Goal: Task Accomplishment & Management: Use online tool/utility

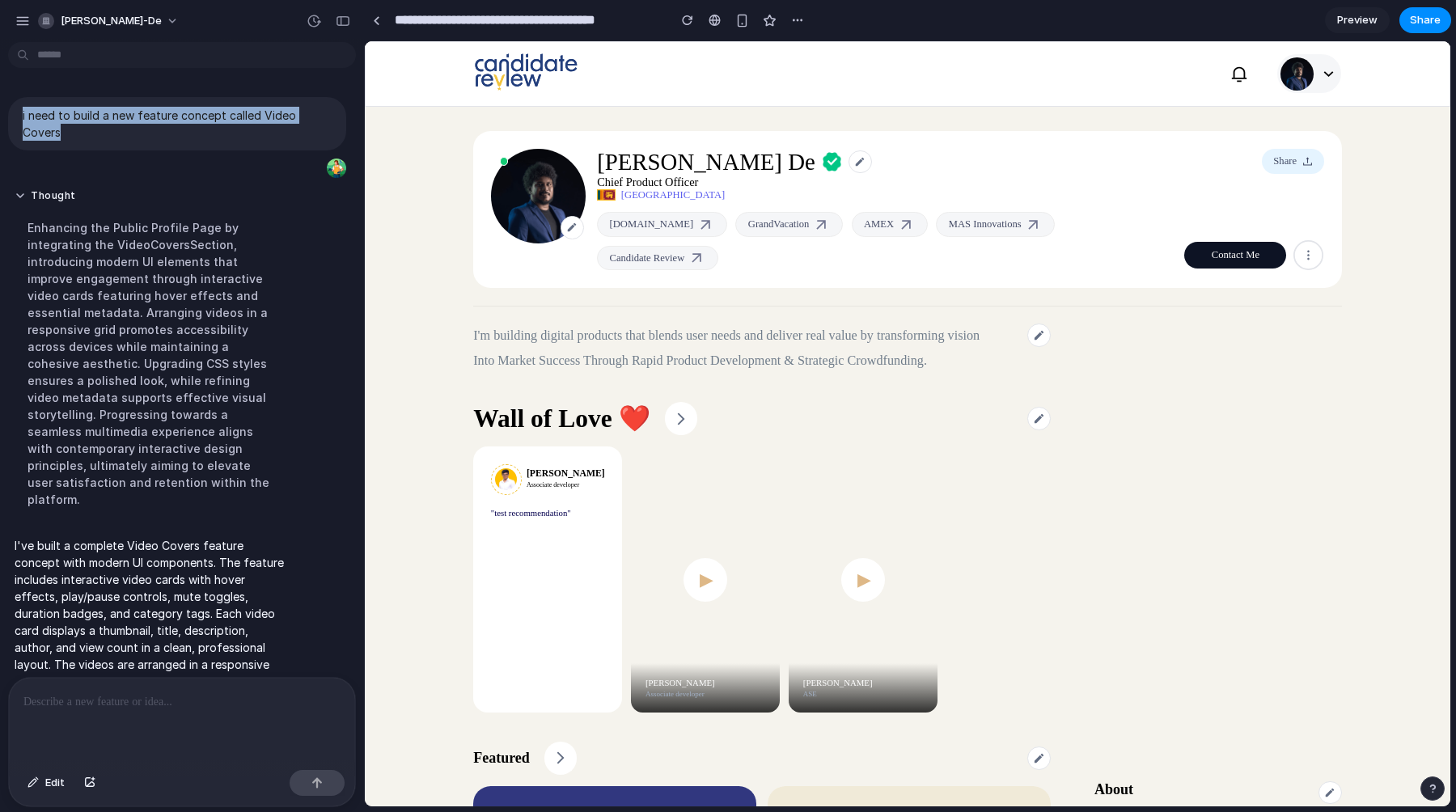
scroll to position [16, 0]
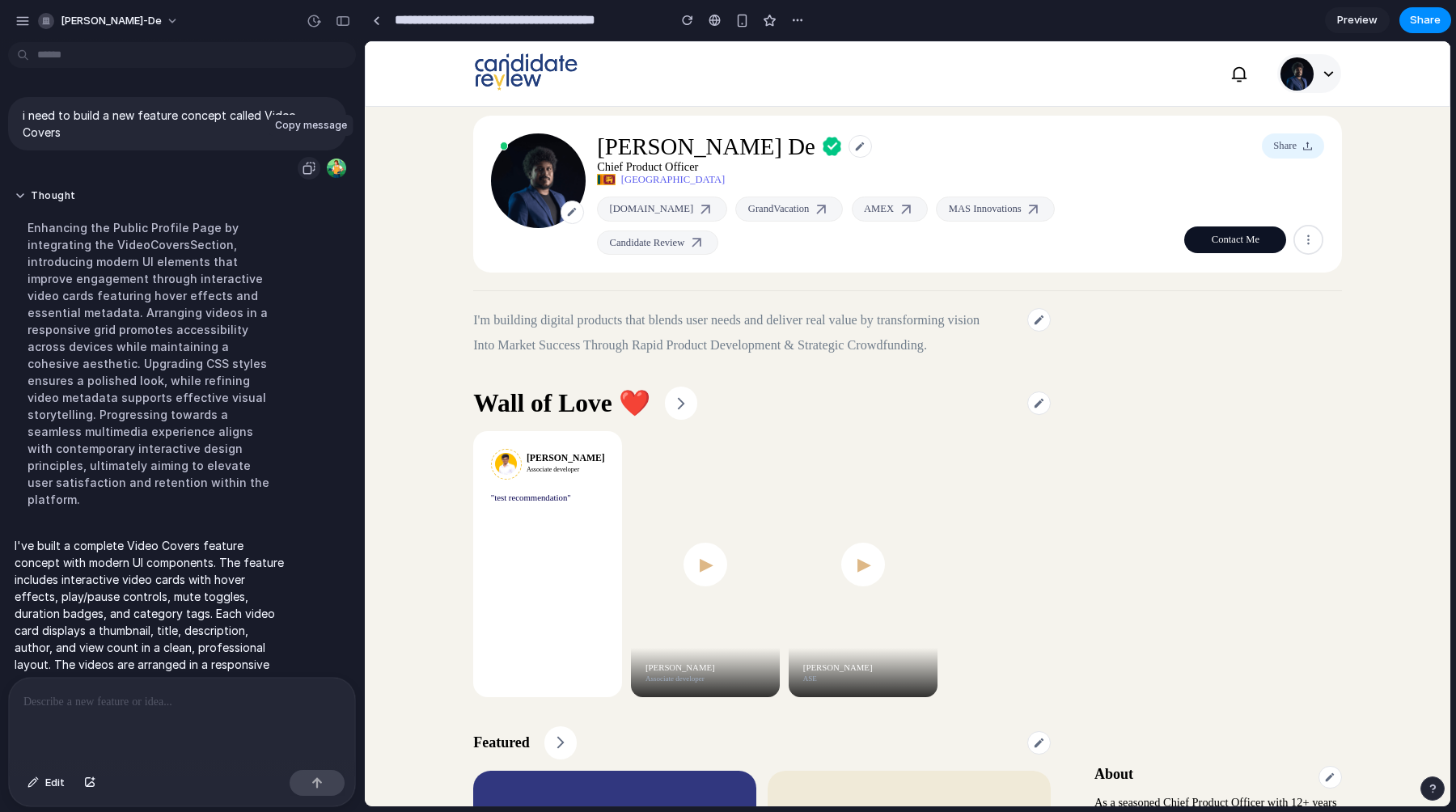
click at [311, 161] on div "button" at bounding box center [309, 167] width 13 height 13
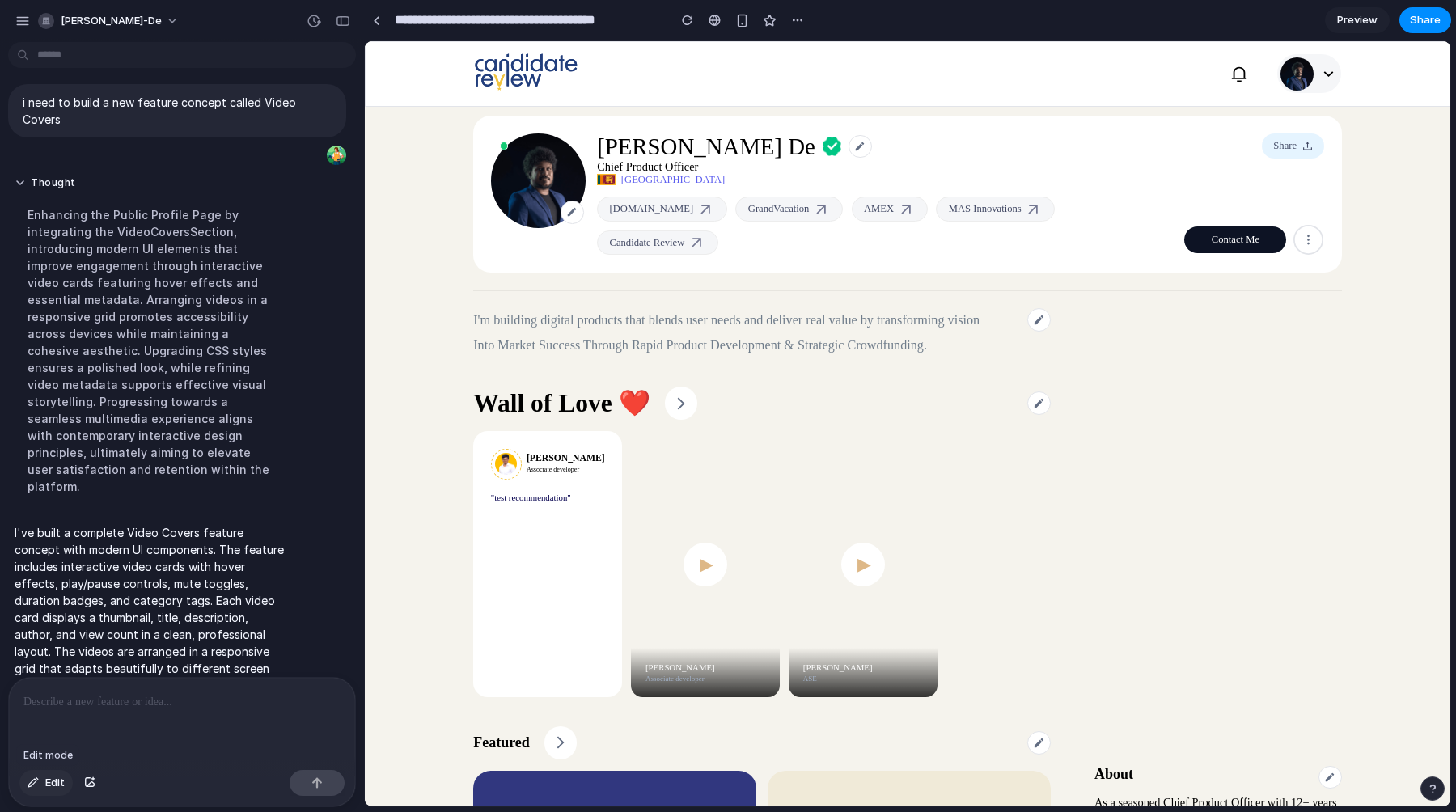
click at [43, 787] on button "Edit" at bounding box center [45, 783] width 53 height 26
click at [67, 95] on p "i need to build a new feature concept called Video Covers" at bounding box center [177, 111] width 309 height 34
click at [293, 103] on p "i need to build a new feature concept called Video Covers" at bounding box center [177, 111] width 309 height 34
click at [19, 176] on button "Thought" at bounding box center [150, 183] width 270 height 14
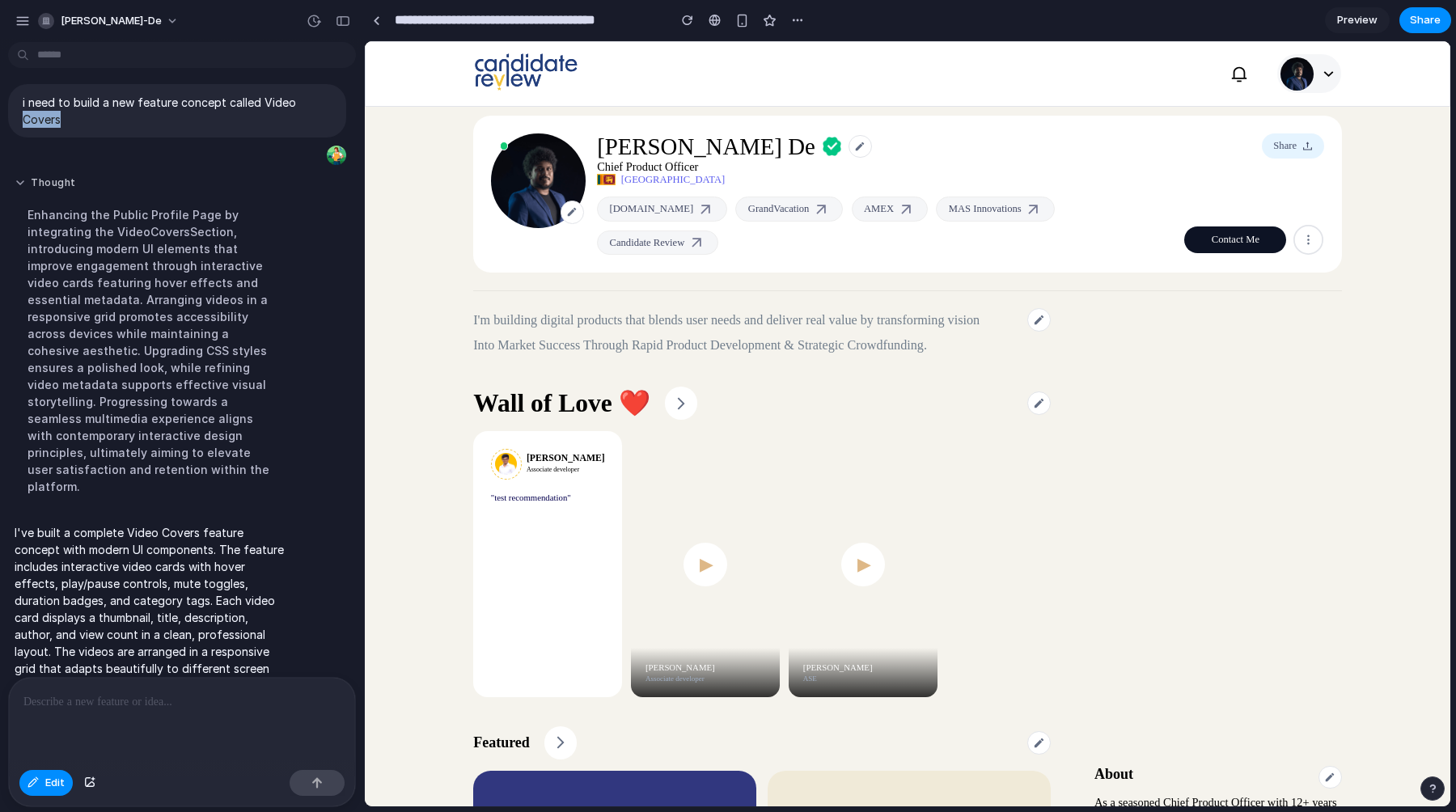
scroll to position [0, 0]
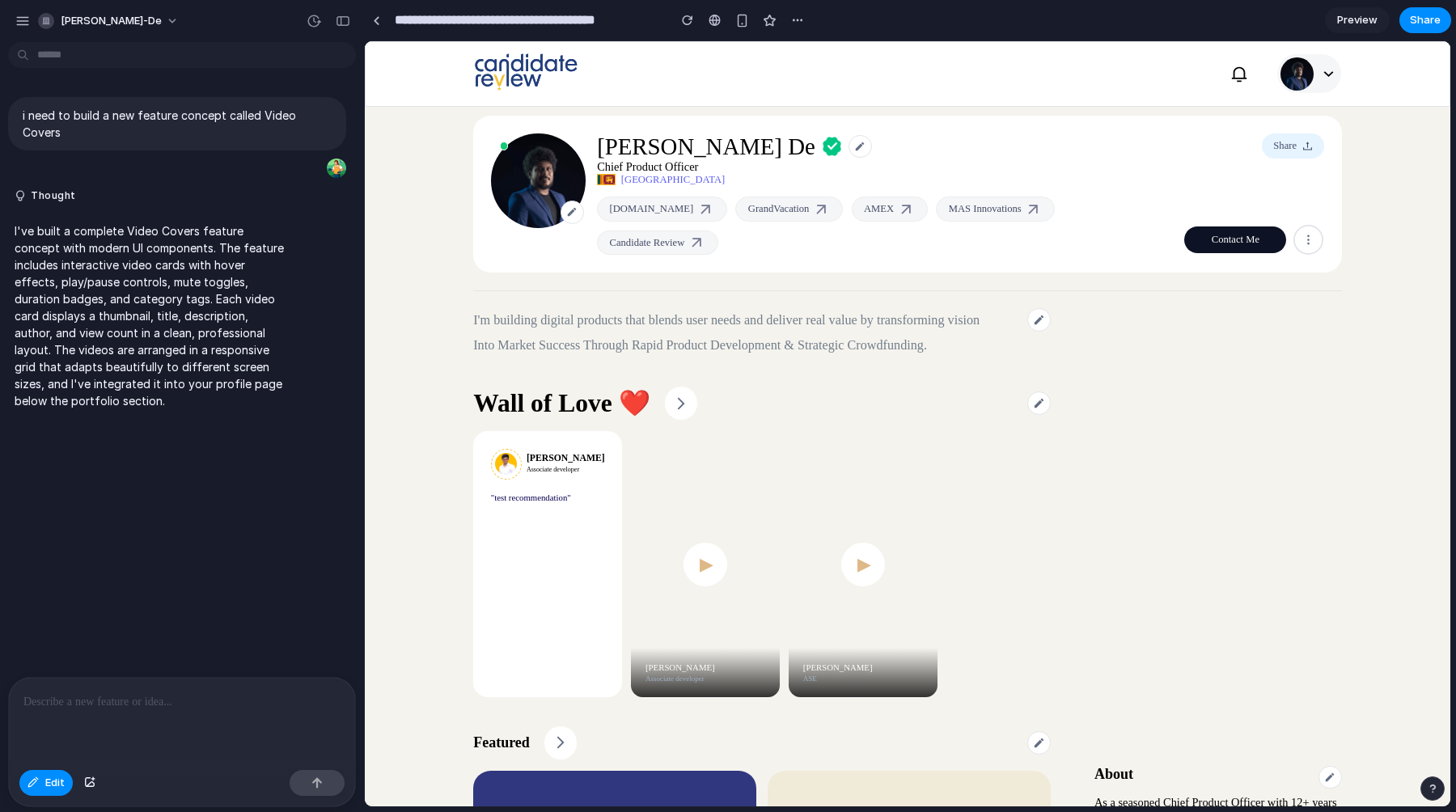
click at [40, 700] on p at bounding box center [182, 702] width 318 height 19
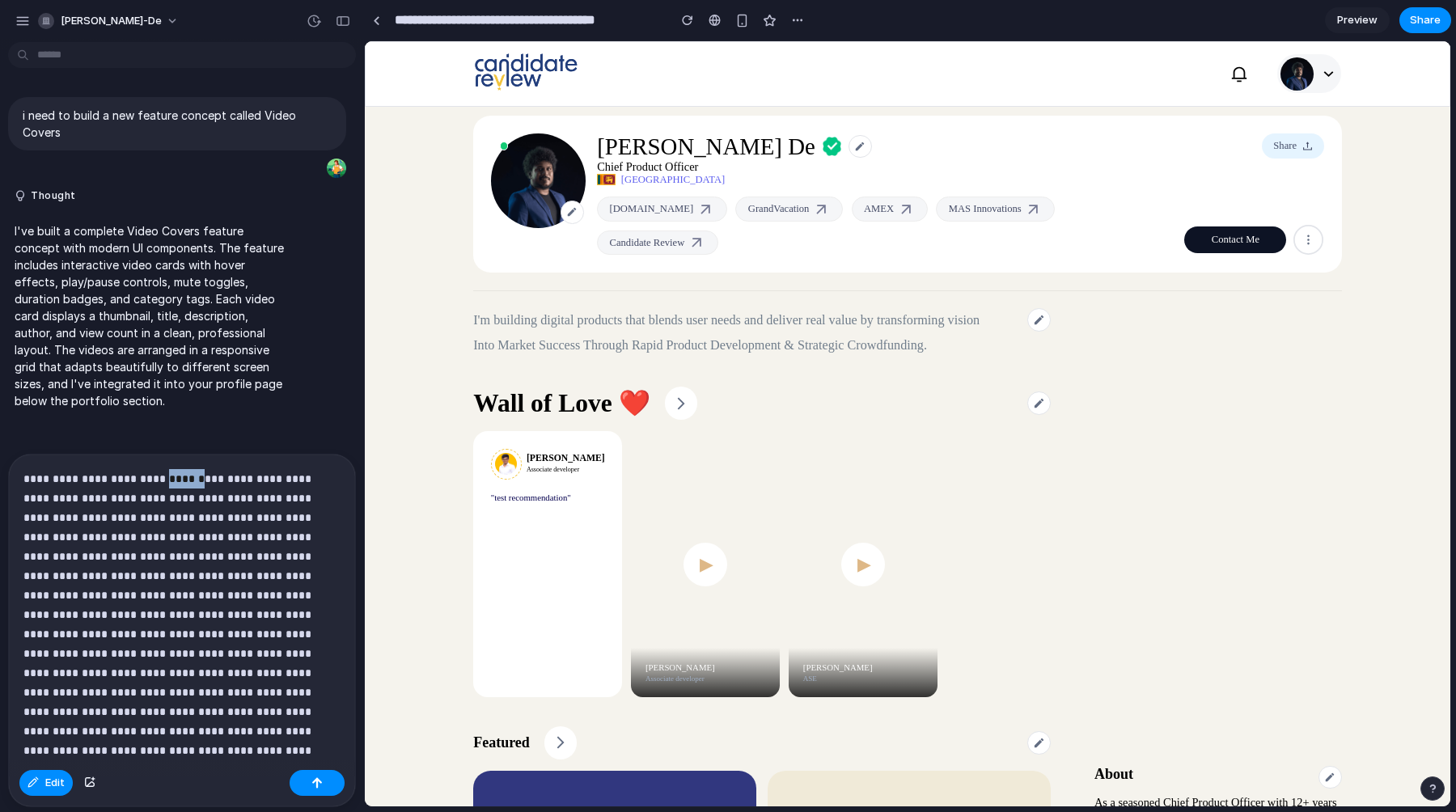
drag, startPoint x: 206, startPoint y: 481, endPoint x: 172, endPoint y: 482, distance: 34.0
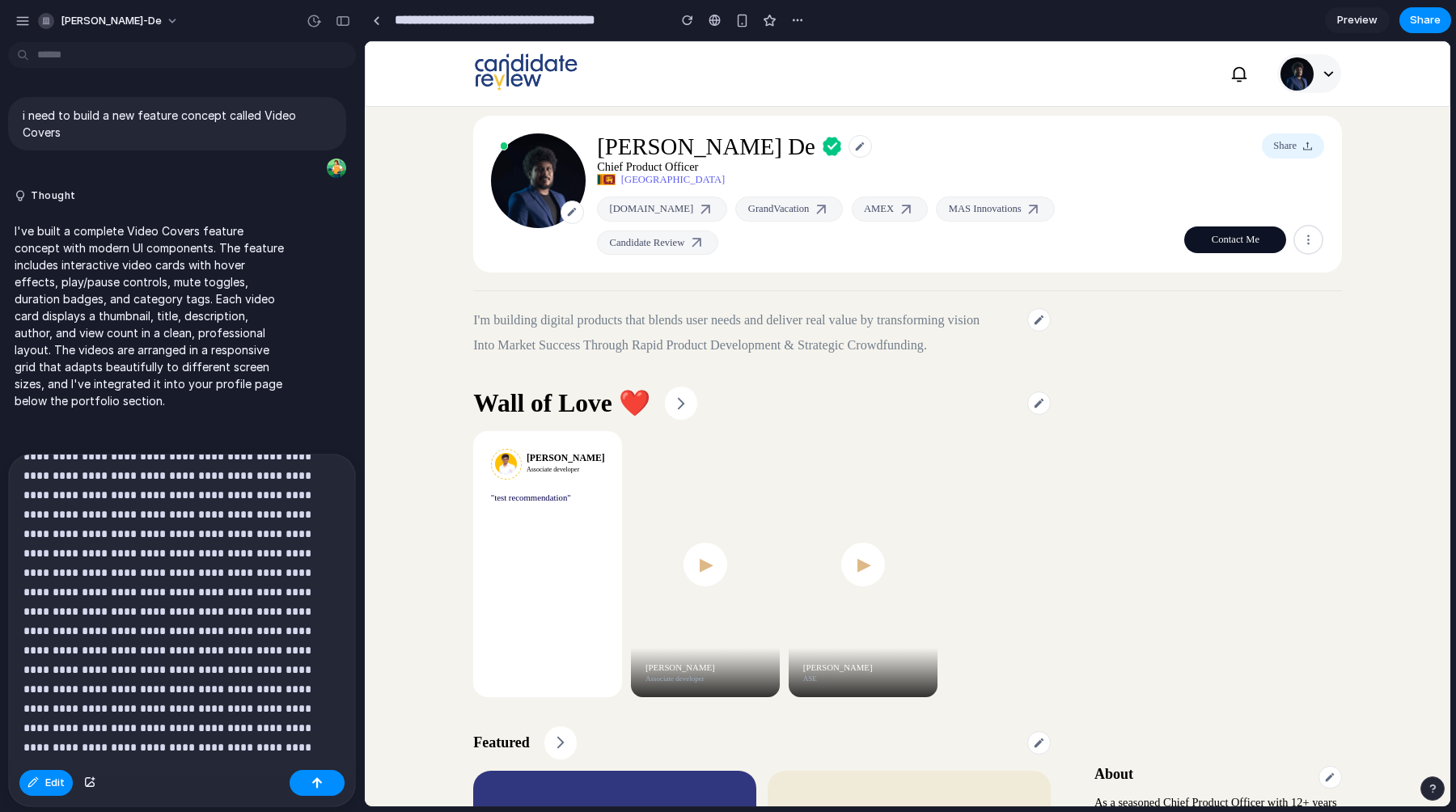
scroll to position [330, 0]
click at [312, 781] on div "button" at bounding box center [317, 782] width 11 height 11
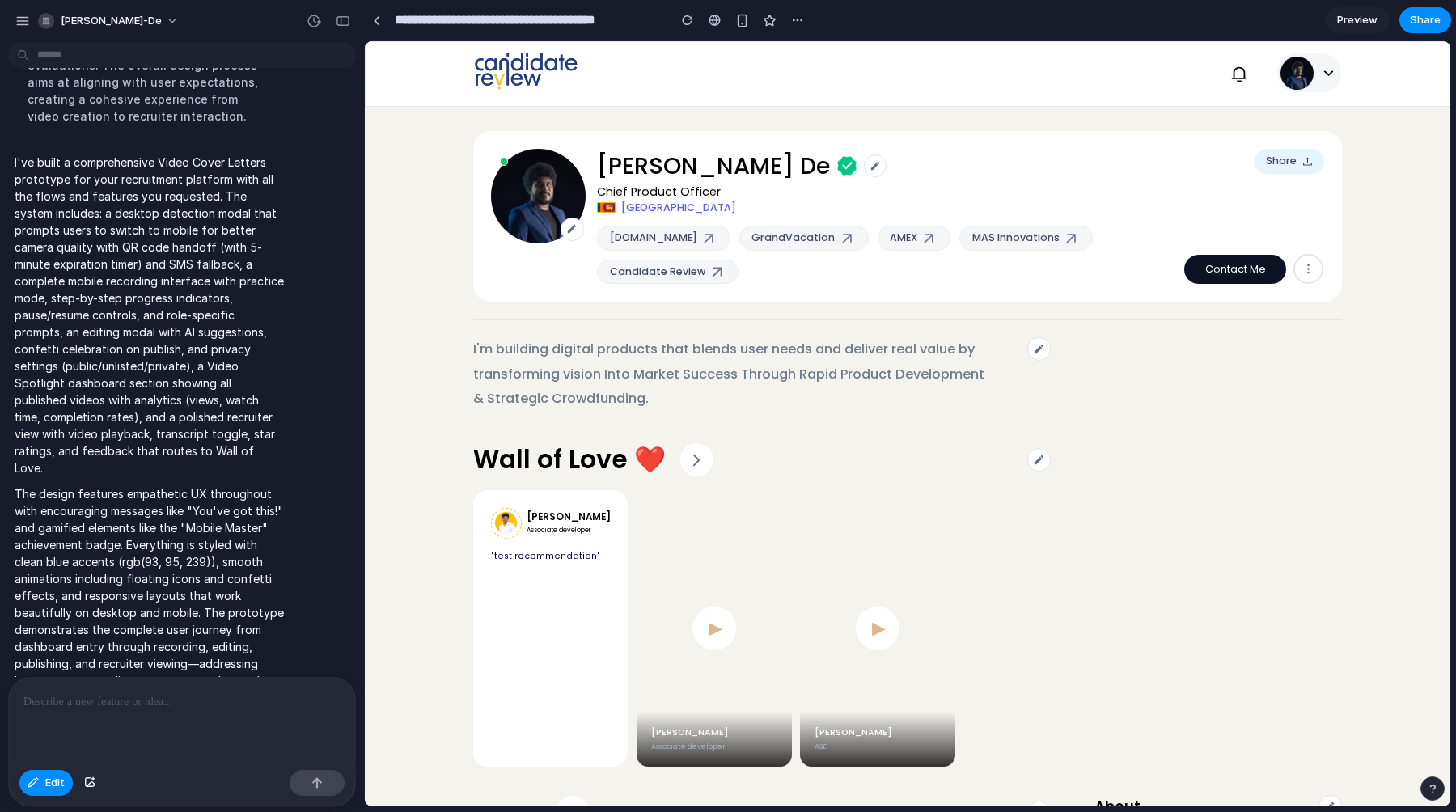
scroll to position [1800, 0]
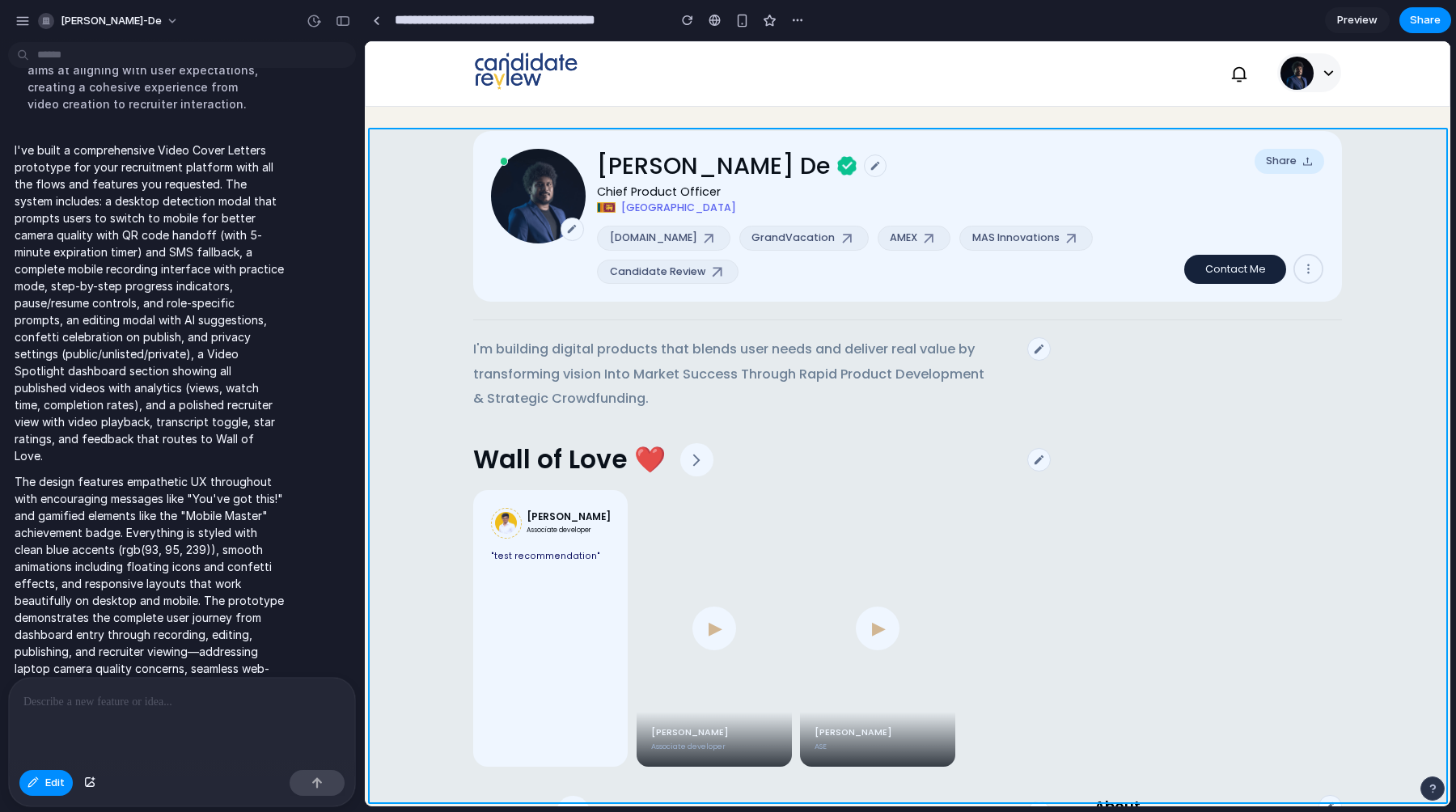
click at [418, 395] on div at bounding box center [908, 424] width 1085 height 764
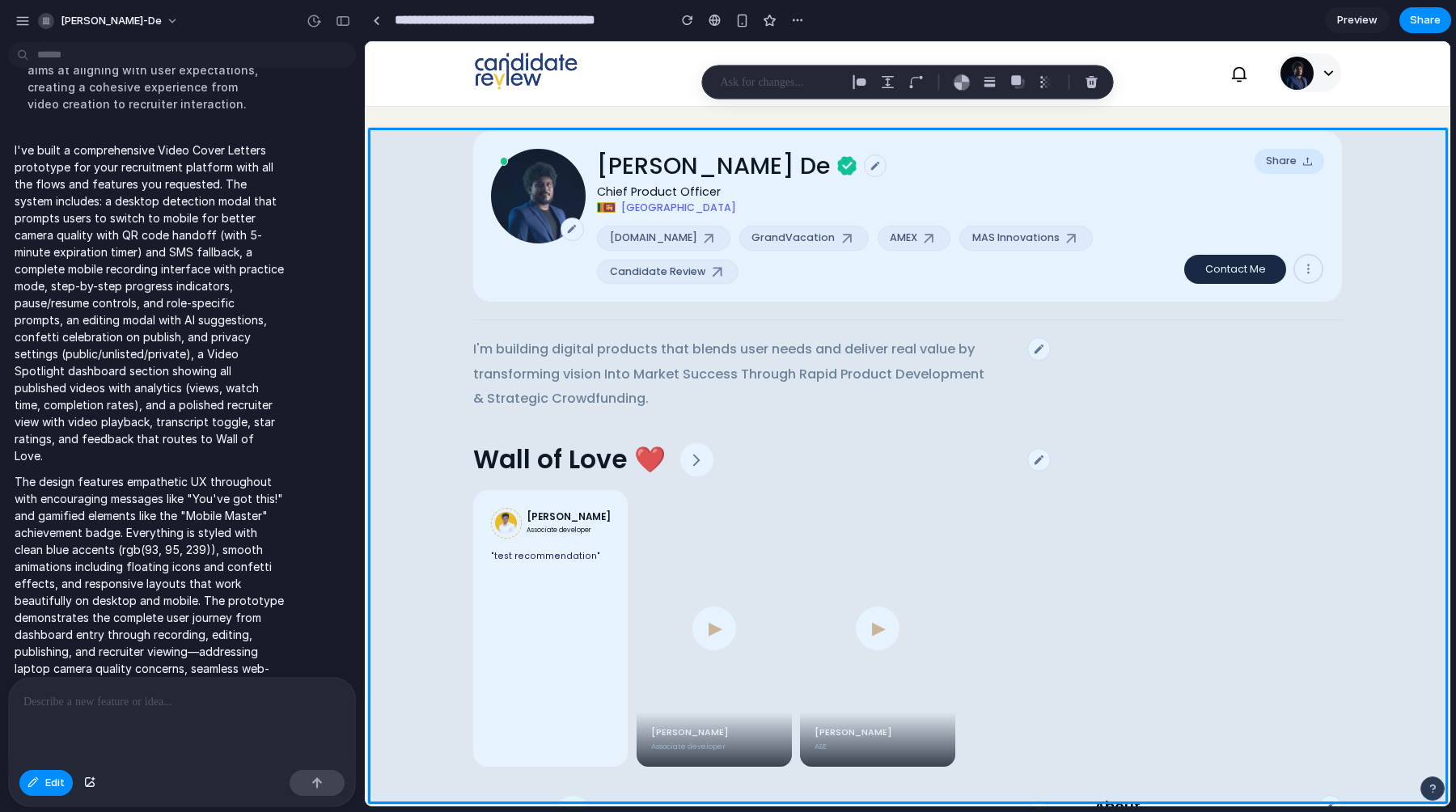
click at [837, 17] on section "**********" at bounding box center [907, 20] width 1087 height 40
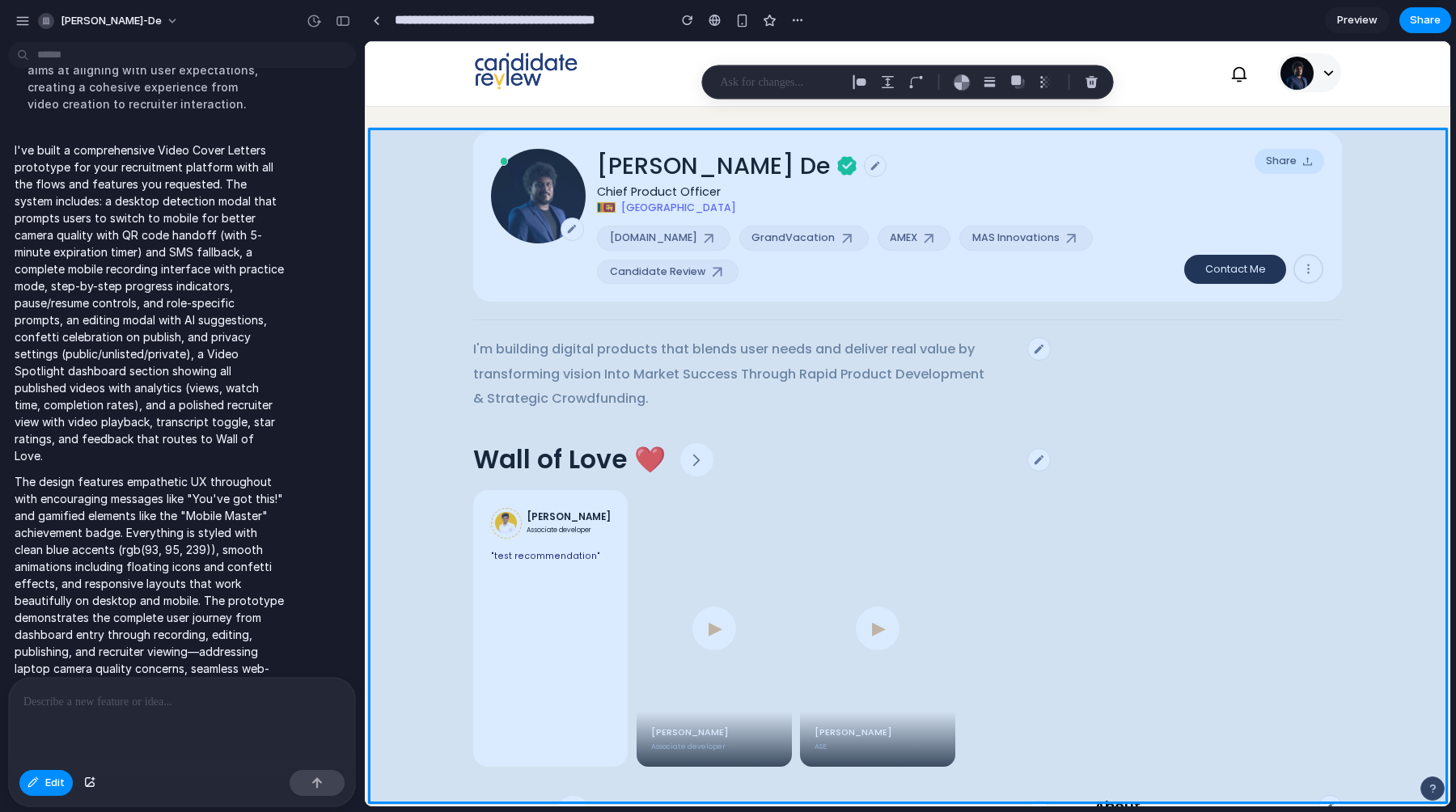
click at [440, 478] on div at bounding box center [908, 424] width 1085 height 764
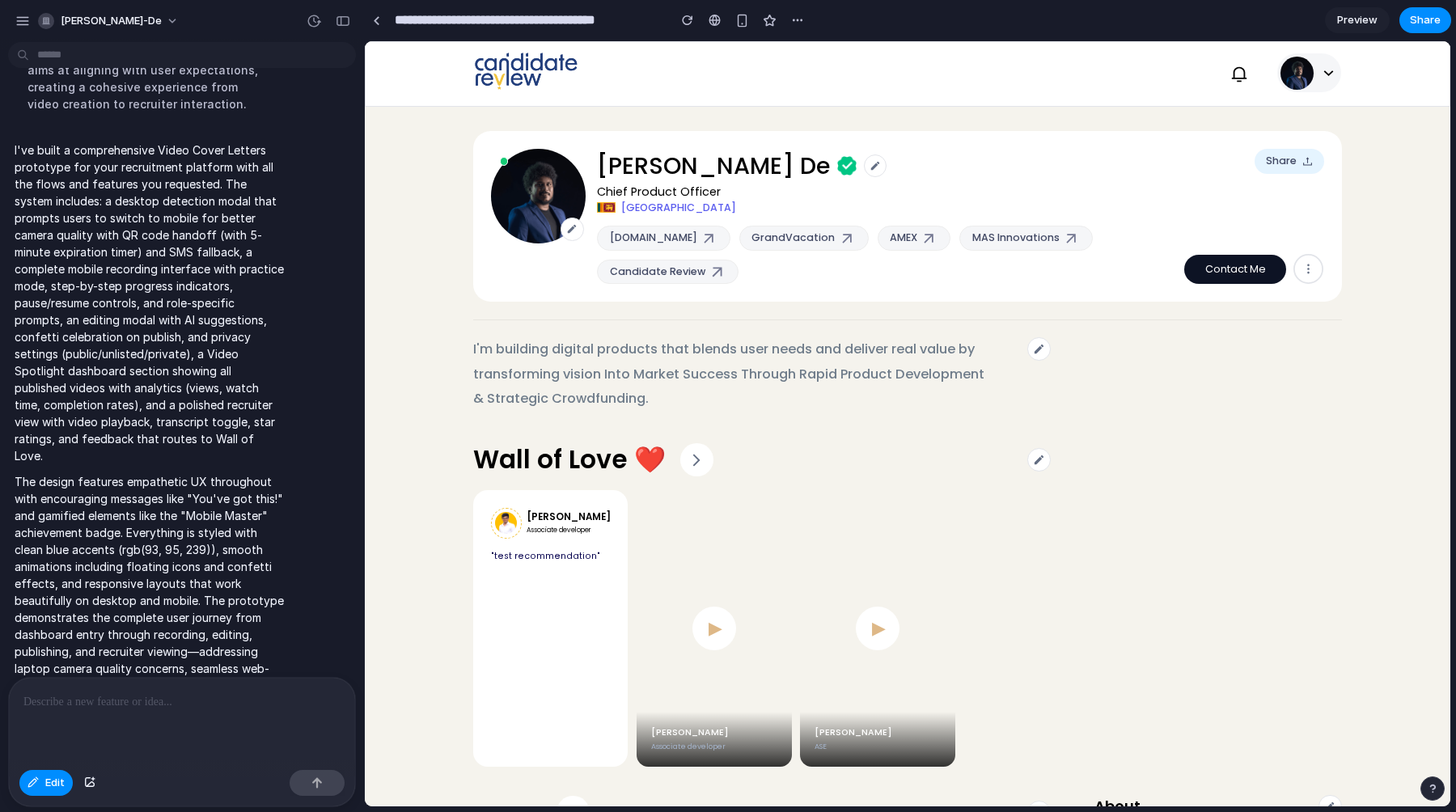
click at [272, 604] on p "The design features empathetic UX throughout with encouraging messages like "Yo…" at bounding box center [150, 601] width 270 height 255
click at [302, 560] on div "I've built a comprehensive Video Cover Letters prototype for your recruitment p…" at bounding box center [177, 434] width 338 height 606
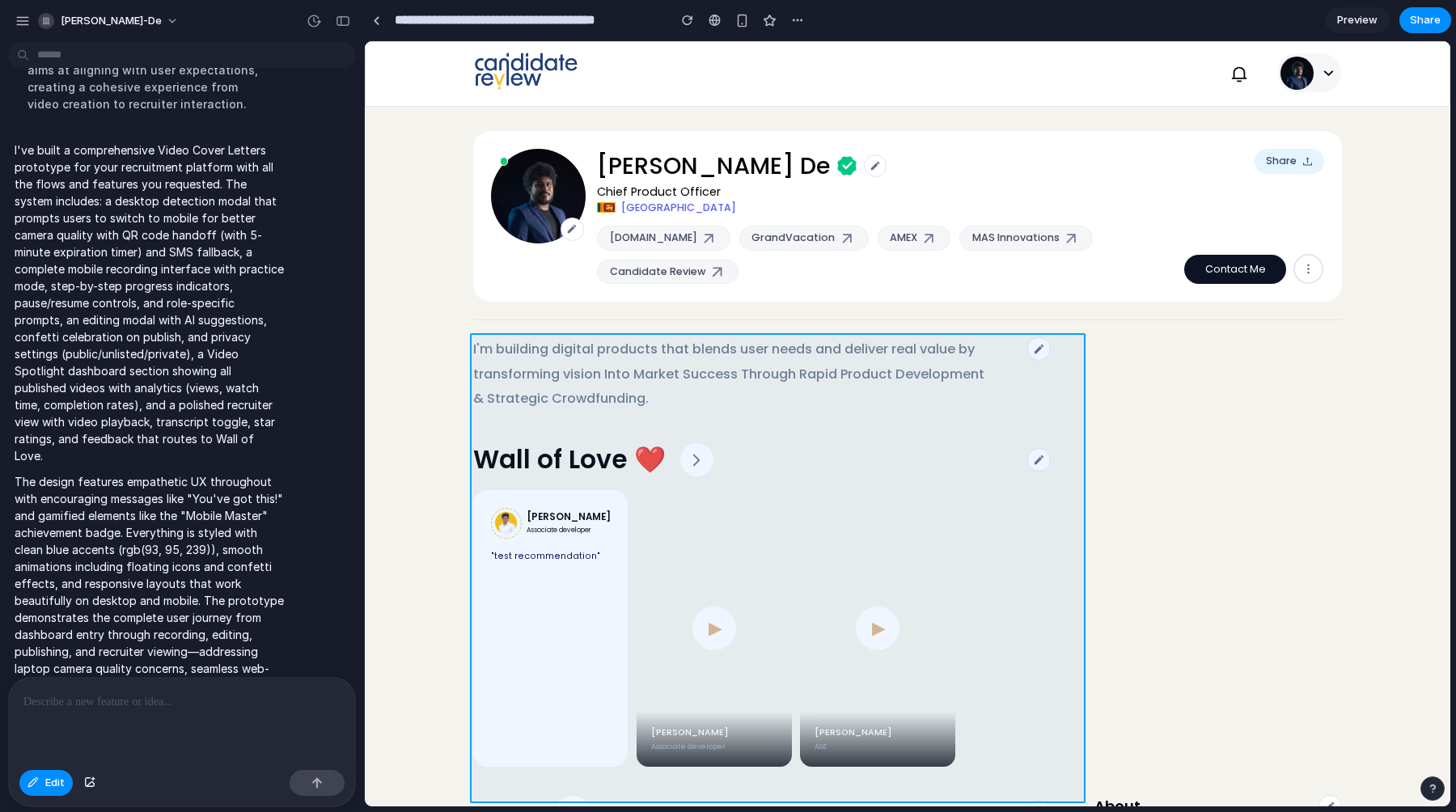
click at [655, 420] on div at bounding box center [908, 424] width 1085 height 764
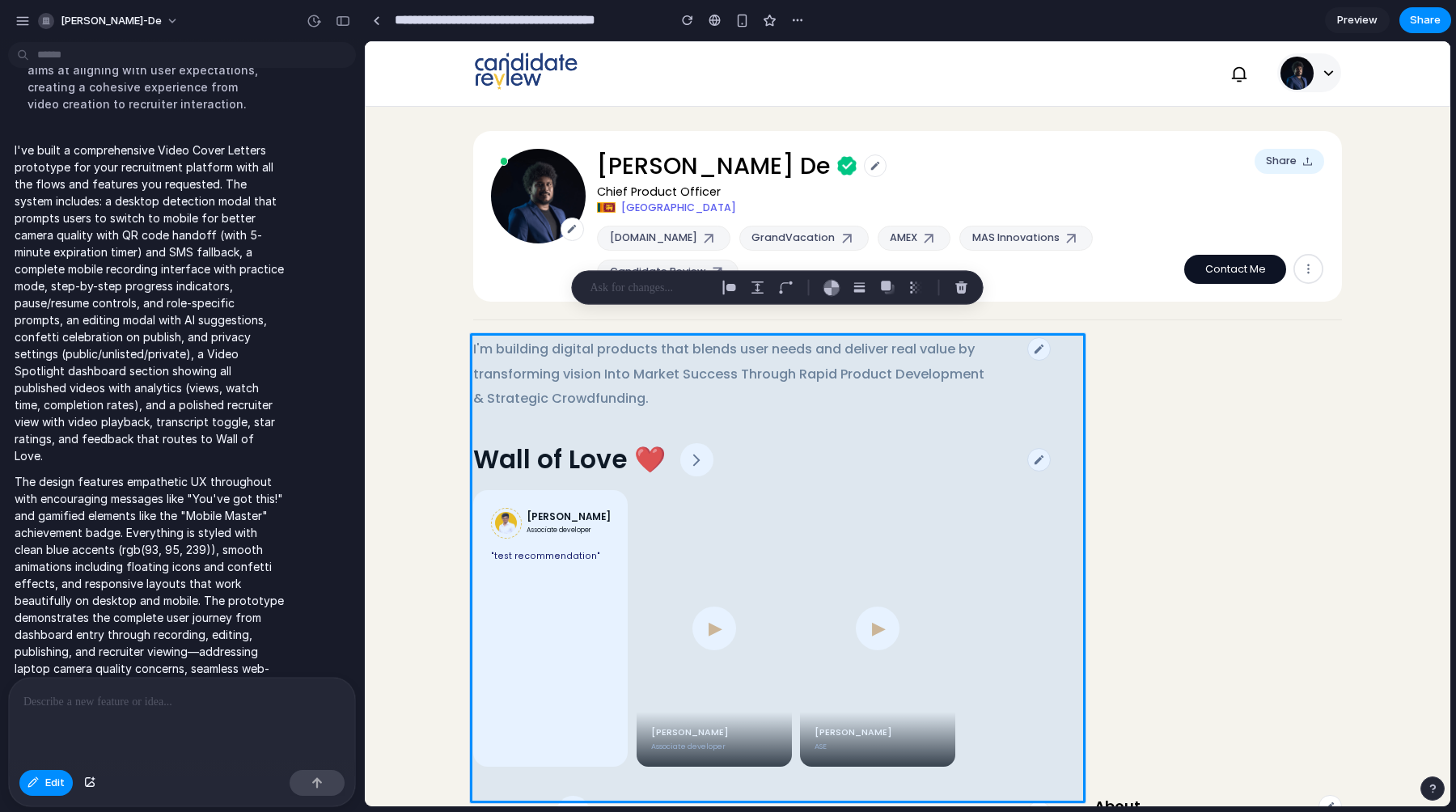
click at [1359, 22] on span "Preview" at bounding box center [1357, 20] width 40 height 17
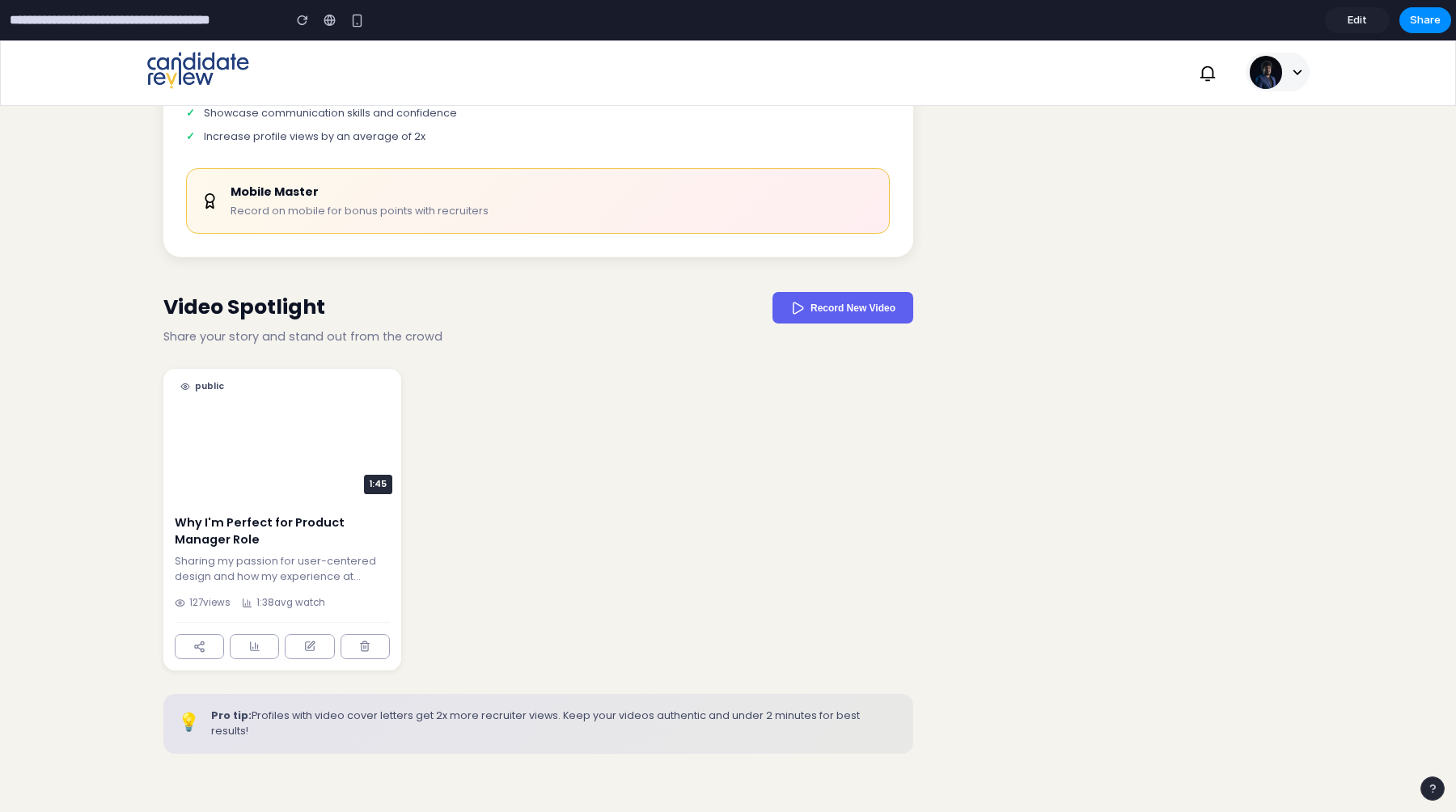
scroll to position [2788, 0]
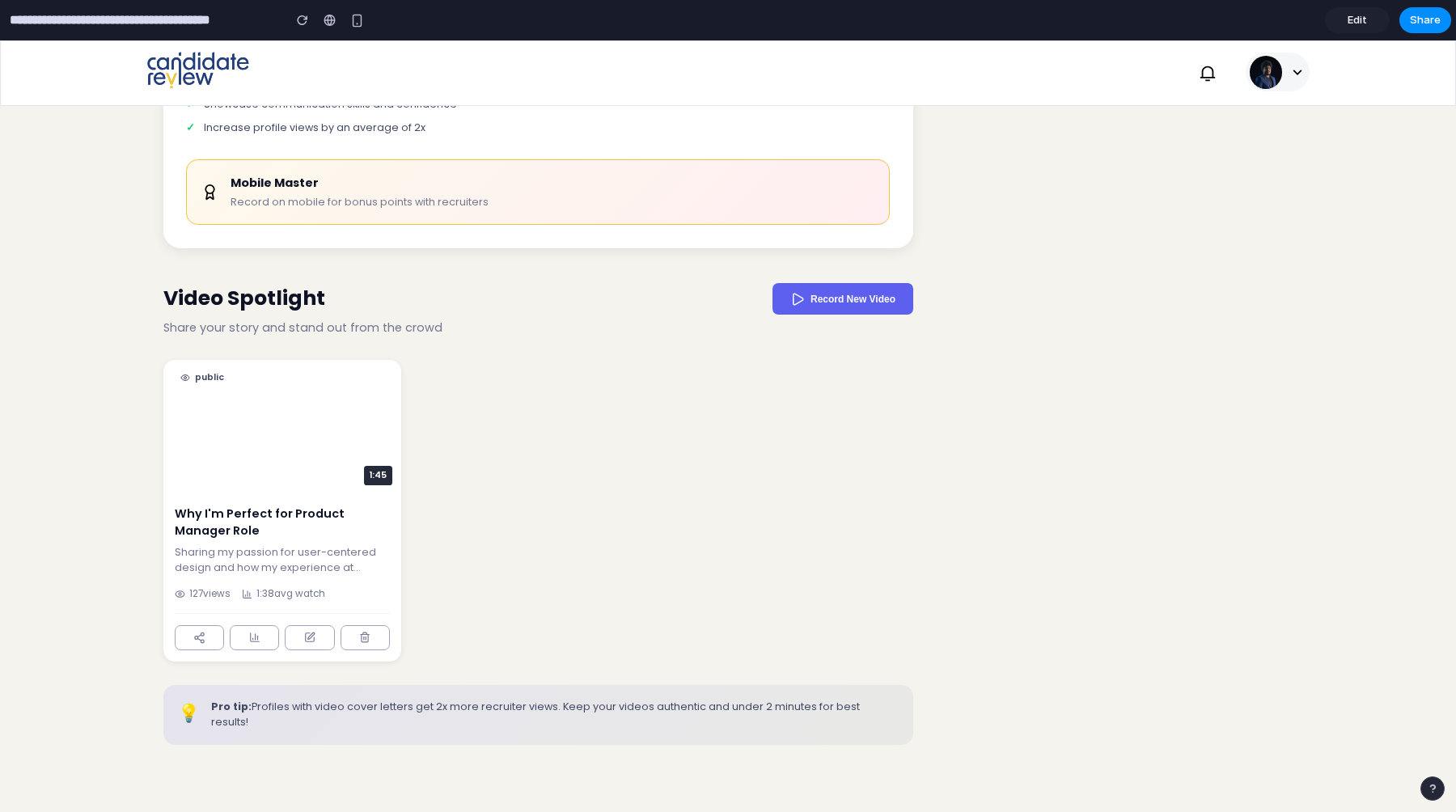
click at [512, 225] on div "Mobile Master Record on mobile for bonus points with recruiters" at bounding box center [537, 192] width 703 height 65
click at [508, 225] on div "Mobile Master Record on mobile for bonus points with recruiters" at bounding box center [537, 192] width 703 height 65
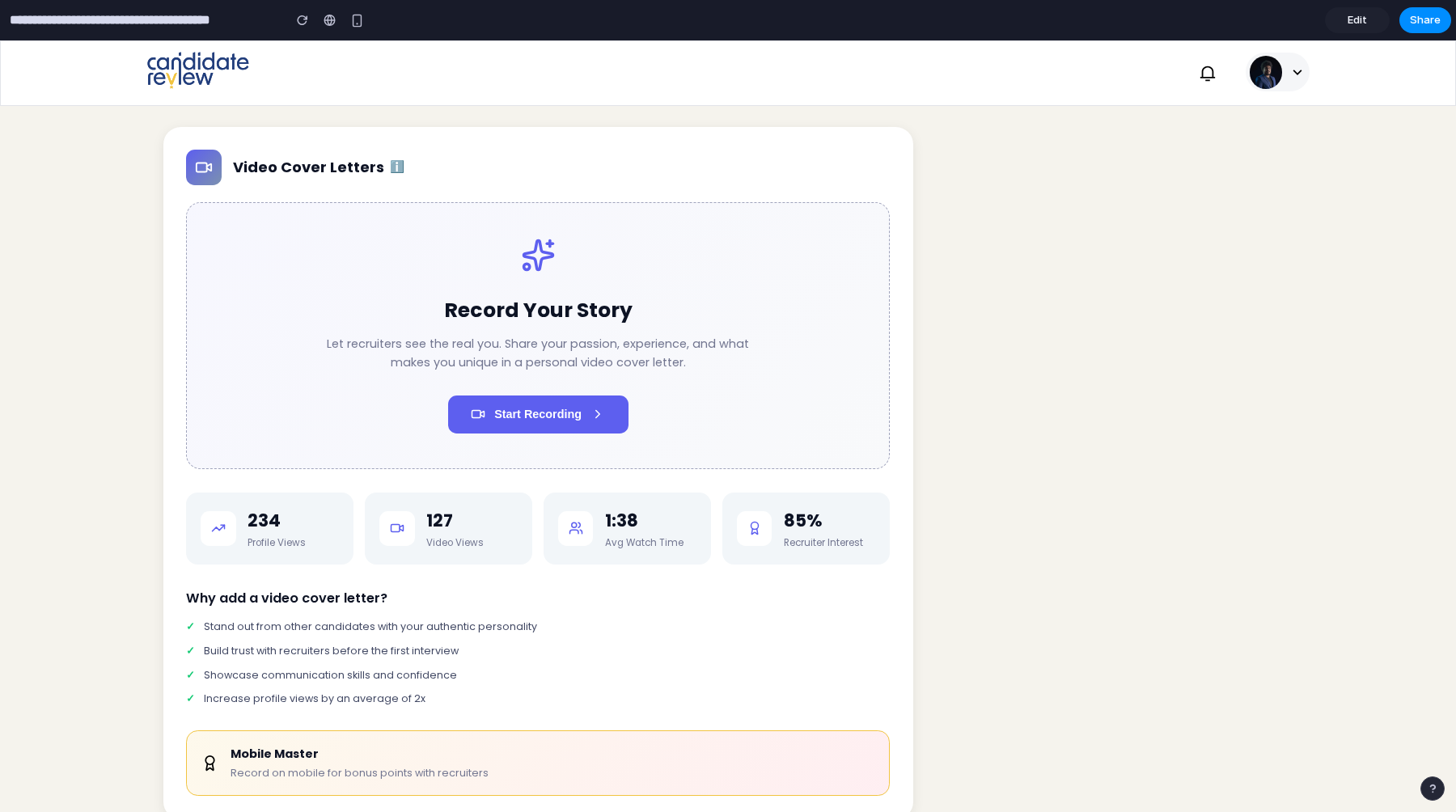
scroll to position [2196, 0]
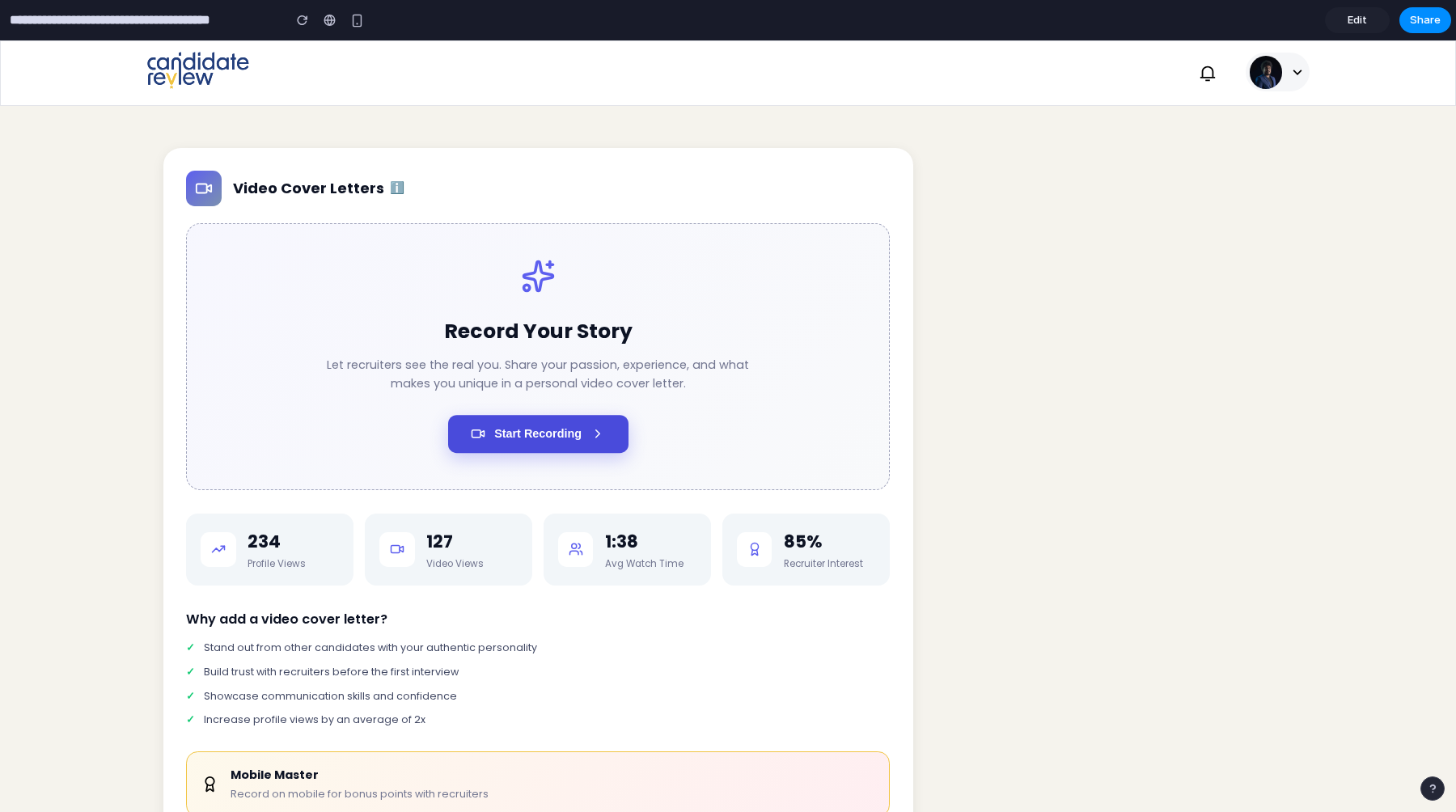
click at [604, 453] on button "Start Recording" at bounding box center [538, 434] width 181 height 38
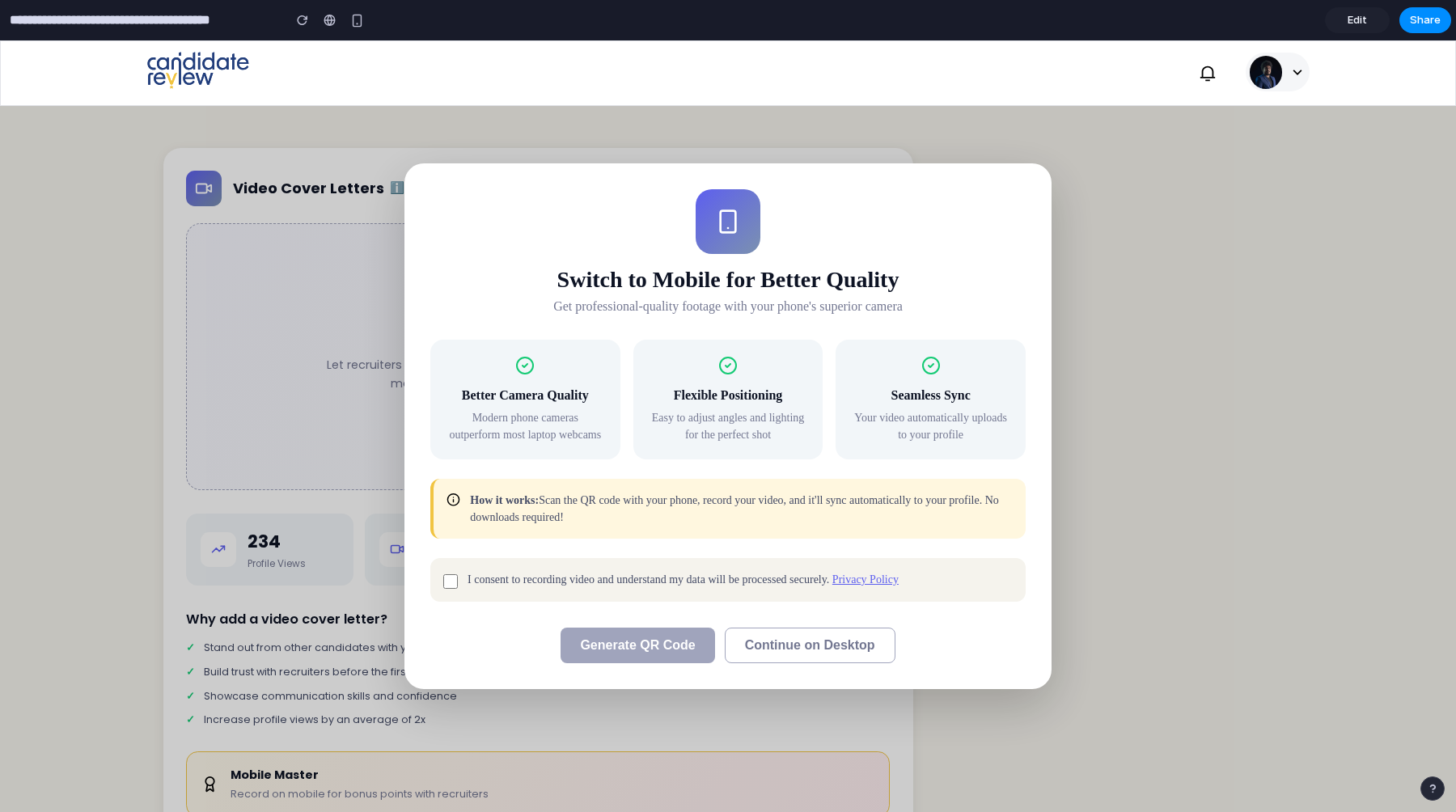
click at [855, 577] on link "Privacy Policy" at bounding box center [865, 580] width 66 height 12
click at [851, 579] on link "Privacy Policy" at bounding box center [865, 580] width 66 height 12
click at [785, 646] on span "Continue on Desktop" at bounding box center [810, 645] width 130 height 14
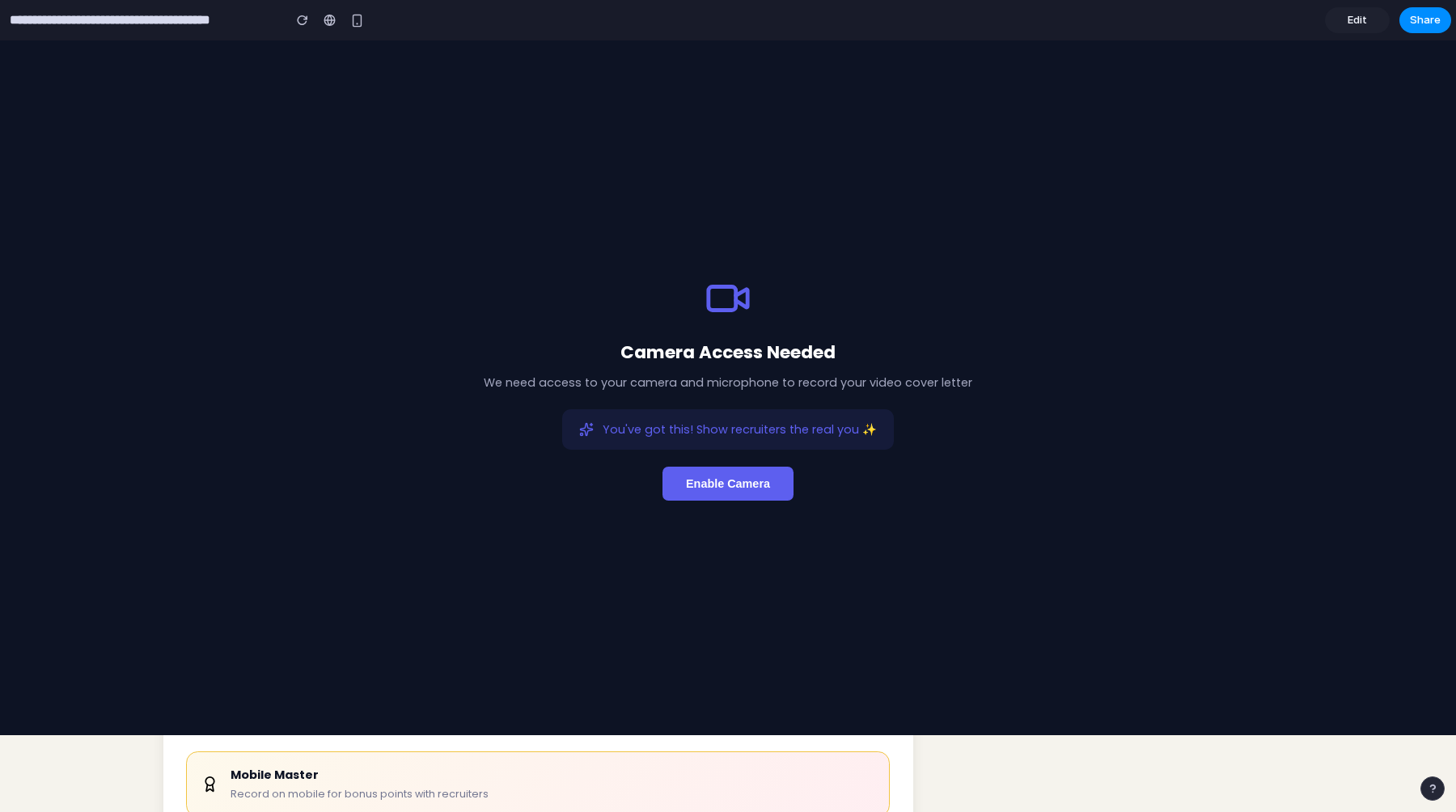
click at [700, 417] on div "You've got this! Show recruiters the real you ✨" at bounding box center [728, 429] width 332 height 40
click at [717, 483] on span "Enable Camera" at bounding box center [728, 483] width 84 height 13
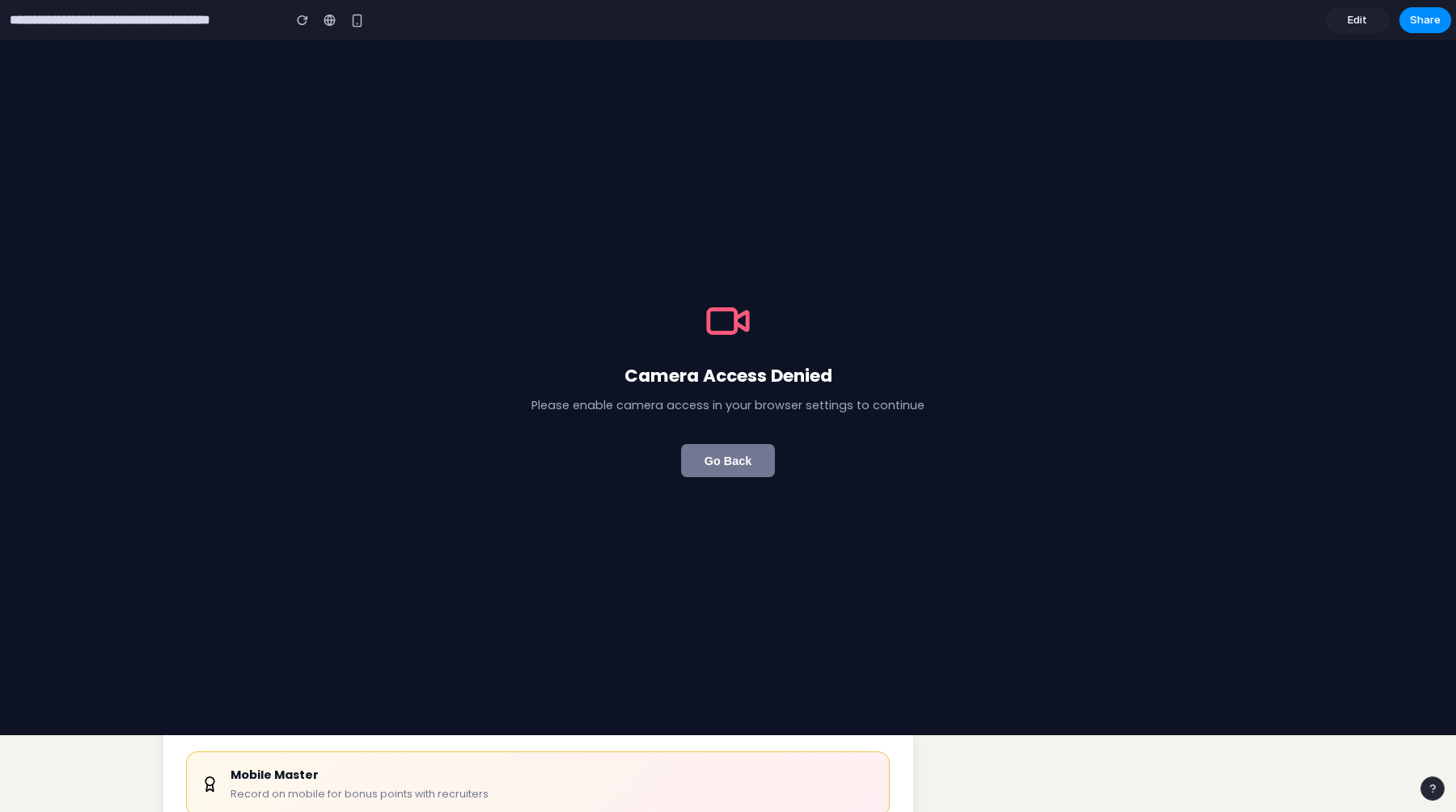
click at [720, 460] on span "Go Back" at bounding box center [728, 461] width 47 height 13
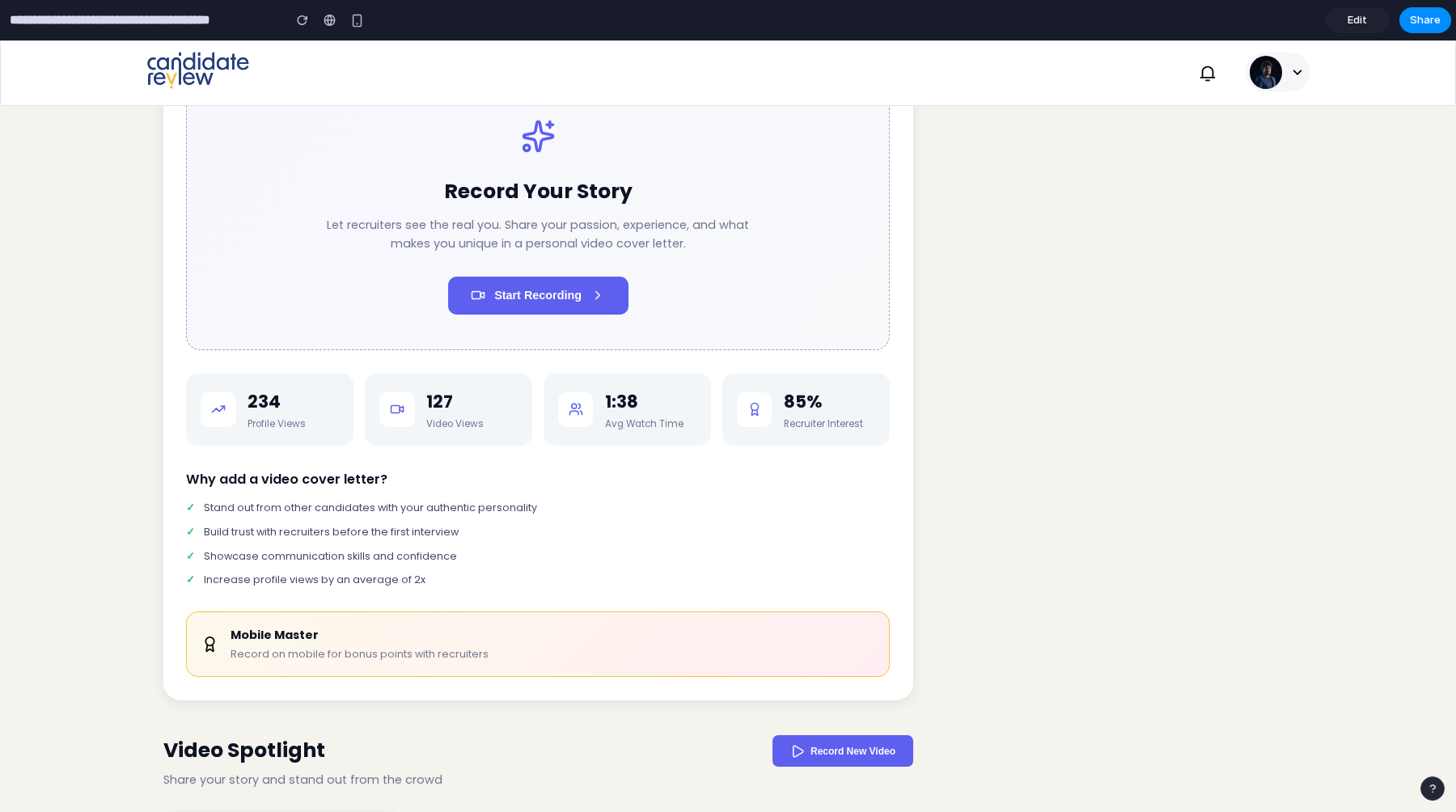
scroll to position [2308, 0]
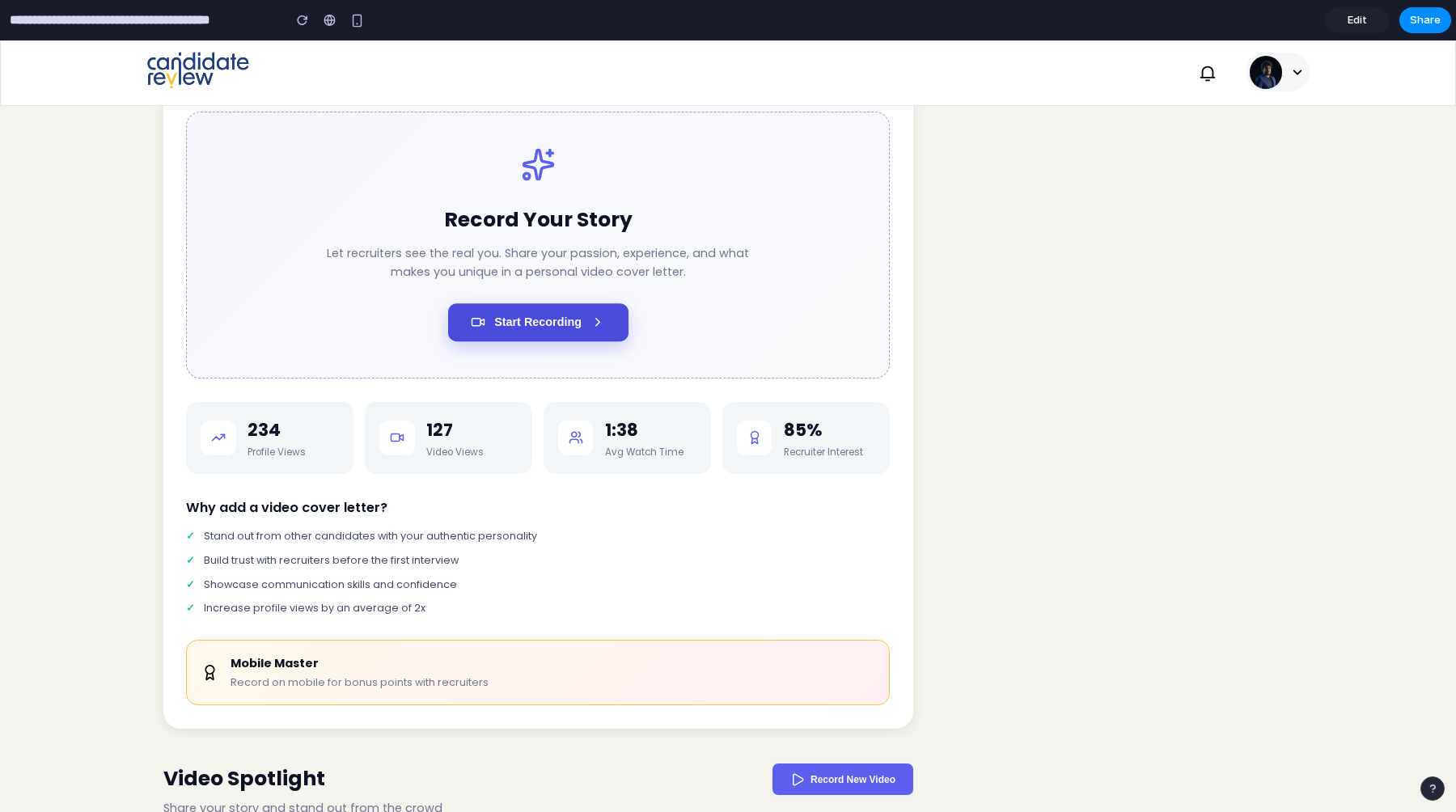
click at [622, 341] on button "Start Recording" at bounding box center [538, 323] width 181 height 38
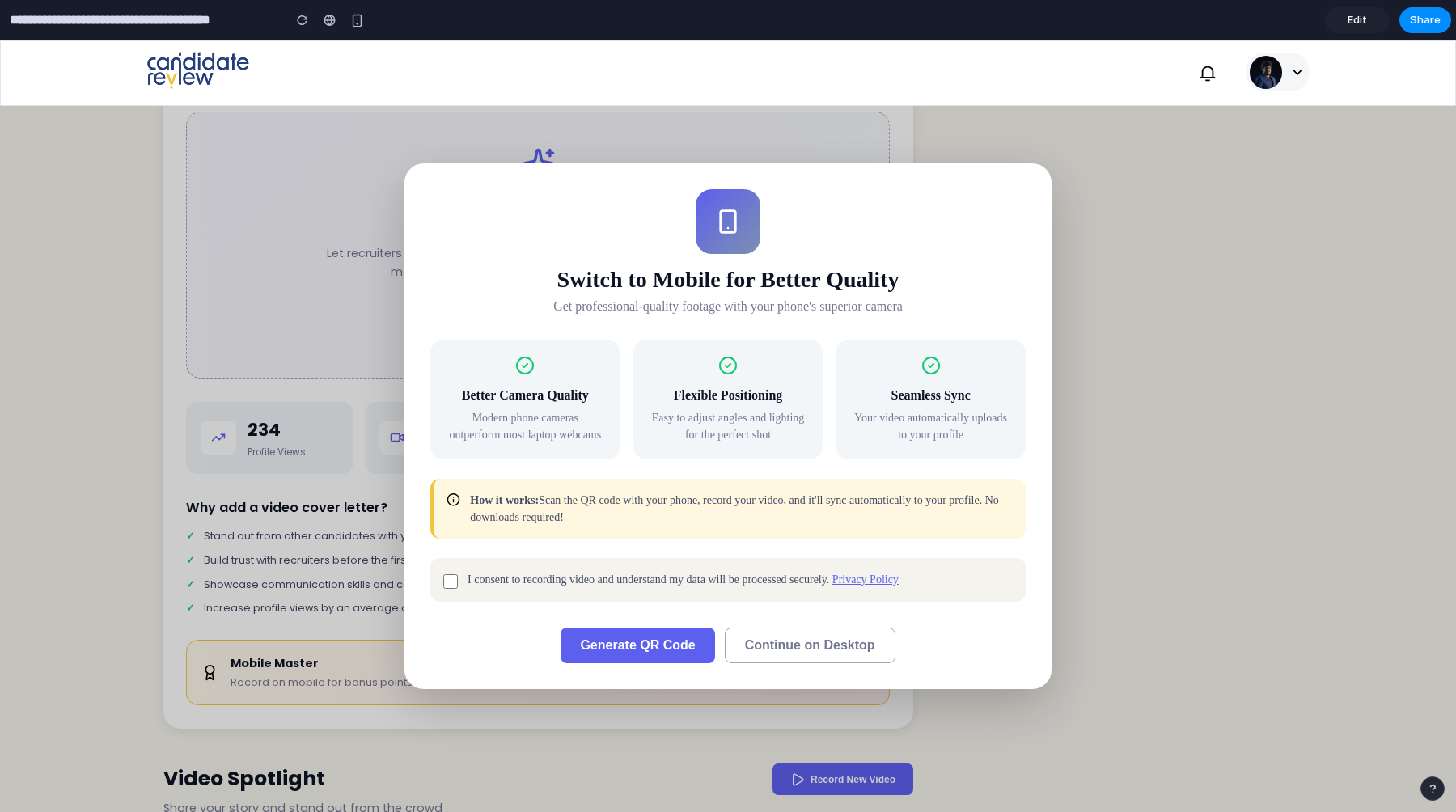
click at [636, 644] on span "Generate QR Code" at bounding box center [638, 645] width 115 height 14
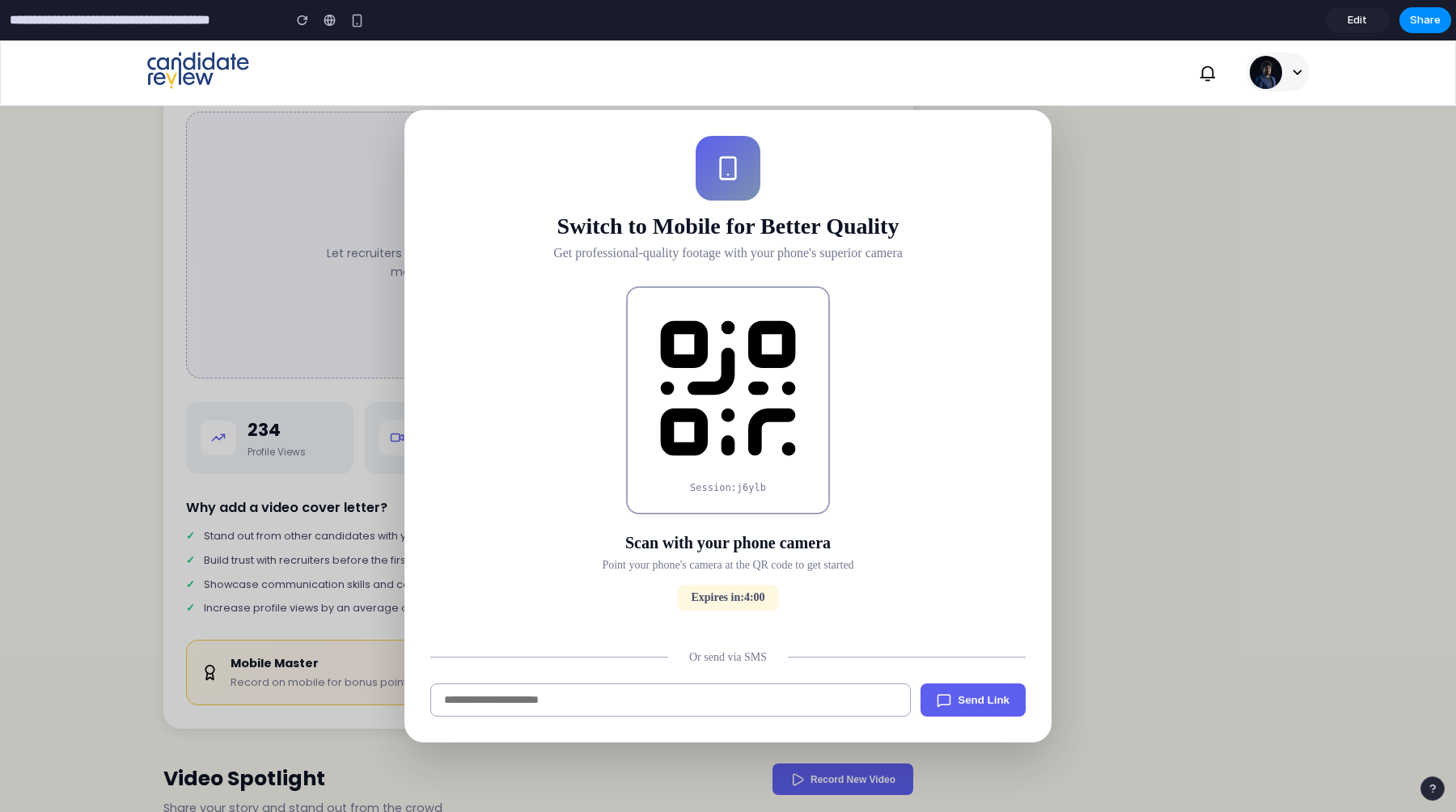
click at [578, 700] on input "tel" at bounding box center [670, 700] width 481 height 33
type input "**********"
click at [966, 699] on span "Send Link" at bounding box center [983, 700] width 51 height 12
click at [956, 699] on button "Send Link" at bounding box center [973, 700] width 106 height 33
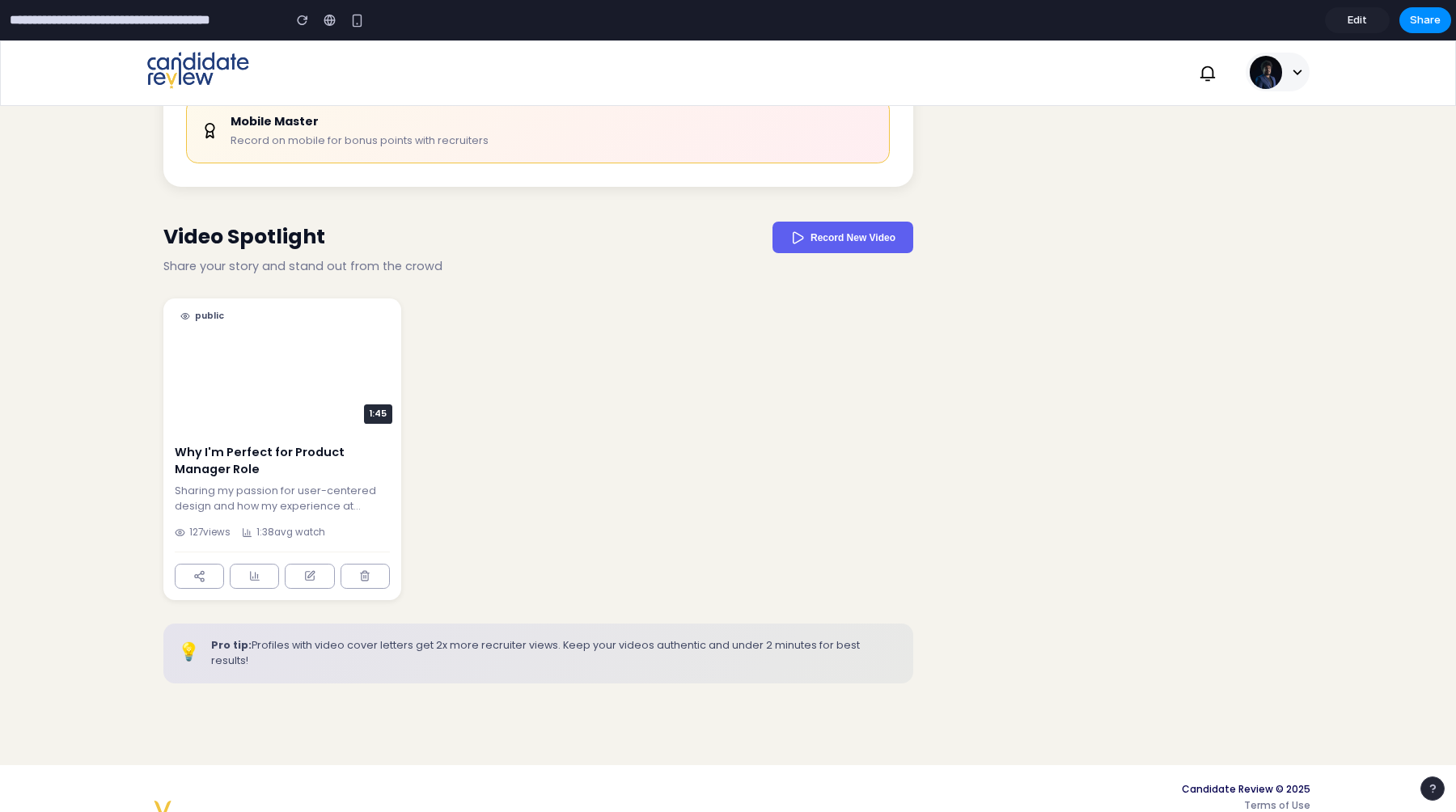
scroll to position [2860, 0]
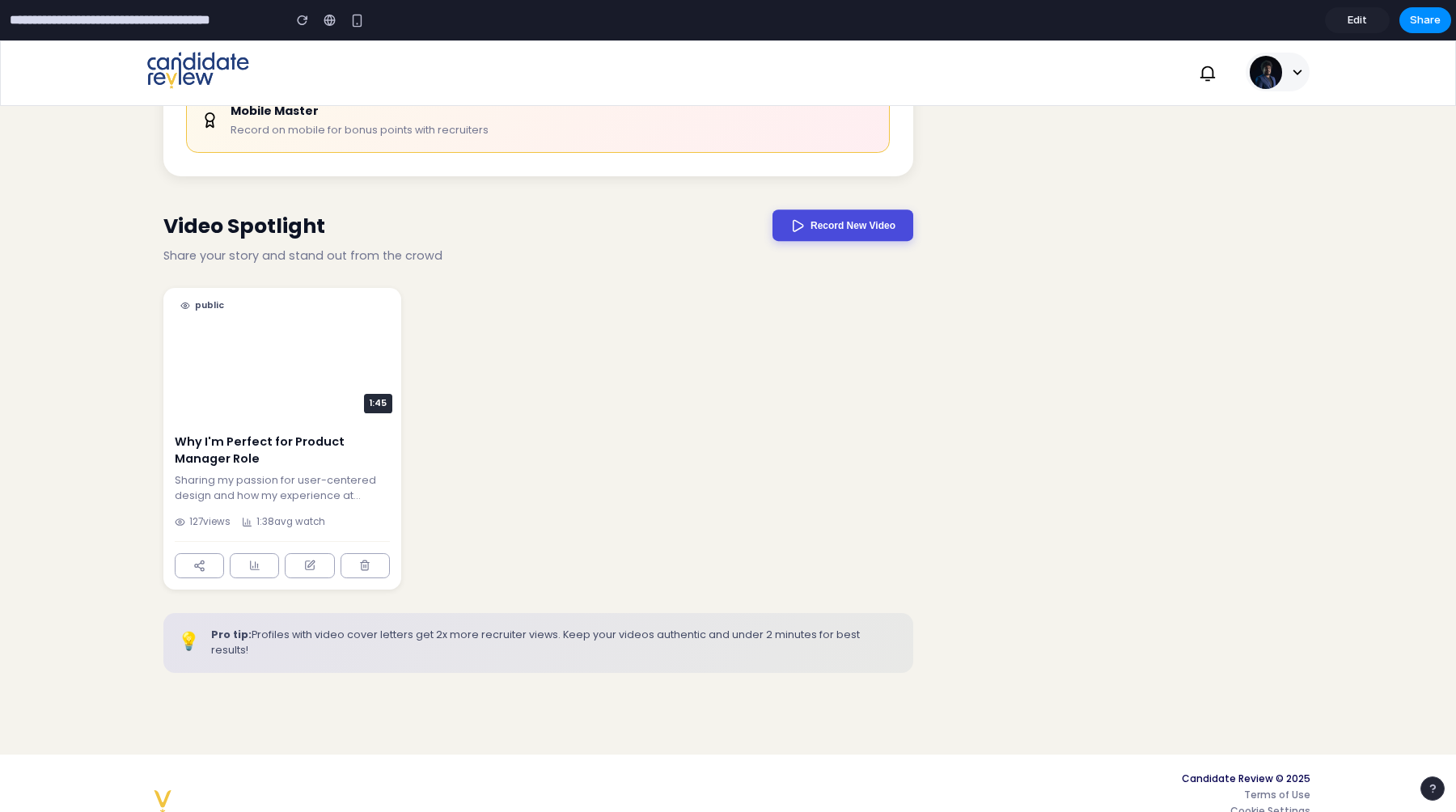
click at [841, 231] on span "Record New Video" at bounding box center [852, 225] width 85 height 11
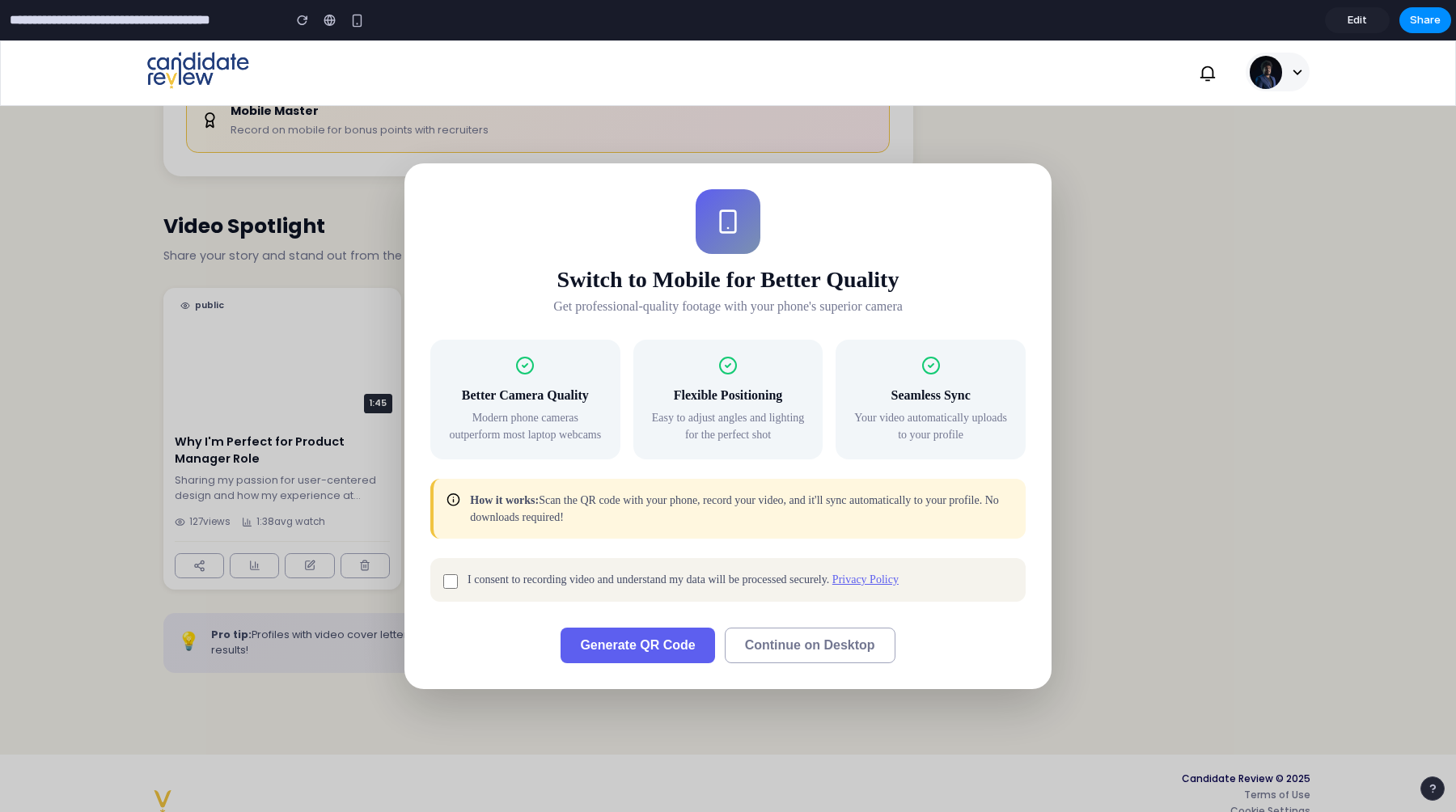
click at [685, 646] on span "Generate QR Code" at bounding box center [638, 645] width 115 height 14
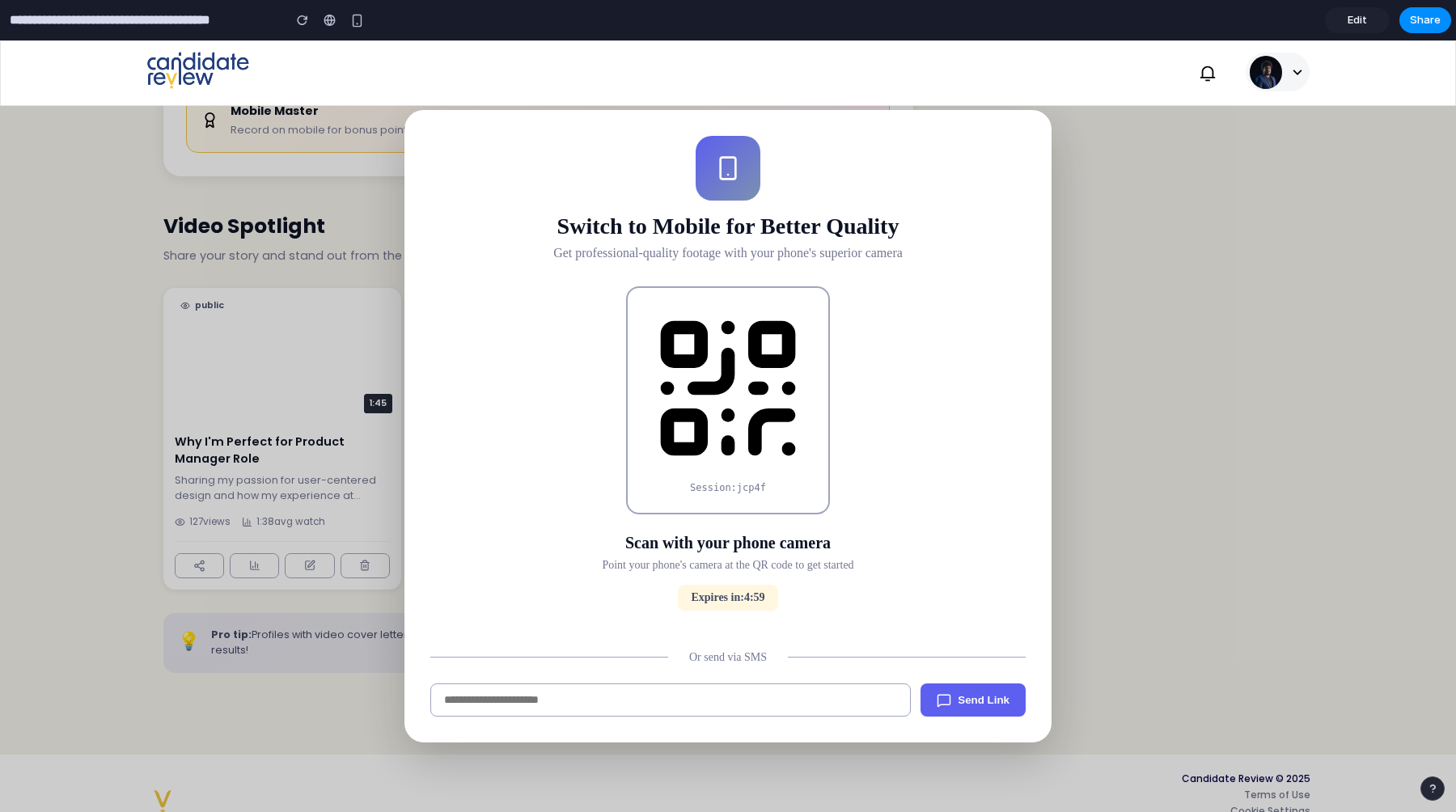
click at [866, 601] on div "Session: jcp4f Scan with your phone camera Point your phone's camera at the QR …" at bounding box center [728, 501] width 596 height 430
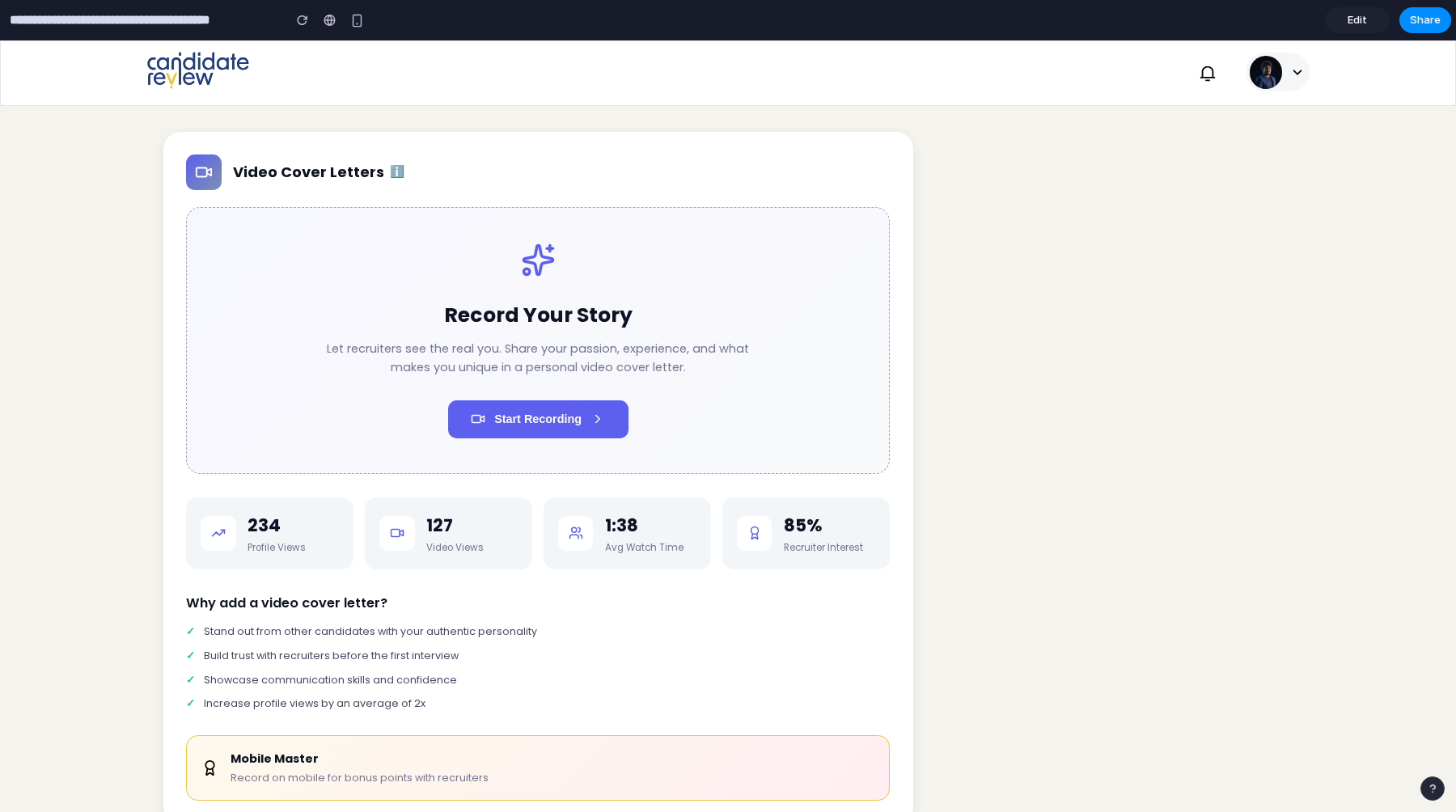
scroll to position [2216, 0]
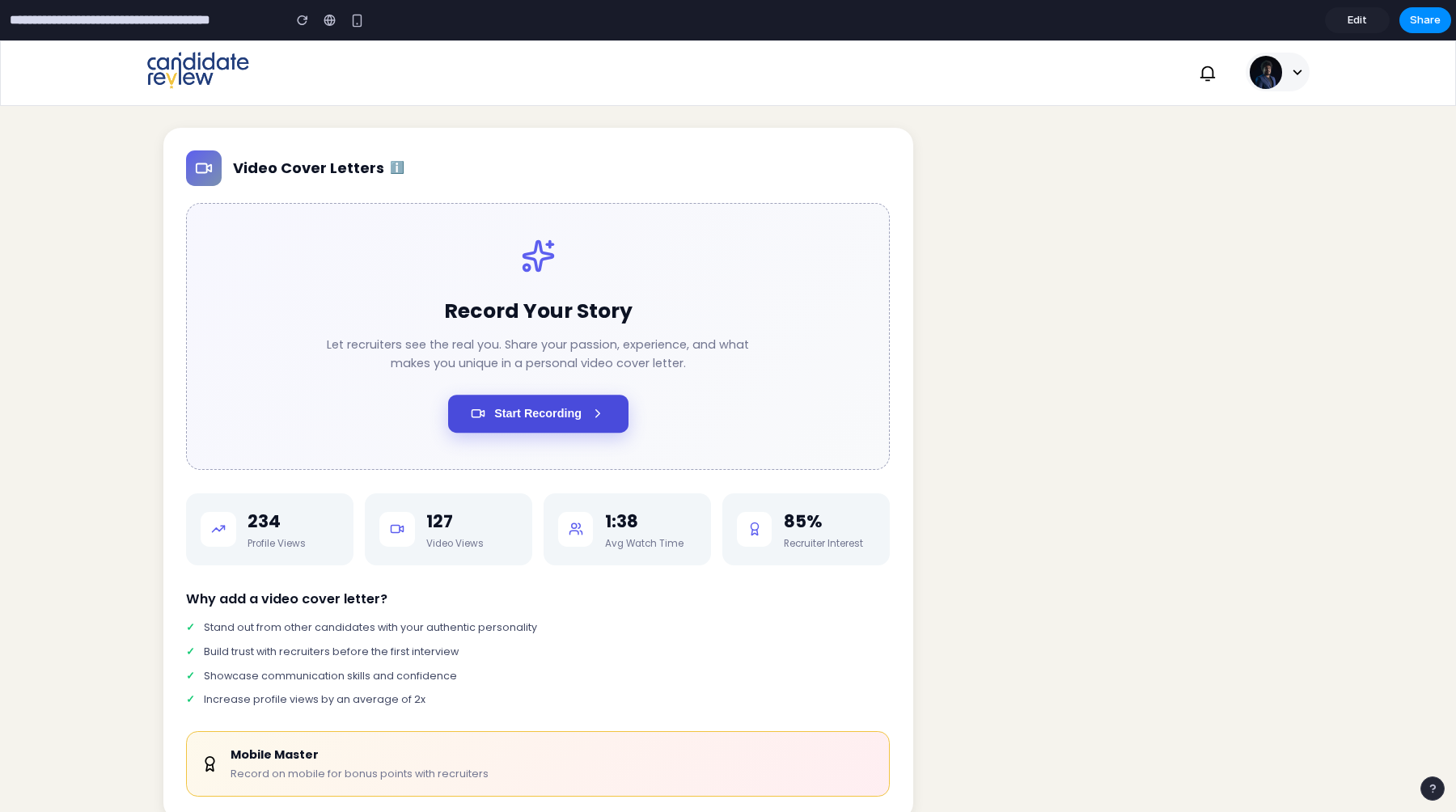
click at [582, 420] on span "Start Recording" at bounding box center [538, 413] width 87 height 13
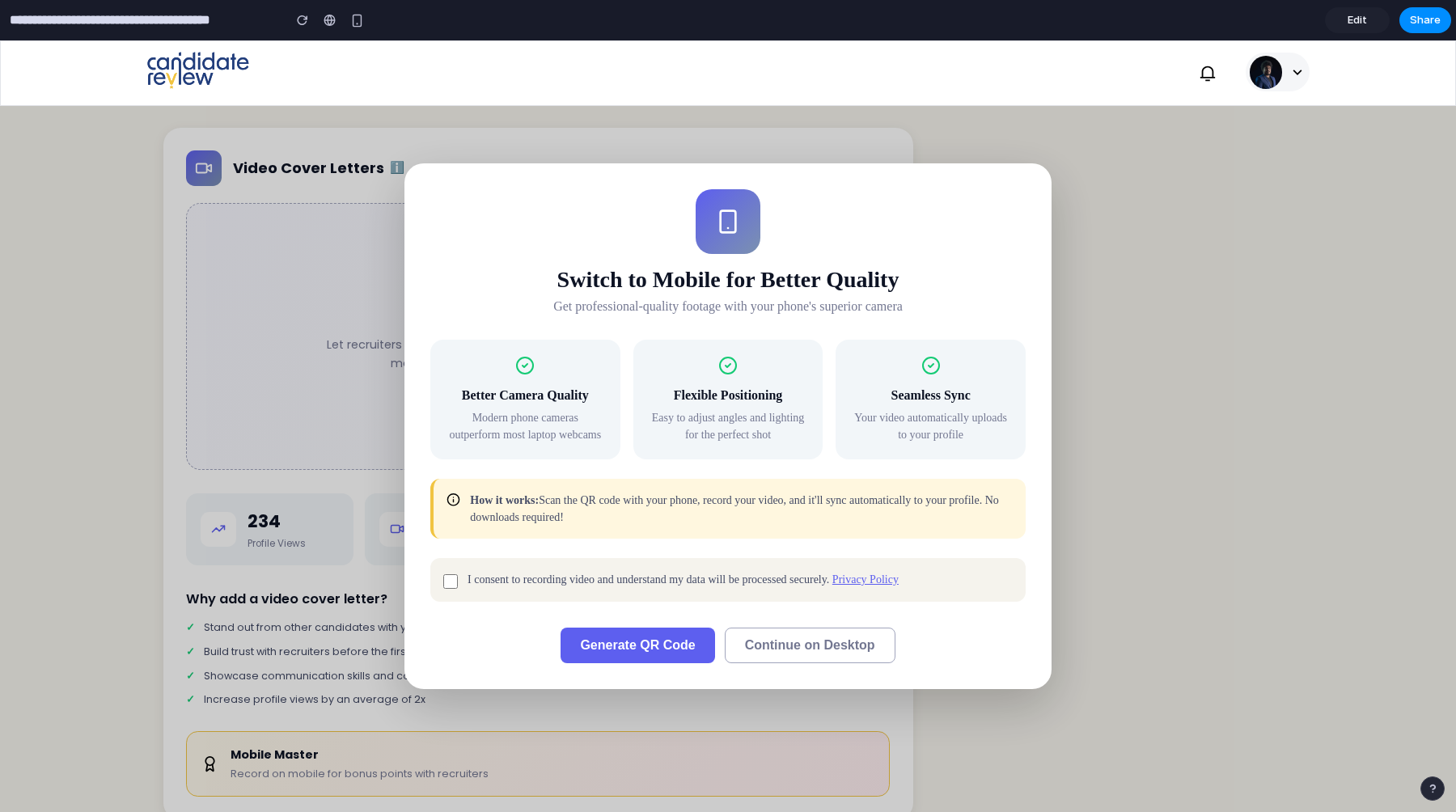
click at [673, 644] on span "Generate QR Code" at bounding box center [638, 645] width 115 height 14
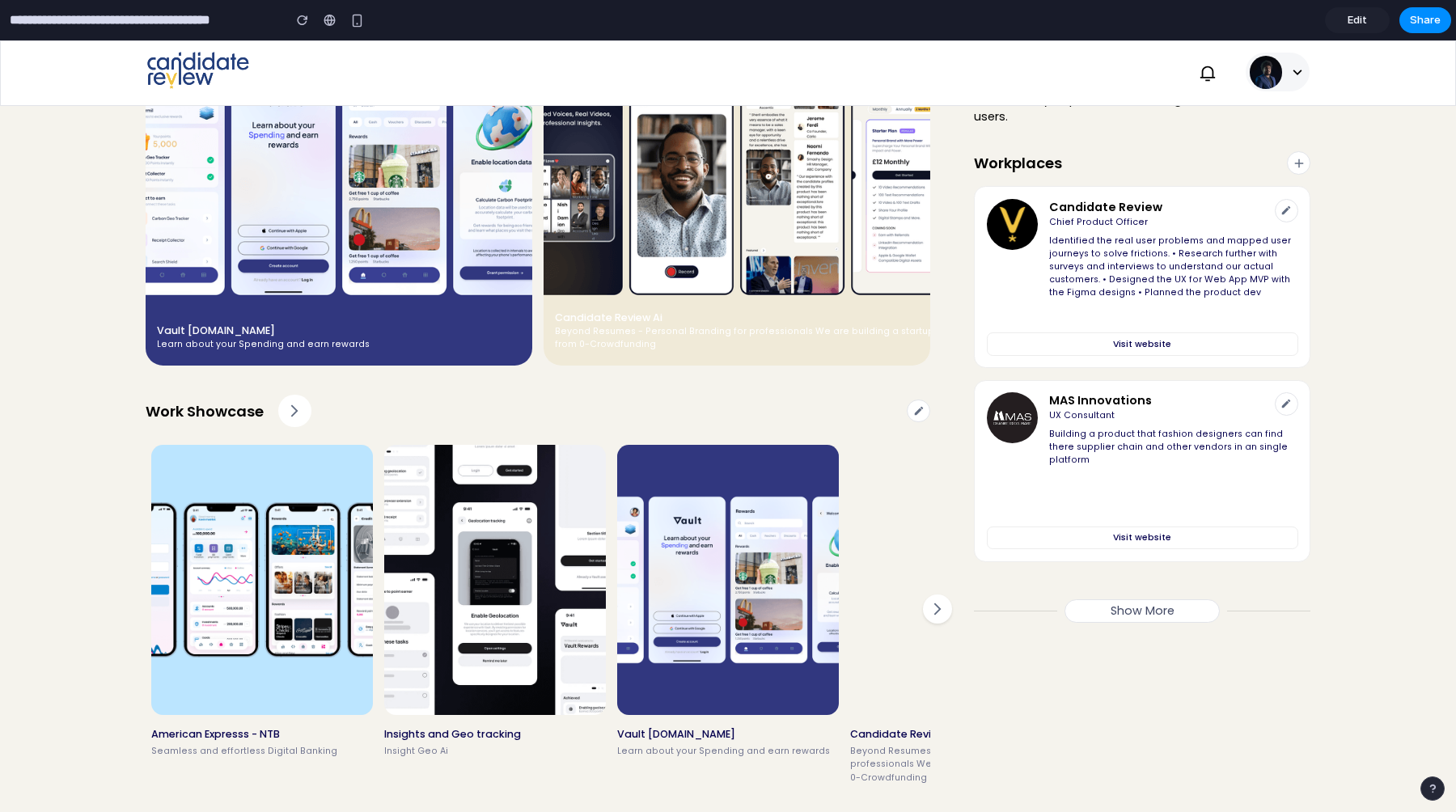
scroll to position [843, 0]
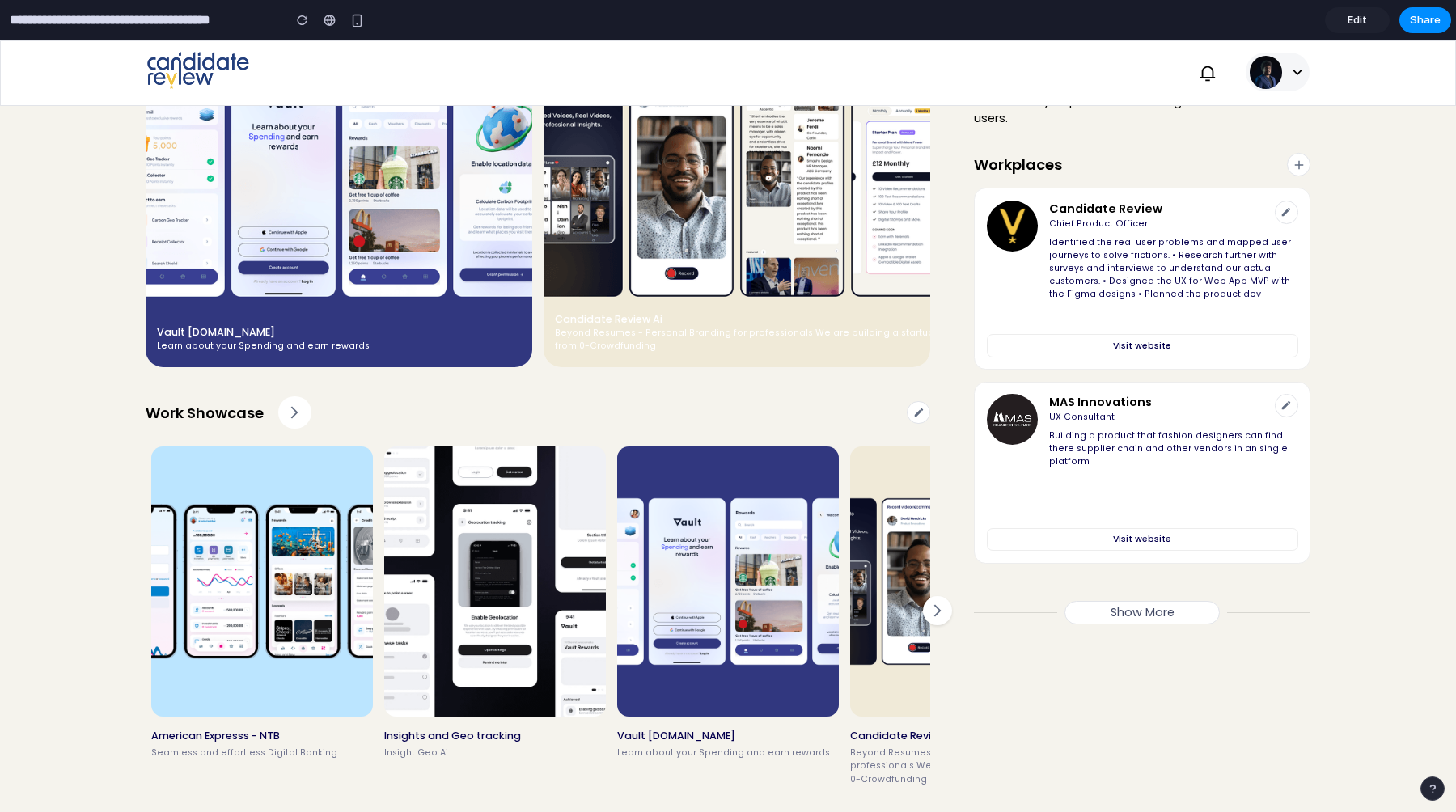
click at [318, 576] on img at bounding box center [262, 582] width 222 height 270
click at [290, 420] on icon at bounding box center [294, 413] width 15 height 15
click at [293, 420] on icon at bounding box center [294, 413] width 15 height 15
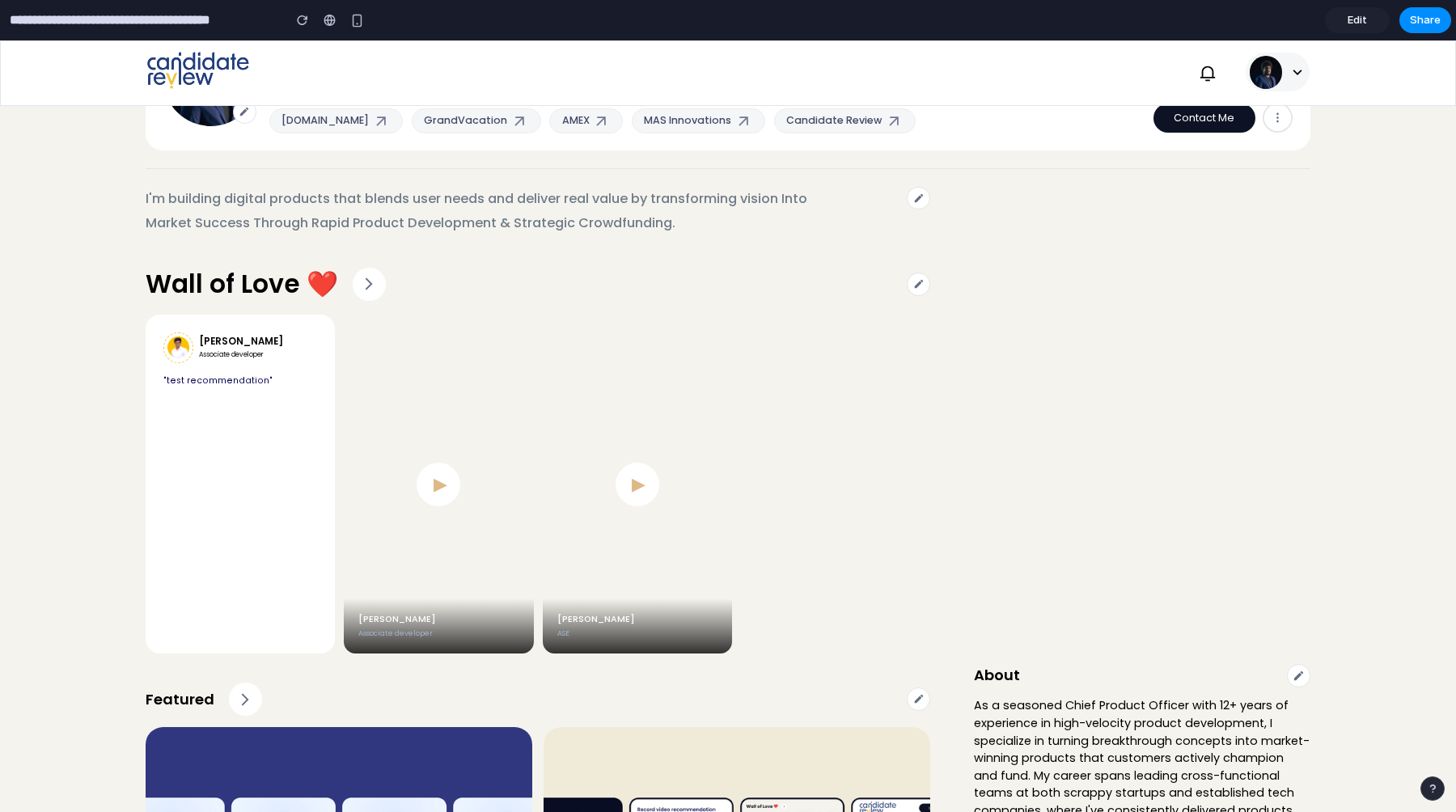
scroll to position [0, 0]
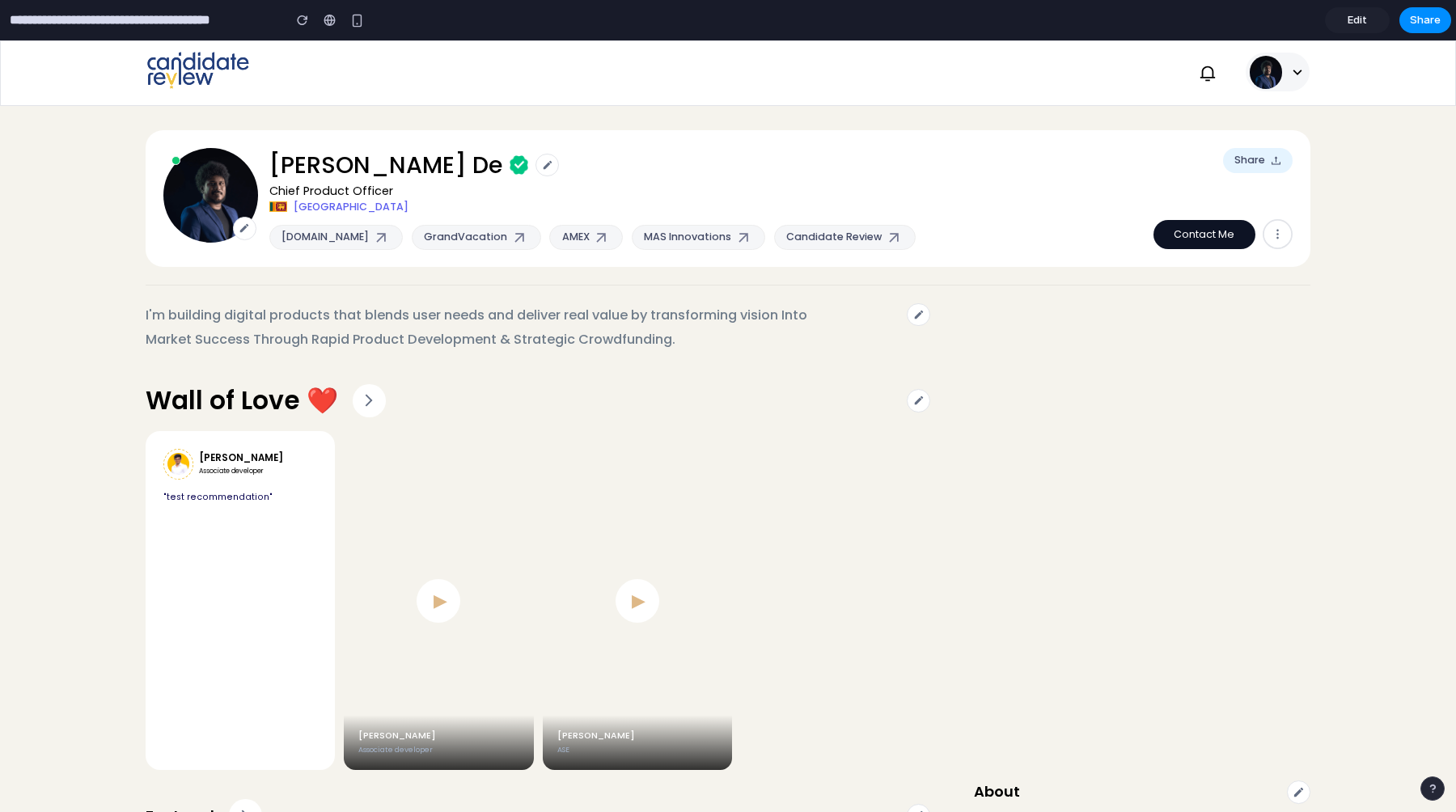
click at [343, 231] on link "[DOMAIN_NAME]" at bounding box center [336, 237] width 133 height 25
click at [243, 230] on icon at bounding box center [244, 228] width 11 height 11
click at [1360, 21] on span "Edit" at bounding box center [1357, 20] width 19 height 17
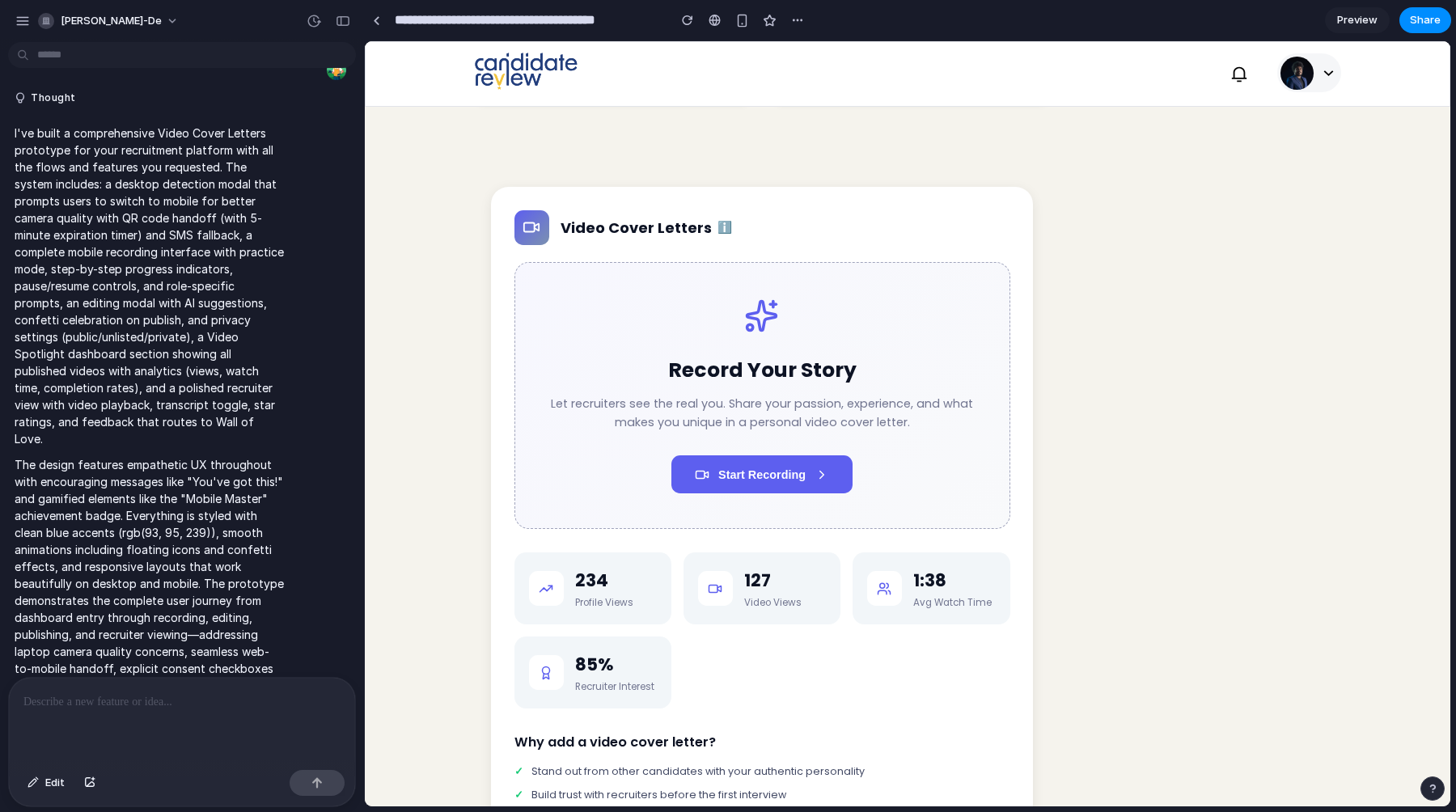
scroll to position [2357, 0]
click at [946, 240] on div "Video Cover Letters ℹ️" at bounding box center [785, 229] width 449 height 22
click at [1009, 240] on div "Video Cover Letters ℹ️" at bounding box center [785, 229] width 449 height 22
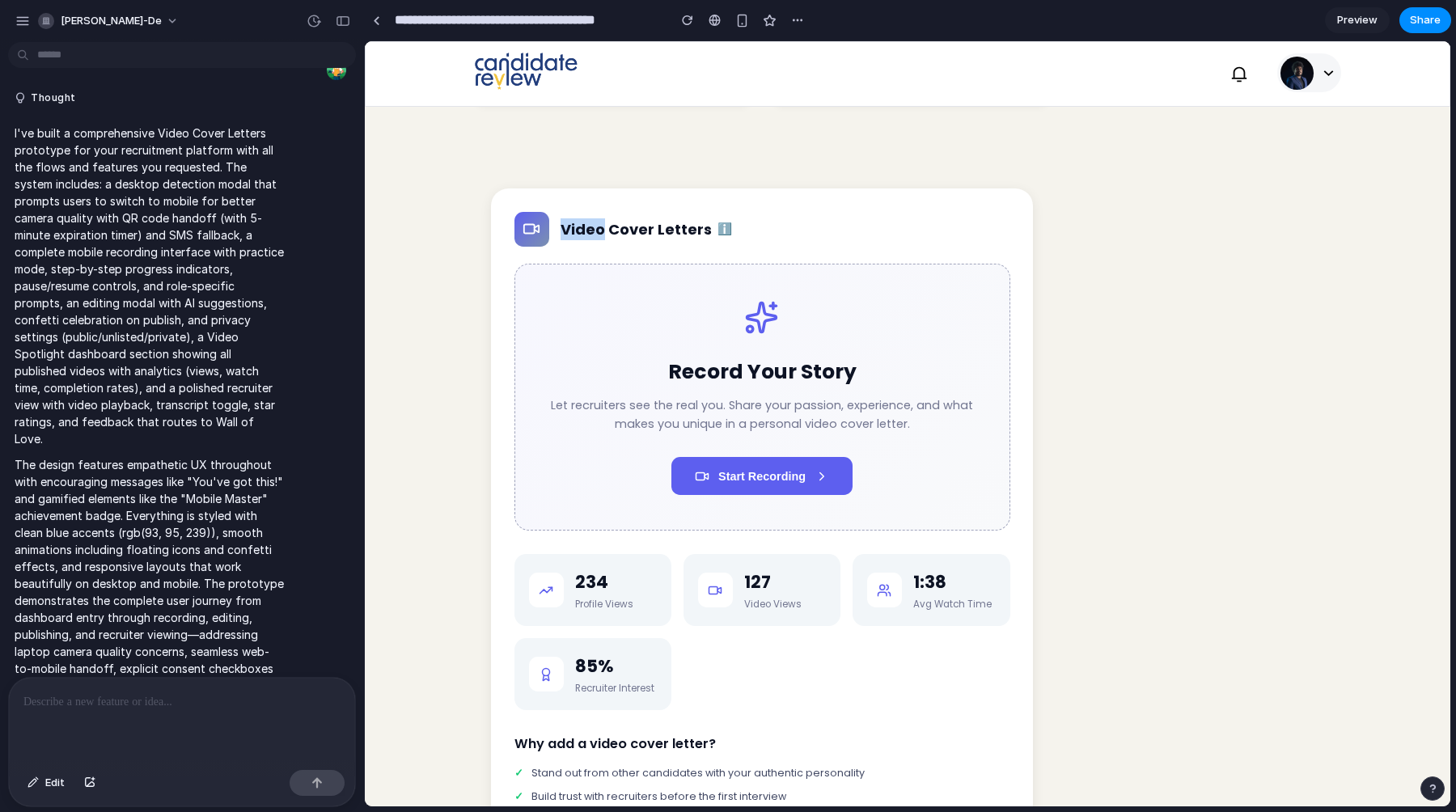
click at [874, 237] on div "Video Cover Letters ℹ️" at bounding box center [762, 229] width 496 height 35
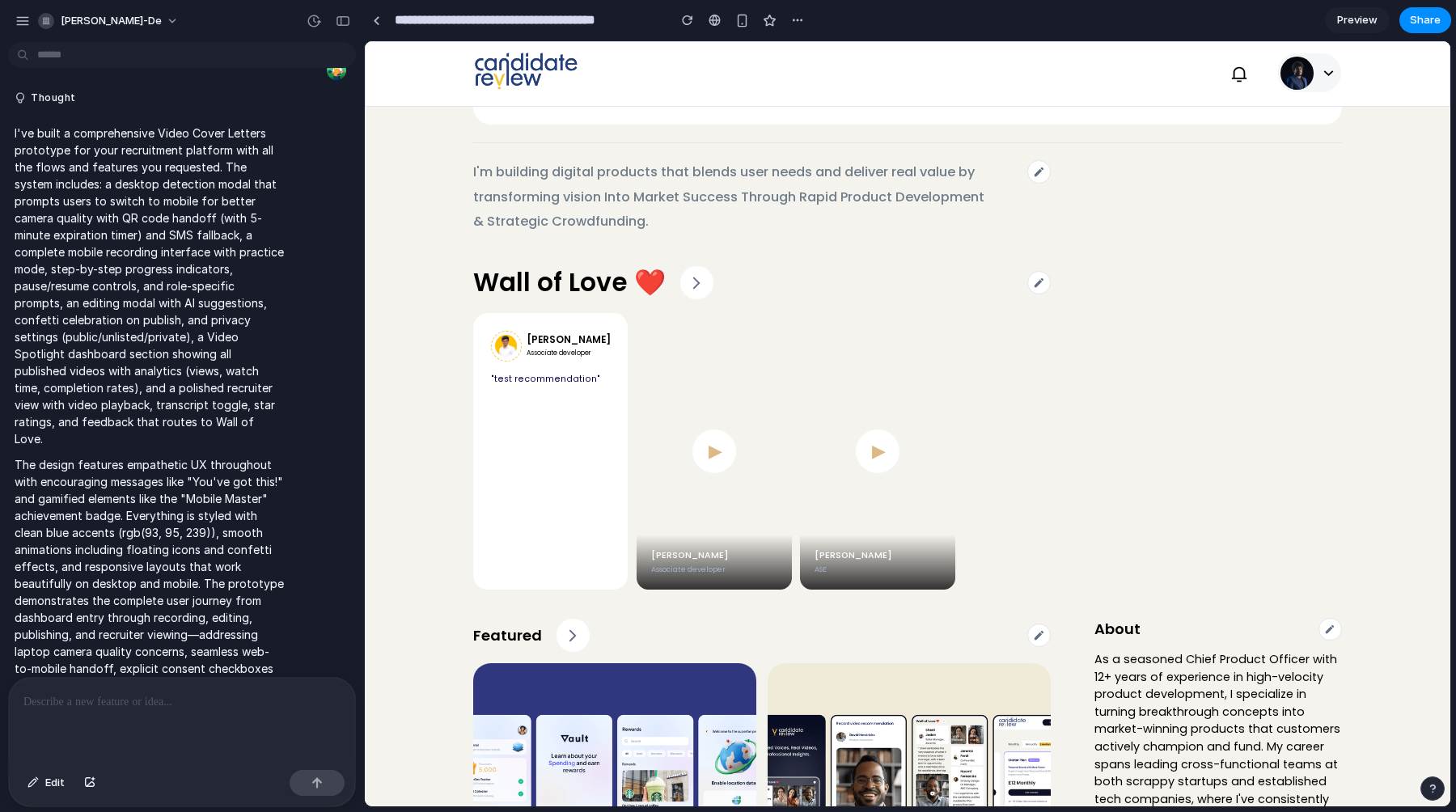
scroll to position [0, 0]
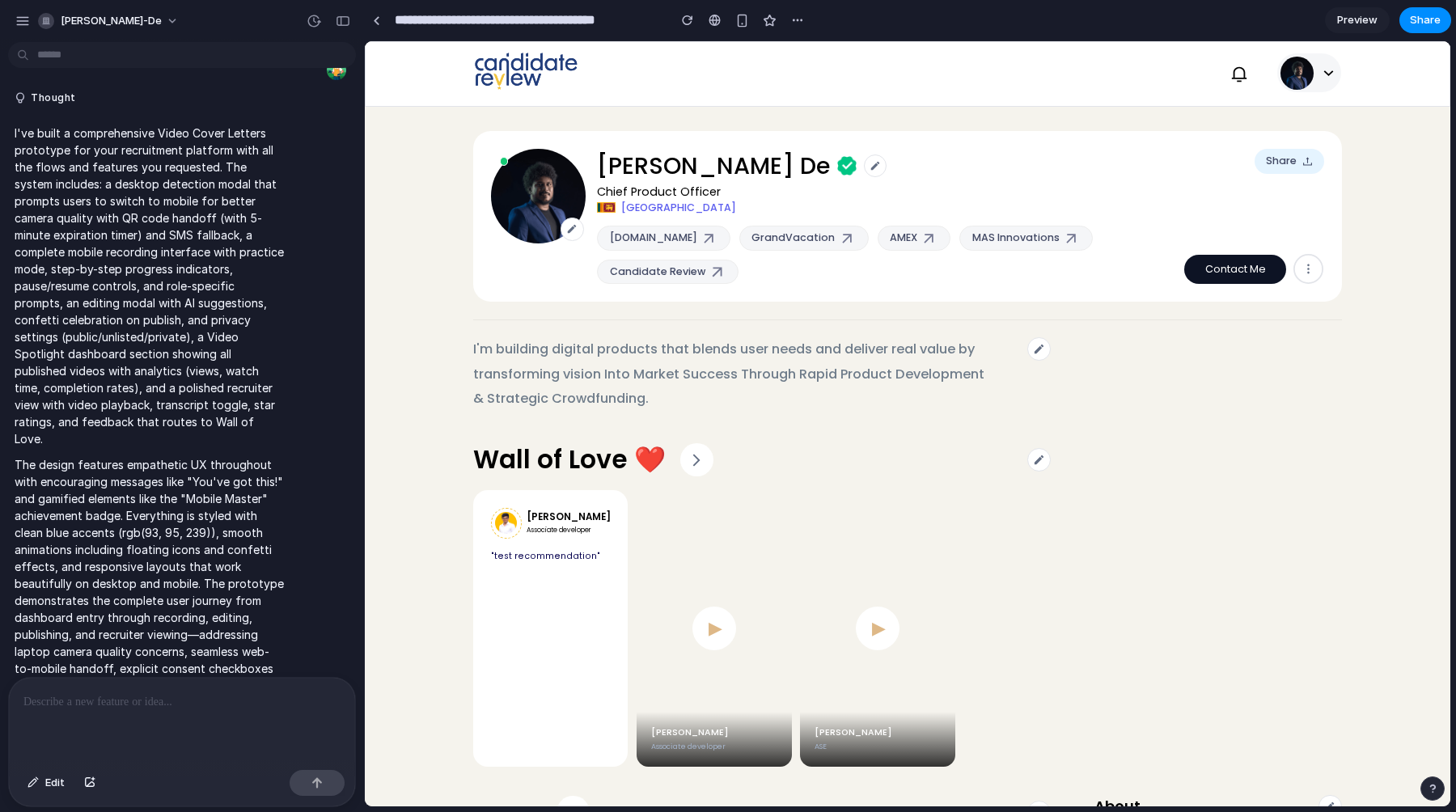
click at [788, 450] on div "Wall of Love ❤️" at bounding box center [762, 460] width 578 height 38
click at [1331, 77] on button at bounding box center [1309, 72] width 64 height 39
click at [944, 352] on p "I'm building digital products that blends user needs and deliver real value by …" at bounding box center [733, 374] width 519 height 74
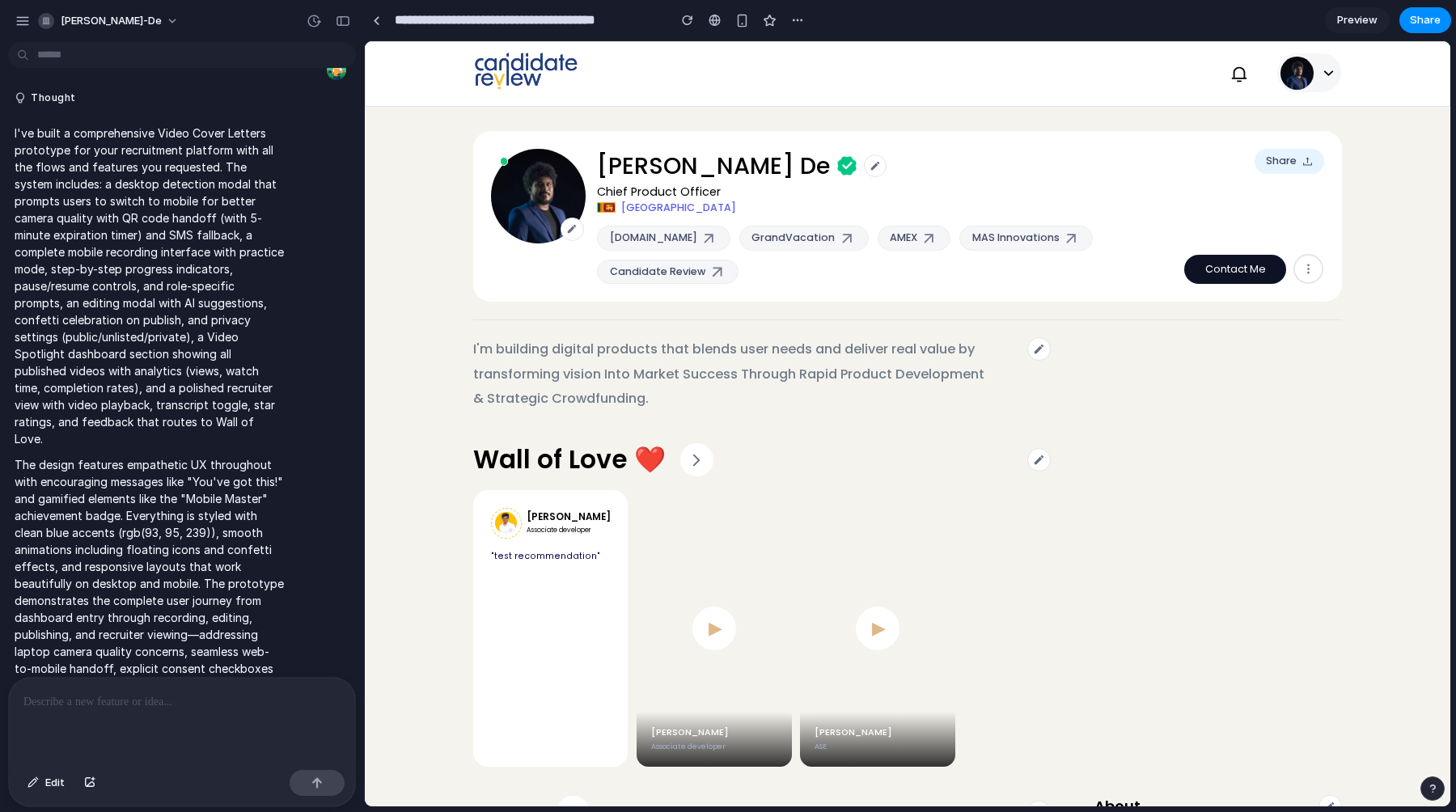
click at [1044, 344] on icon at bounding box center [1038, 348] width 11 height 11
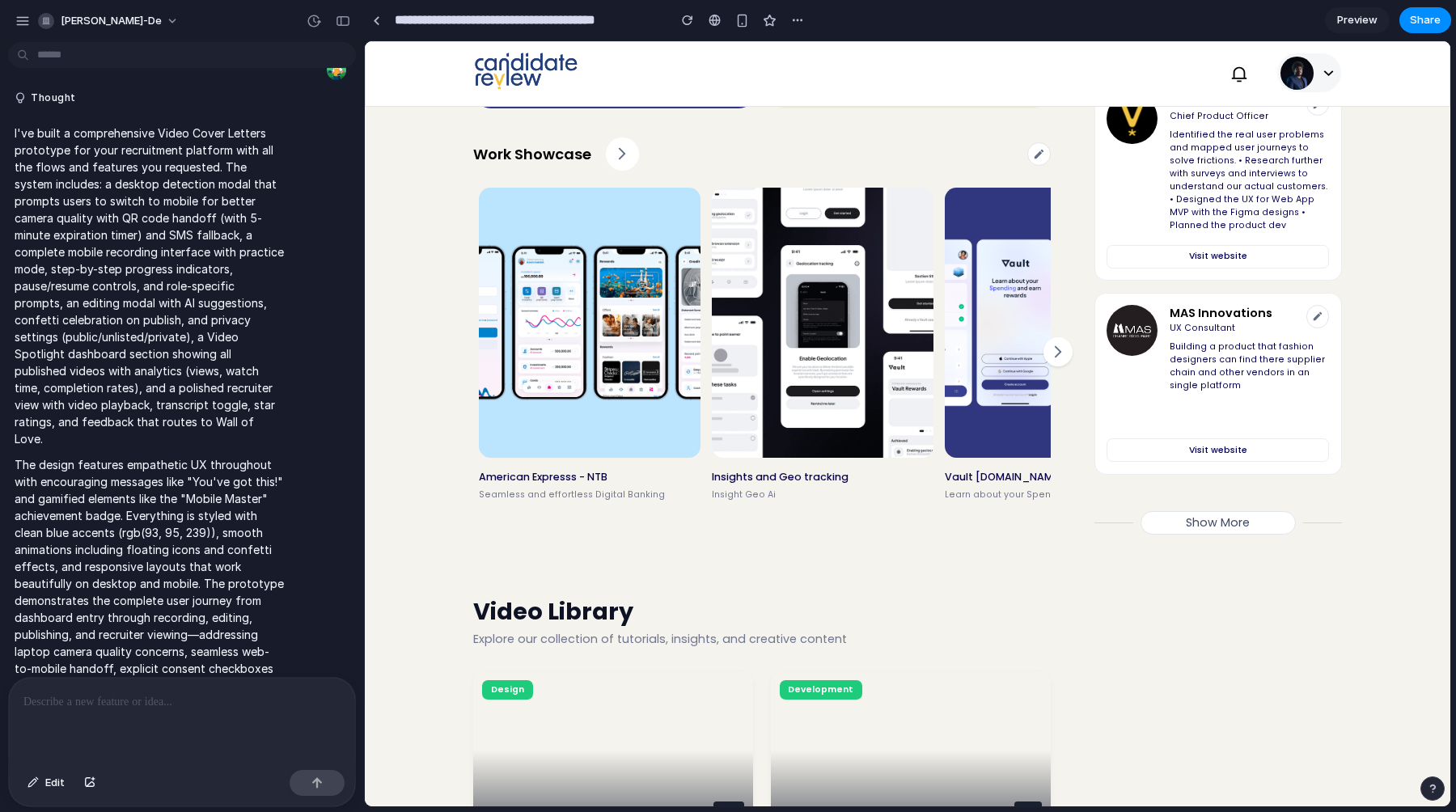
scroll to position [1020, 0]
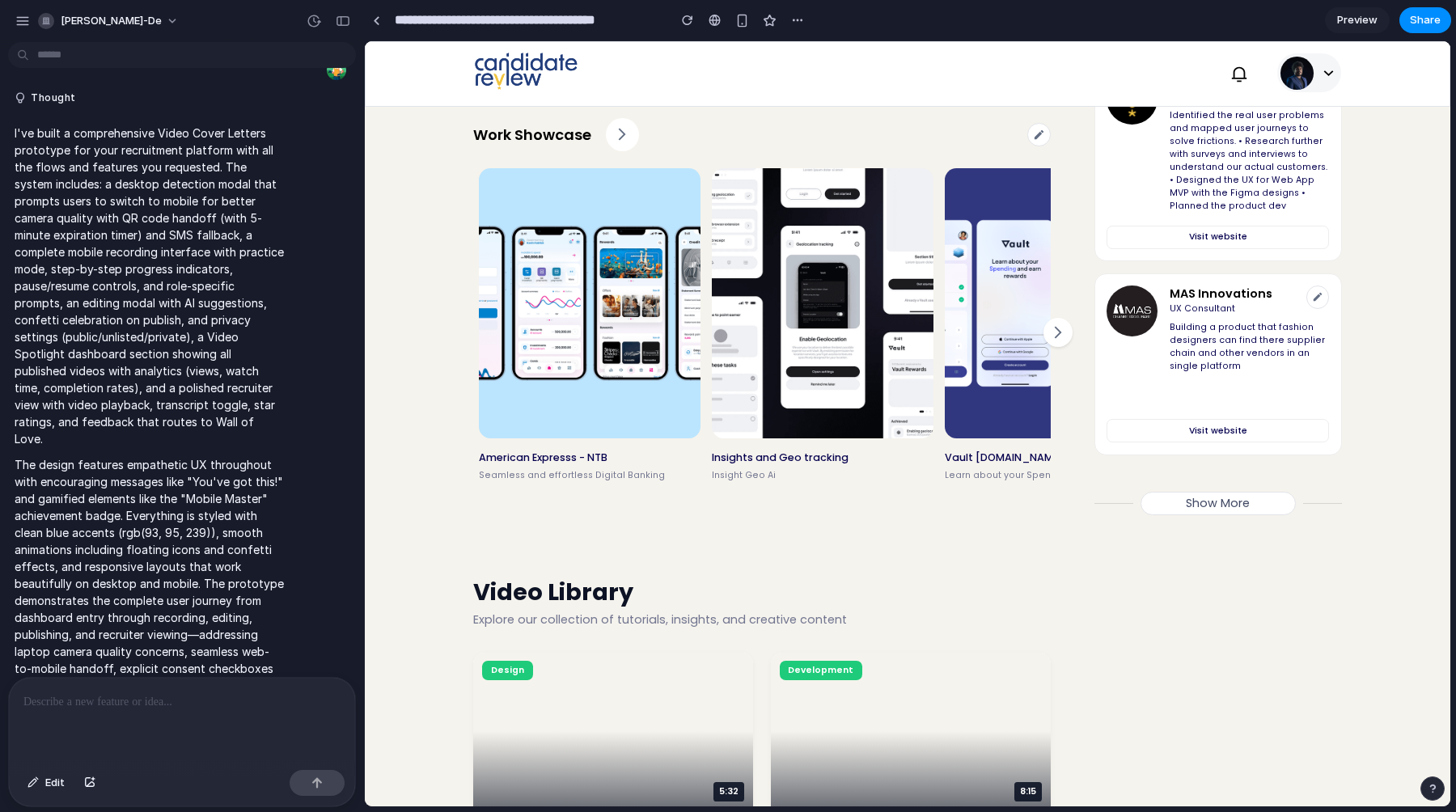
click at [933, 295] on img at bounding box center [823, 304] width 222 height 270
click at [1043, 132] on icon at bounding box center [1039, 134] width 9 height 9
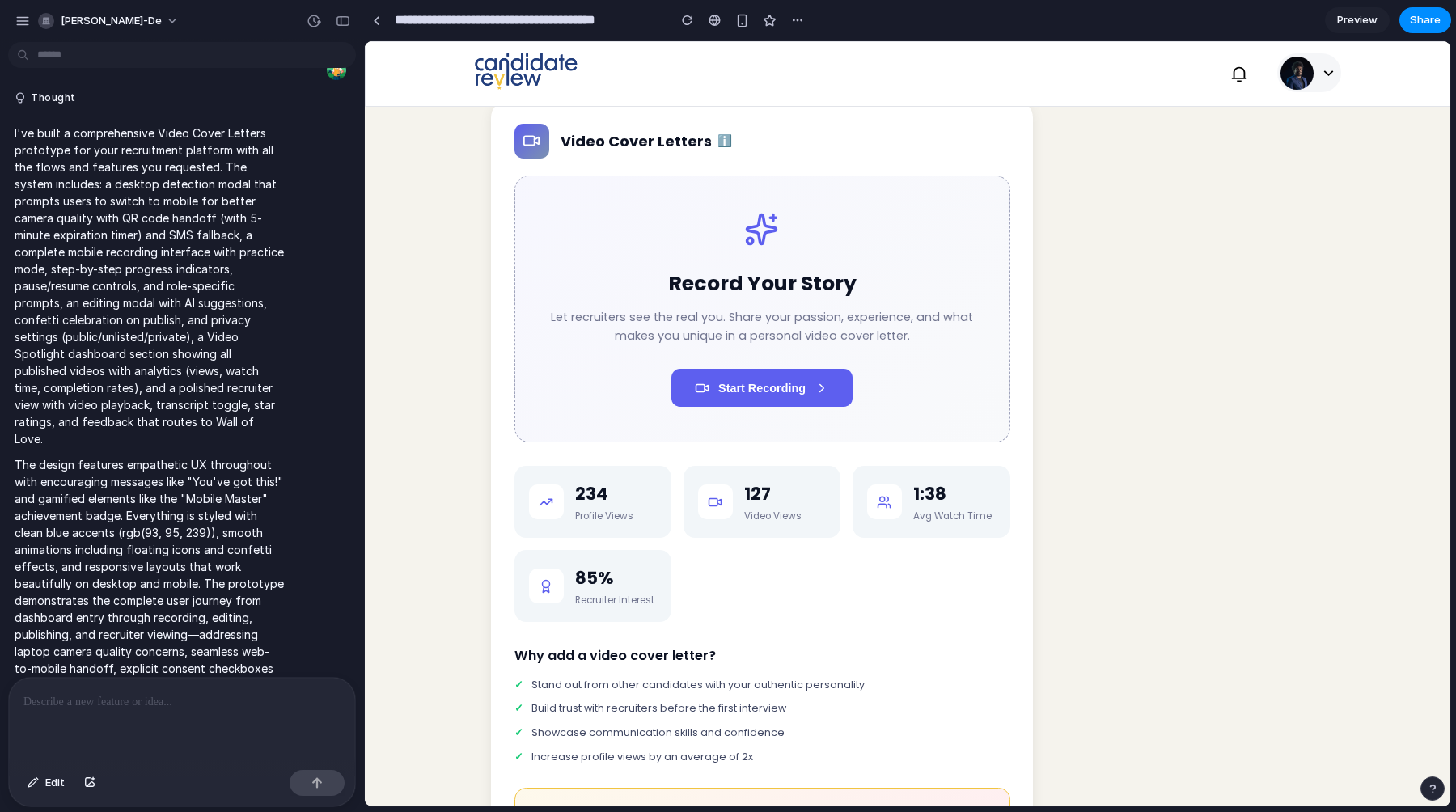
scroll to position [2418, 0]
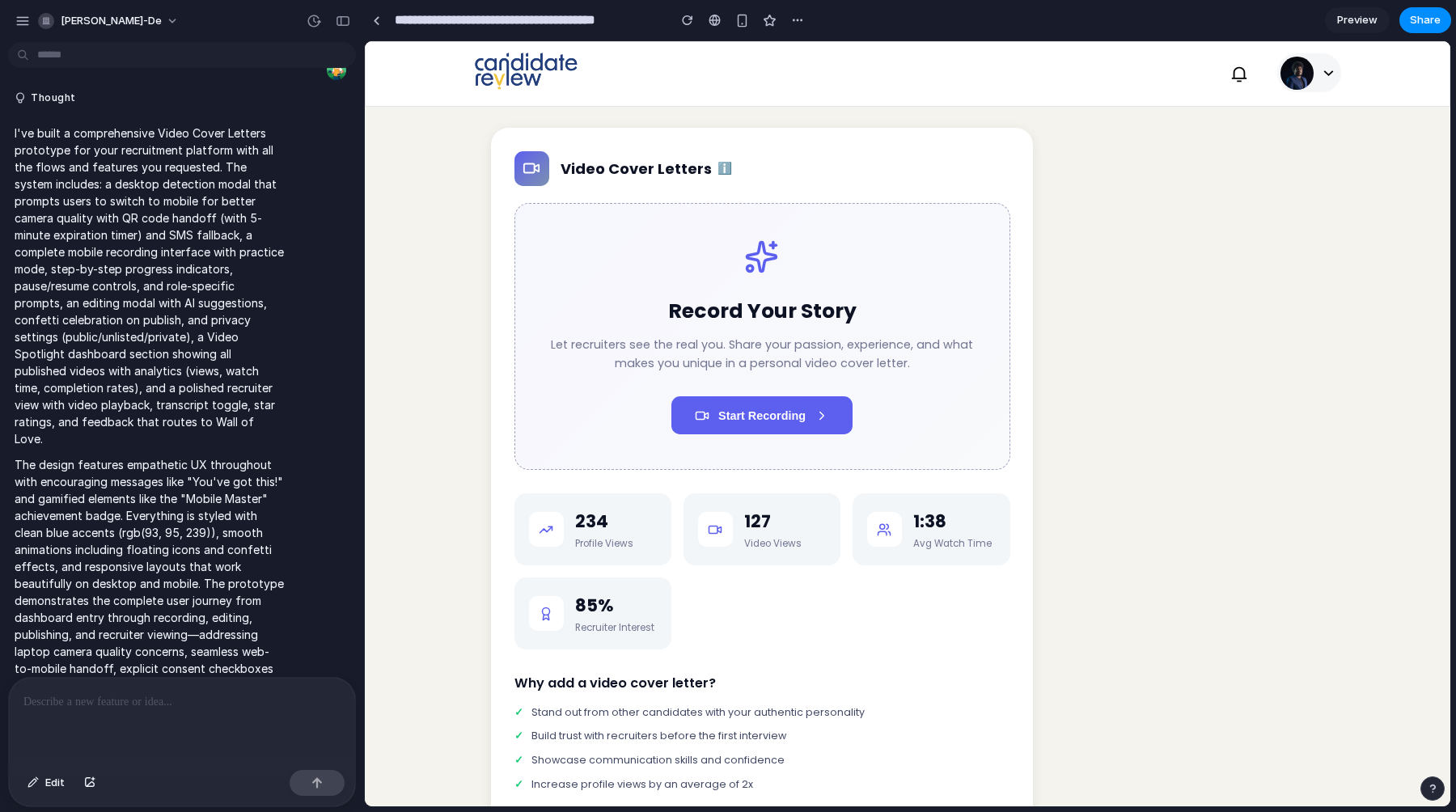
click at [492, 203] on div "Video Cover Letters ℹ️ Record Your Story Let recruiters see the real you. Share…" at bounding box center [762, 516] width 543 height 776
click at [796, 19] on div "button" at bounding box center [797, 20] width 13 height 13
click at [770, 122] on div "Duplicate Delete" at bounding box center [728, 406] width 1456 height 812
click at [129, 702] on p at bounding box center [182, 702] width 318 height 19
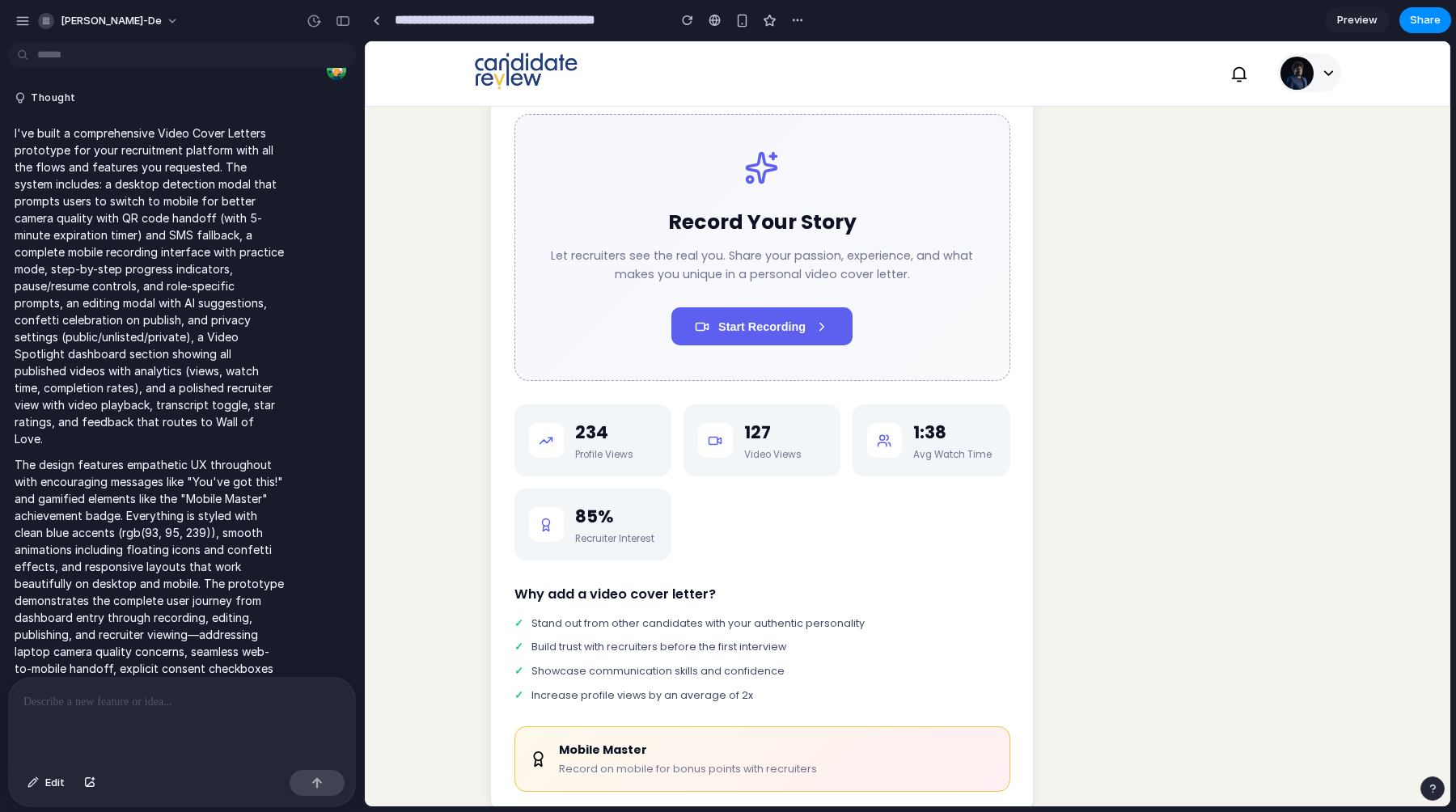
scroll to position [2490, 0]
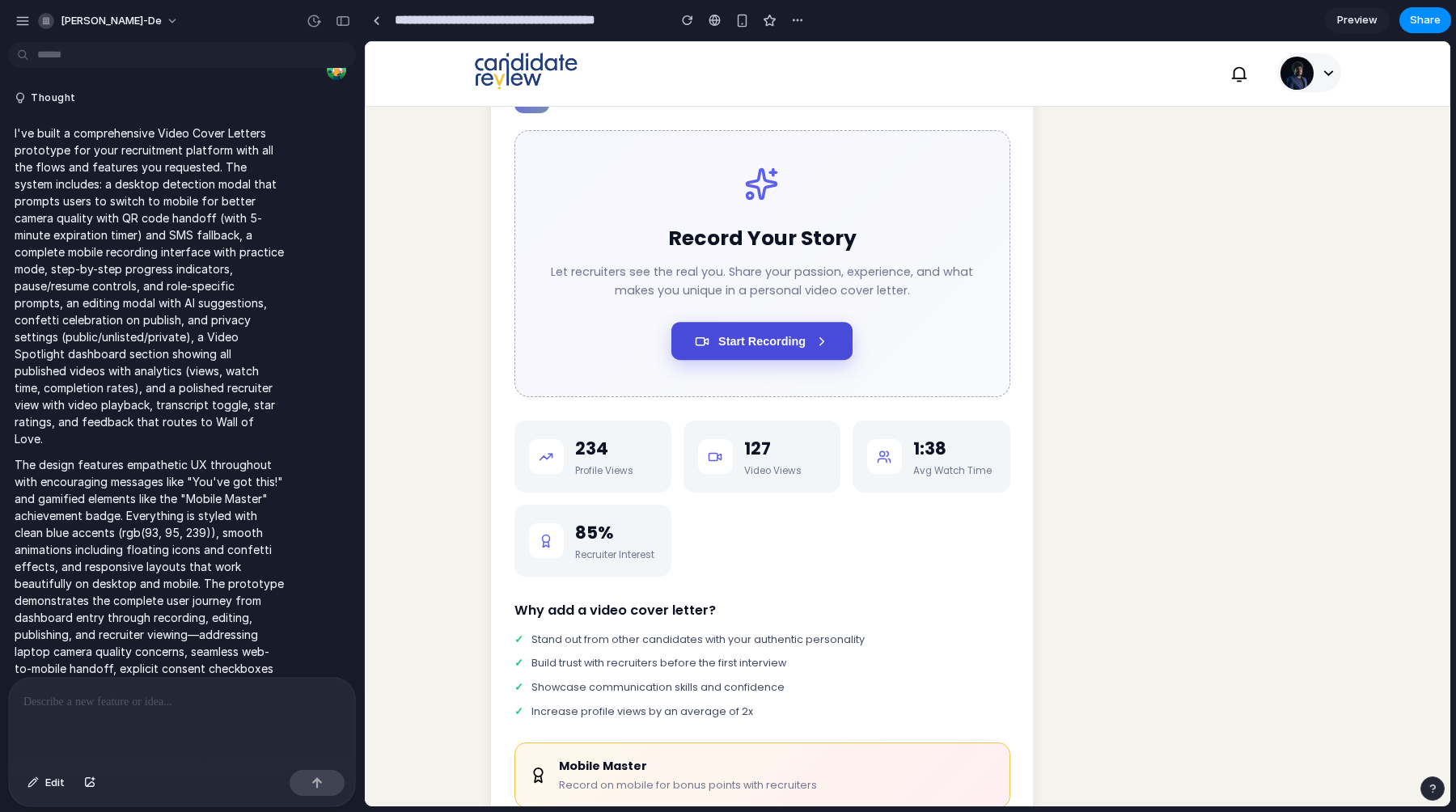
click at [782, 348] on span "Start Recording" at bounding box center [762, 341] width 87 height 13
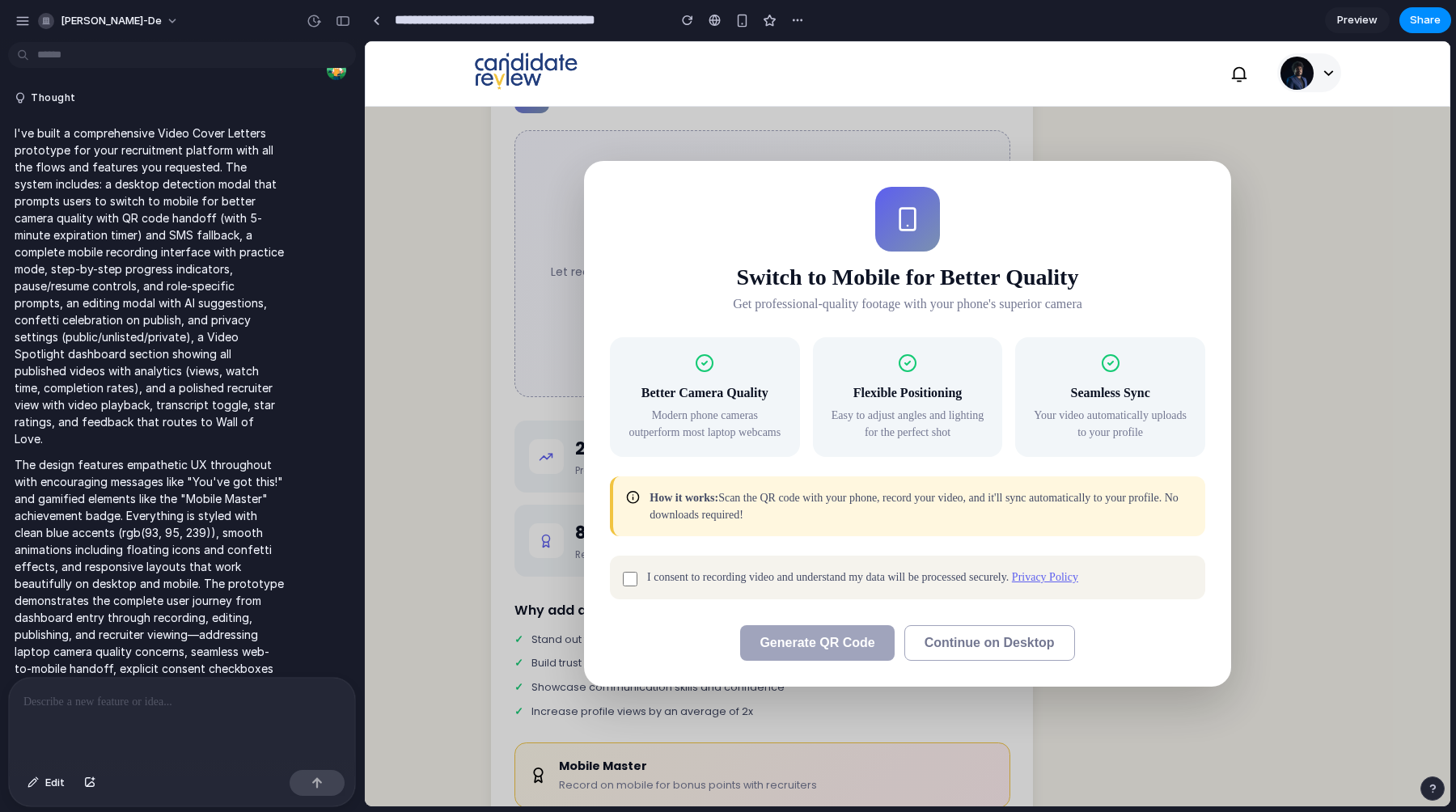
click at [1169, 206] on div "Switch to Mobile for Better Quality Get professional-quality footage with your …" at bounding box center [907, 249] width 596 height 125
click at [1173, 188] on div "Switch to Mobile for Better Quality Get professional-quality footage with your …" at bounding box center [907, 249] width 596 height 125
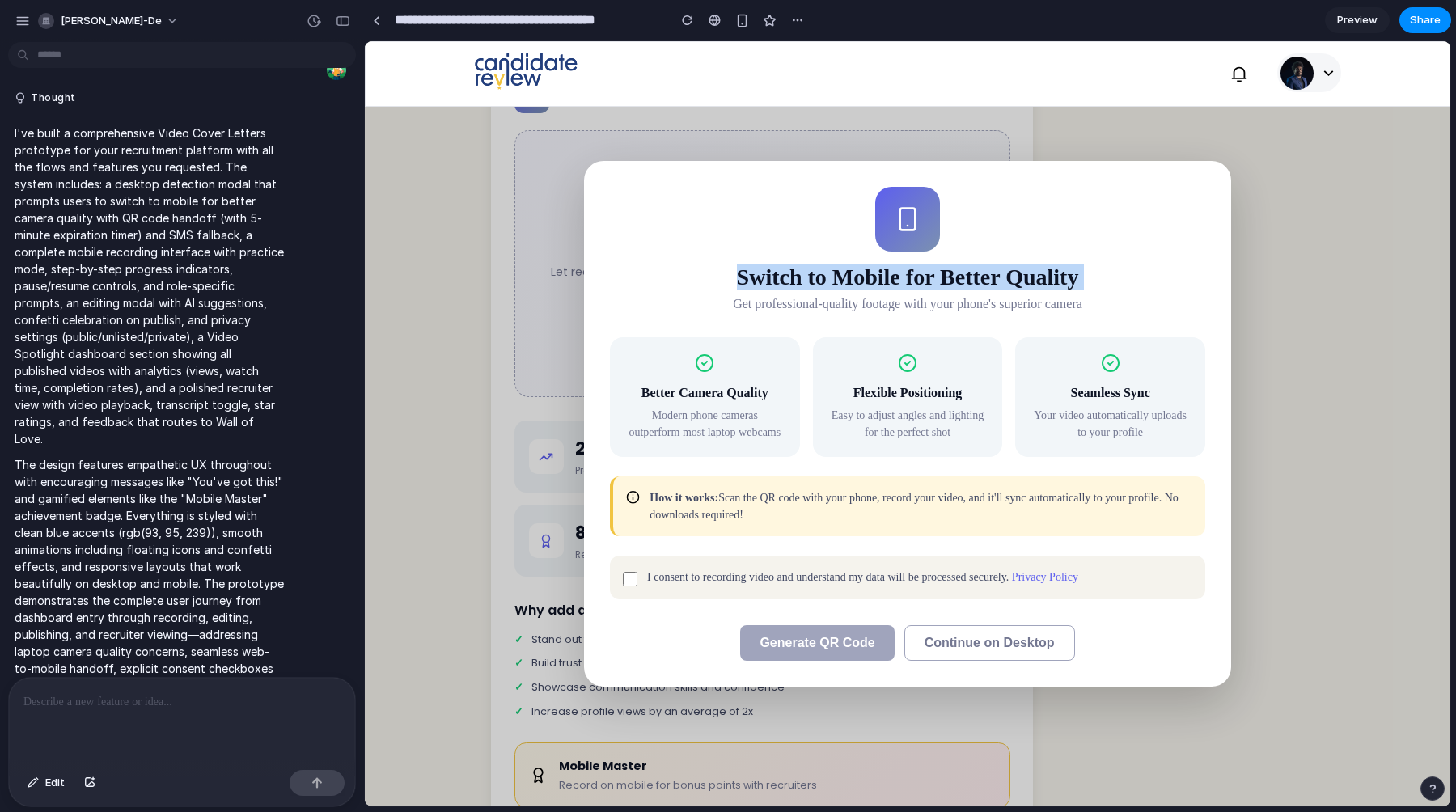
click at [1173, 188] on div "Switch to Mobile for Better Quality Get professional-quality footage with your …" at bounding box center [907, 249] width 596 height 125
click at [40, 781] on button "Edit" at bounding box center [45, 783] width 53 height 26
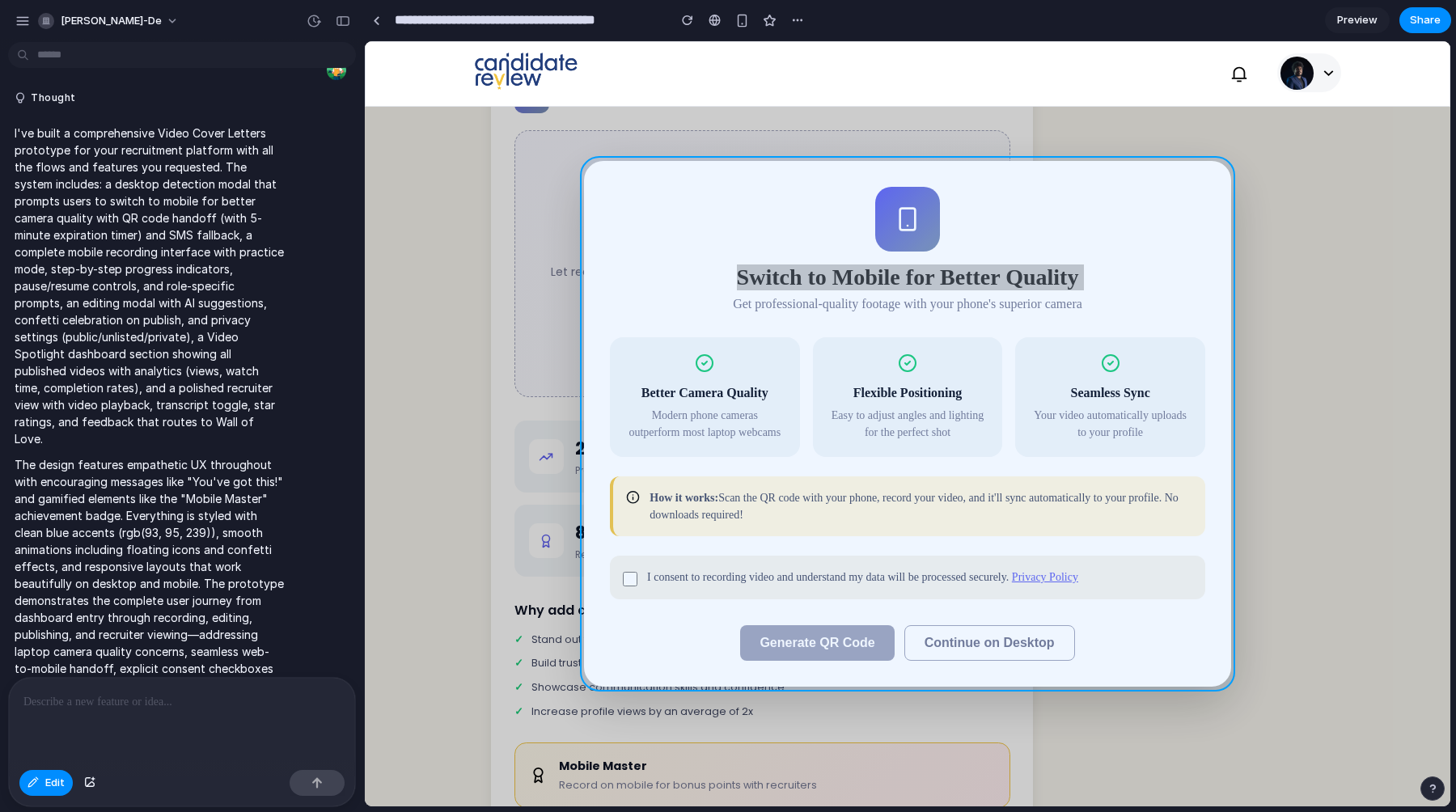
click at [1211, 178] on div at bounding box center [908, 424] width 1085 height 764
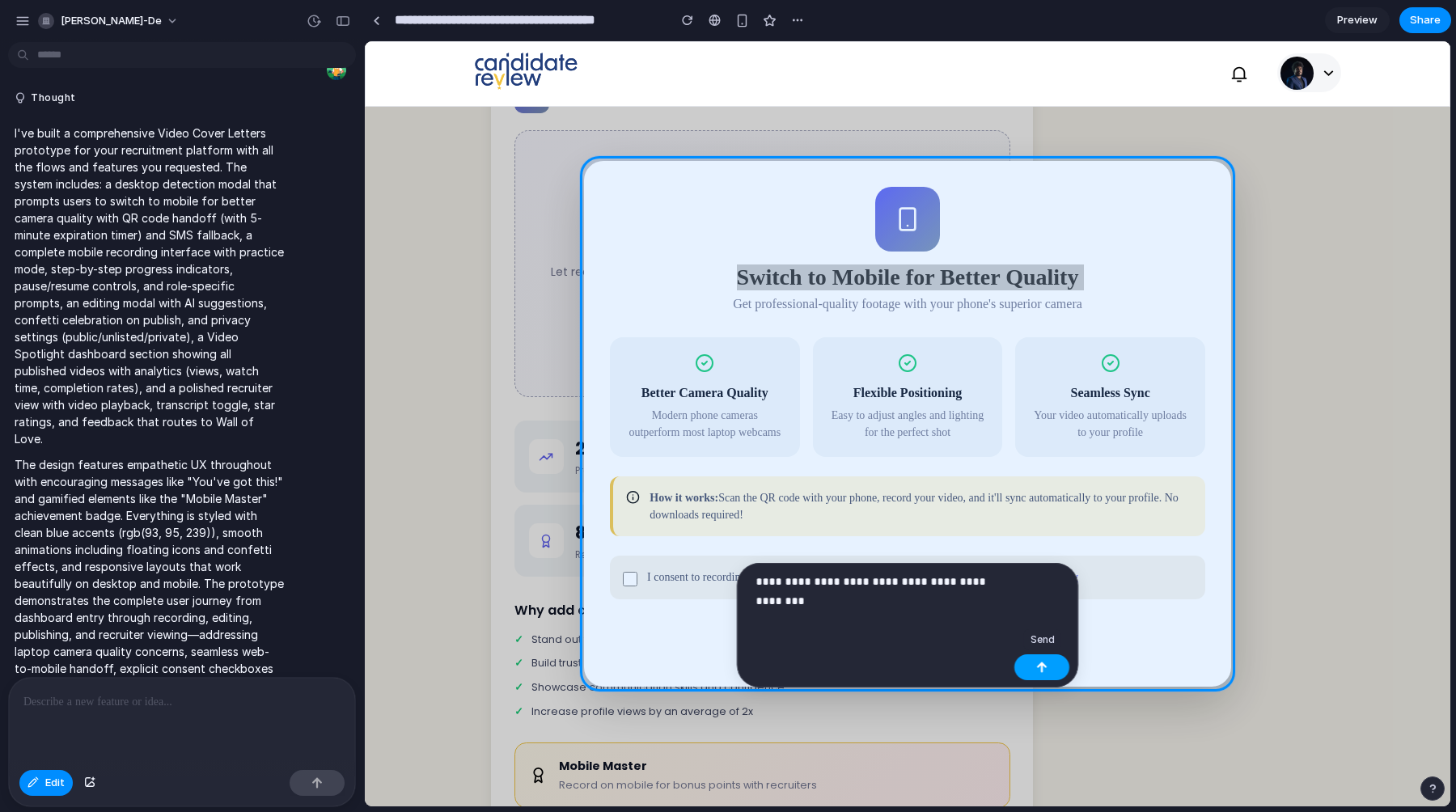
click at [1041, 665] on div "button" at bounding box center [1042, 667] width 11 height 11
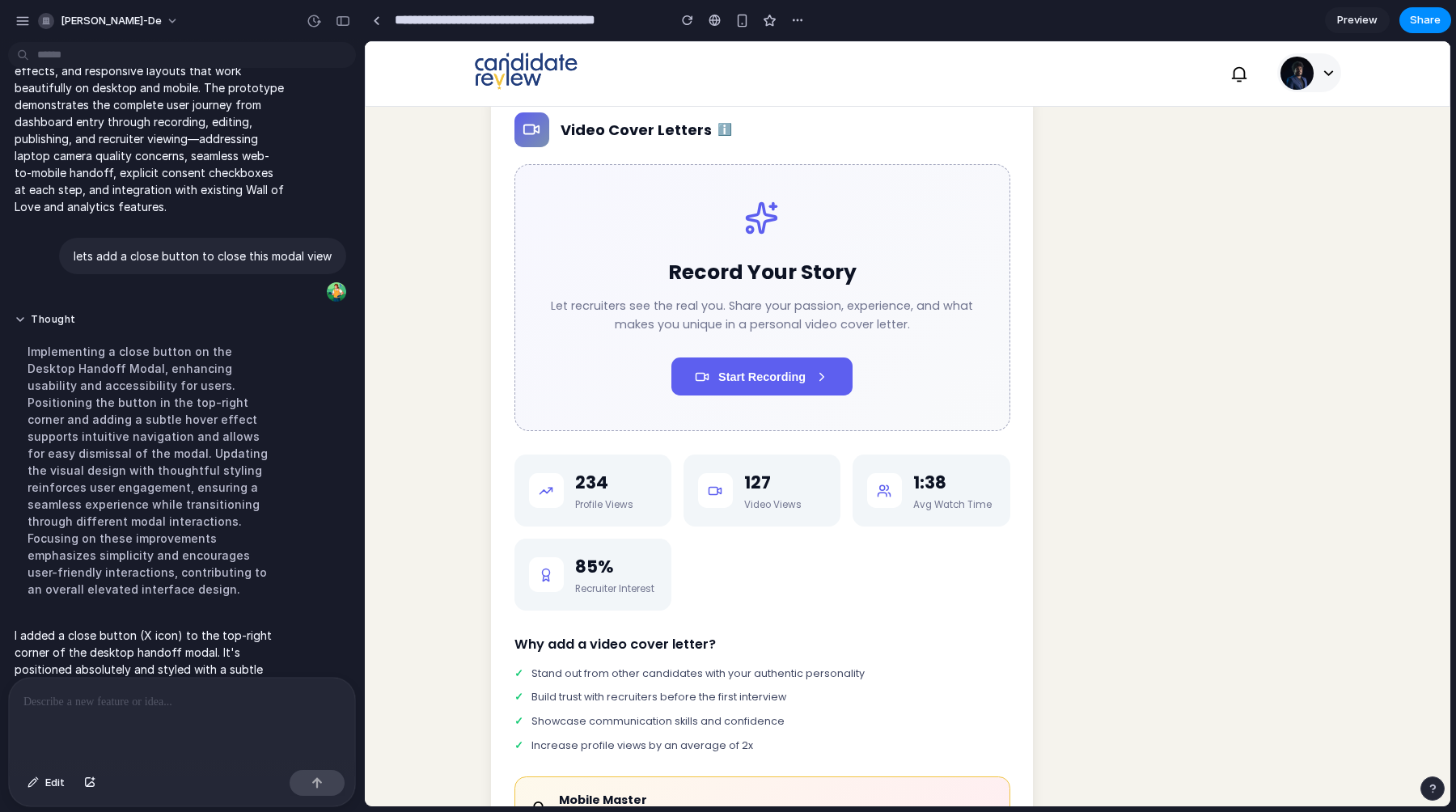
scroll to position [2487, 0]
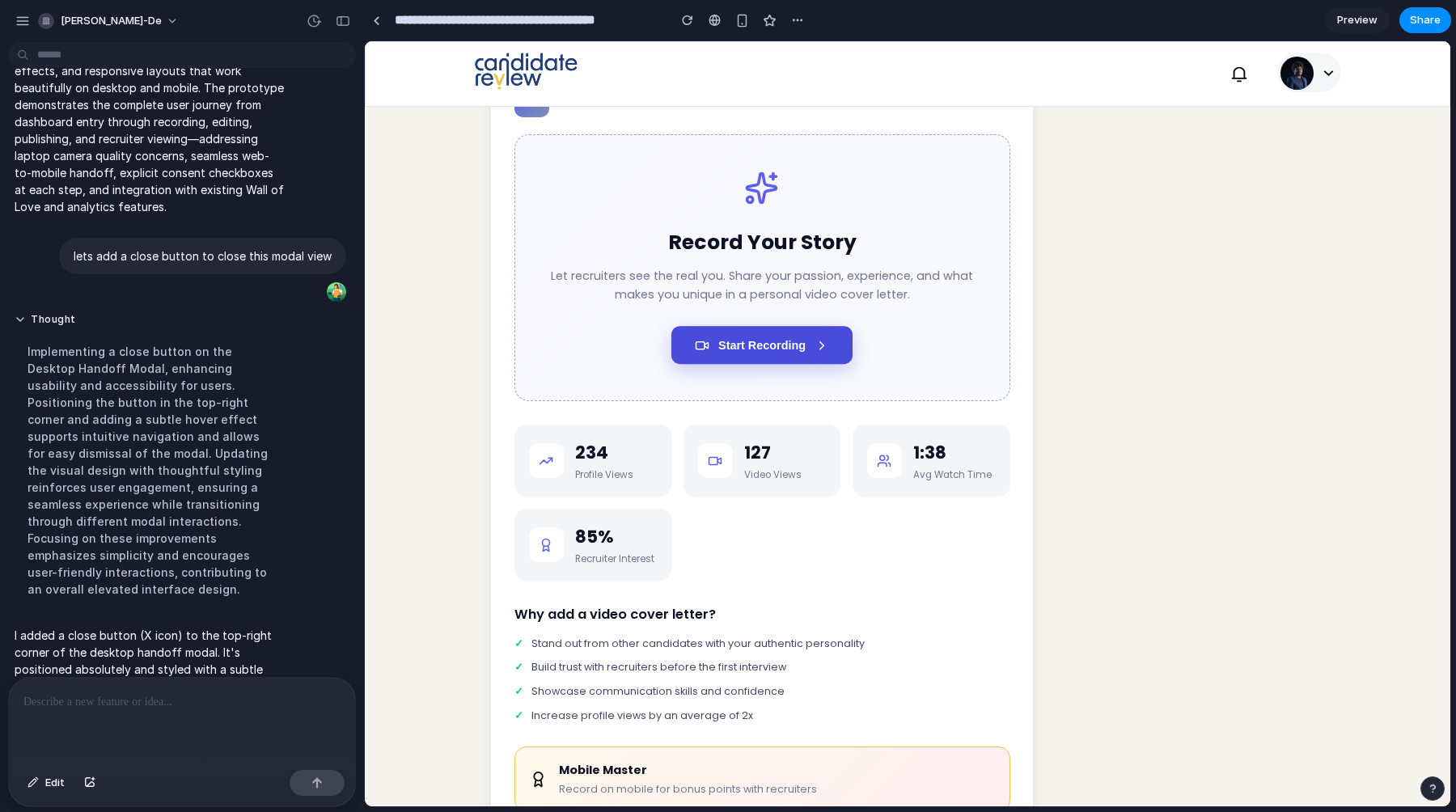
click at [830, 352] on icon at bounding box center [822, 345] width 15 height 15
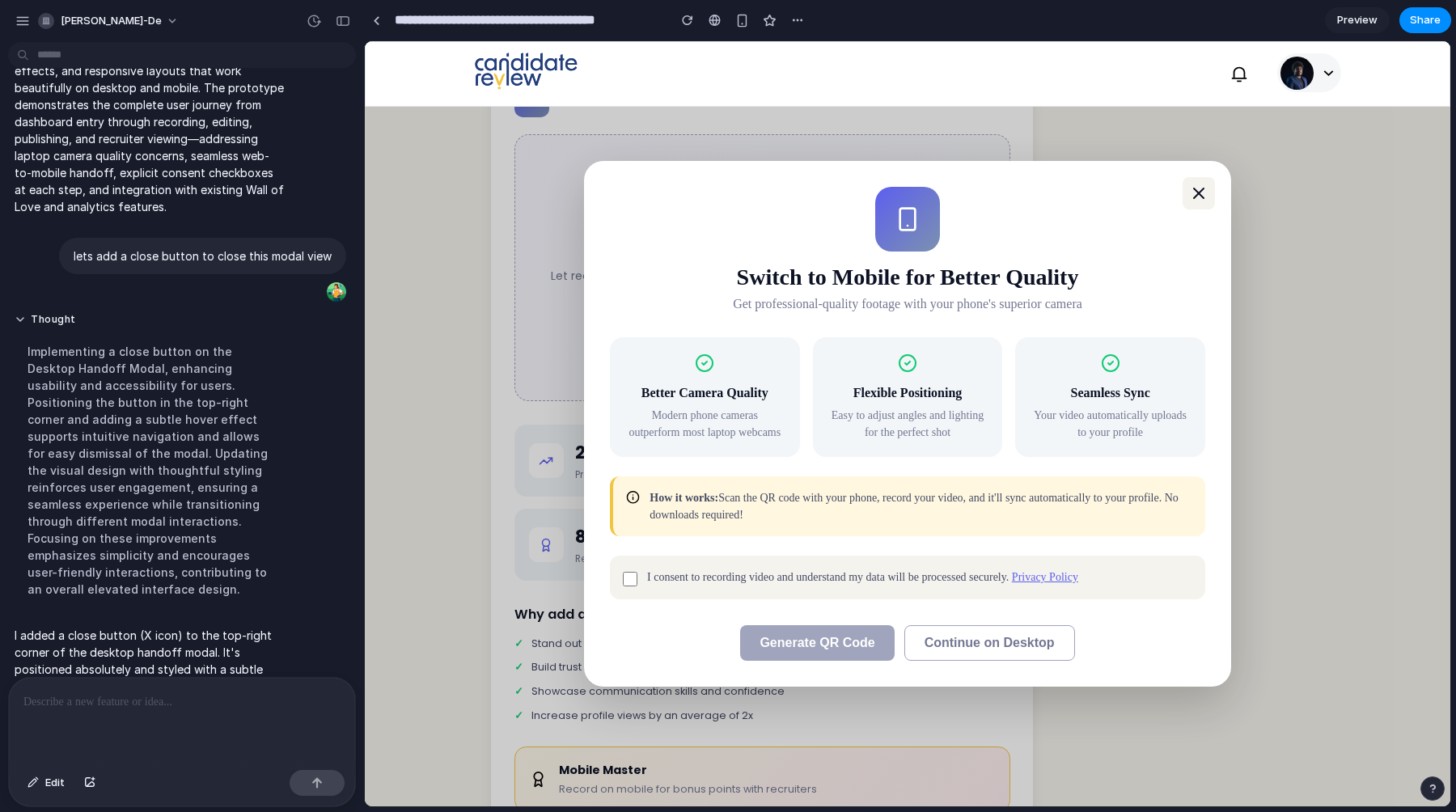
click at [1204, 195] on icon "Close modal" at bounding box center [1199, 194] width 19 height 19
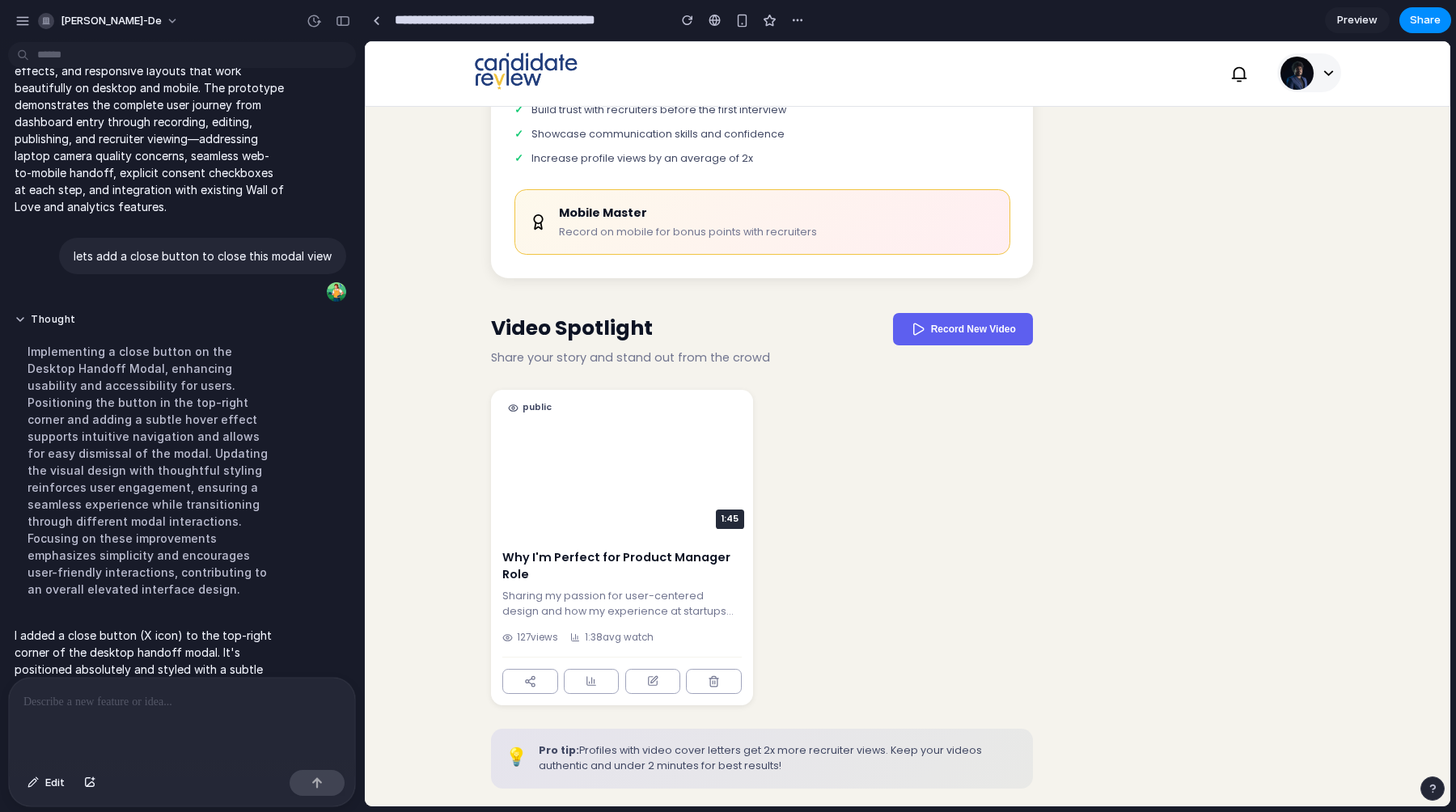
scroll to position [3223, 0]
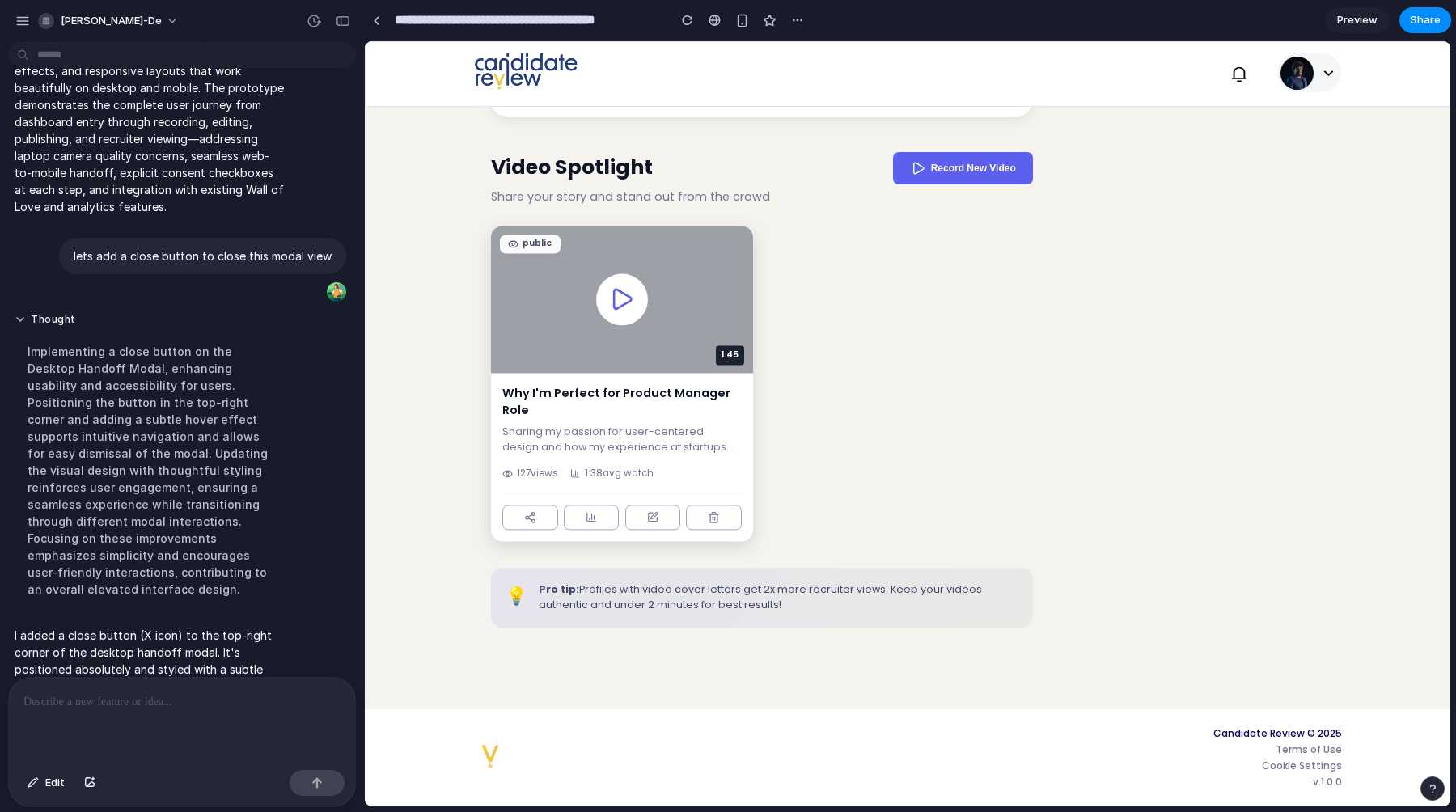
click at [626, 325] on div at bounding box center [621, 299] width 51 height 51
click at [629, 310] on icon at bounding box center [622, 300] width 26 height 26
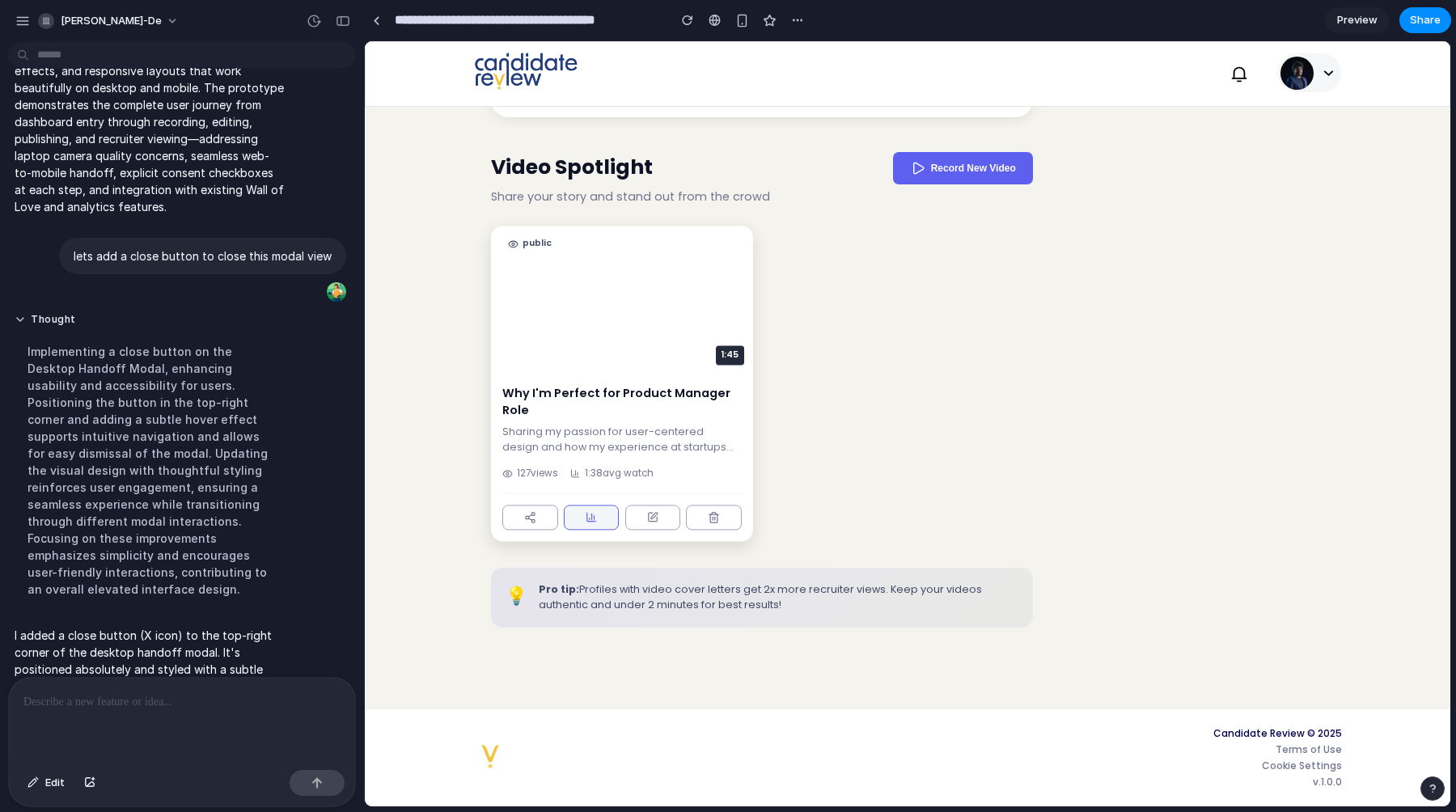
click at [594, 515] on icon at bounding box center [591, 517] width 11 height 11
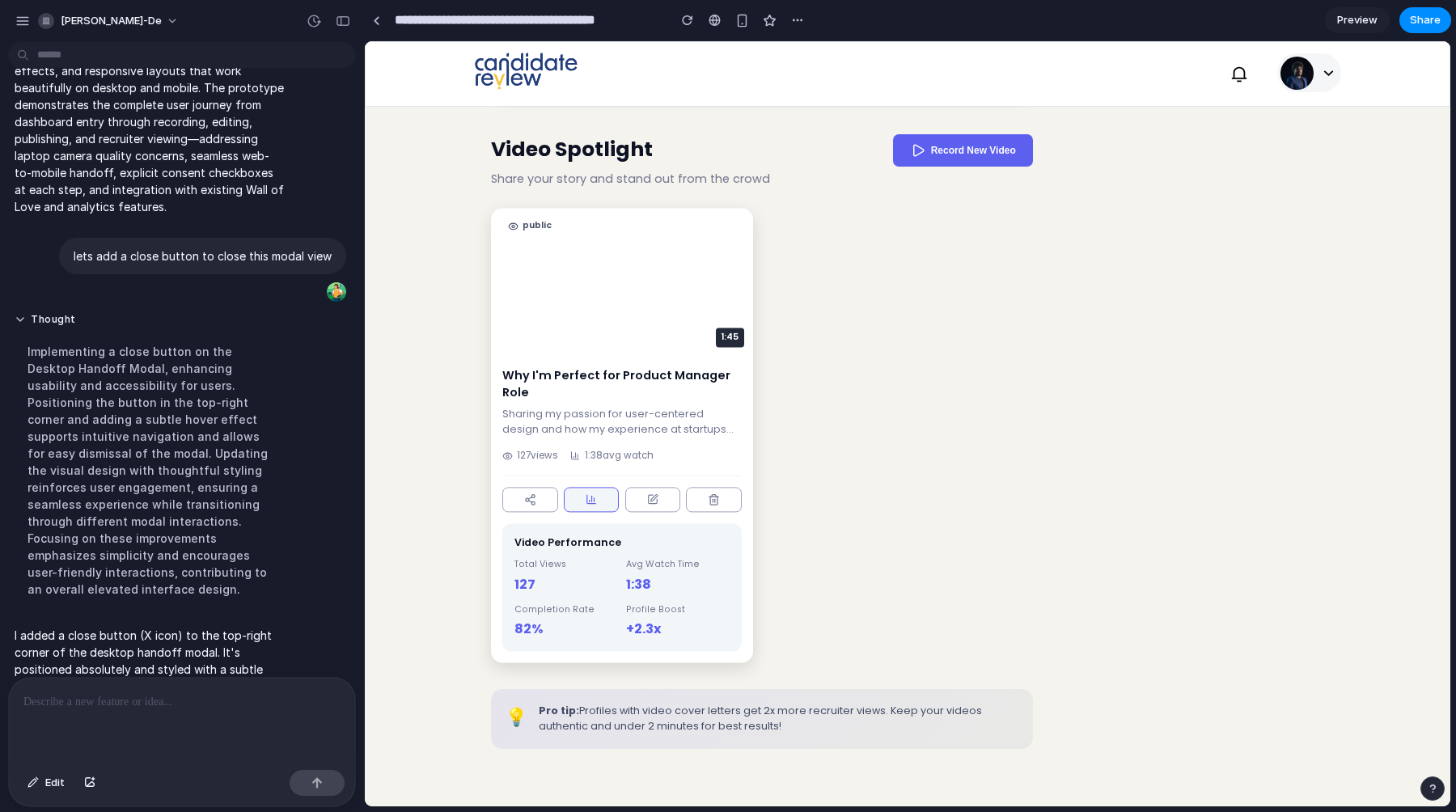
click at [594, 506] on icon at bounding box center [591, 500] width 11 height 11
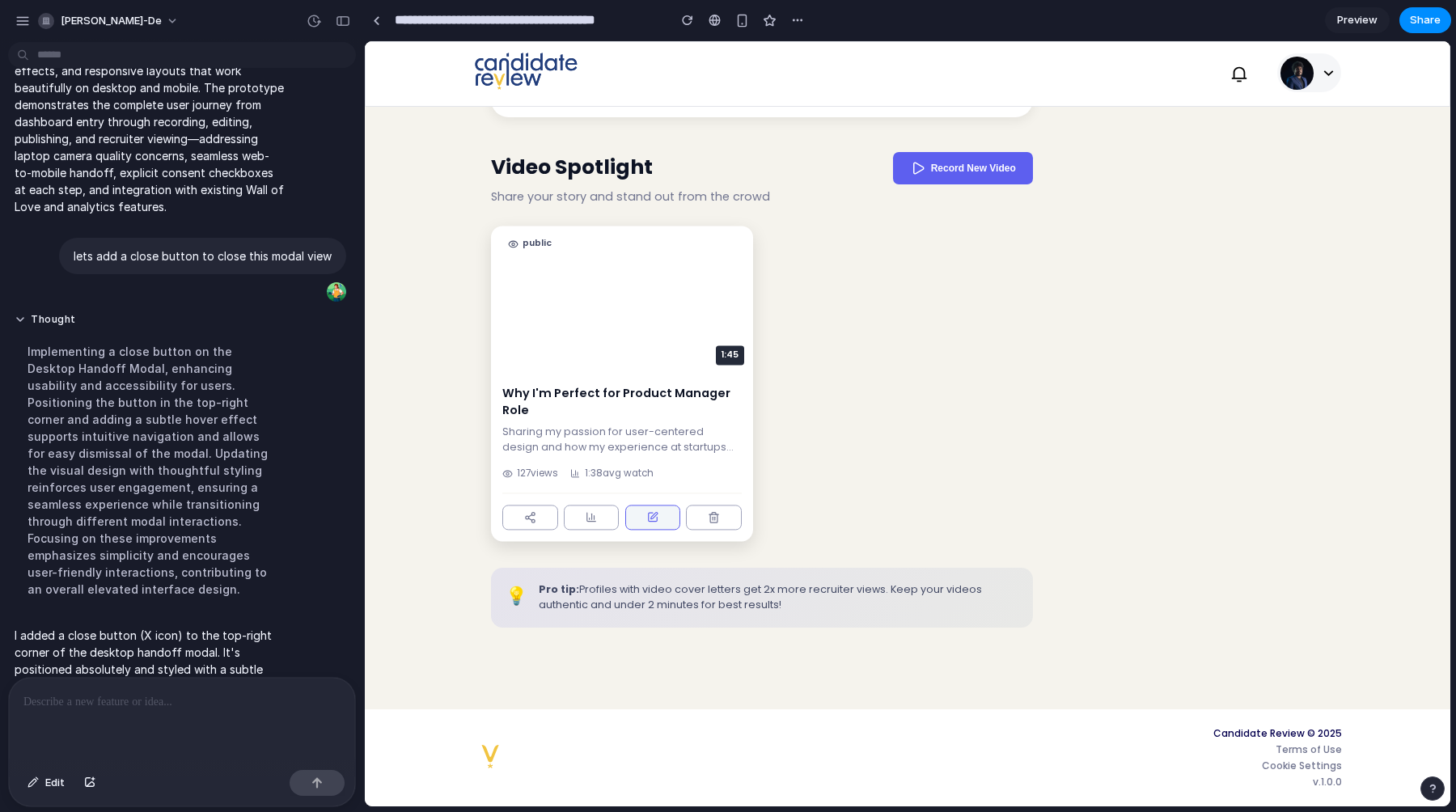
click at [653, 518] on button at bounding box center [653, 517] width 56 height 25
click at [717, 518] on icon at bounding box center [713, 518] width 6 height 8
click at [523, 522] on button at bounding box center [530, 517] width 56 height 25
click at [530, 524] on button at bounding box center [530, 517] width 56 height 25
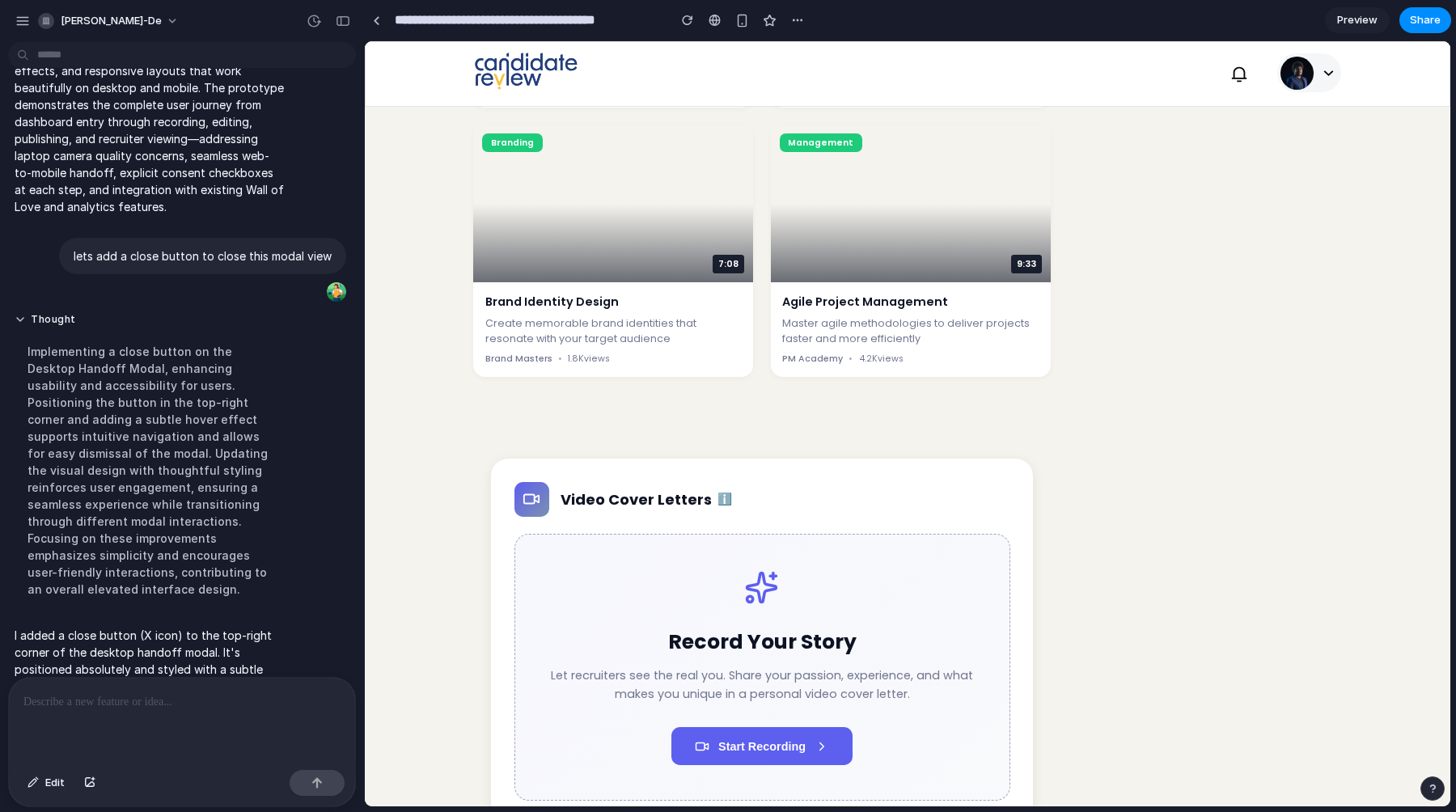
scroll to position [2086, 0]
click at [47, 785] on span "Edit" at bounding box center [55, 782] width 19 height 17
click at [1323, 75] on div at bounding box center [908, 424] width 1085 height 764
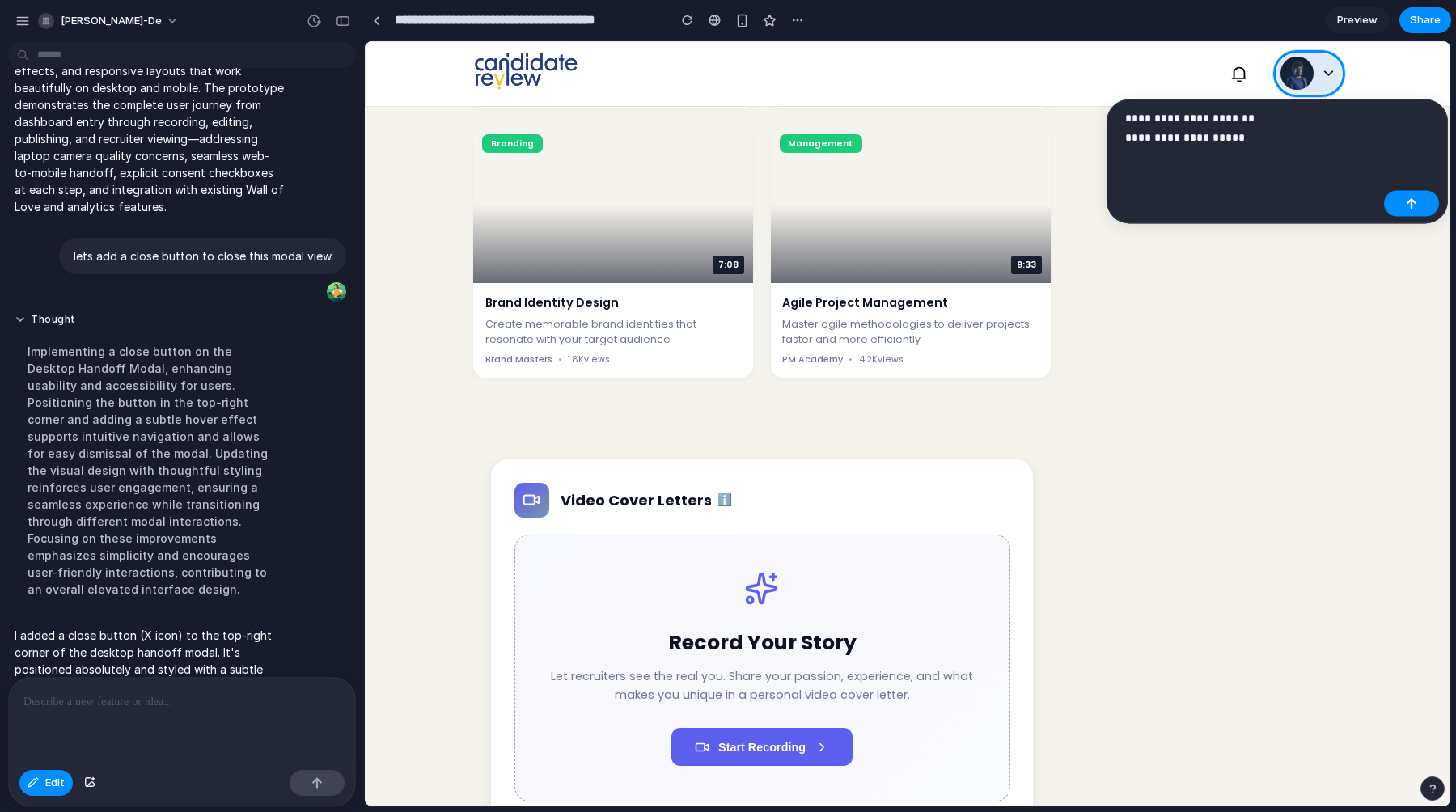
click at [1154, 141] on p "**********" at bounding box center [1251, 127] width 252 height 39
click at [1215, 140] on p "**********" at bounding box center [1251, 127] width 252 height 39
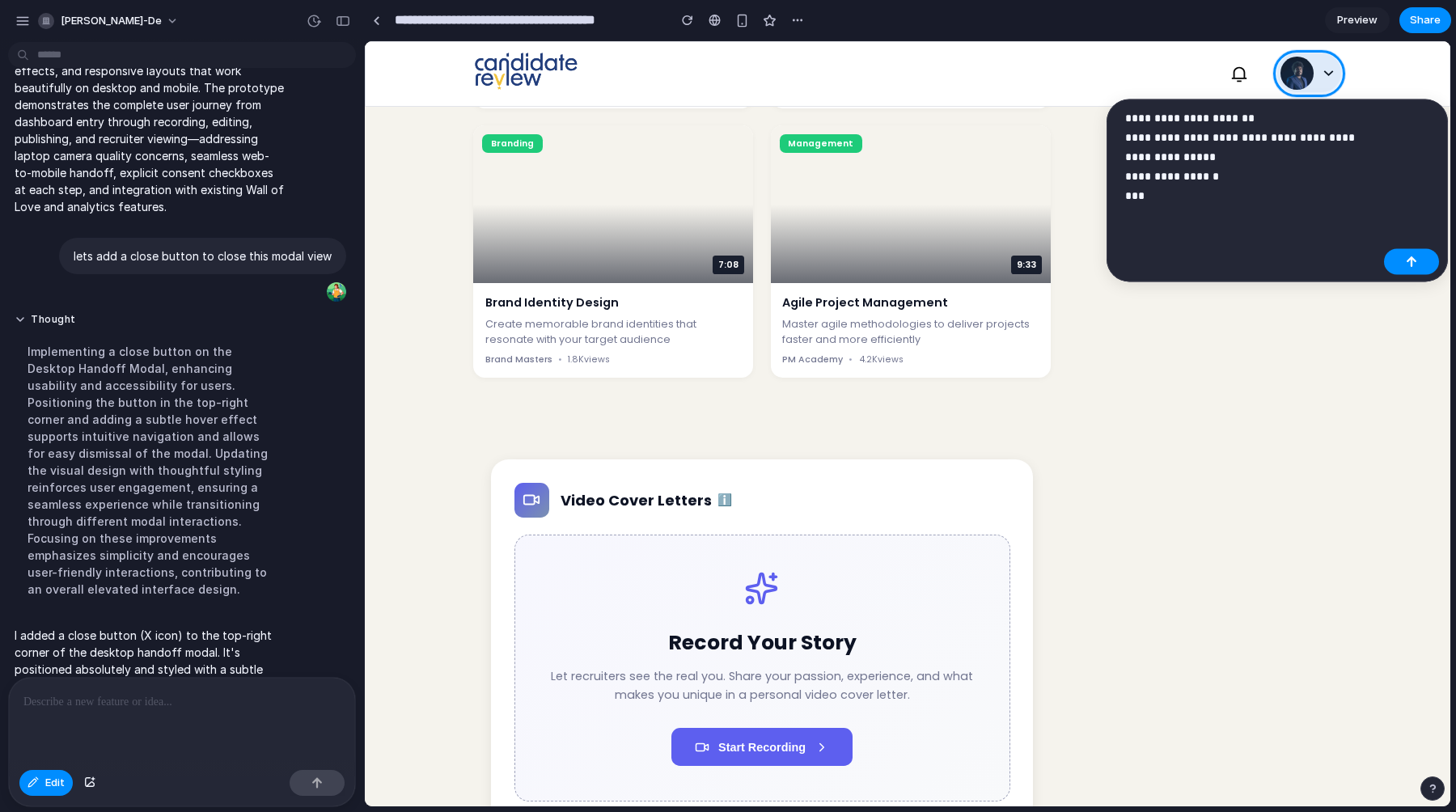
click at [1174, 176] on p "**********" at bounding box center [1251, 156] width 252 height 97
click at [1148, 201] on p "**********" at bounding box center [1251, 156] width 252 height 97
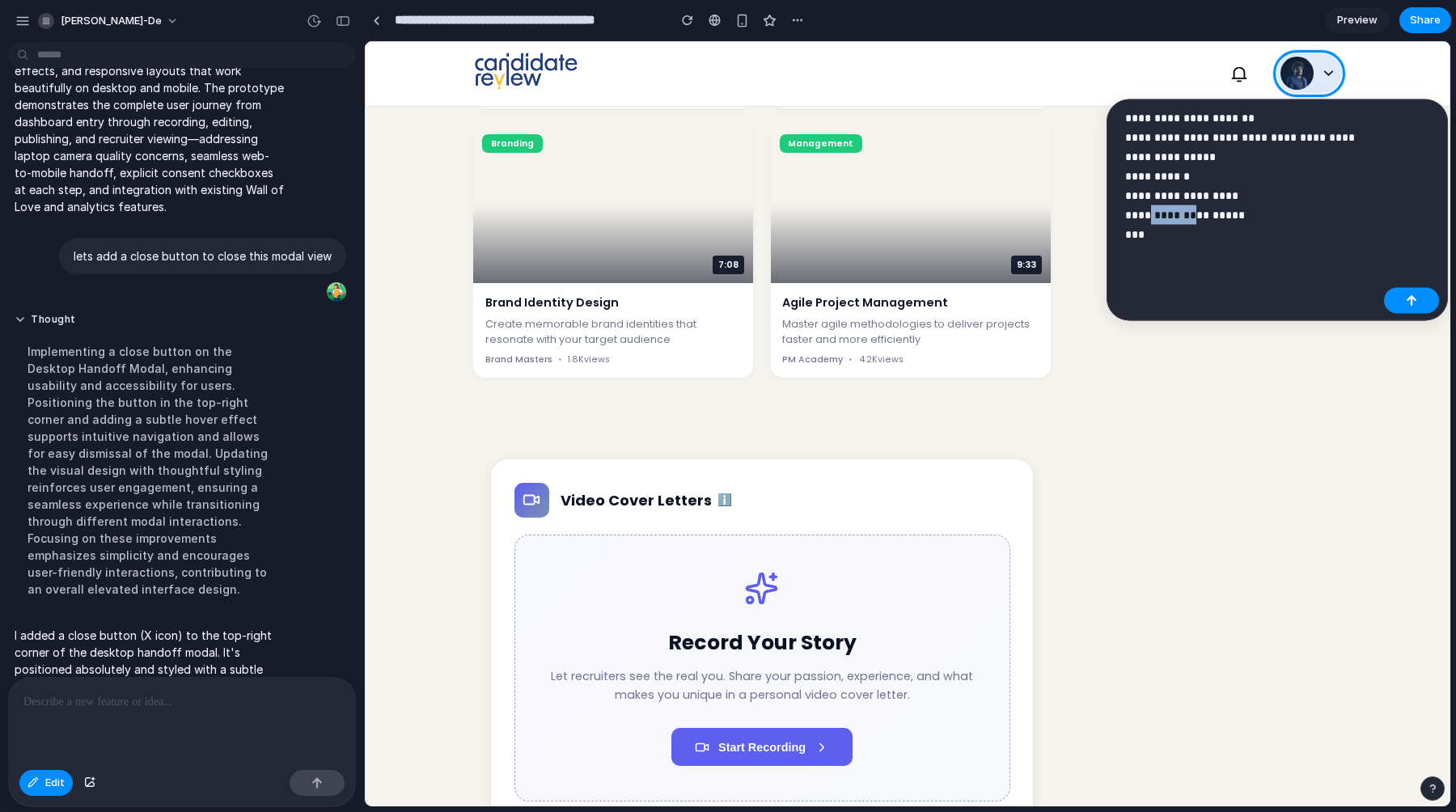
drag, startPoint x: 1195, startPoint y: 215, endPoint x: 1149, endPoint y: 217, distance: 46.0
click at [1149, 217] on p "**********" at bounding box center [1251, 176] width 252 height 136
click at [1158, 236] on p "**********" at bounding box center [1251, 176] width 252 height 136
click at [1191, 175] on p "**********" at bounding box center [1251, 176] width 252 height 136
click at [1138, 197] on p "**********" at bounding box center [1251, 176] width 252 height 136
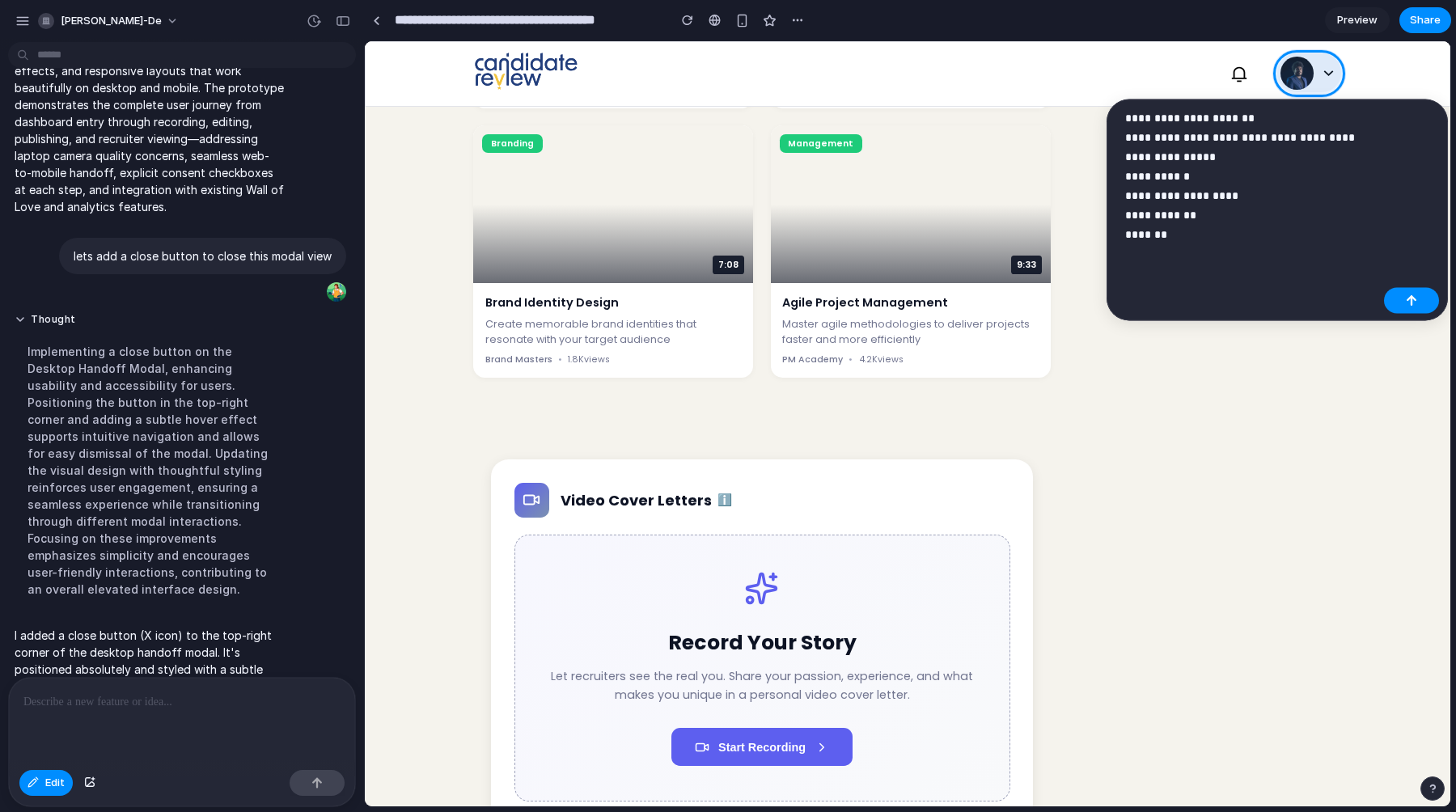
click at [1193, 176] on p "**********" at bounding box center [1251, 176] width 252 height 136
click at [1138, 232] on p "**********" at bounding box center [1251, 186] width 252 height 155
click at [1138, 257] on p "**********" at bounding box center [1251, 186] width 252 height 155
click at [1186, 256] on p "**********" at bounding box center [1251, 186] width 252 height 155
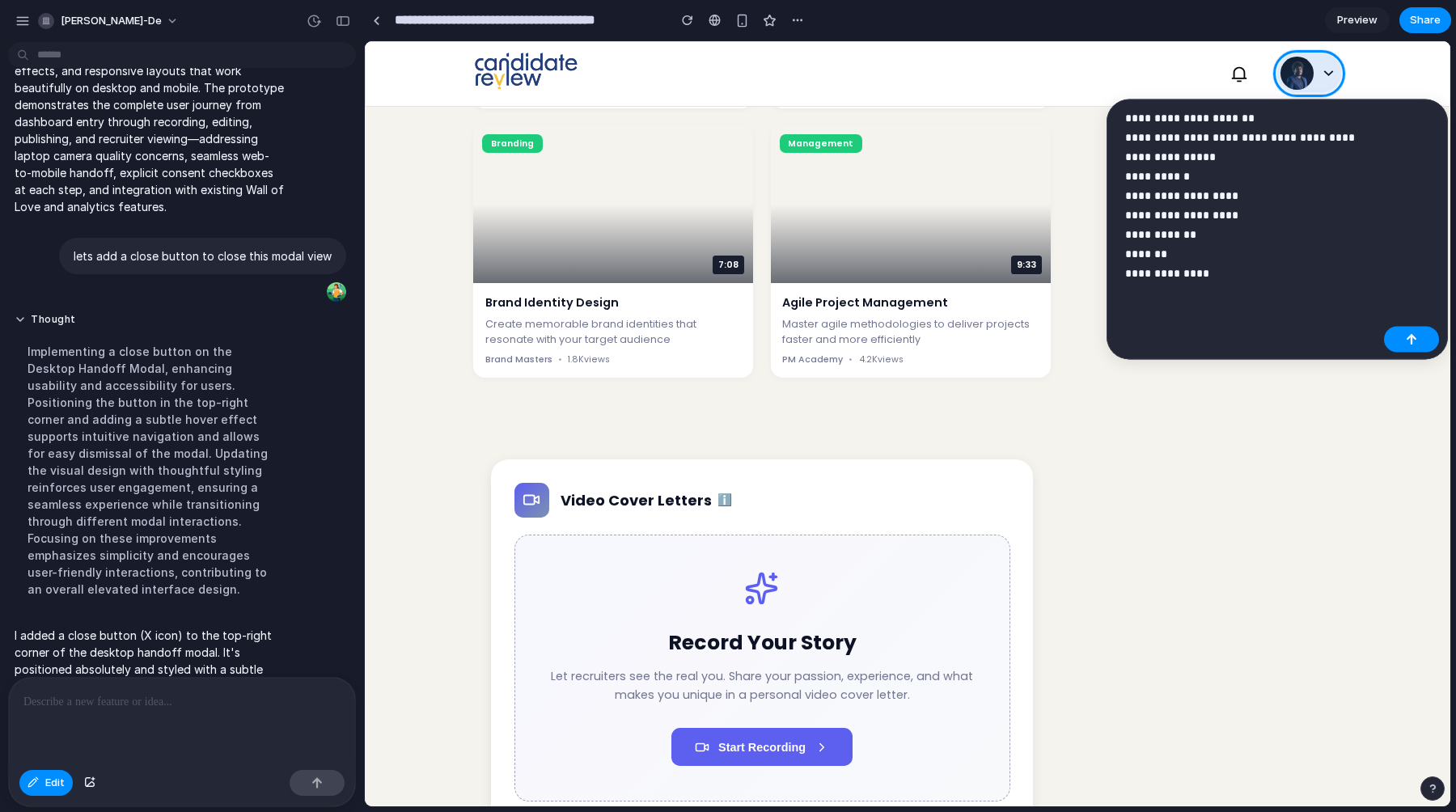
click at [1186, 276] on p "**********" at bounding box center [1251, 195] width 252 height 174
click at [1189, 273] on p "**********" at bounding box center [1251, 195] width 252 height 174
click at [1169, 156] on p "**********" at bounding box center [1251, 195] width 252 height 174
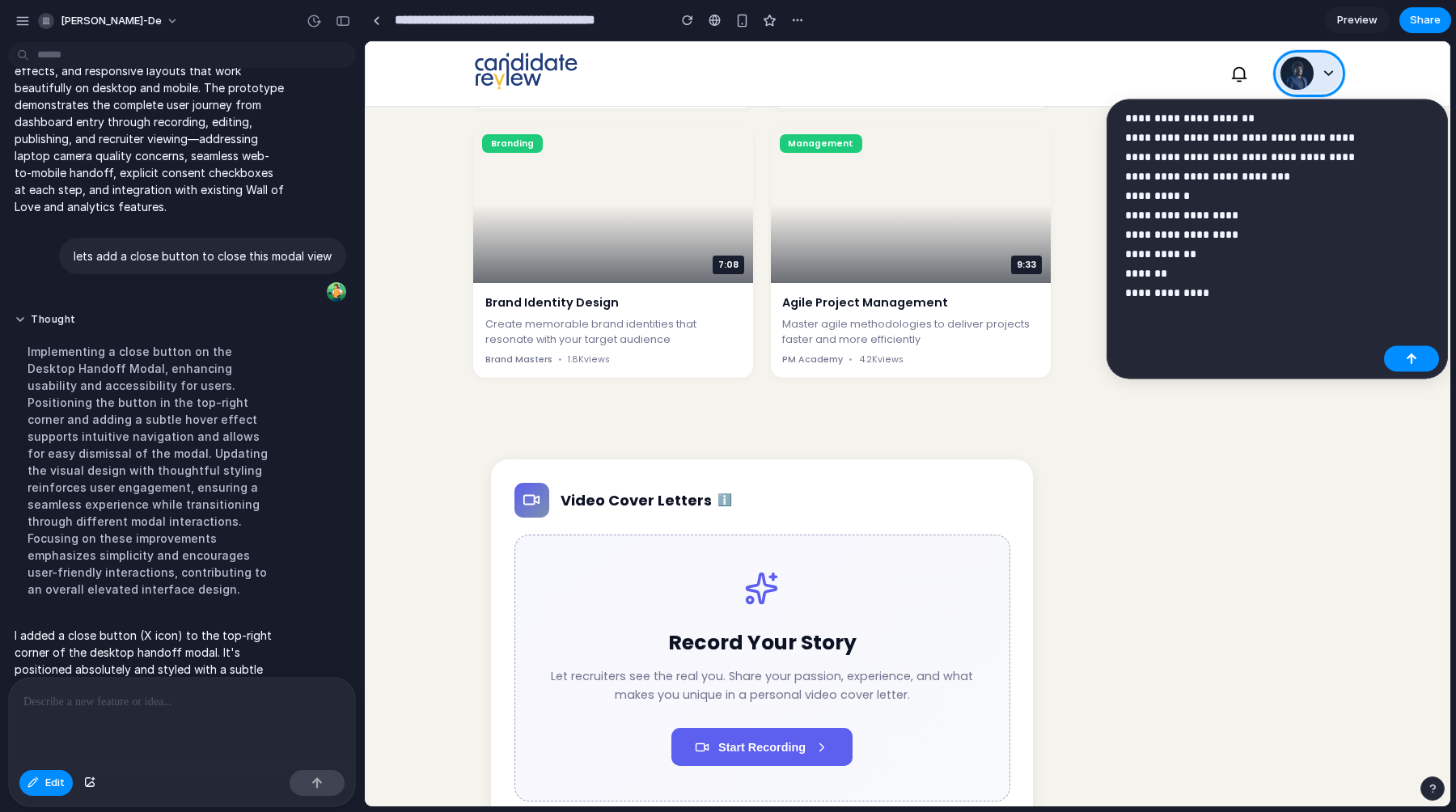
click at [1230, 295] on p "**********" at bounding box center [1251, 205] width 252 height 194
click at [1400, 373] on button "button" at bounding box center [1412, 379] width 55 height 26
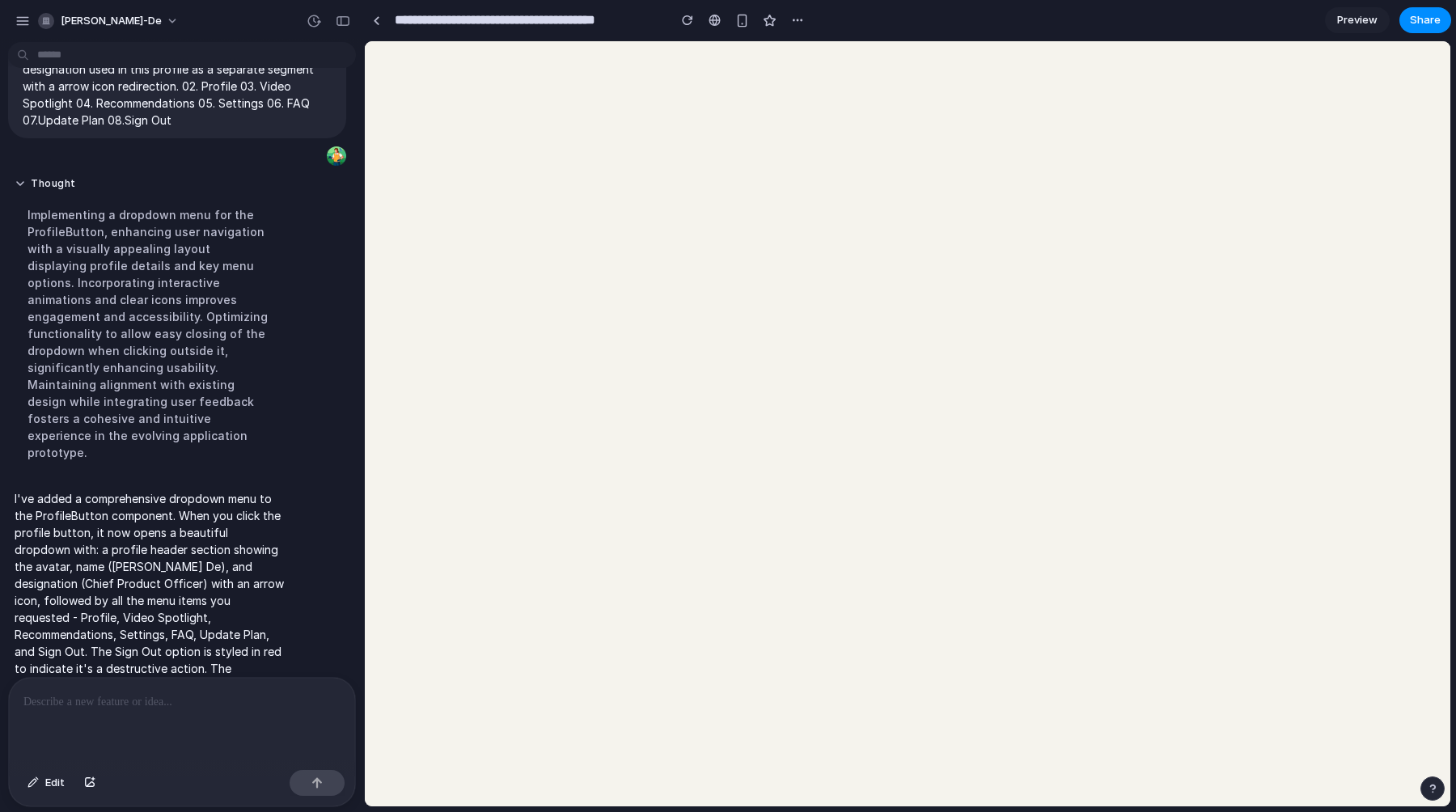
scroll to position [0, 0]
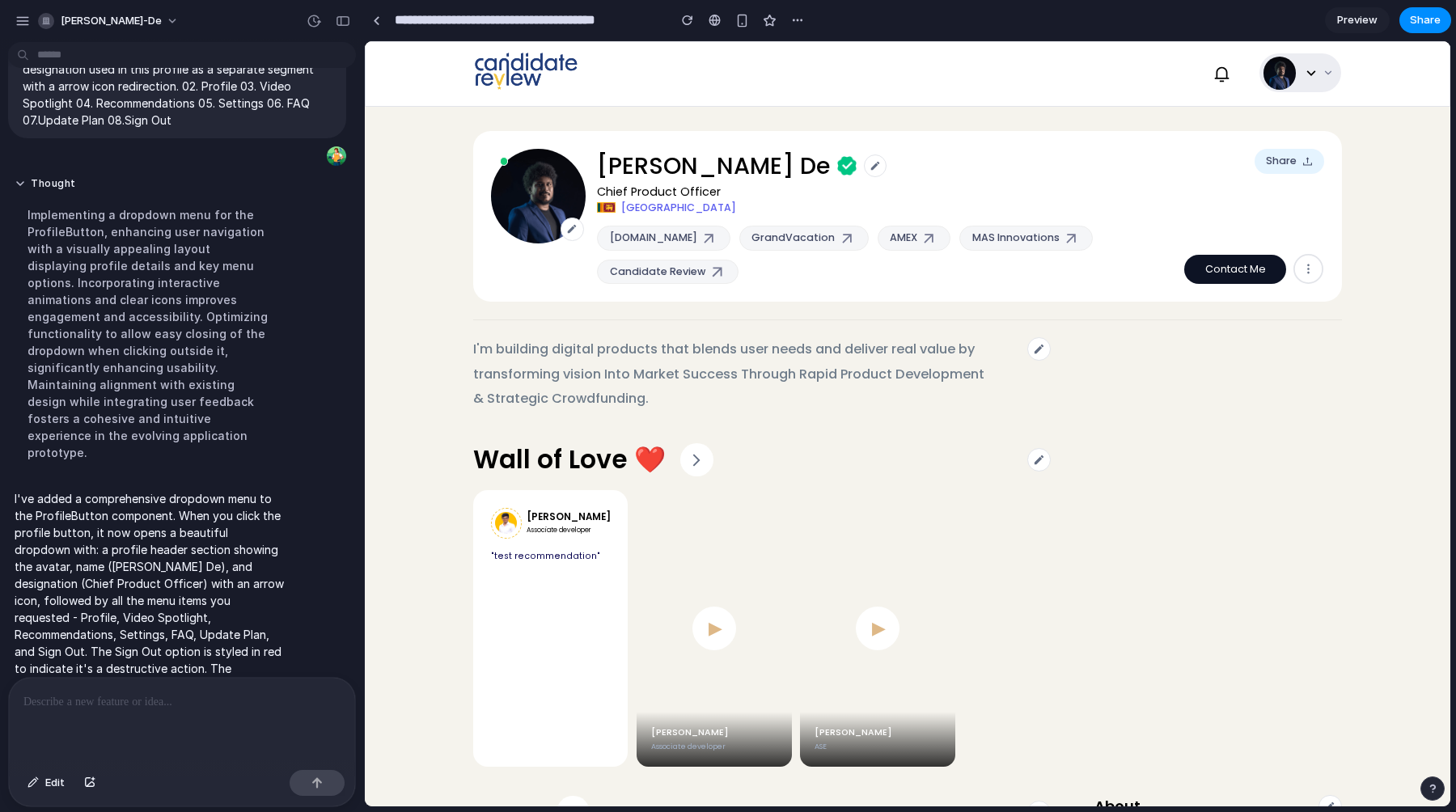
click at [1325, 79] on button at bounding box center [1301, 72] width 82 height 39
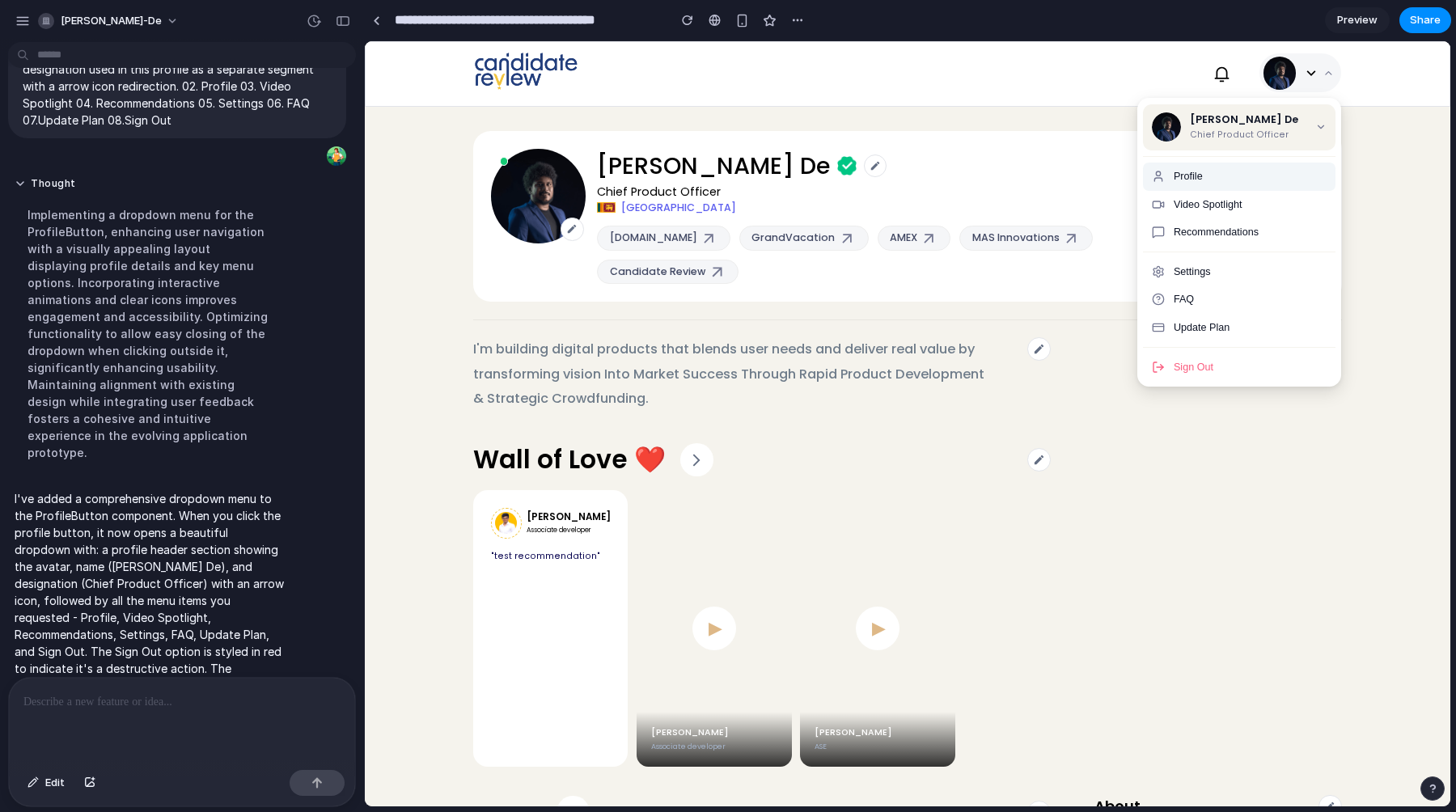
click at [1198, 179] on span "Profile" at bounding box center [1188, 176] width 29 height 11
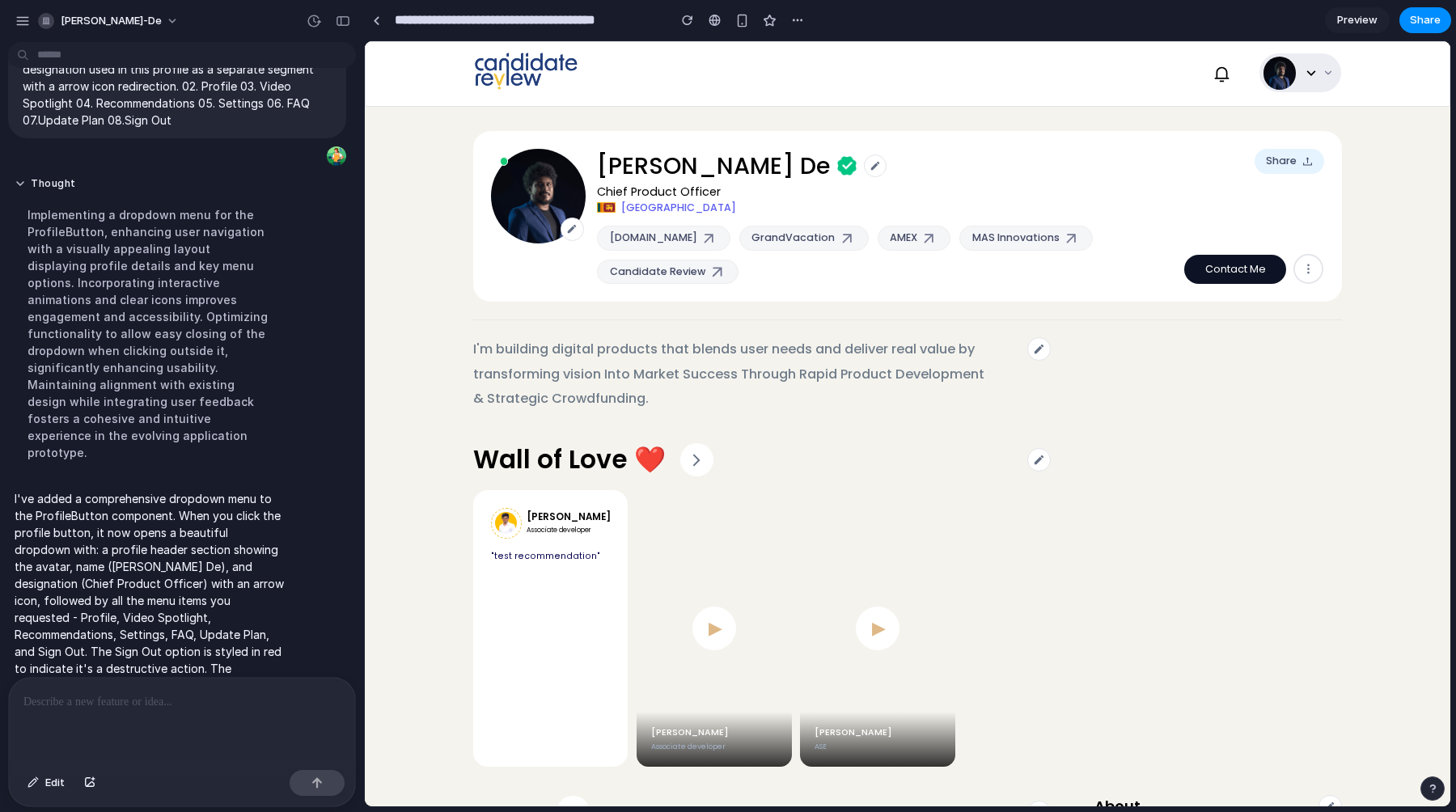
click at [1325, 82] on button at bounding box center [1301, 72] width 82 height 39
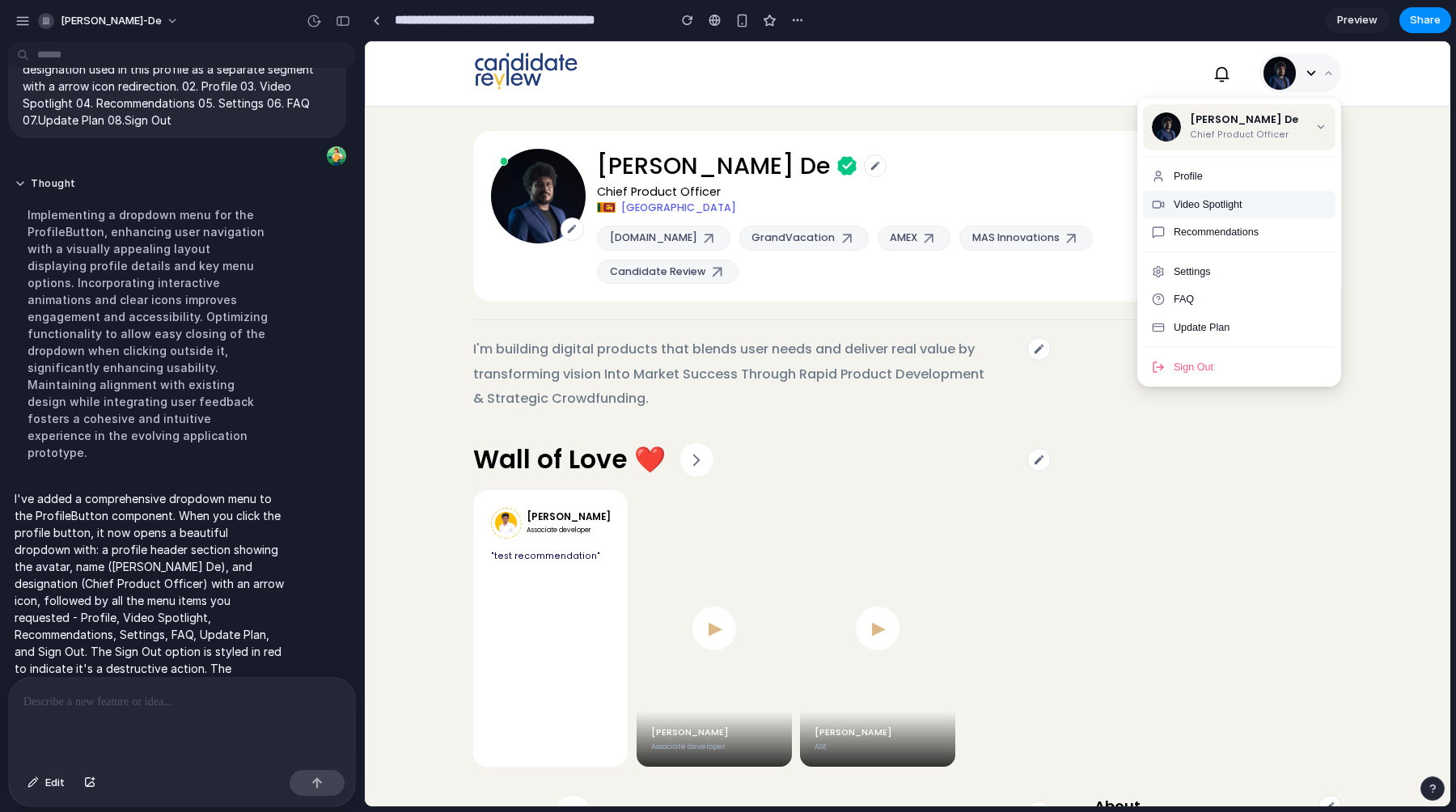
click at [1261, 205] on button "Video Spotlight" at bounding box center [1239, 205] width 193 height 28
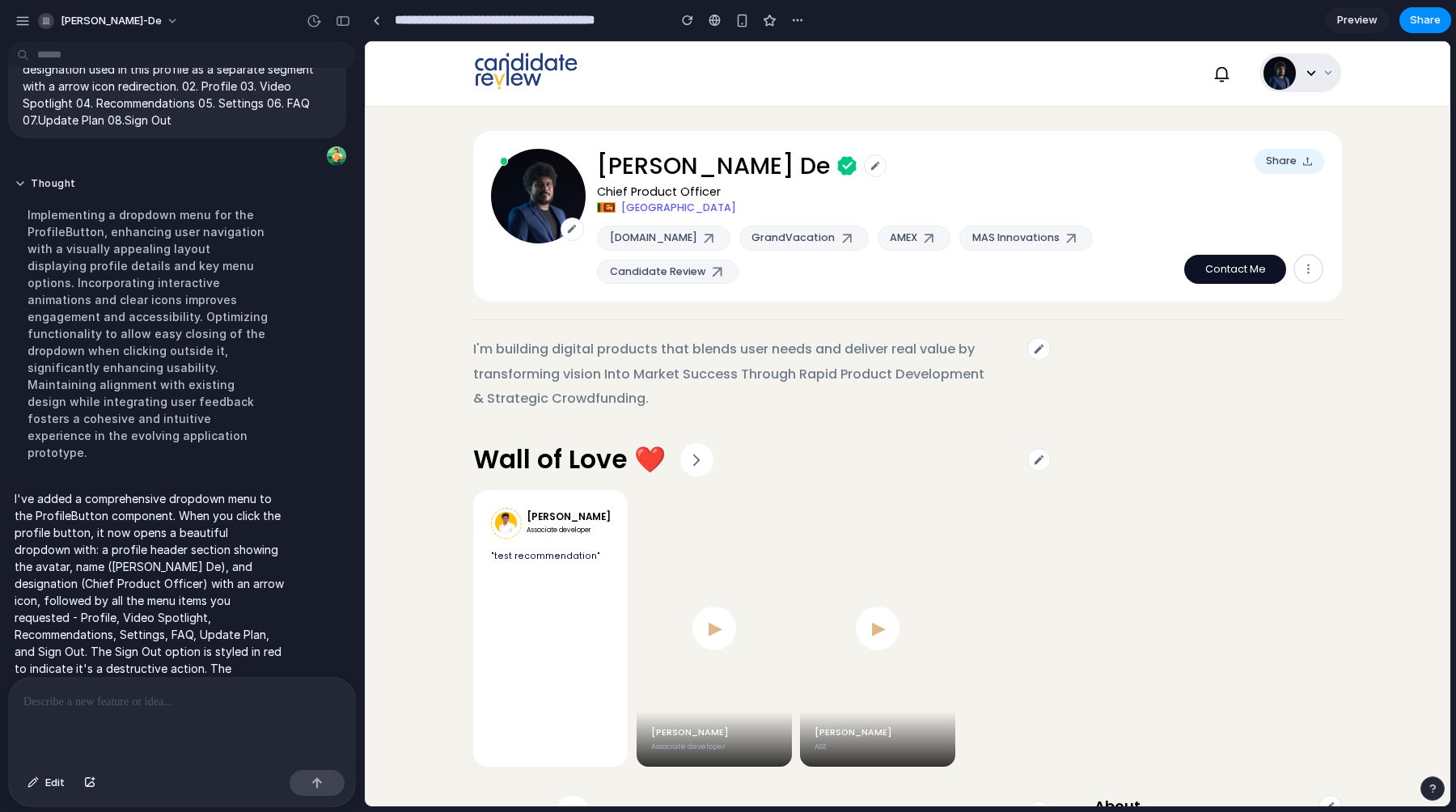
click at [1330, 83] on button at bounding box center [1301, 72] width 82 height 39
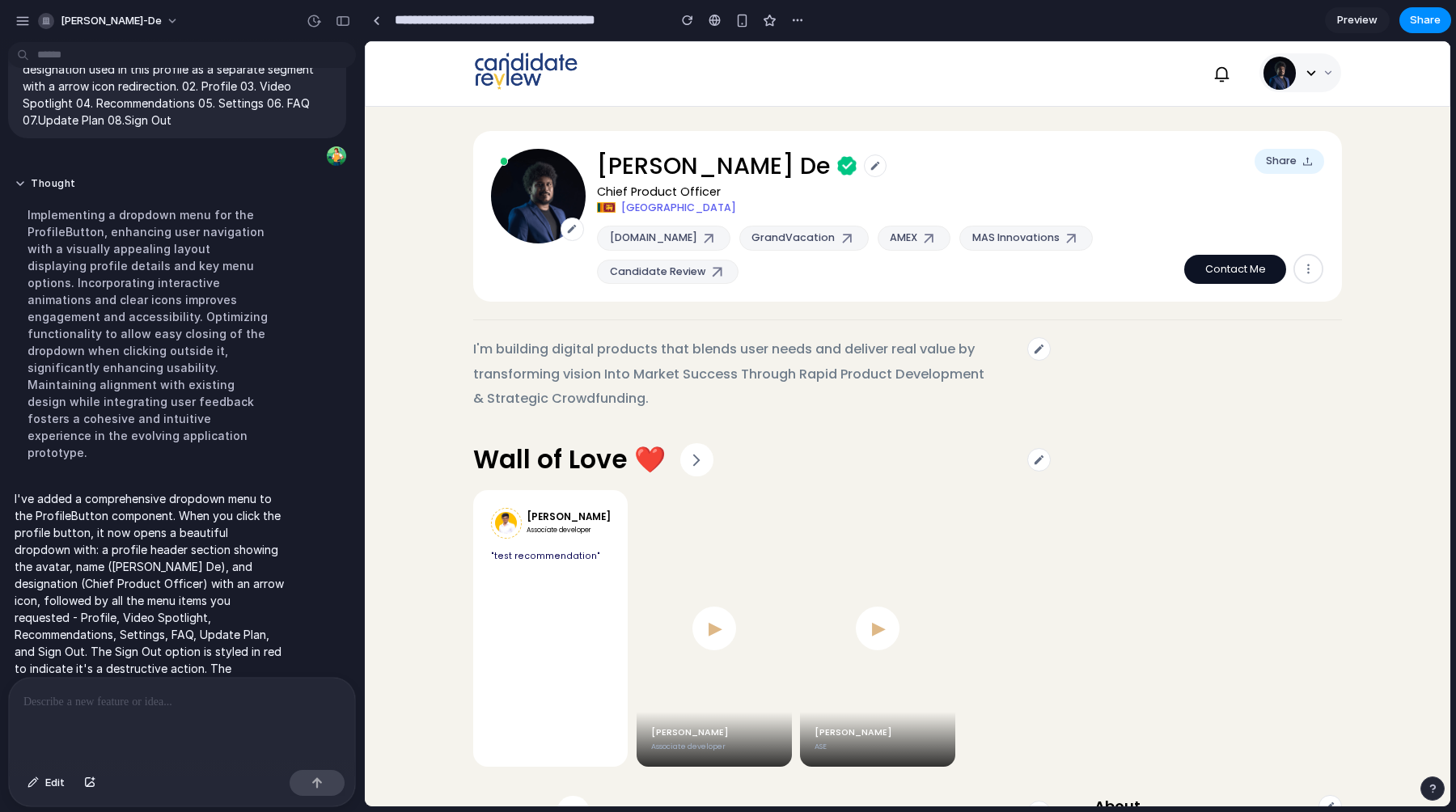
click at [137, 704] on p at bounding box center [182, 702] width 318 height 19
click at [1326, 73] on icon at bounding box center [1328, 72] width 11 height 11
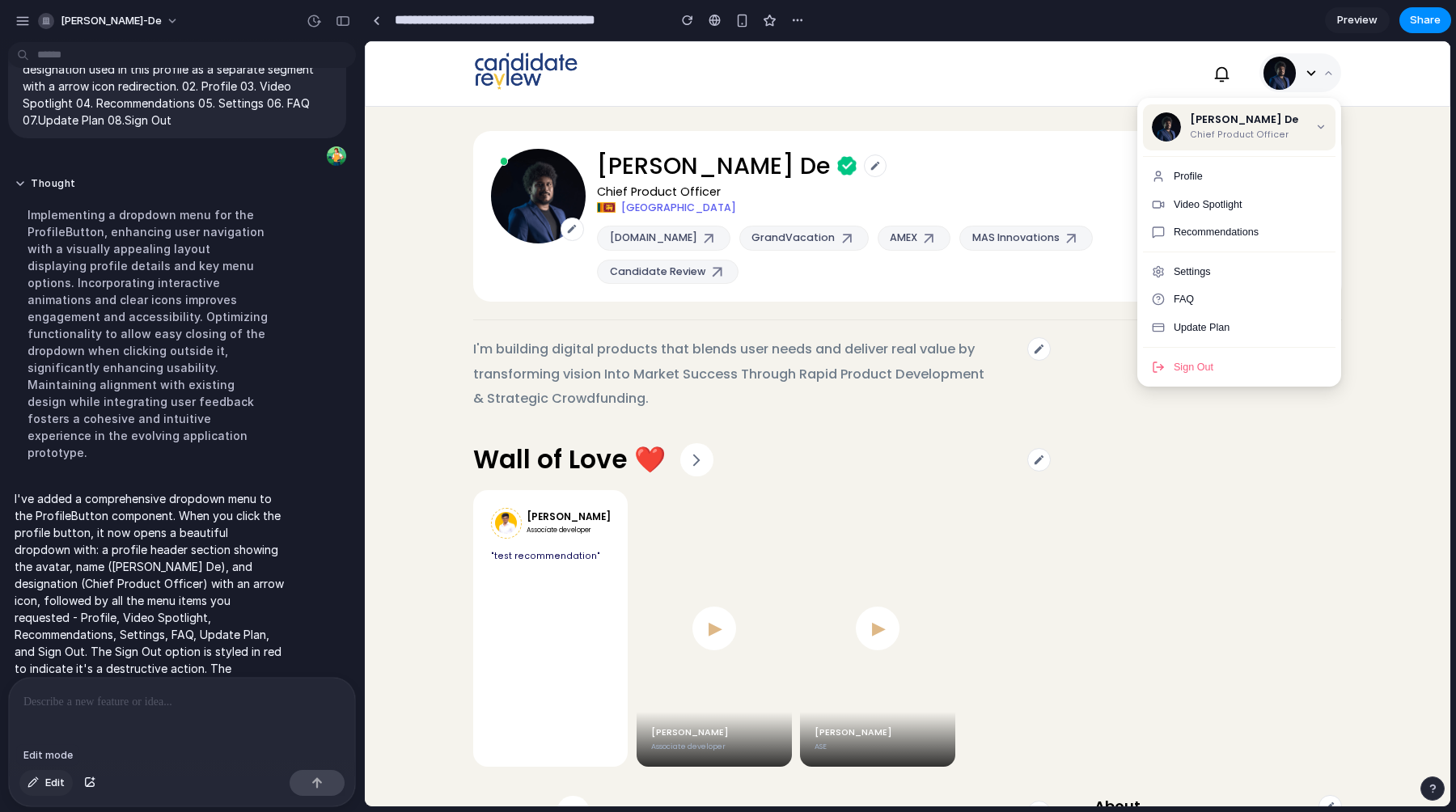
click at [47, 785] on span "Edit" at bounding box center [55, 782] width 19 height 17
click at [1250, 206] on div at bounding box center [908, 424] width 1085 height 764
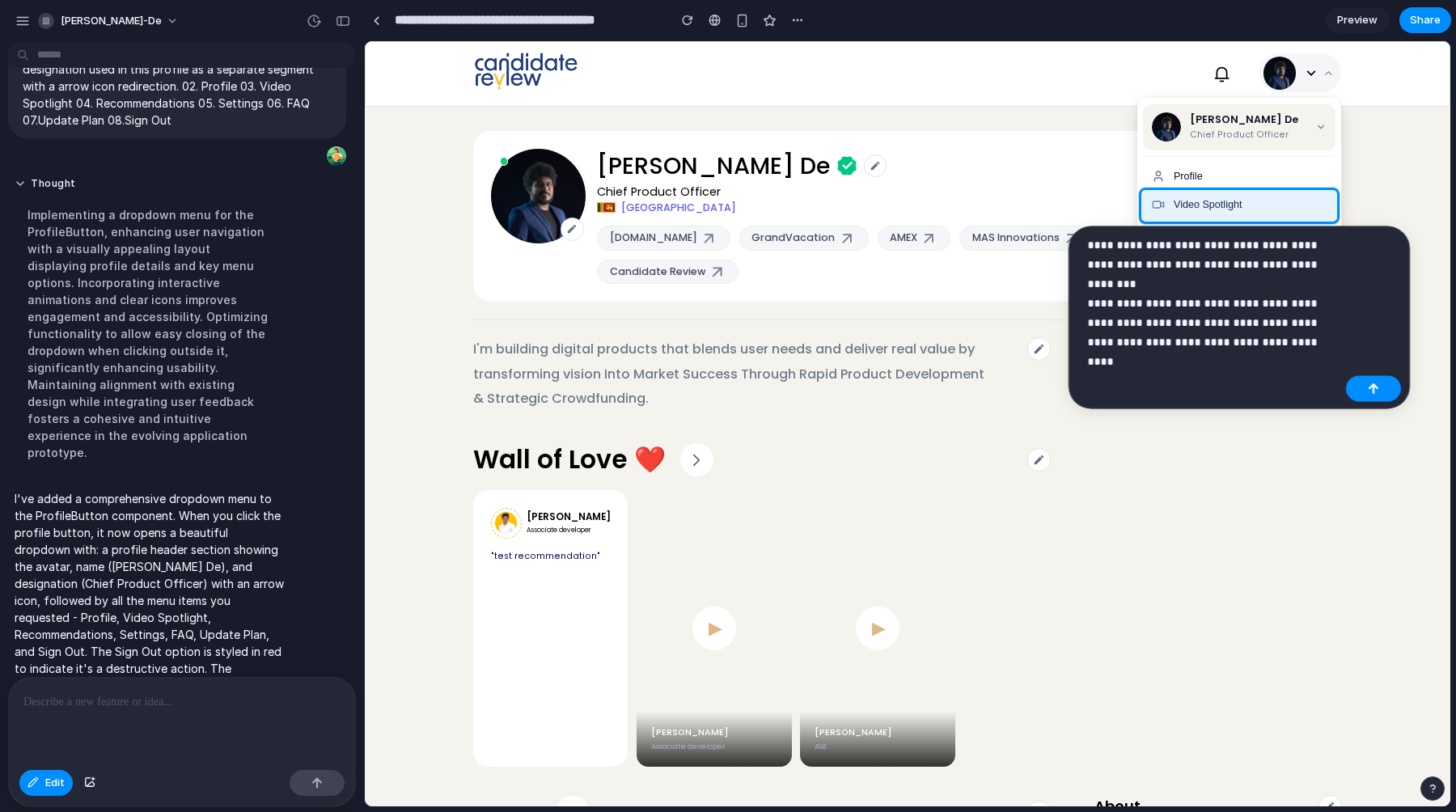
click at [1219, 326] on p "**********" at bounding box center [1213, 283] width 252 height 97
click at [1153, 323] on p "**********" at bounding box center [1213, 283] width 252 height 97
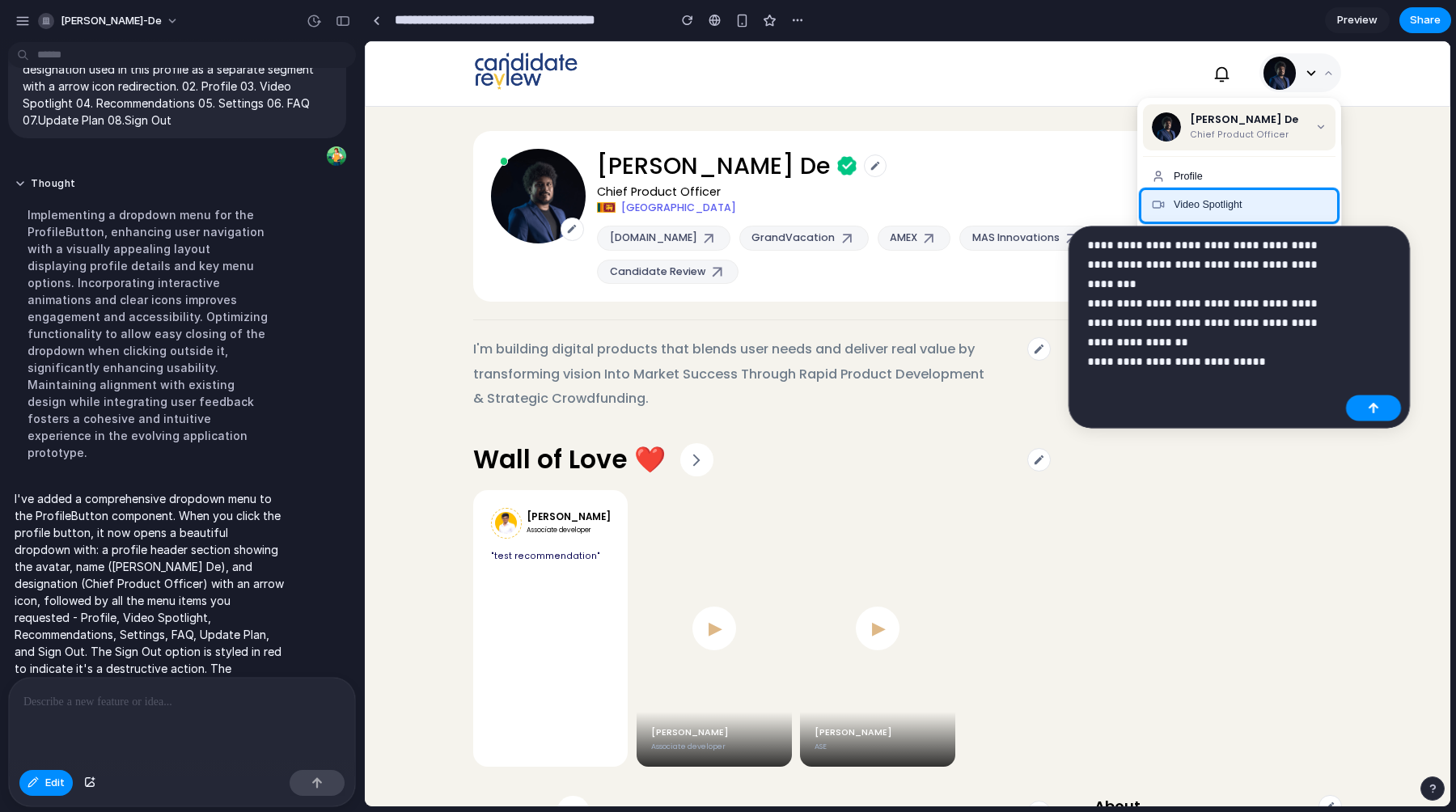
click at [1265, 340] on p "**********" at bounding box center [1213, 294] width 252 height 117
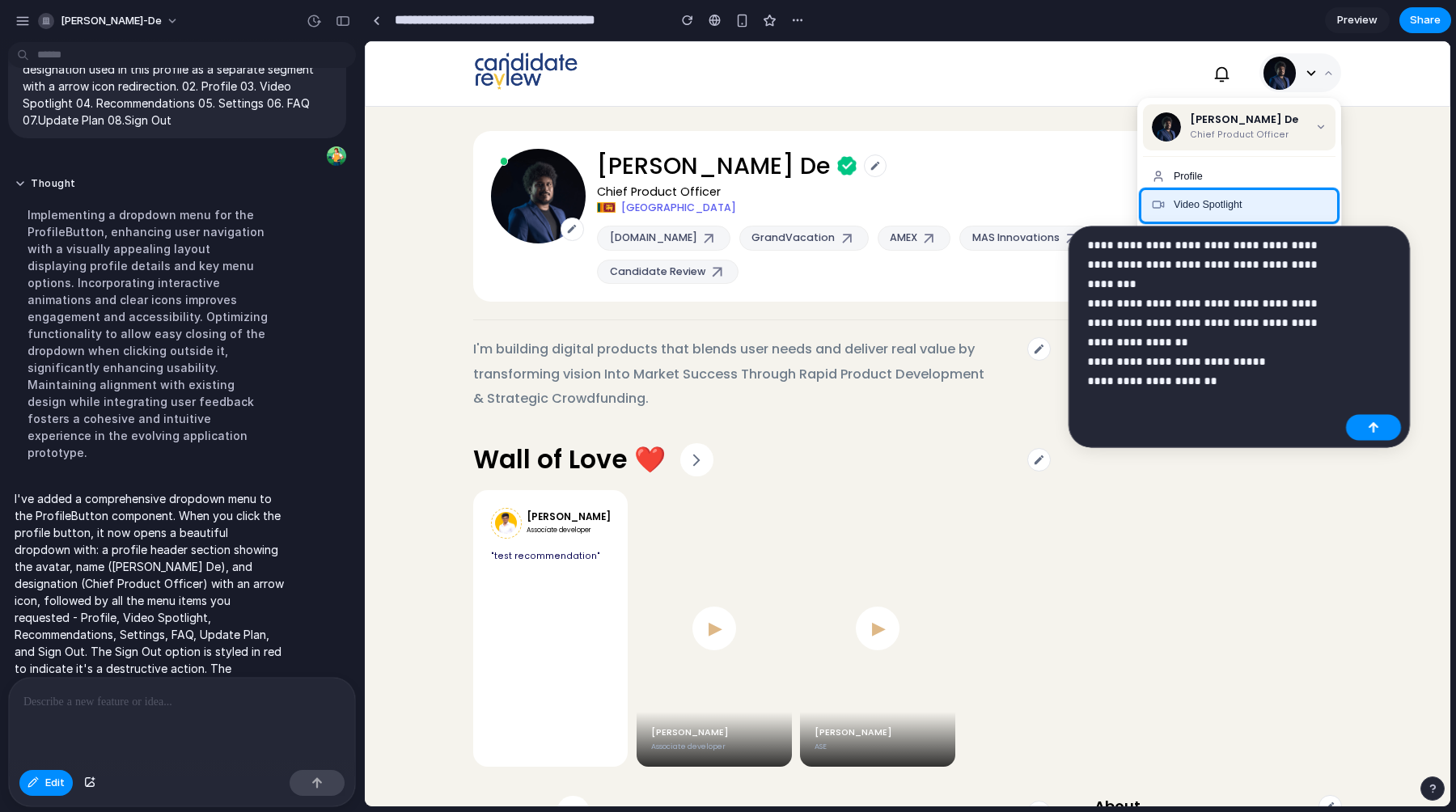
click at [1147, 363] on p "**********" at bounding box center [1213, 304] width 252 height 136
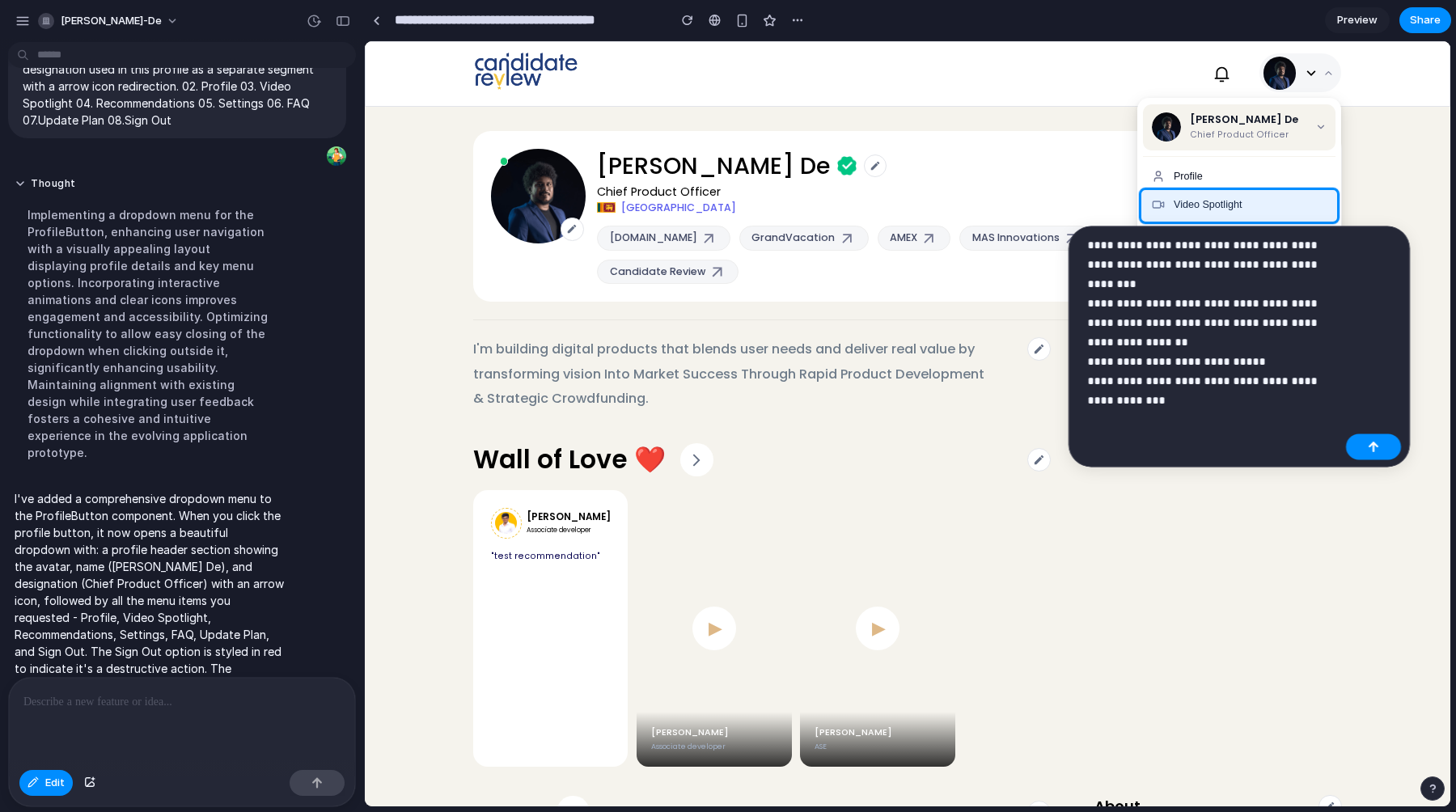
click at [1145, 386] on p "**********" at bounding box center [1213, 313] width 252 height 155
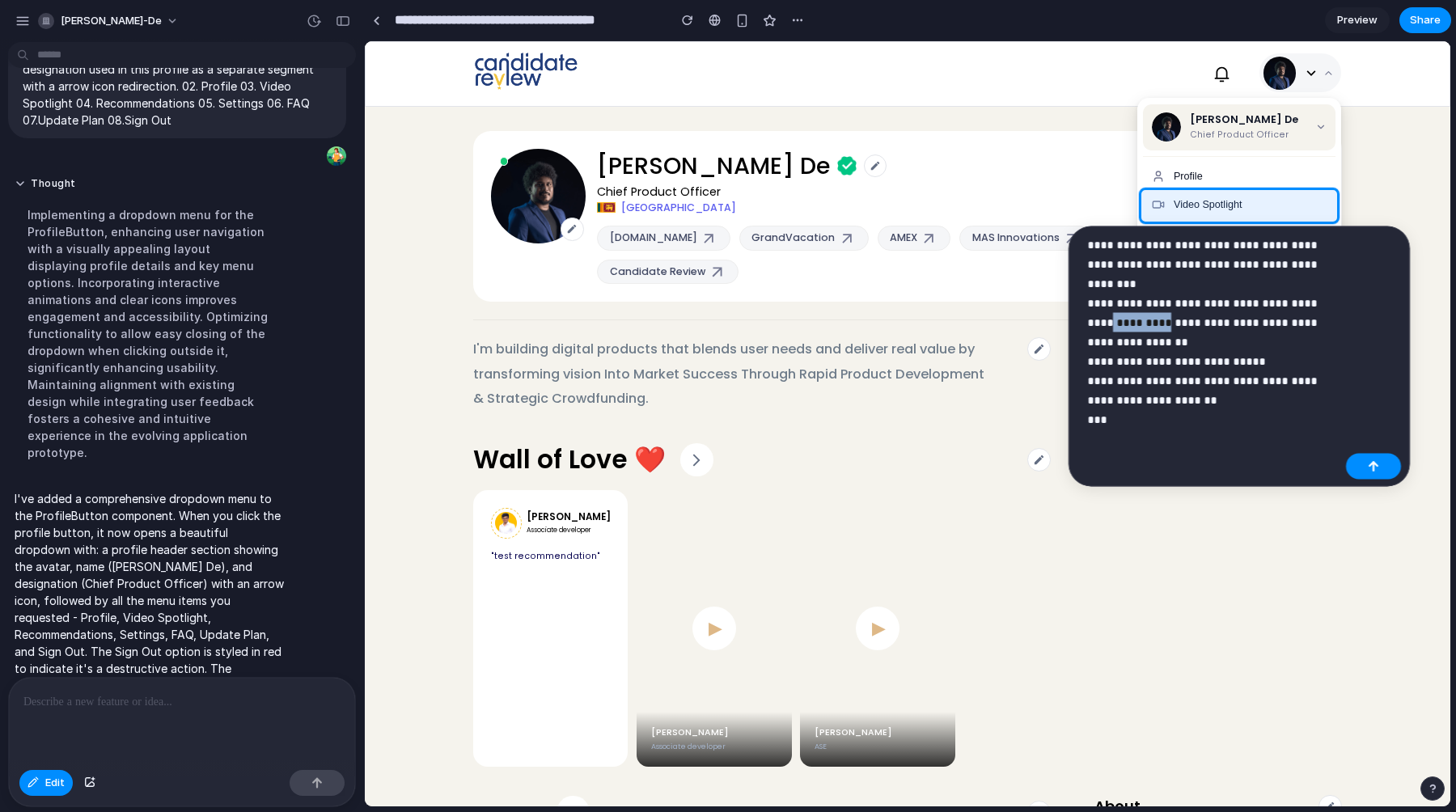
drag, startPoint x: 1138, startPoint y: 304, endPoint x: 1090, endPoint y: 306, distance: 48.0
click at [1090, 306] on p "**********" at bounding box center [1213, 323] width 252 height 174
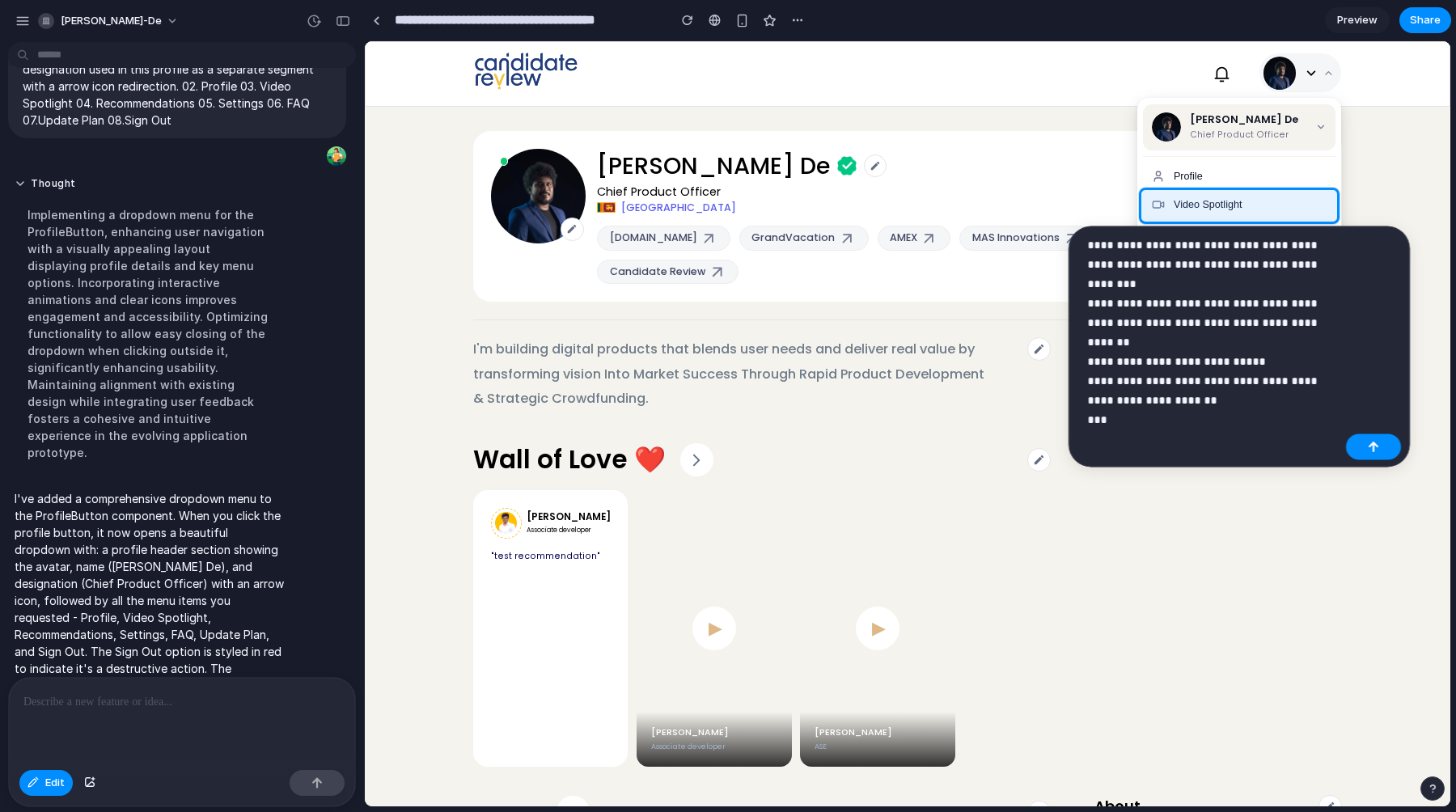
click at [1119, 380] on p "**********" at bounding box center [1213, 313] width 252 height 155
click at [1110, 382] on p "**********" at bounding box center [1213, 313] width 252 height 155
drag, startPoint x: 1213, startPoint y: 381, endPoint x: 1164, endPoint y: 379, distance: 49.0
click at [1164, 379] on p "**********" at bounding box center [1213, 313] width 252 height 155
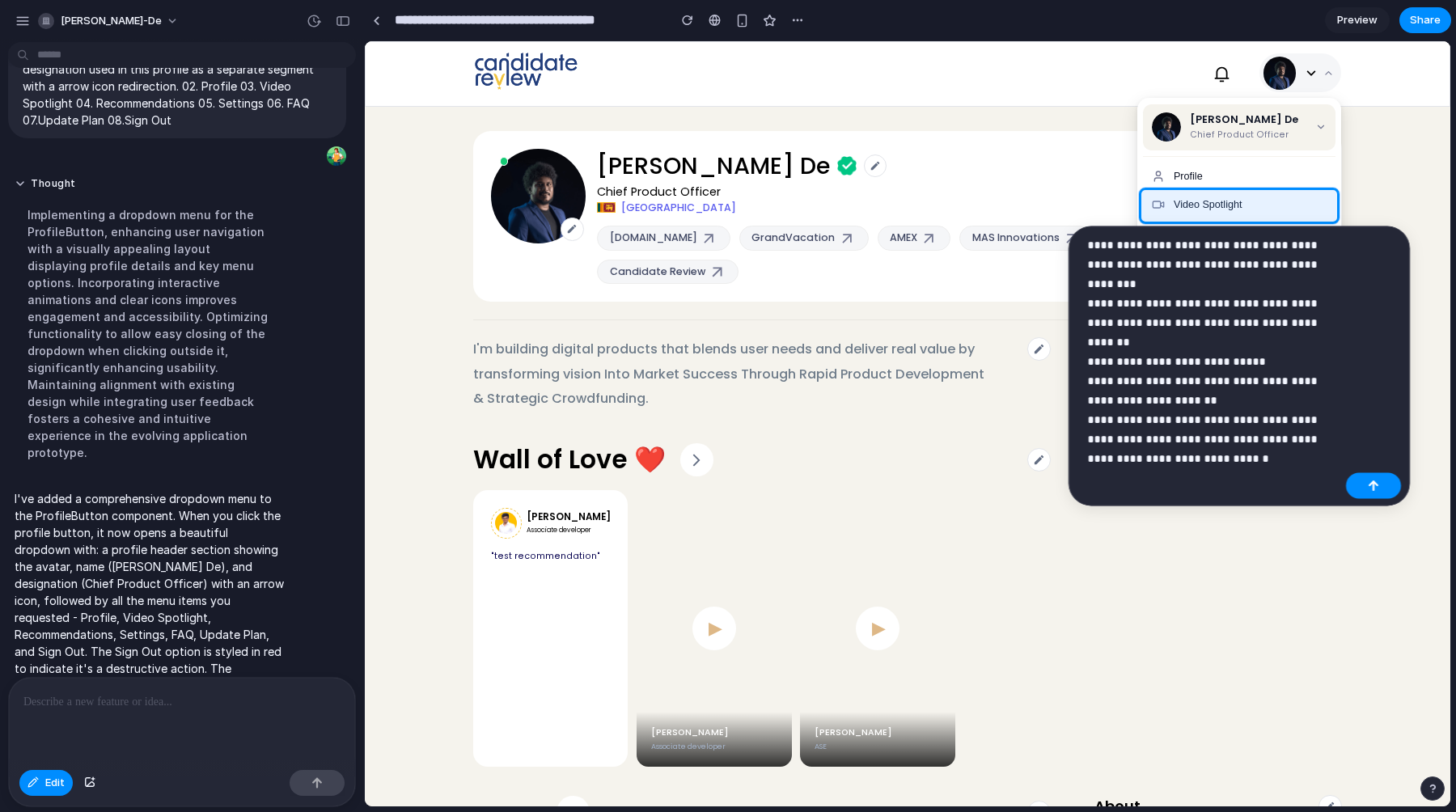
click at [1111, 381] on p "**********" at bounding box center [1213, 332] width 252 height 194
click at [1206, 382] on p "**********" at bounding box center [1213, 332] width 252 height 194
click at [1166, 400] on p "**********" at bounding box center [1213, 332] width 252 height 194
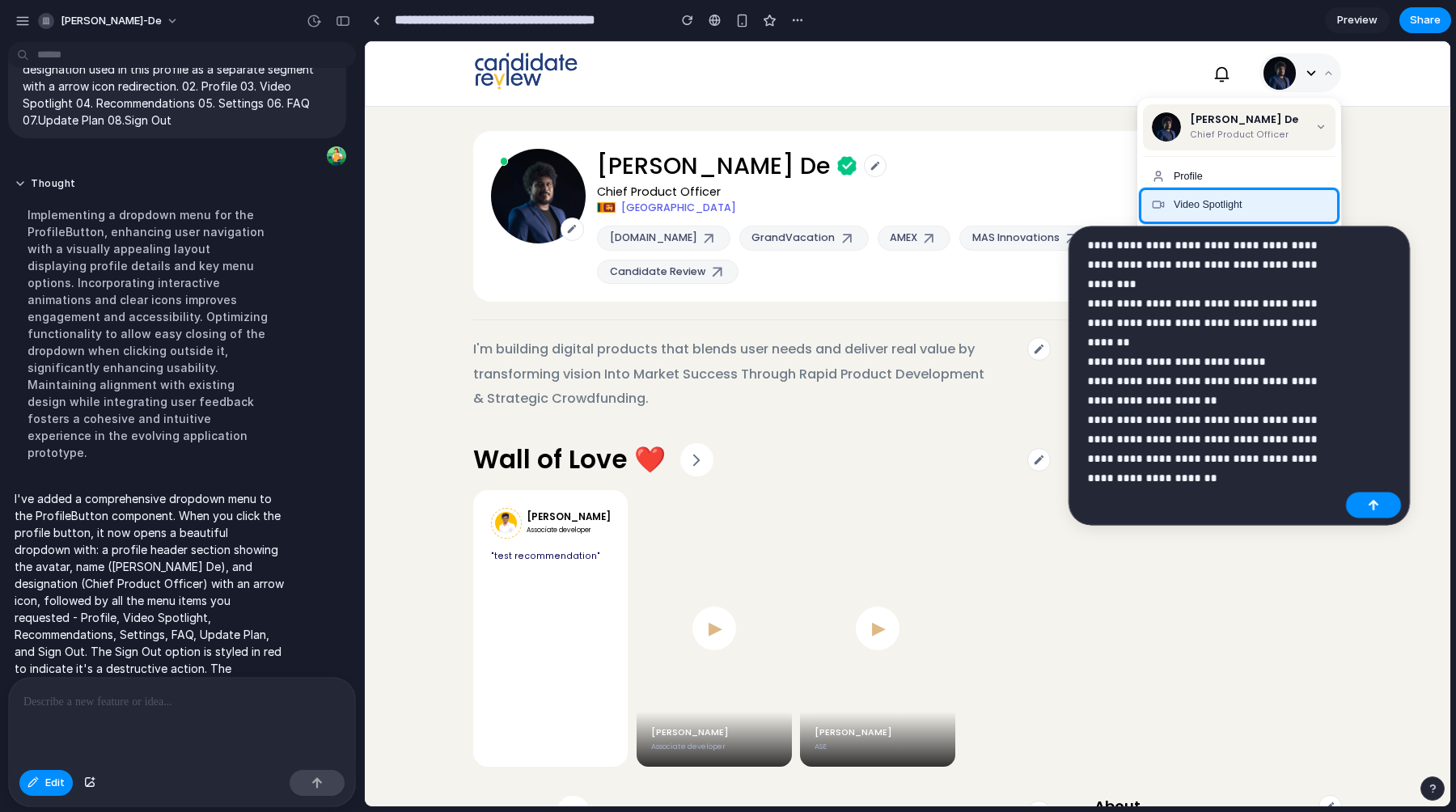
click at [1173, 442] on p "**********" at bounding box center [1213, 342] width 252 height 214
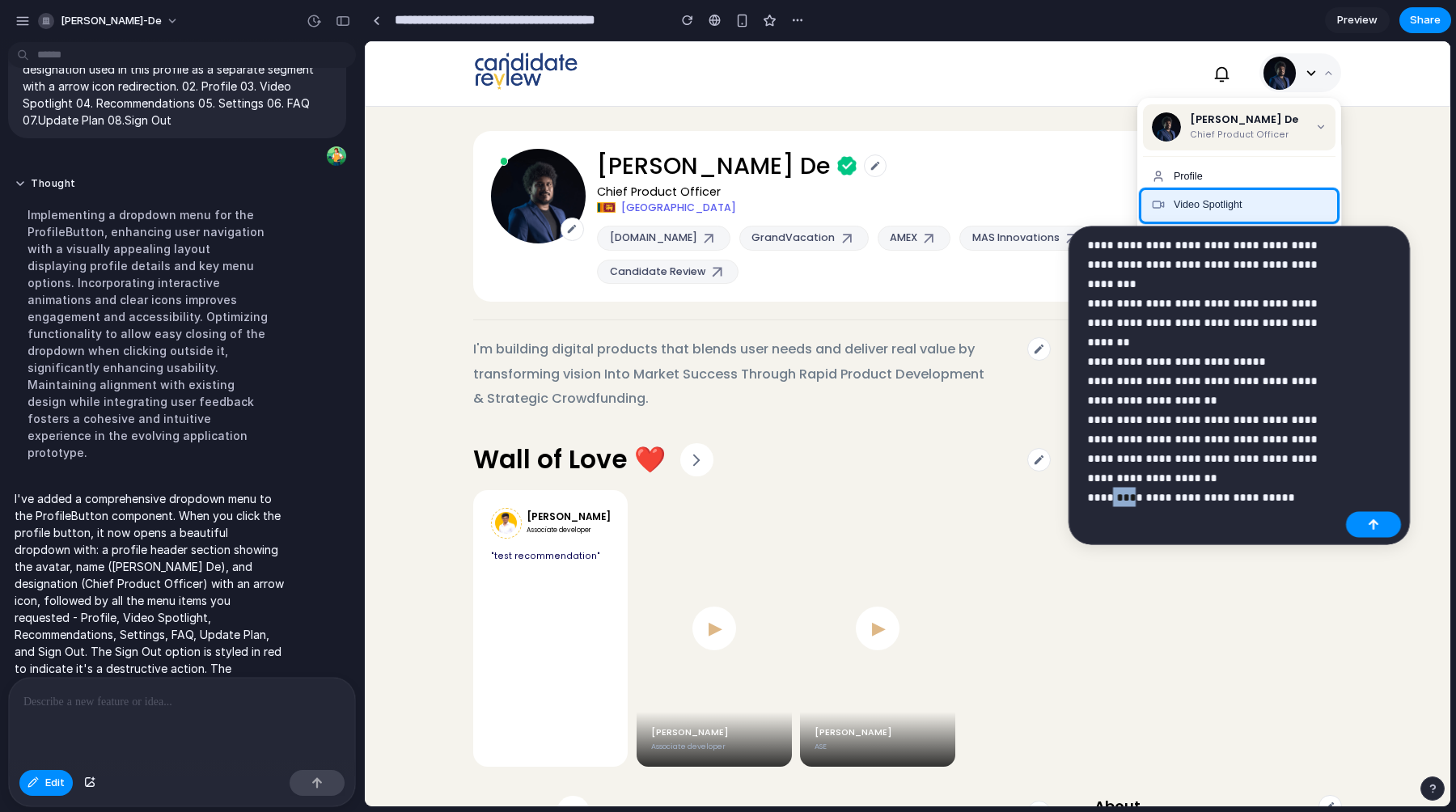
drag, startPoint x: 1133, startPoint y: 458, endPoint x: 1110, endPoint y: 461, distance: 23.2
click at [1110, 461] on p "**********" at bounding box center [1213, 351] width 252 height 233
drag, startPoint x: 1280, startPoint y: 460, endPoint x: 1086, endPoint y: 461, distance: 194.0
click at [1086, 461] on div "**********" at bounding box center [1208, 358] width 262 height 244
click at [1153, 433] on p "**********" at bounding box center [1213, 351] width 252 height 233
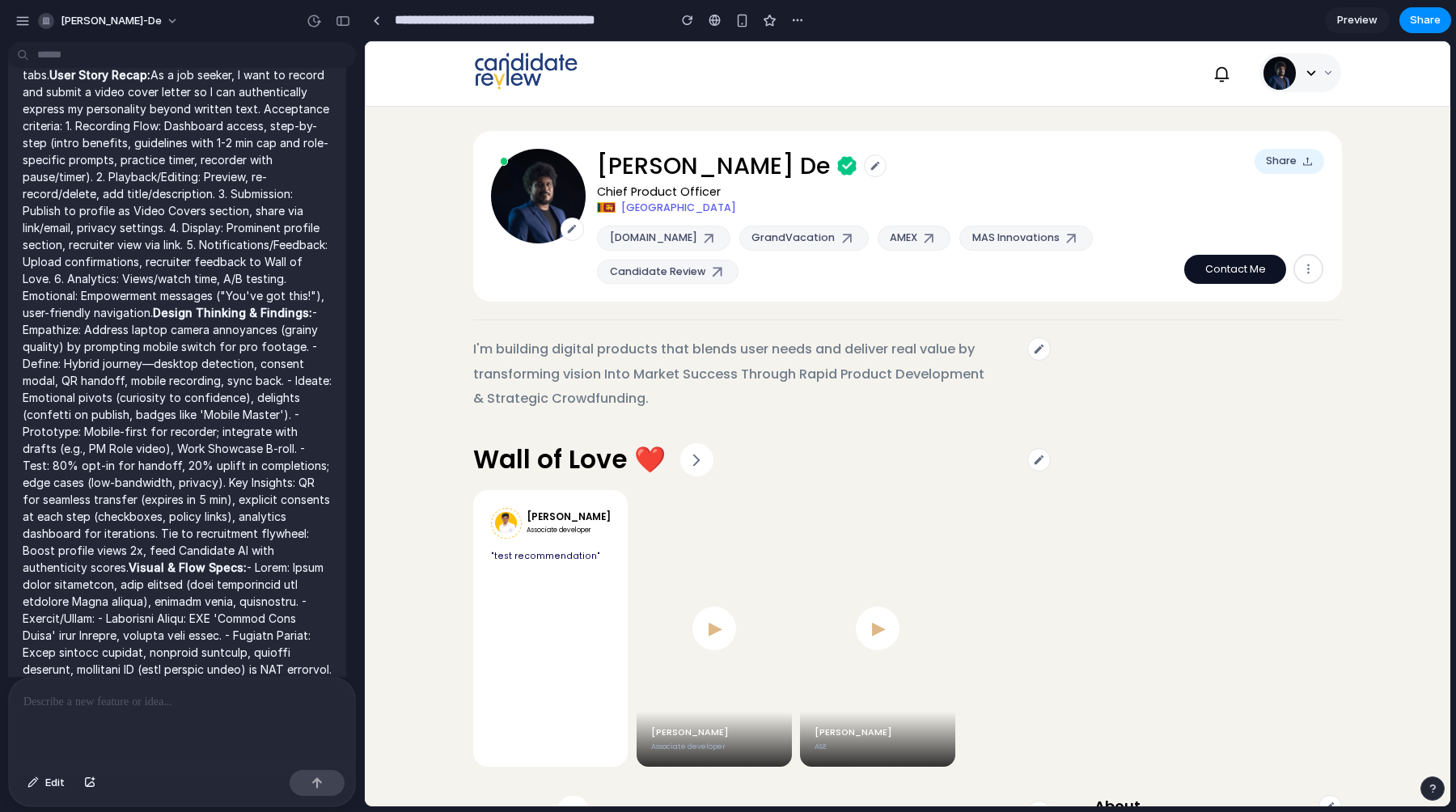
scroll to position [1090, 0]
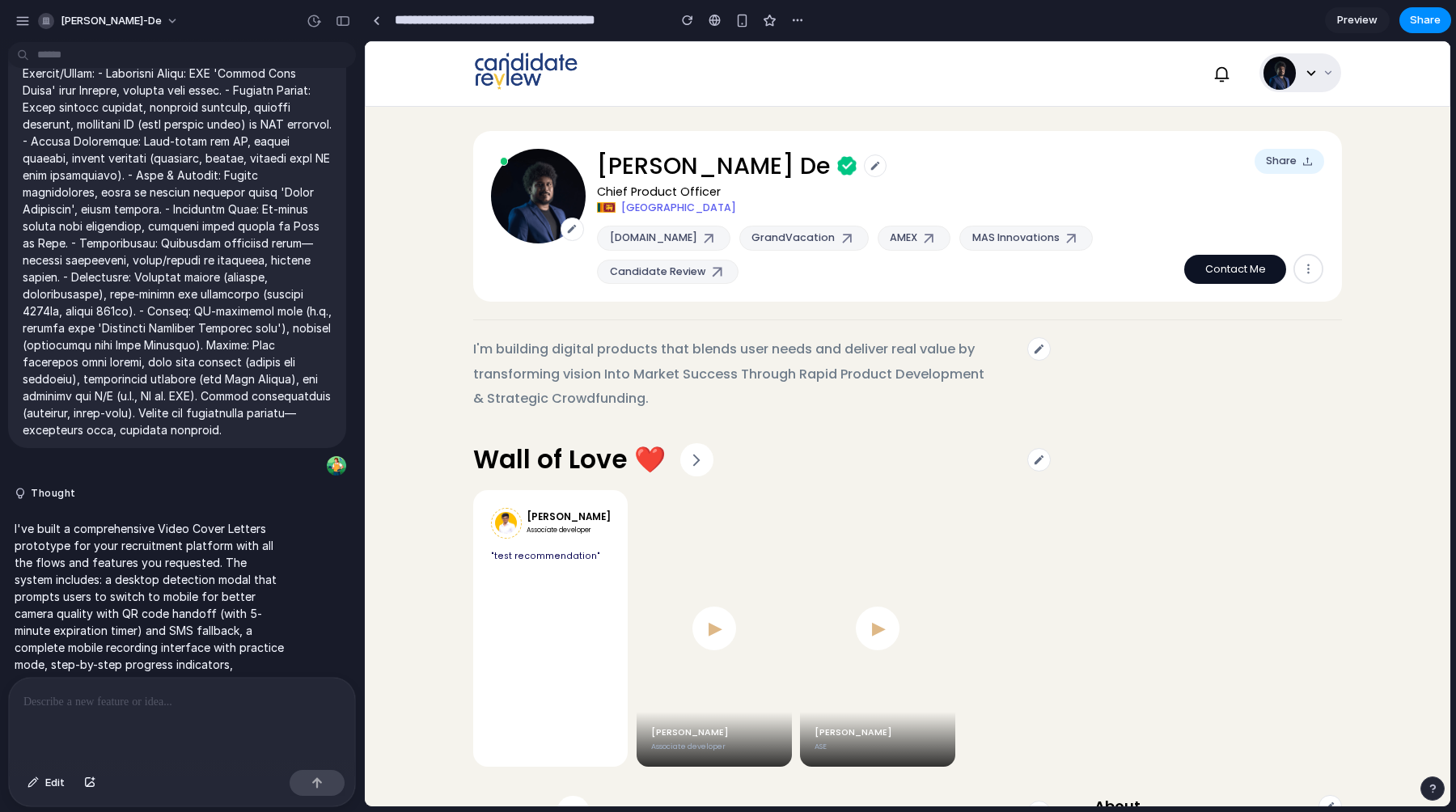
click at [1321, 85] on button at bounding box center [1301, 72] width 82 height 39
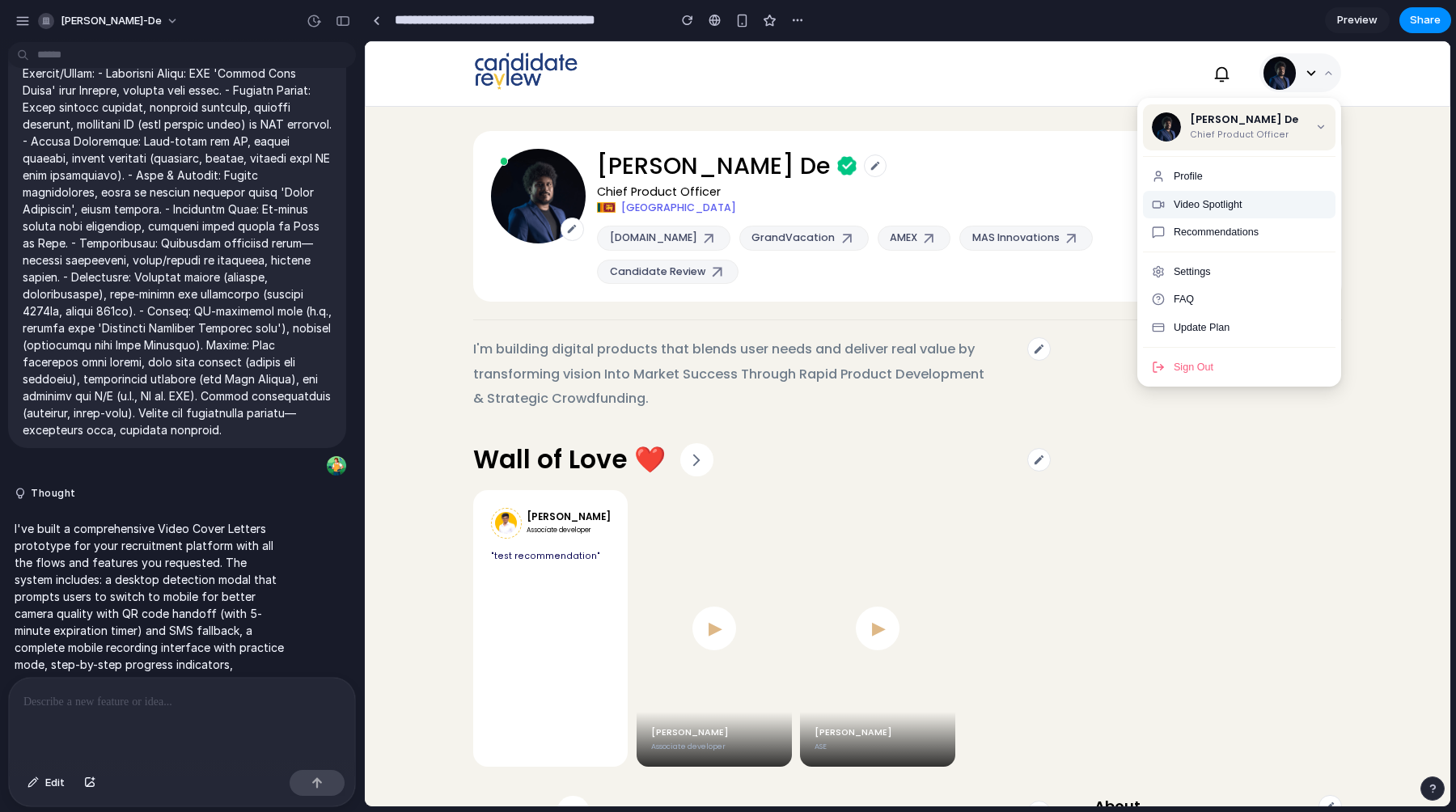
click at [1213, 207] on span "Video Spotlight" at bounding box center [1208, 204] width 69 height 11
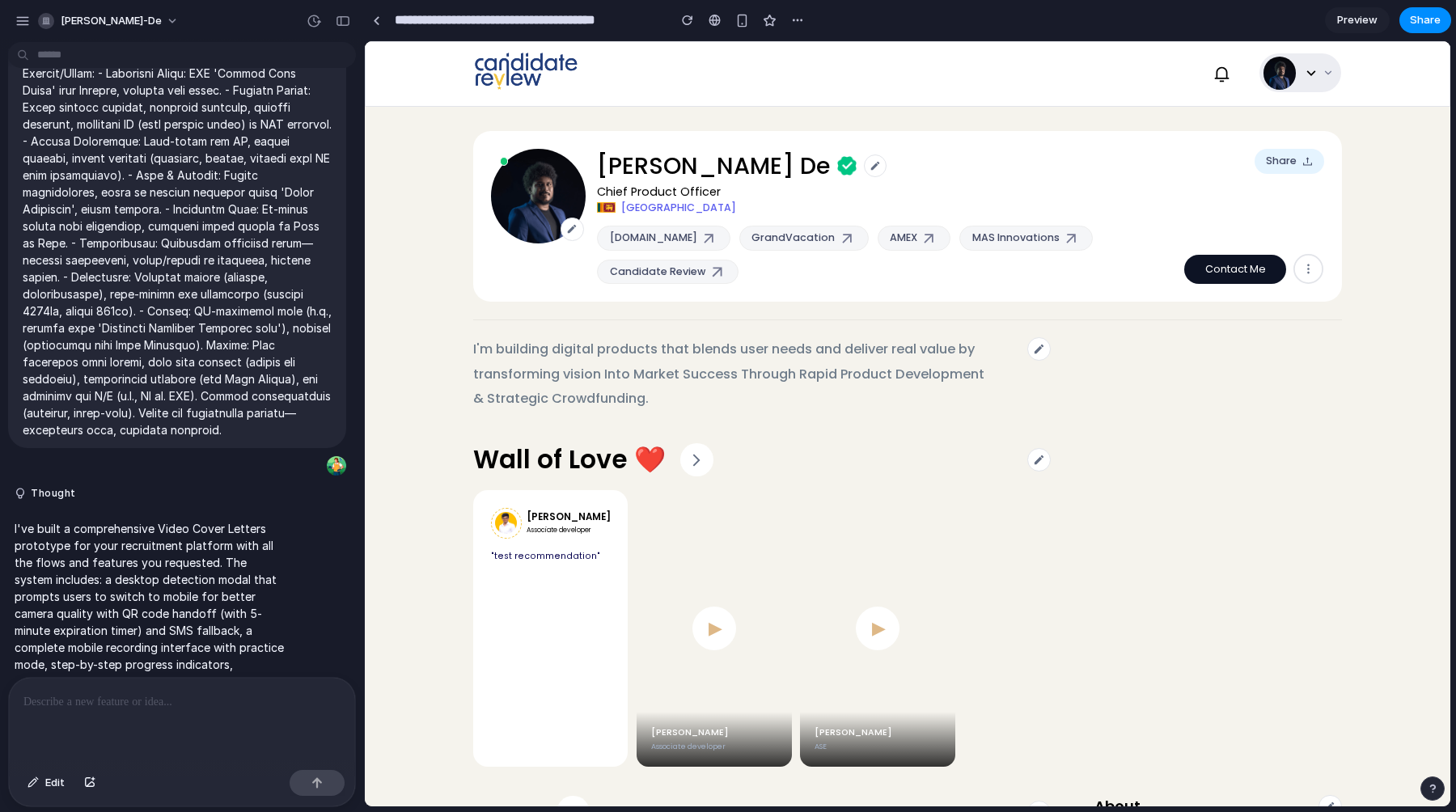
click at [1329, 72] on icon at bounding box center [1328, 73] width 5 height 3
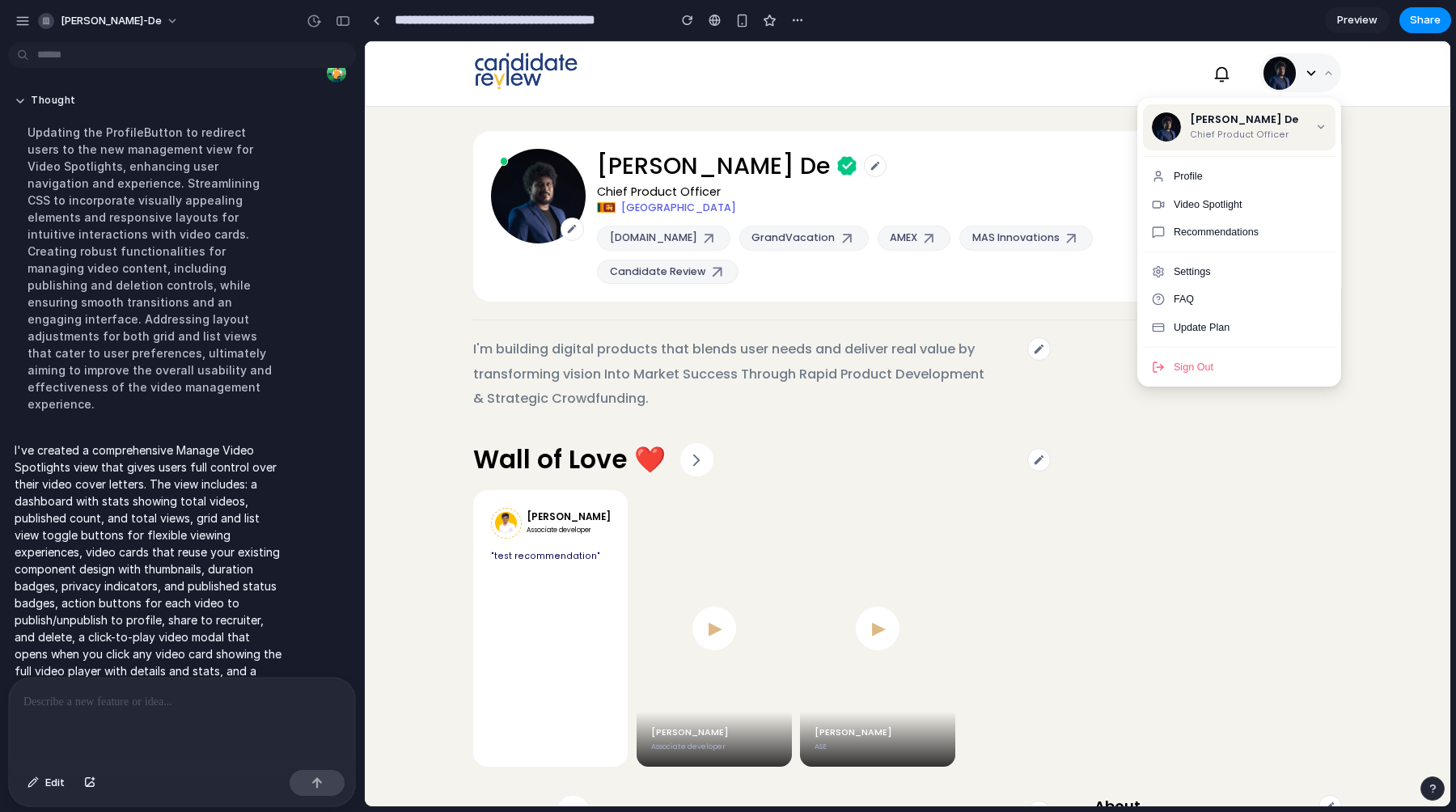
scroll to position [3153, 0]
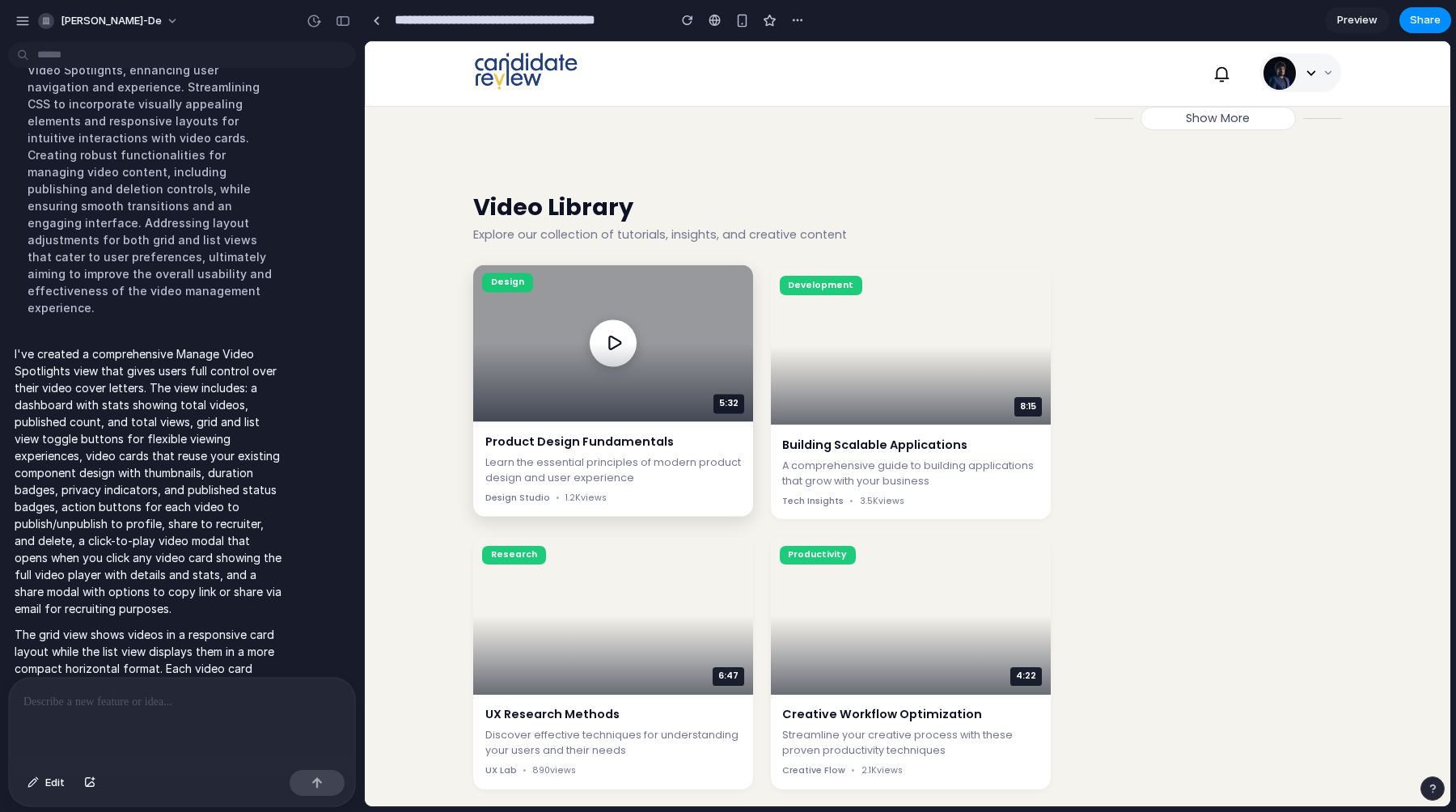
scroll to position [1430, 0]
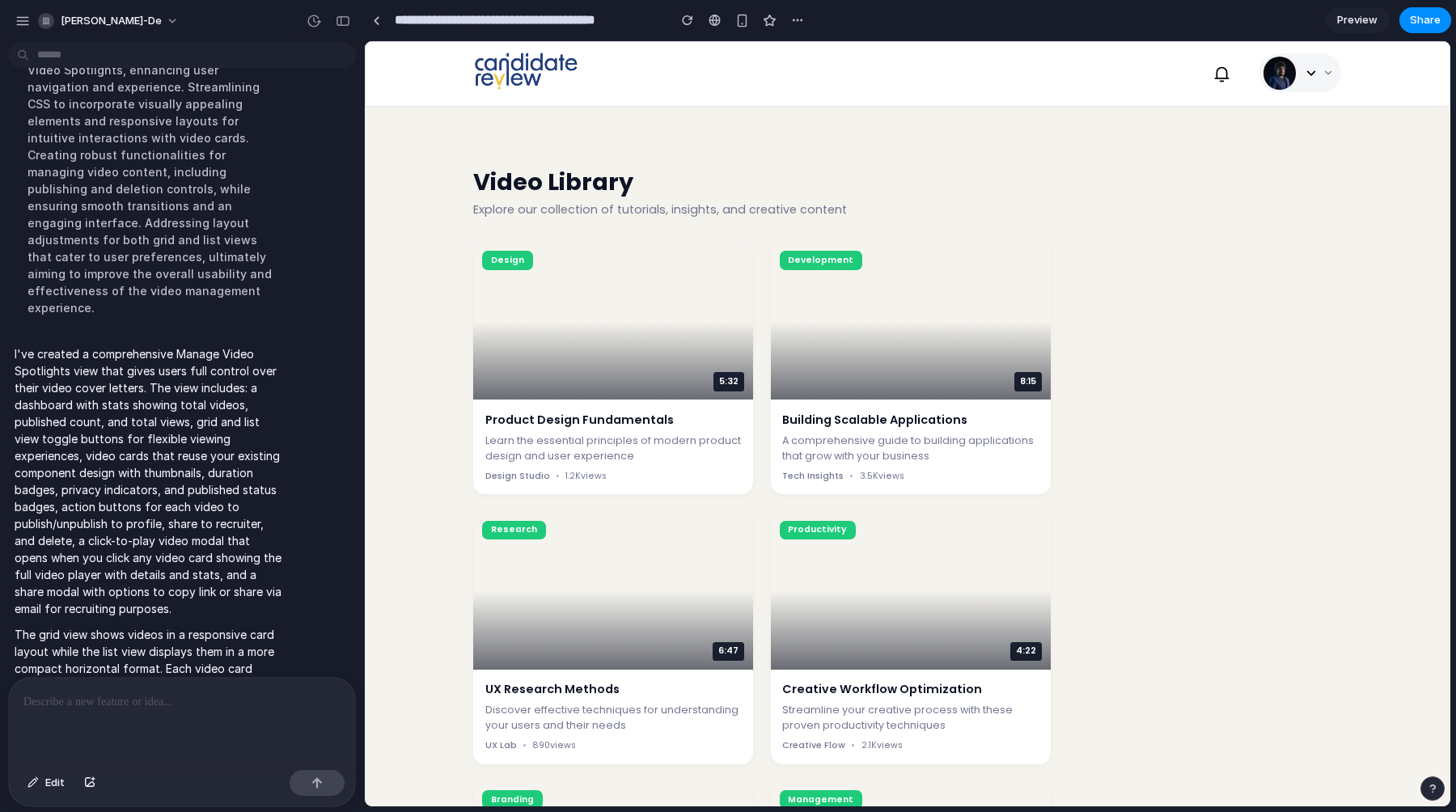
click at [563, 170] on h2 "Video Library" at bounding box center [762, 182] width 578 height 28
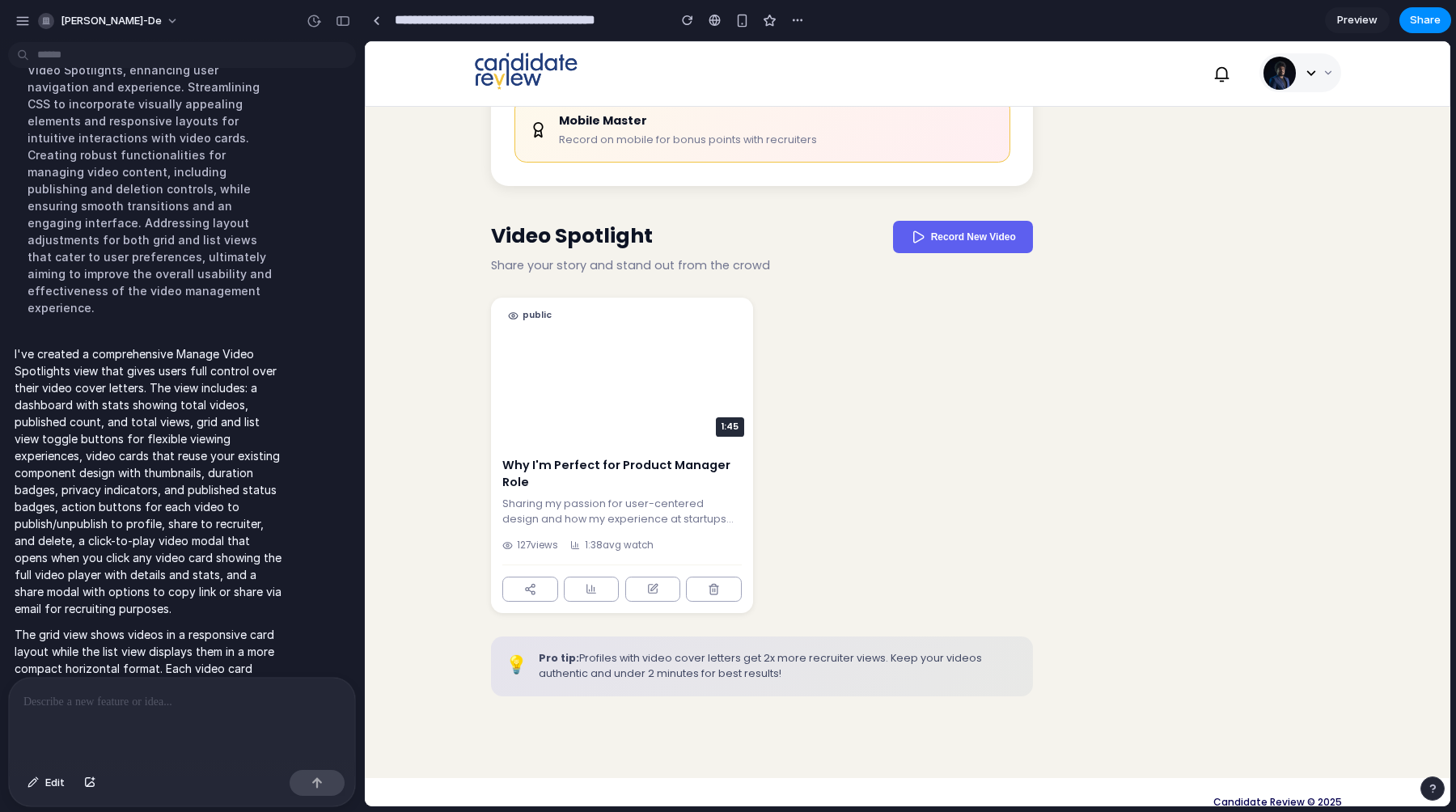
scroll to position [3223, 0]
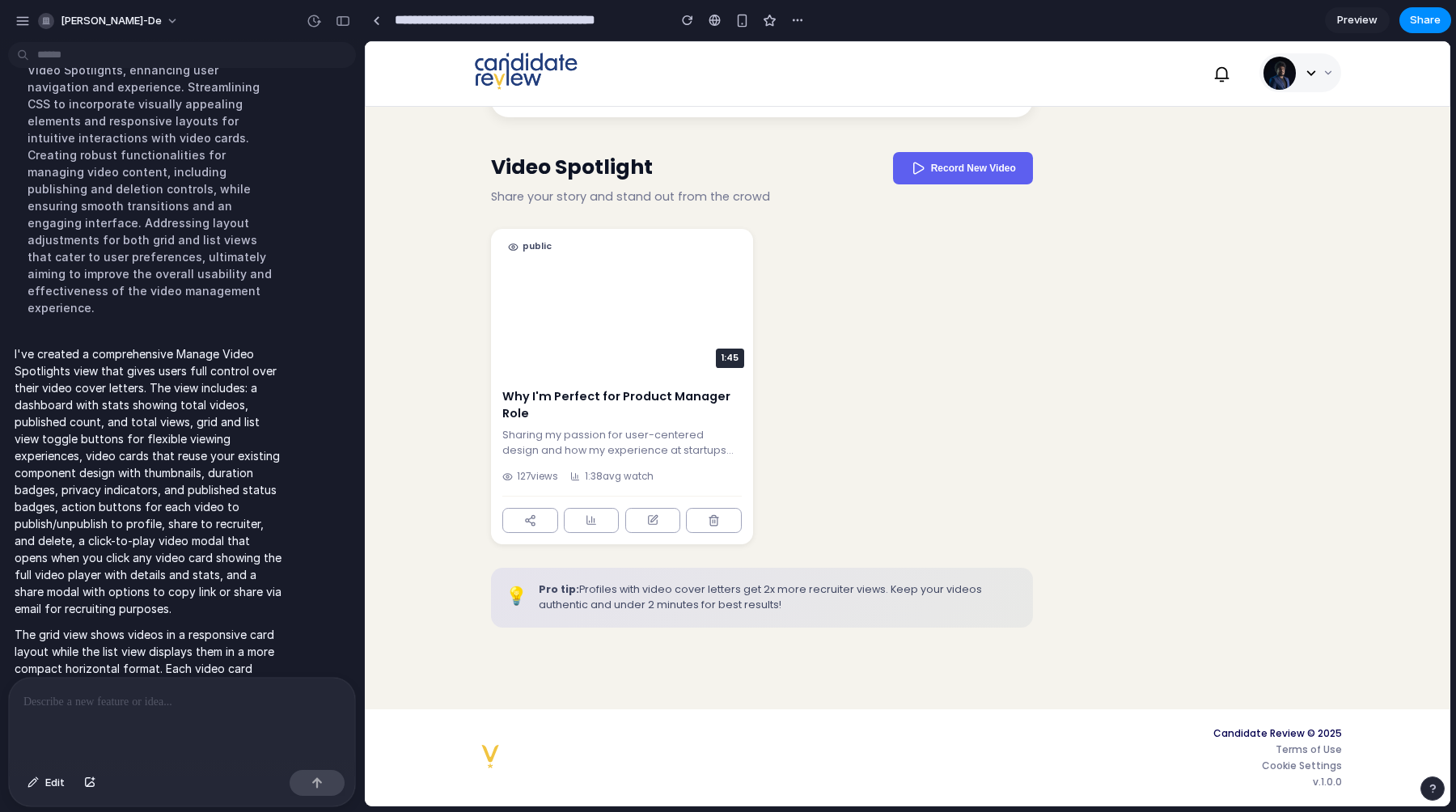
click at [825, 447] on div "1:45 public Why I'm Perfect for Product Manager Role Sharing my passion for use…" at bounding box center [762, 386] width 543 height 316
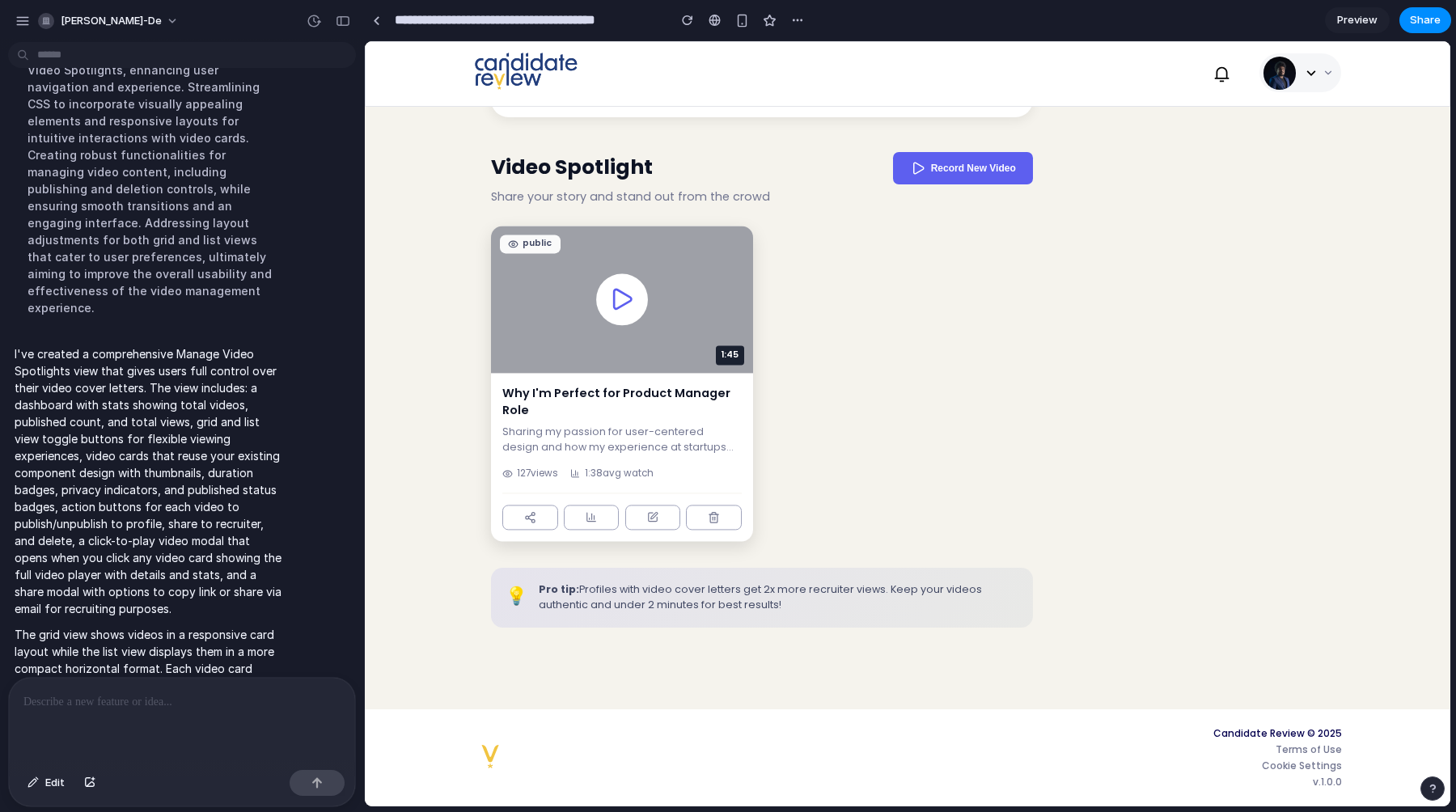
click at [524, 250] on span "public" at bounding box center [537, 244] width 29 height 13
click at [630, 306] on icon at bounding box center [622, 300] width 26 height 26
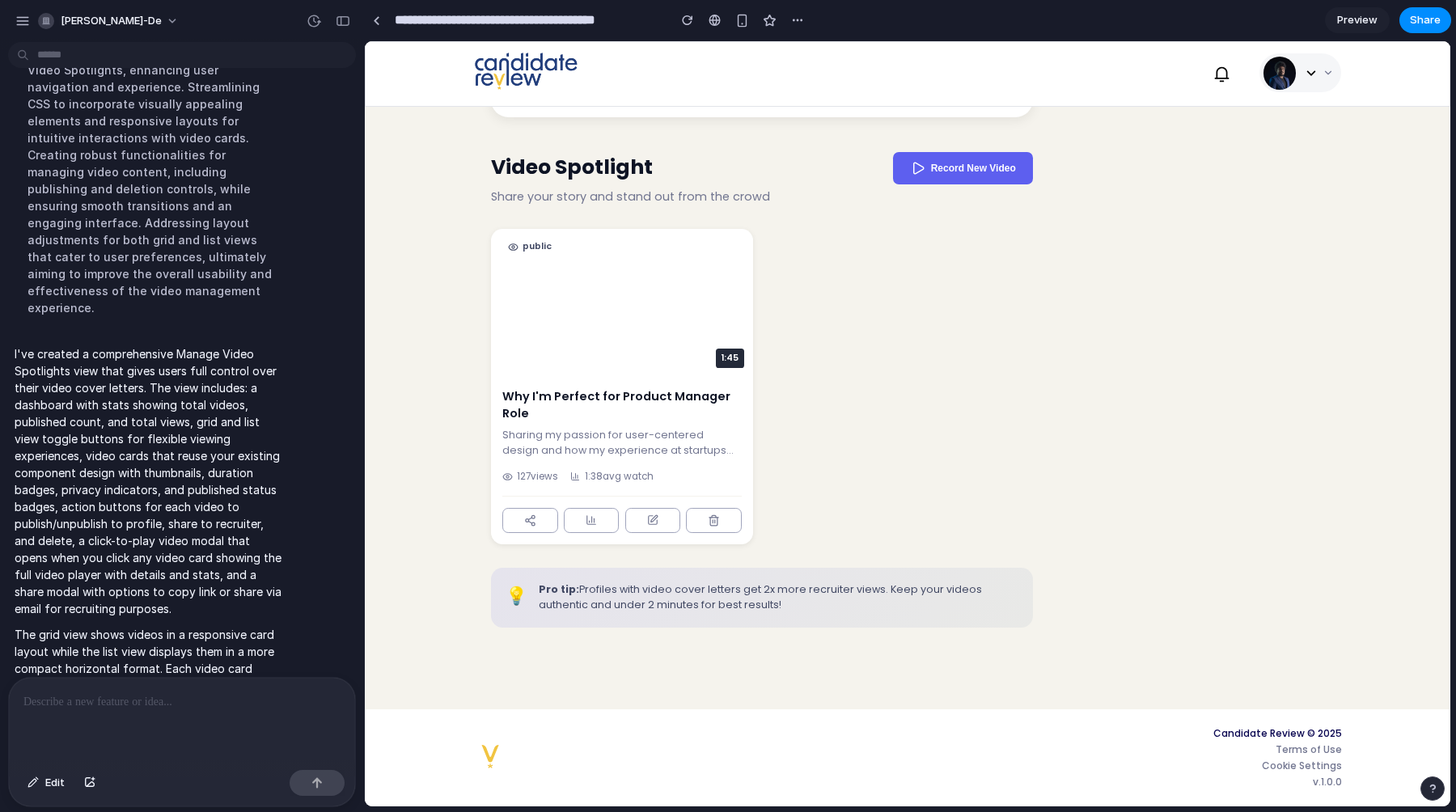
click at [840, 378] on div "1:45 public Why I'm Perfect for Product Manager Role Sharing my passion for use…" at bounding box center [762, 386] width 543 height 316
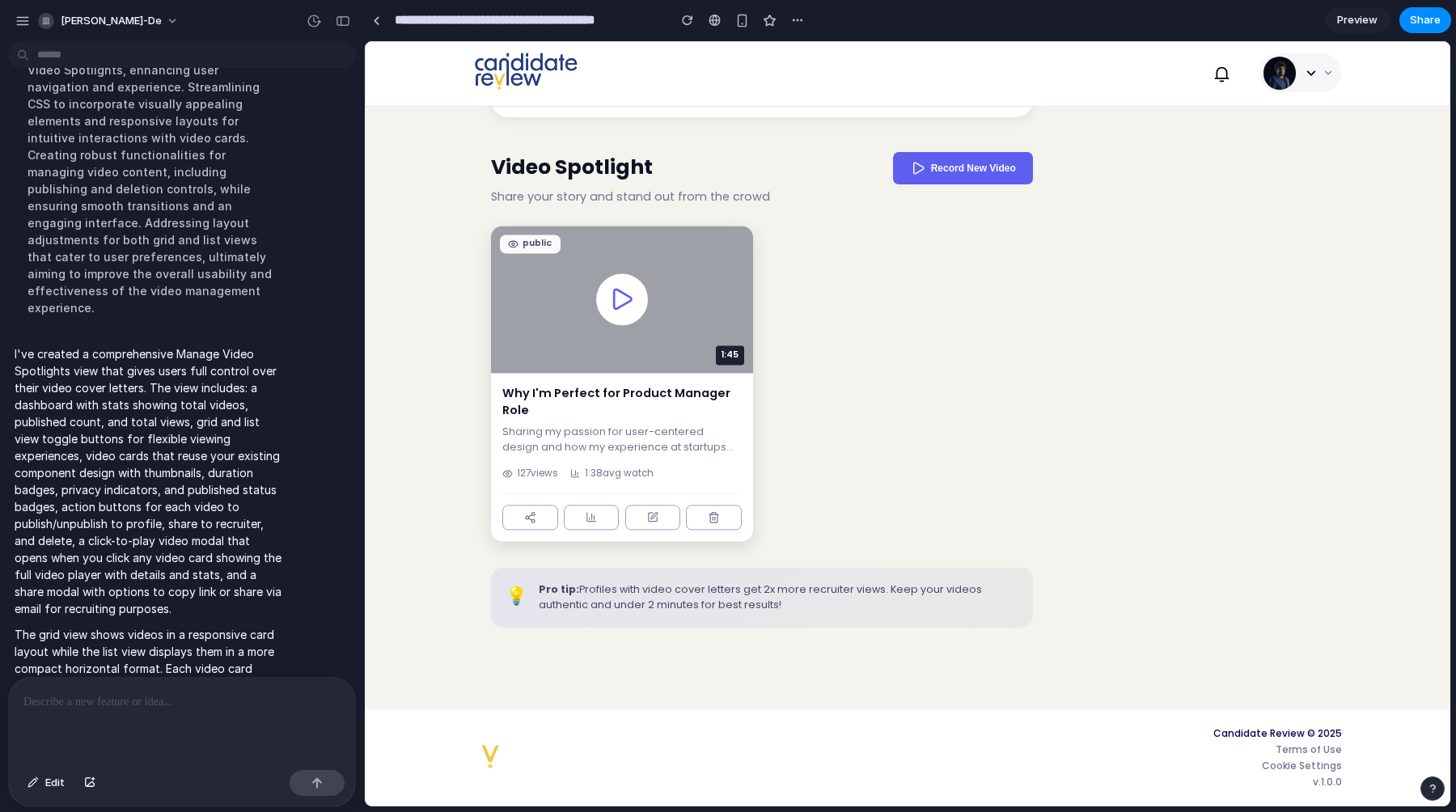
click at [626, 324] on div at bounding box center [621, 299] width 51 height 51
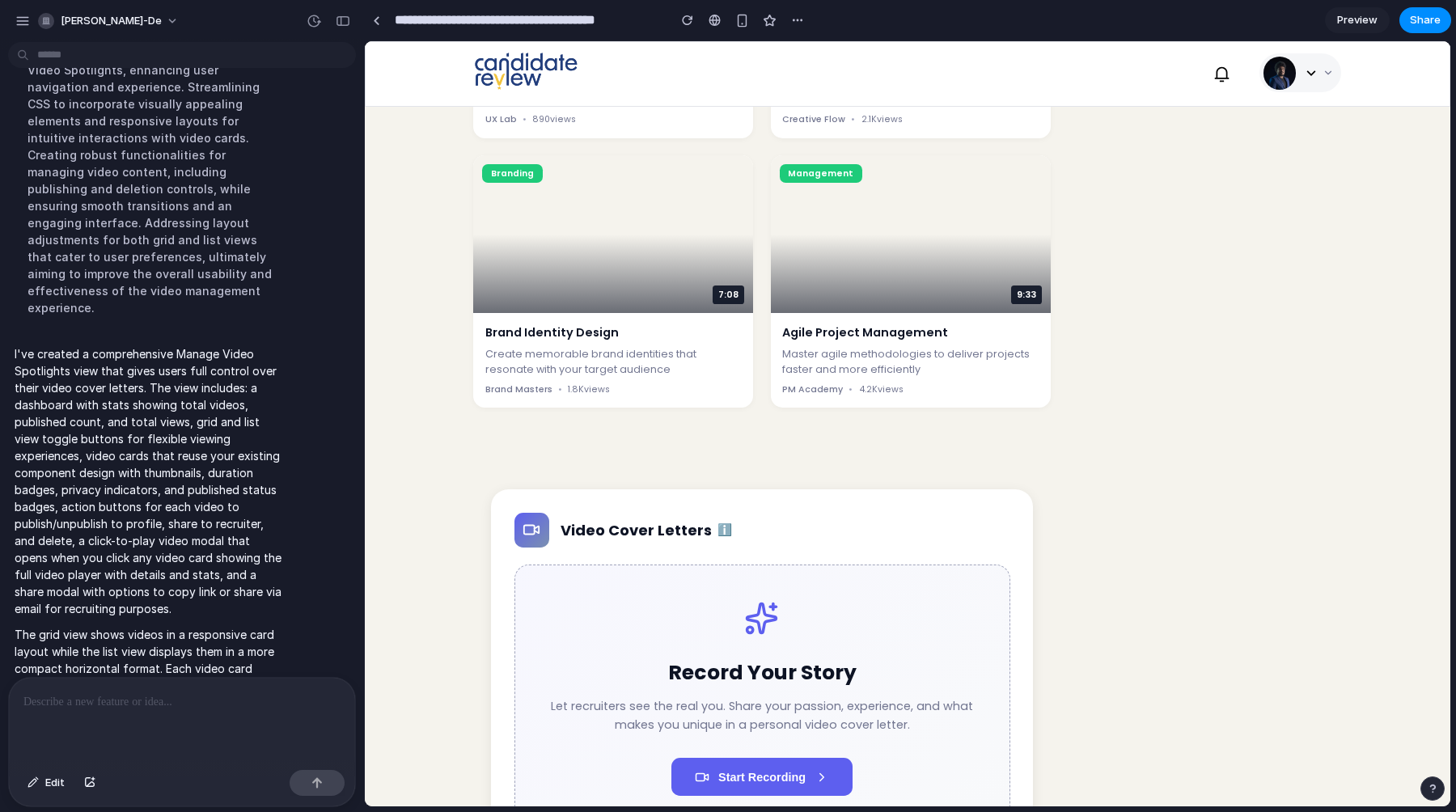
scroll to position [1887, 0]
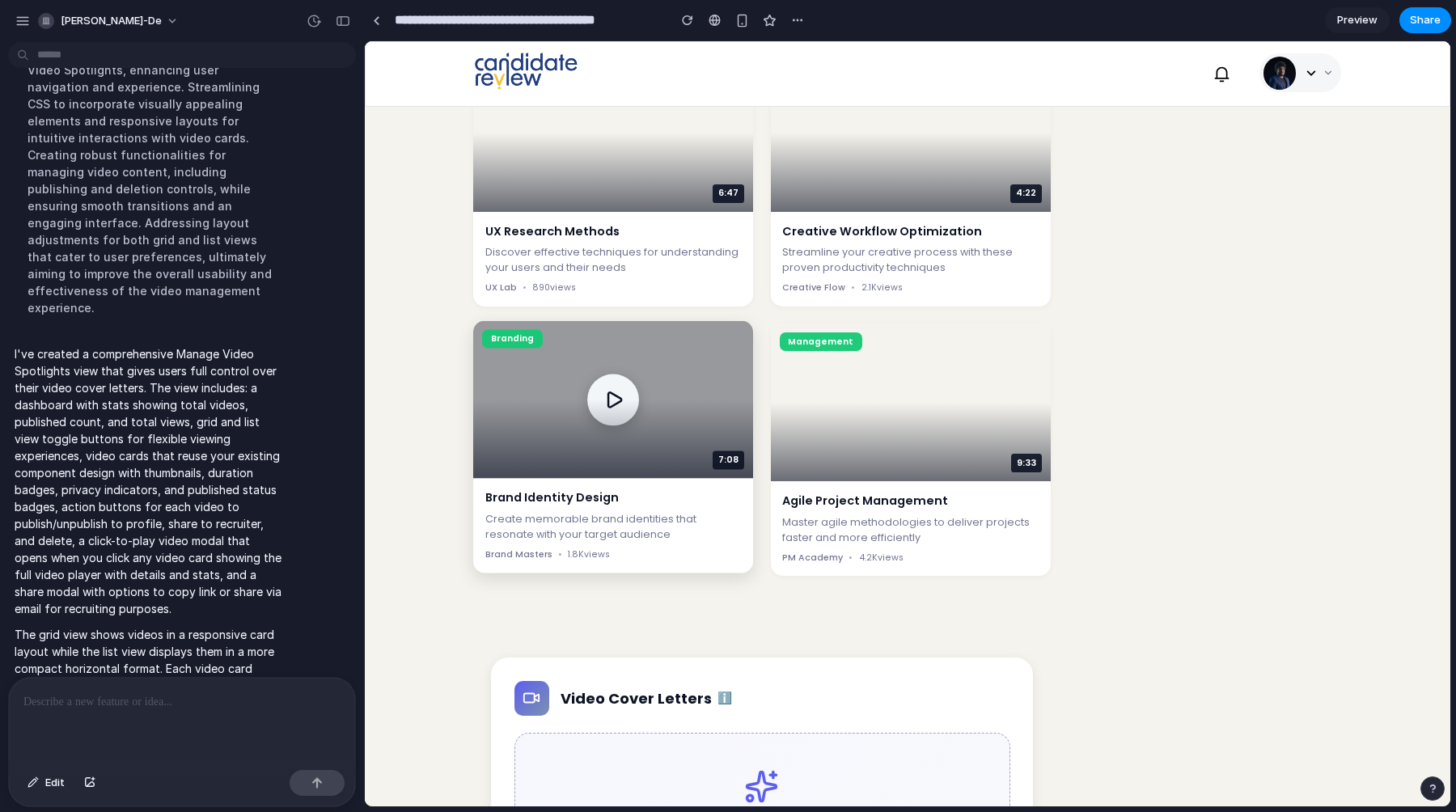
click at [619, 425] on button "Play video" at bounding box center [613, 399] width 51 height 51
click at [619, 425] on button "Pause video" at bounding box center [613, 399] width 51 height 51
click at [619, 507] on h3 "Brand Identity Design" at bounding box center [613, 498] width 256 height 17
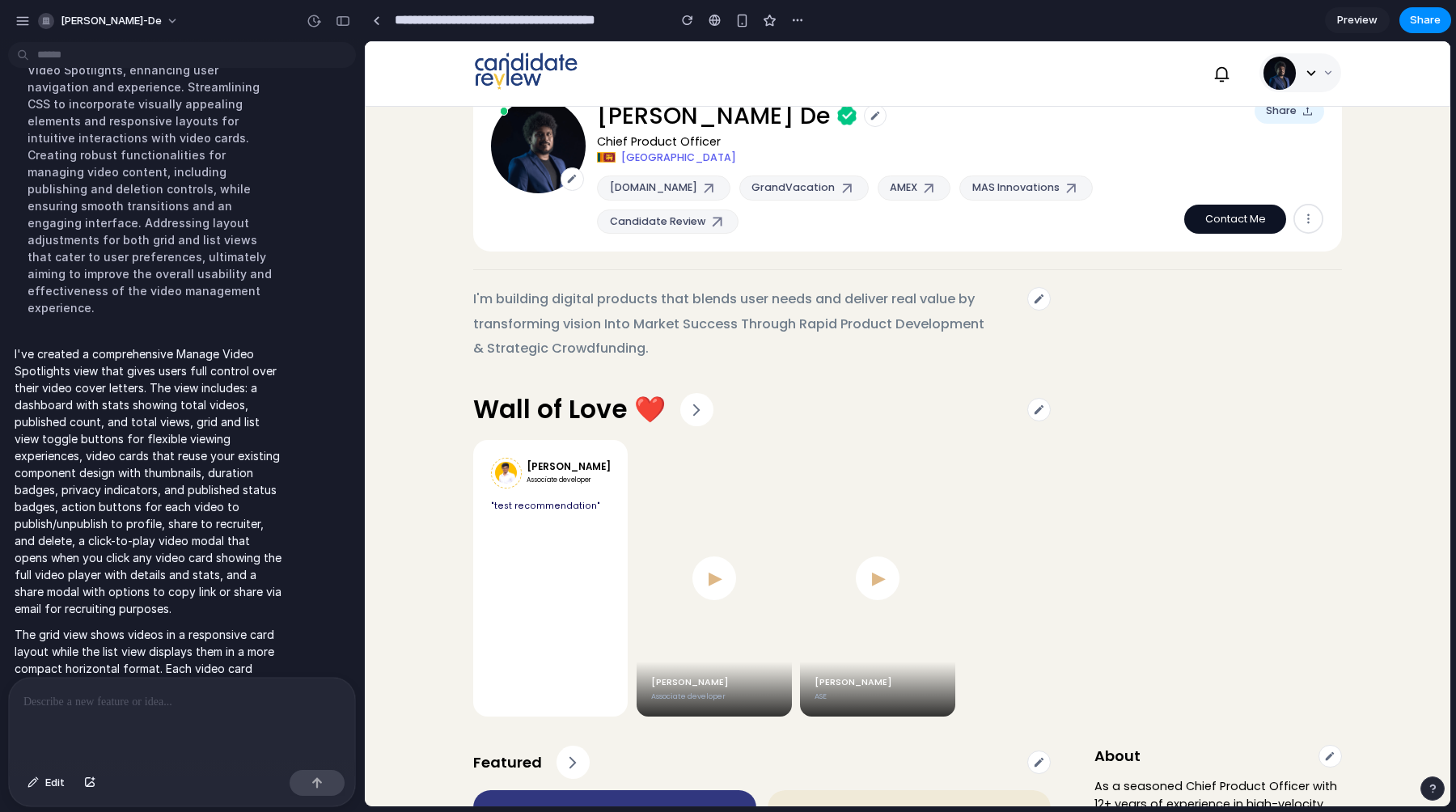
scroll to position [0, 0]
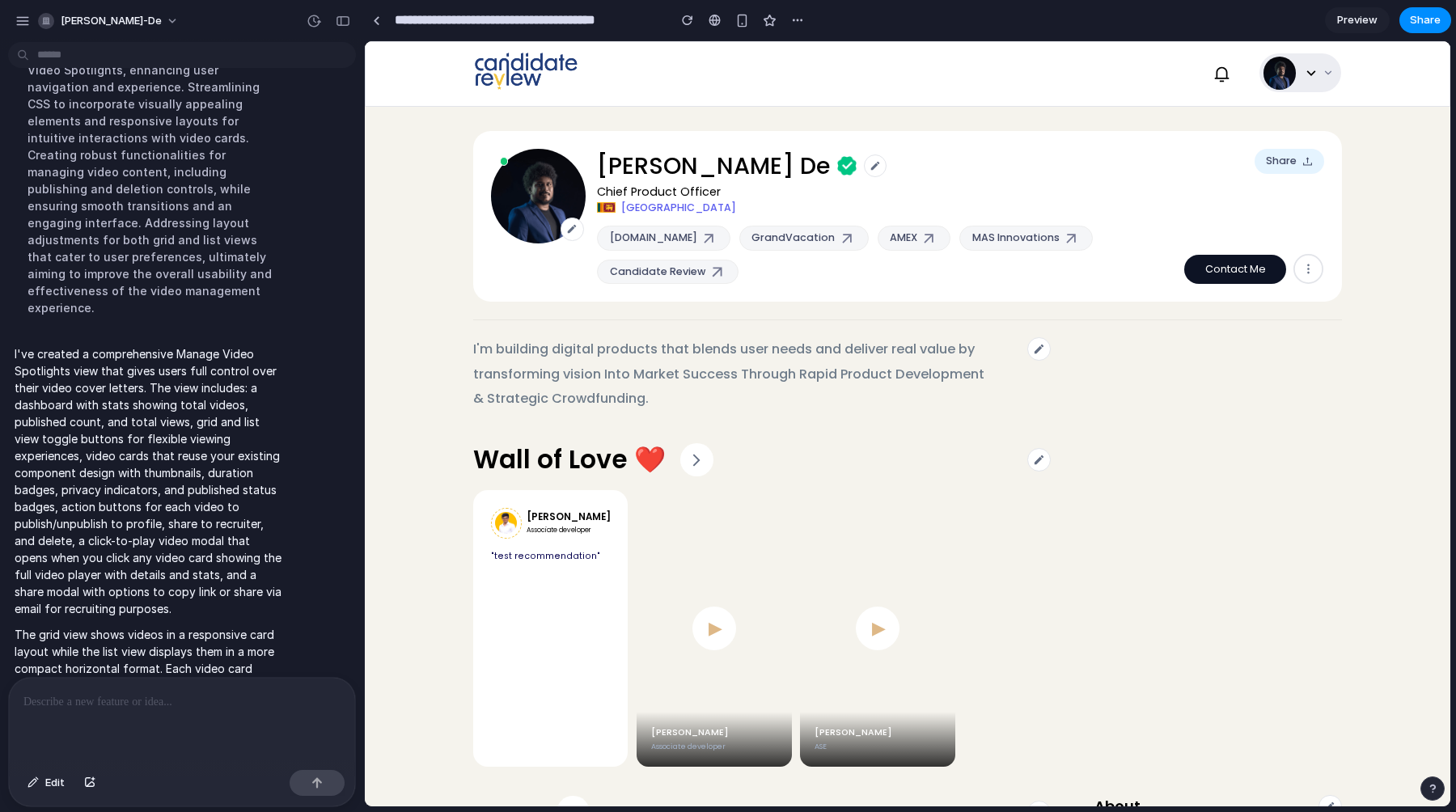
click at [1326, 65] on button at bounding box center [1301, 72] width 82 height 39
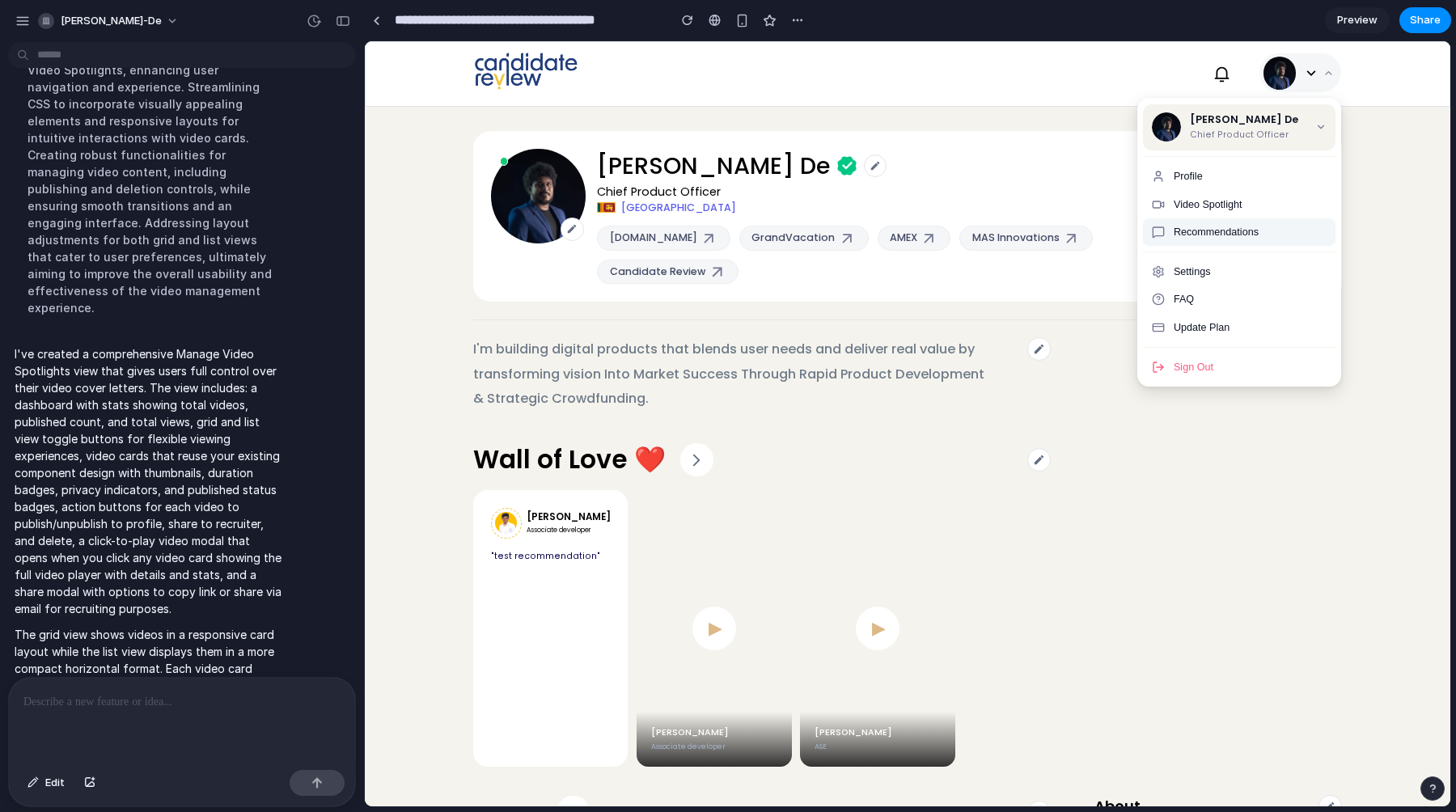
click at [1246, 226] on button "Recommendations" at bounding box center [1239, 232] width 193 height 28
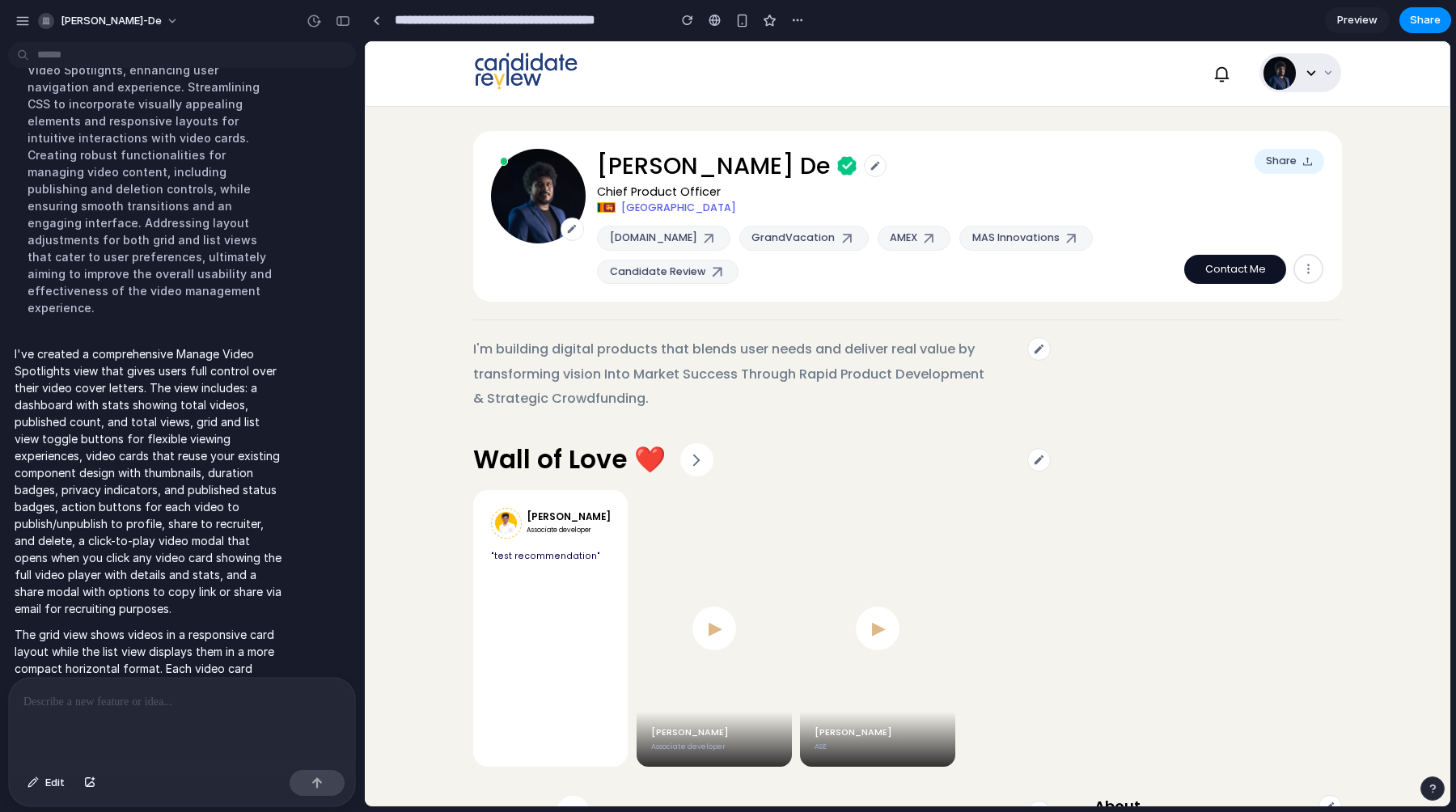
click at [1315, 78] on button at bounding box center [1301, 72] width 82 height 39
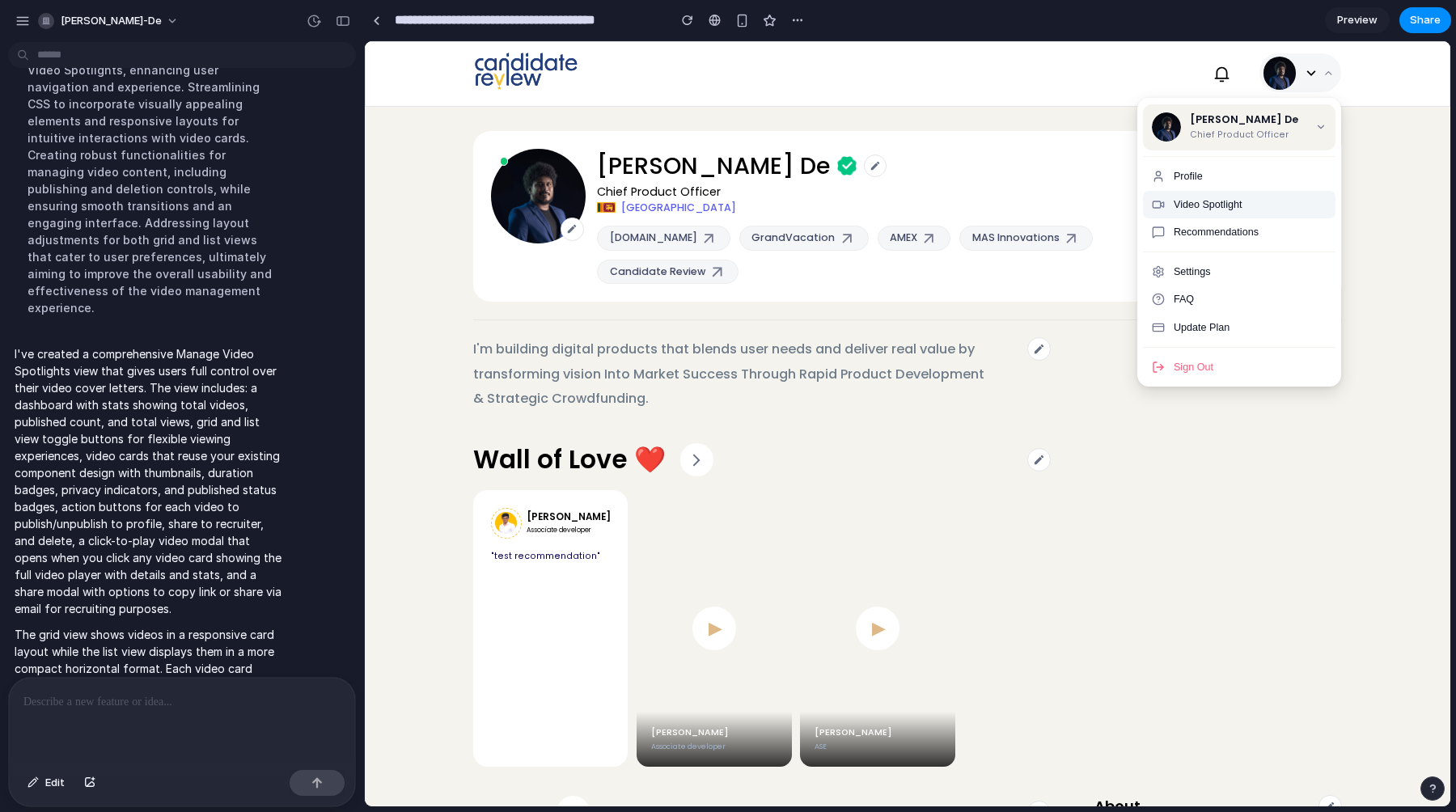
click at [1217, 197] on button "Video Spotlight" at bounding box center [1239, 205] width 193 height 28
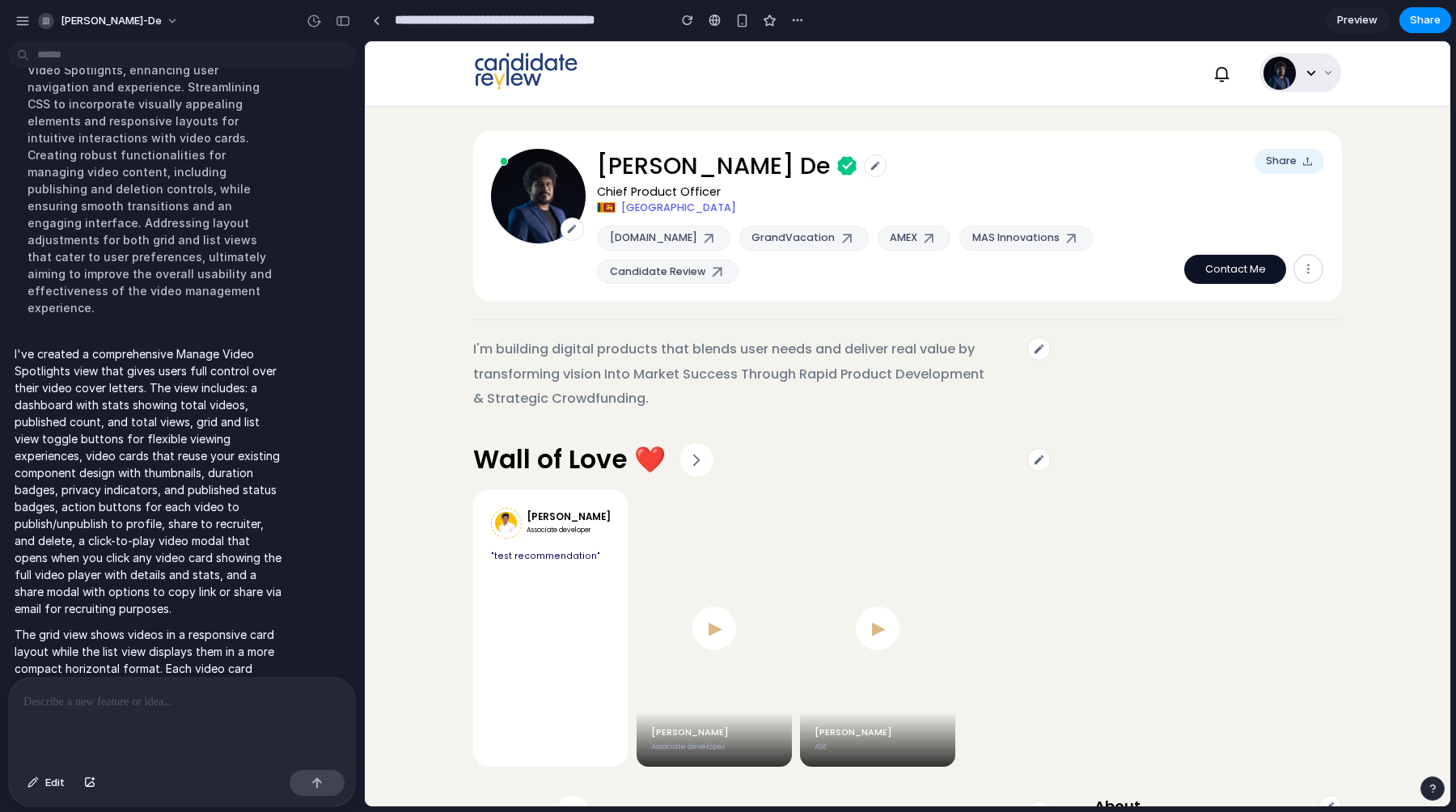
click at [1331, 75] on icon at bounding box center [1328, 72] width 11 height 11
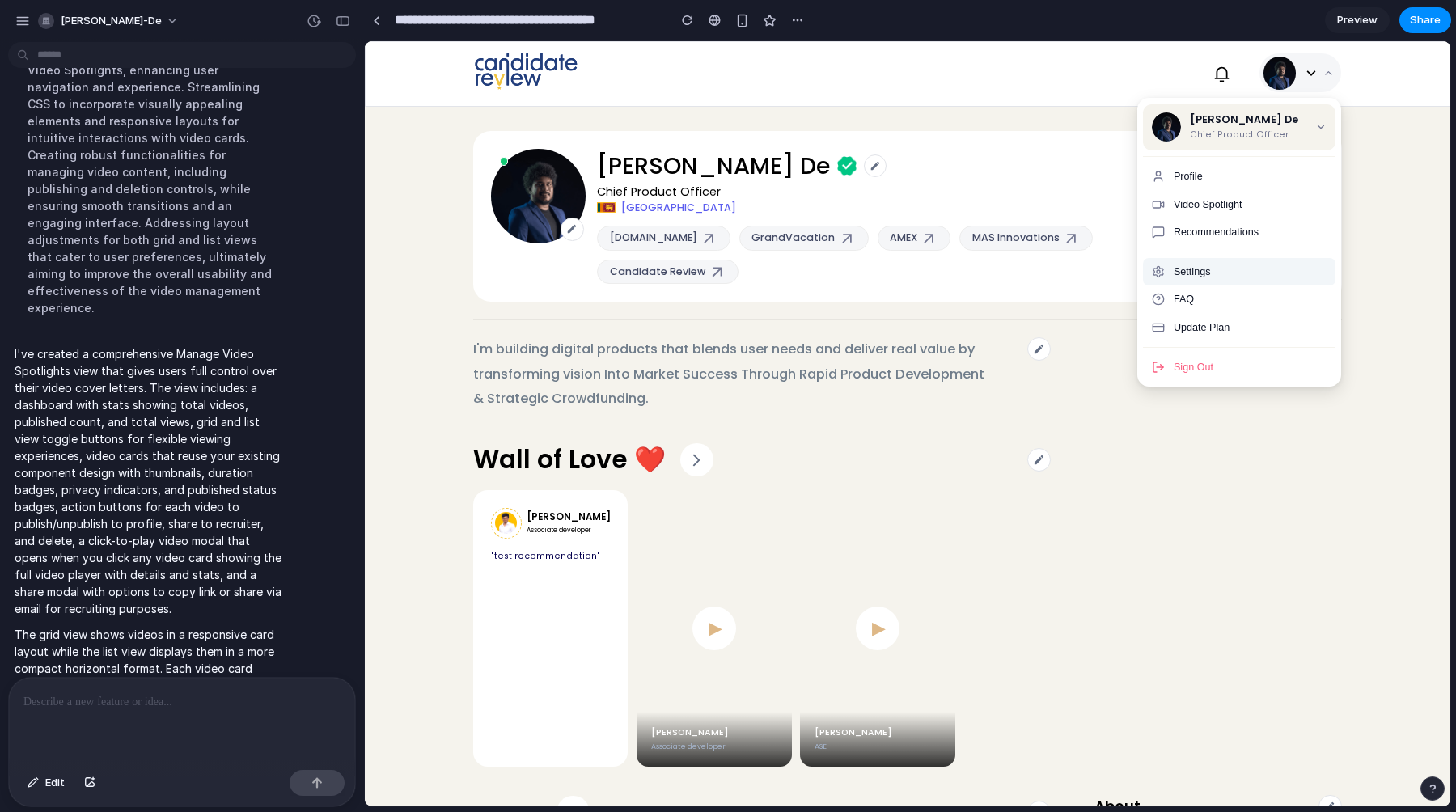
click at [1213, 270] on button "Settings" at bounding box center [1239, 272] width 193 height 28
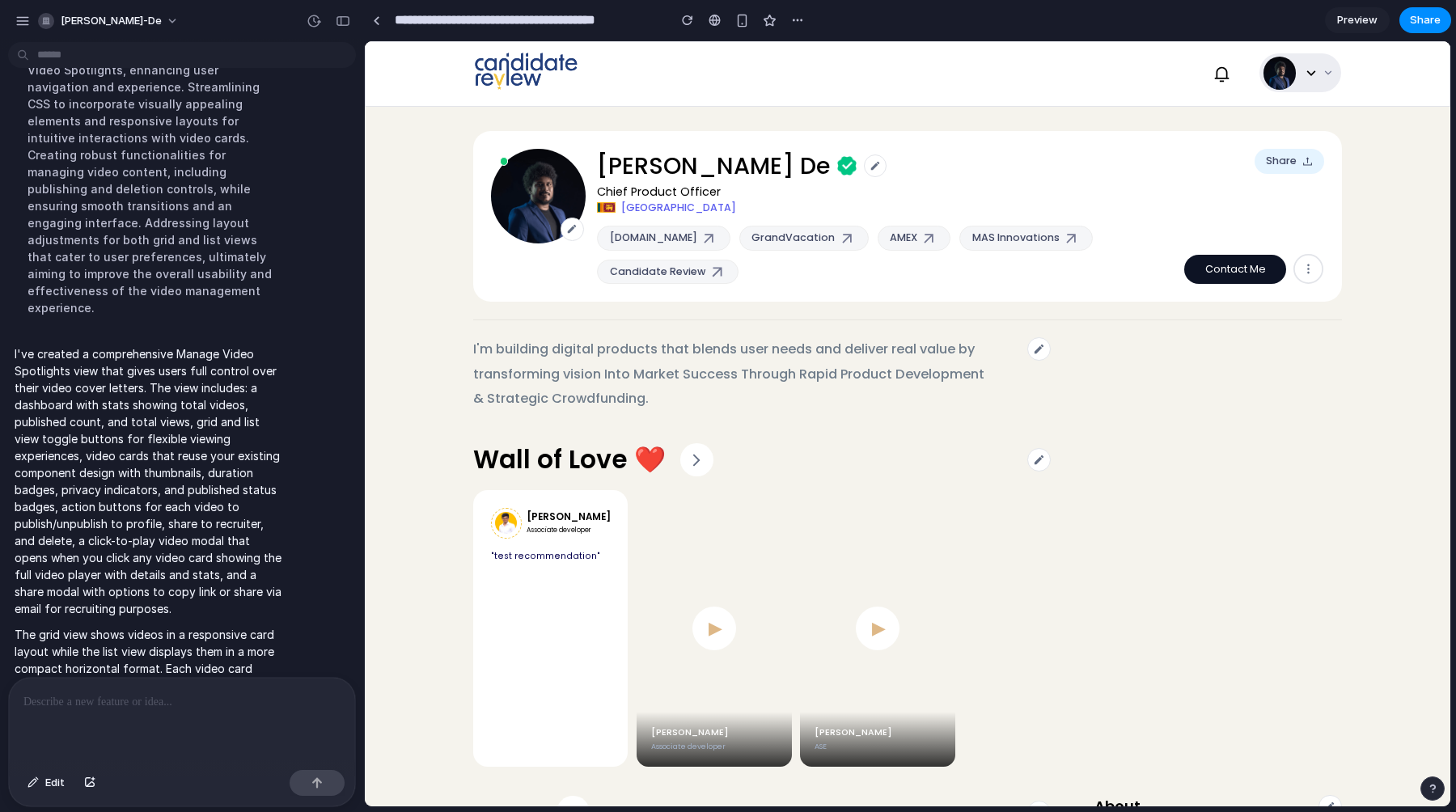
click at [1313, 72] on img at bounding box center [1312, 73] width 10 height 5
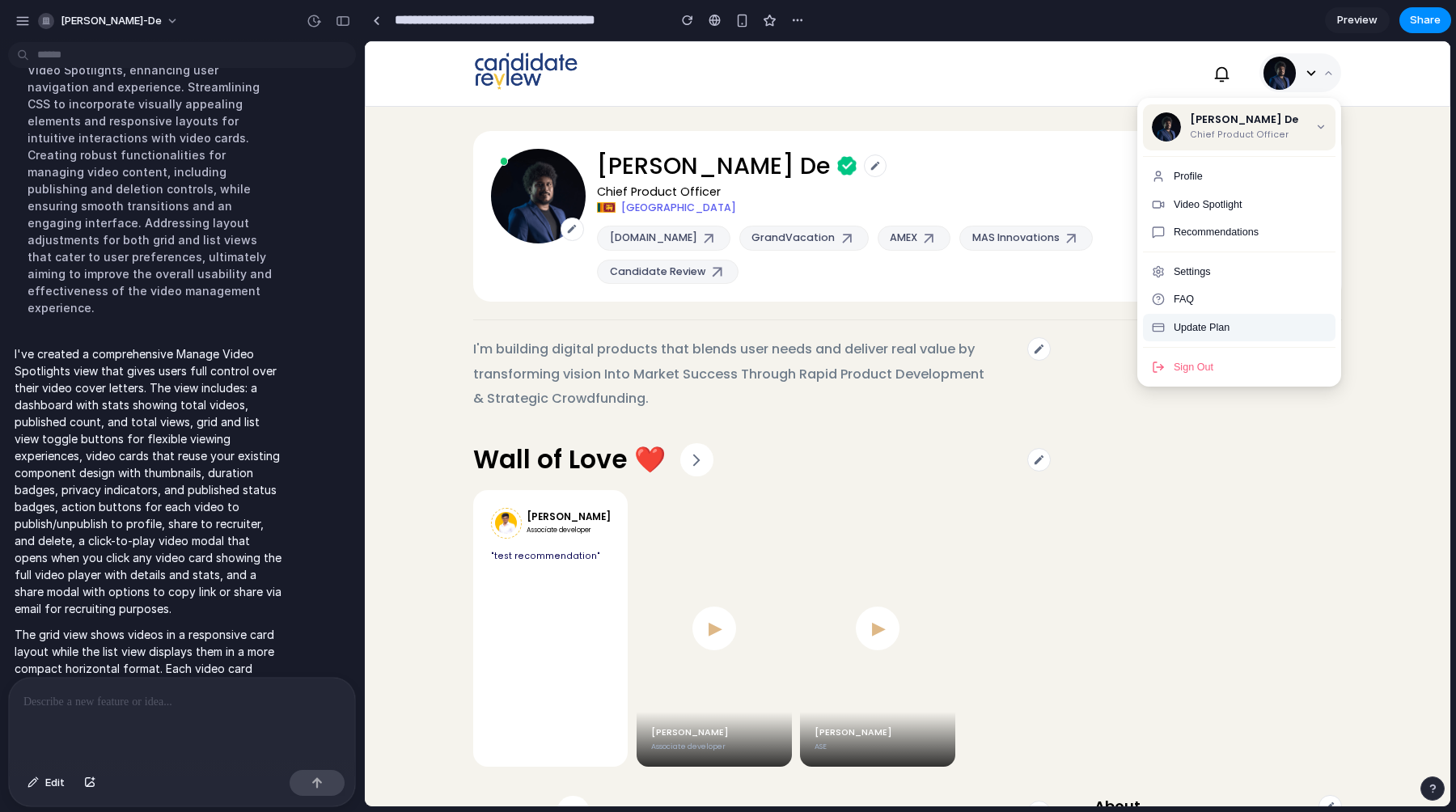
click at [1199, 322] on button "Update Plan" at bounding box center [1239, 328] width 193 height 28
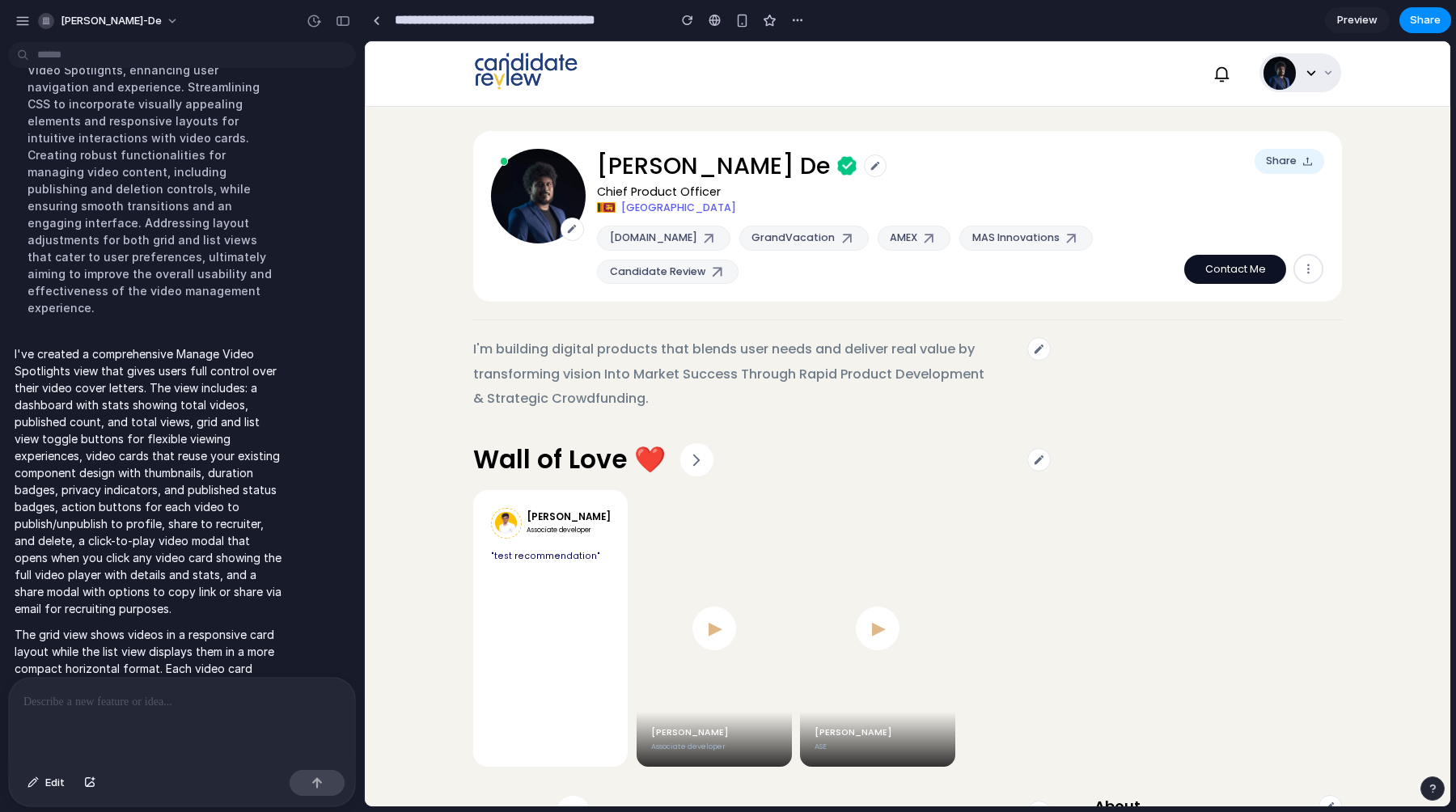
click at [1320, 69] on button at bounding box center [1301, 72] width 82 height 39
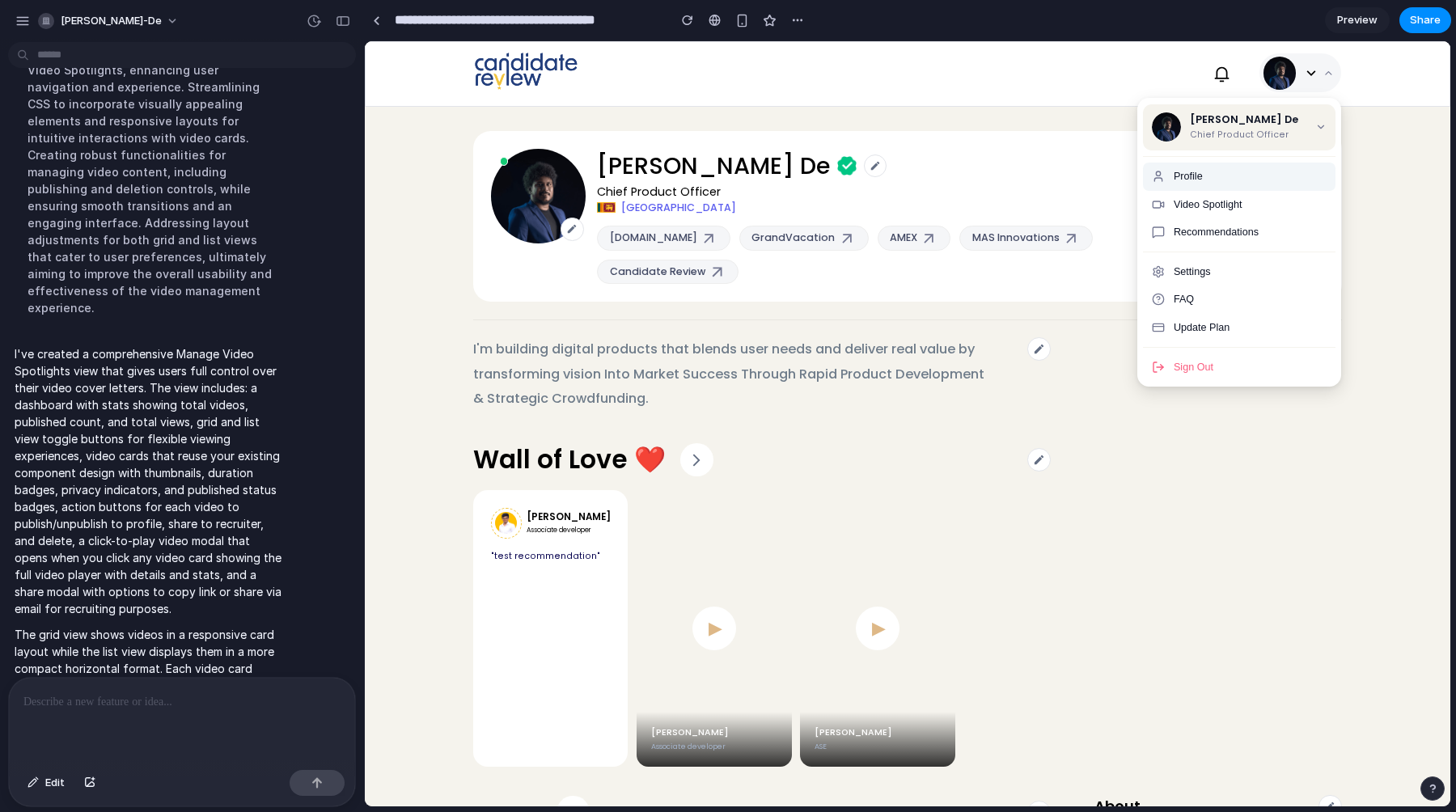
click at [1200, 174] on span "Profile" at bounding box center [1188, 176] width 29 height 11
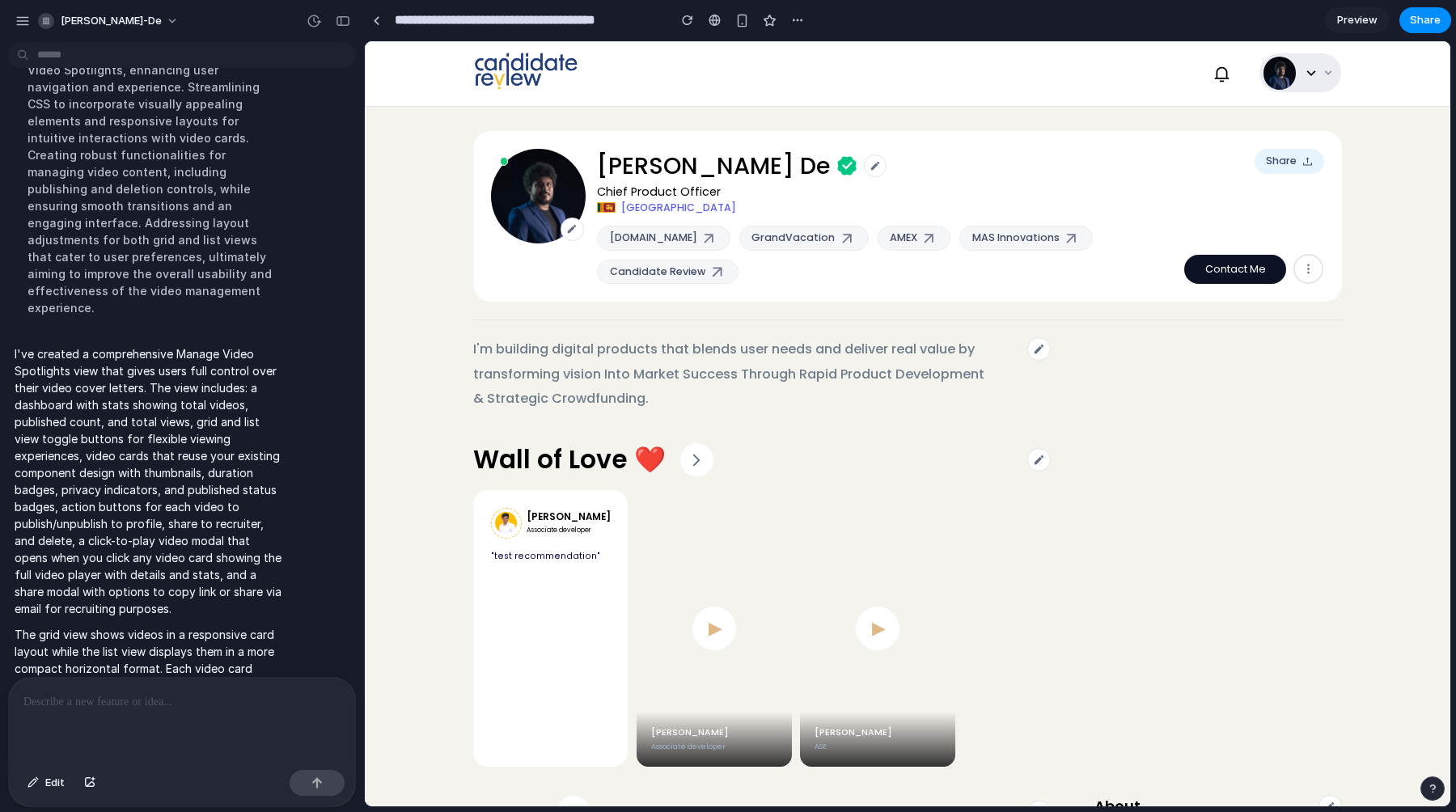
click at [1323, 77] on icon at bounding box center [1328, 72] width 11 height 11
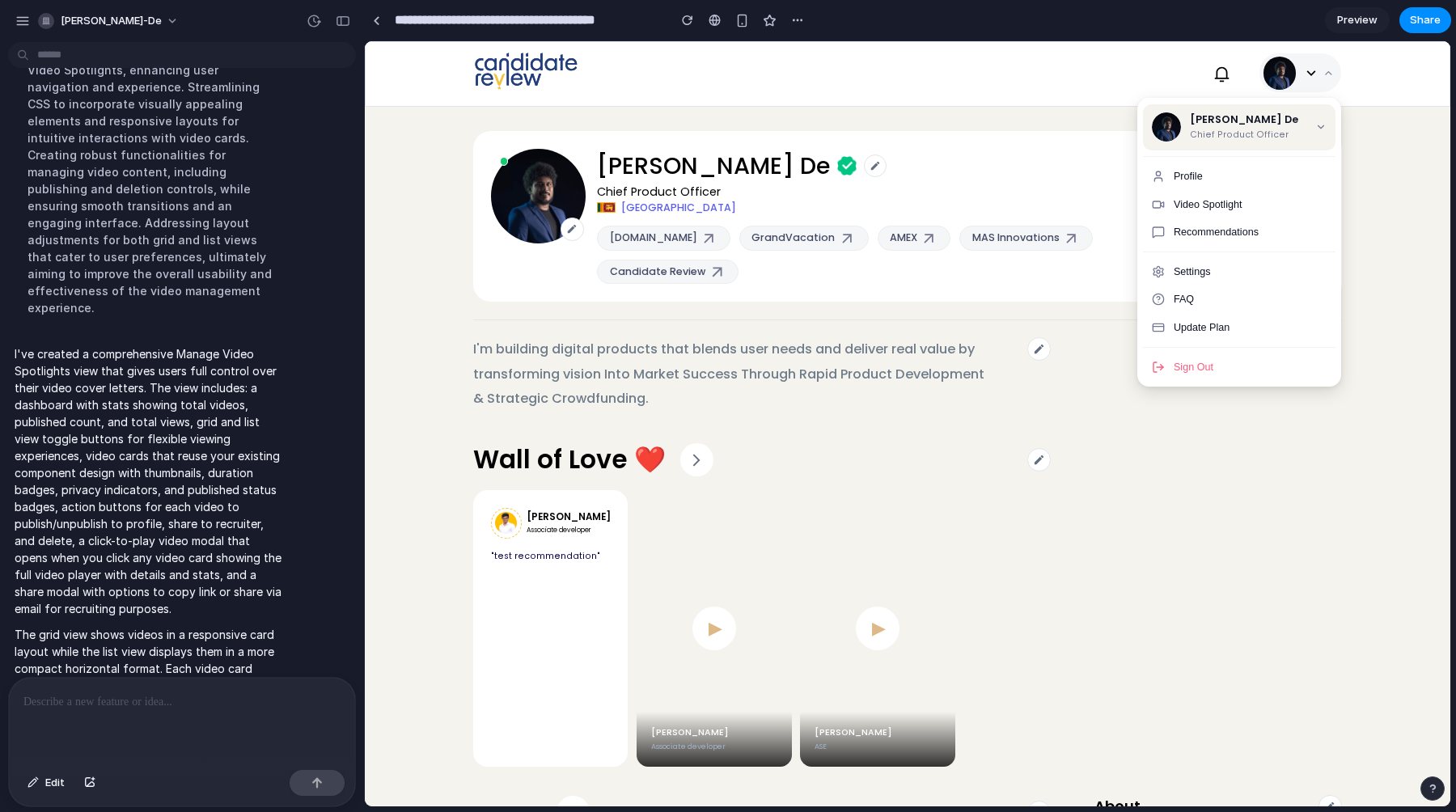
click at [1046, 134] on div "[PERSON_NAME] De Chief Product Officer [GEOGRAPHIC_DATA] [DOMAIN_NAME] GrandVac…" at bounding box center [908, 216] width 869 height 171
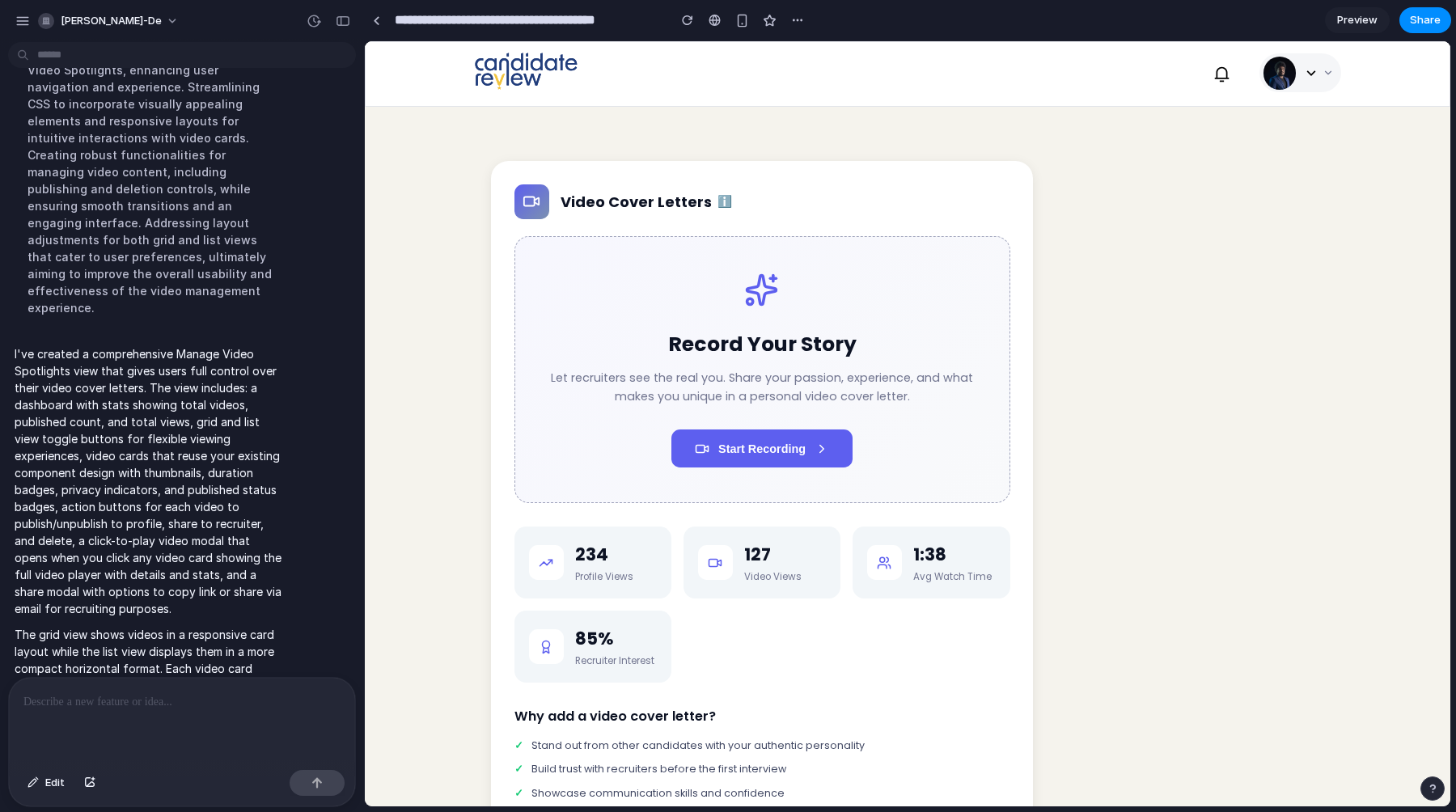
scroll to position [2381, 0]
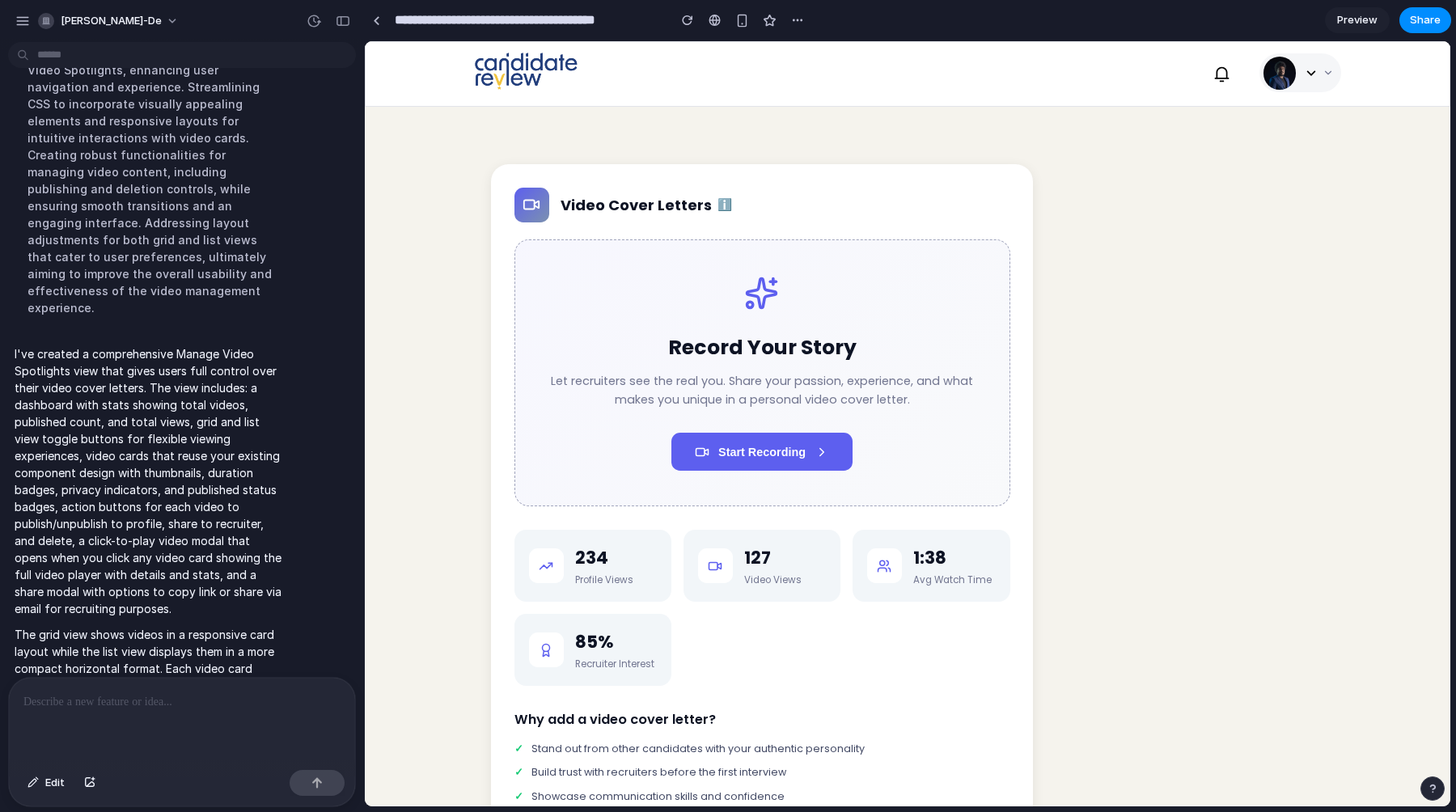
click at [74, 699] on p at bounding box center [182, 702] width 318 height 19
click at [45, 785] on span "Edit" at bounding box center [55, 782] width 19 height 17
click at [39, 780] on button "Edit" at bounding box center [45, 783] width 53 height 26
click at [1326, 73] on icon at bounding box center [1328, 73] width 5 height 3
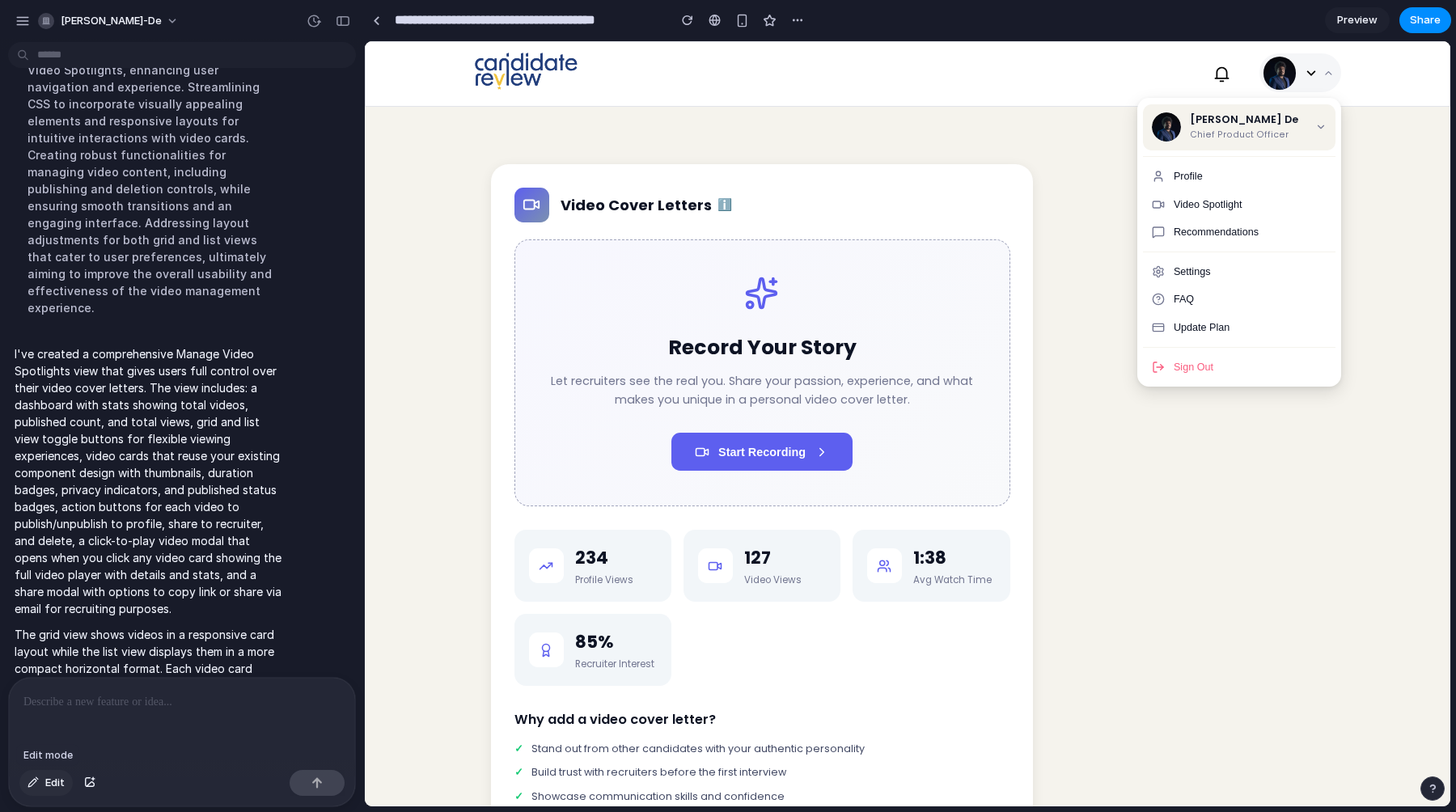
click at [46, 786] on span "Edit" at bounding box center [55, 782] width 19 height 17
click at [1252, 200] on div at bounding box center [908, 424] width 1085 height 764
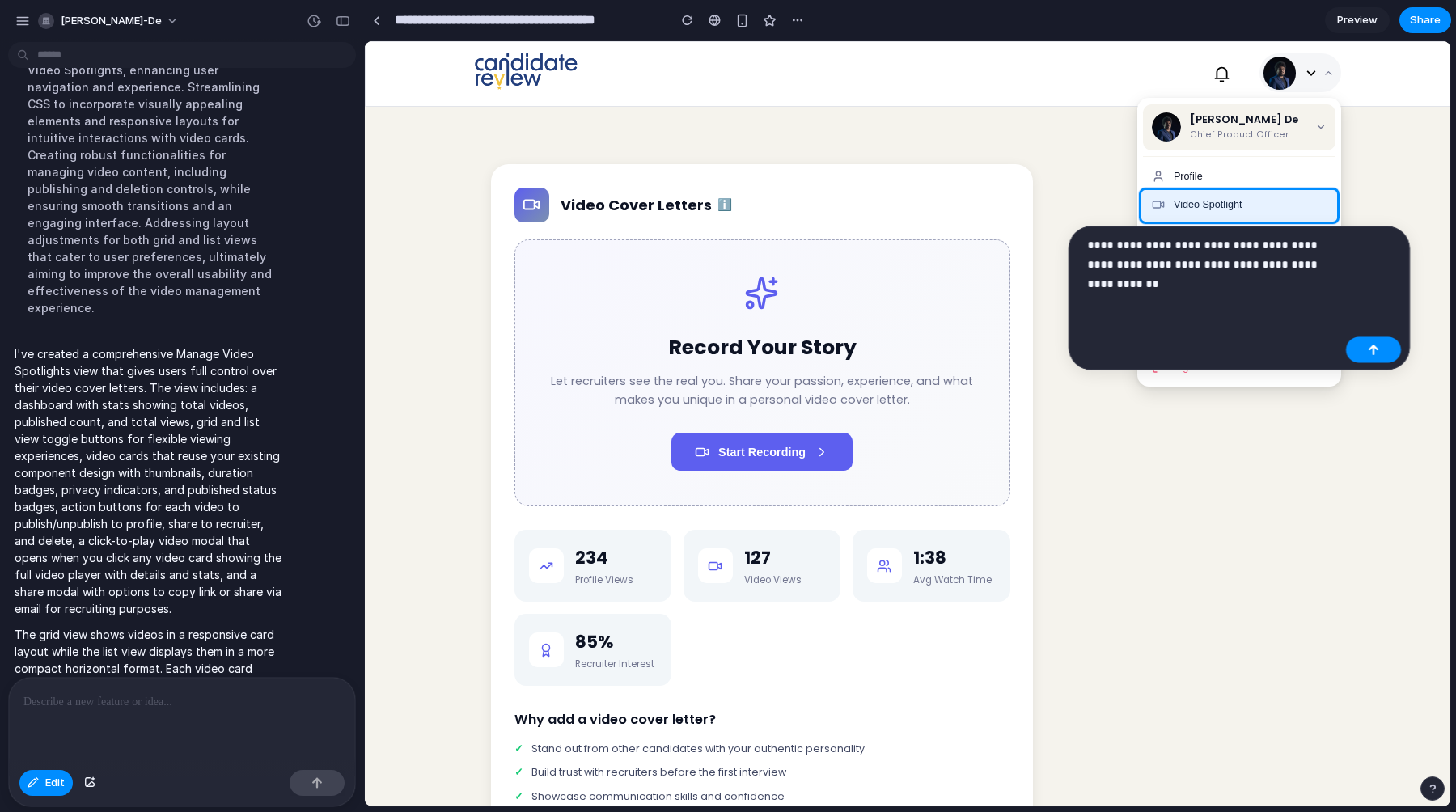
click at [1156, 248] on p "**********" at bounding box center [1213, 264] width 252 height 58
click at [1376, 345] on div "button" at bounding box center [1373, 350] width 11 height 11
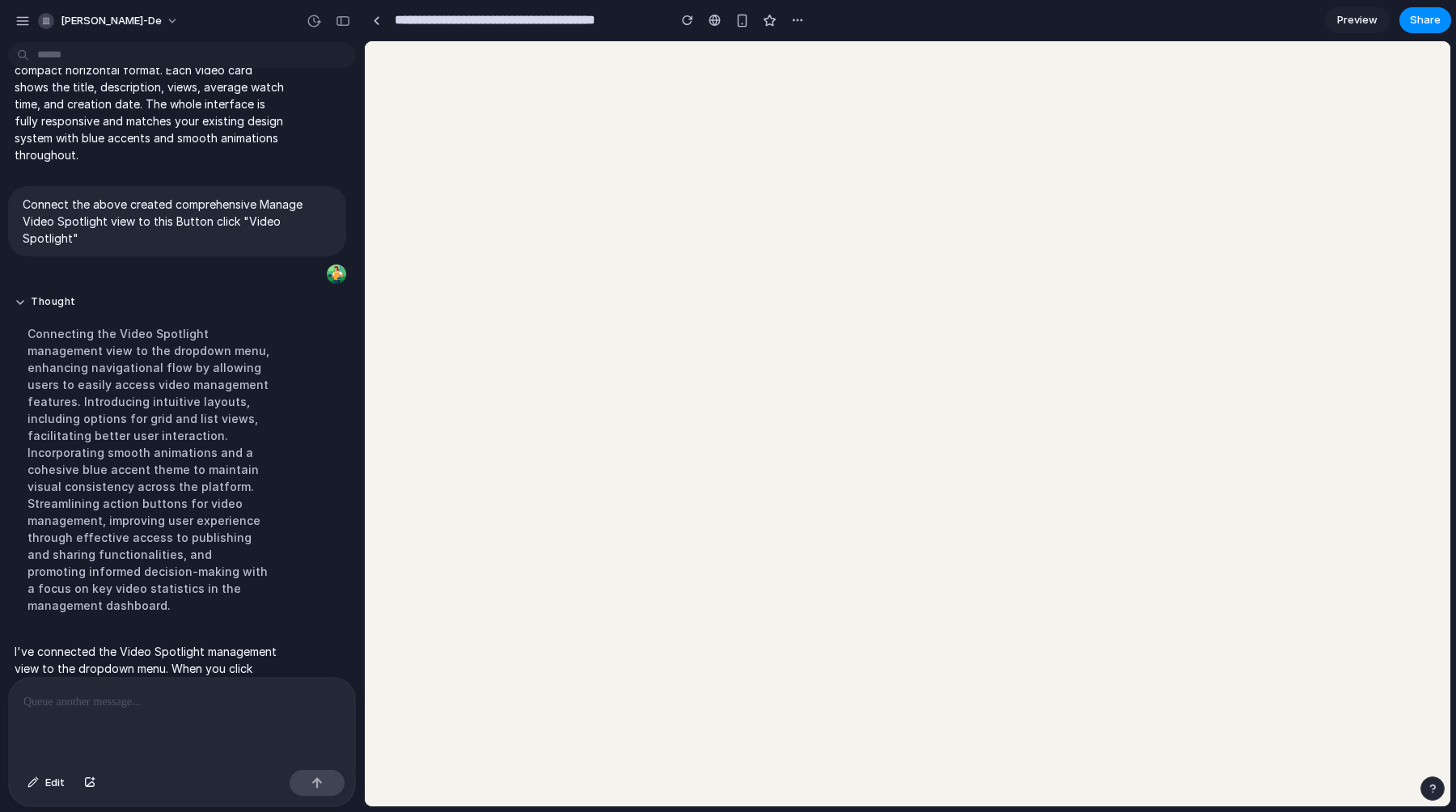
scroll to position [0, 0]
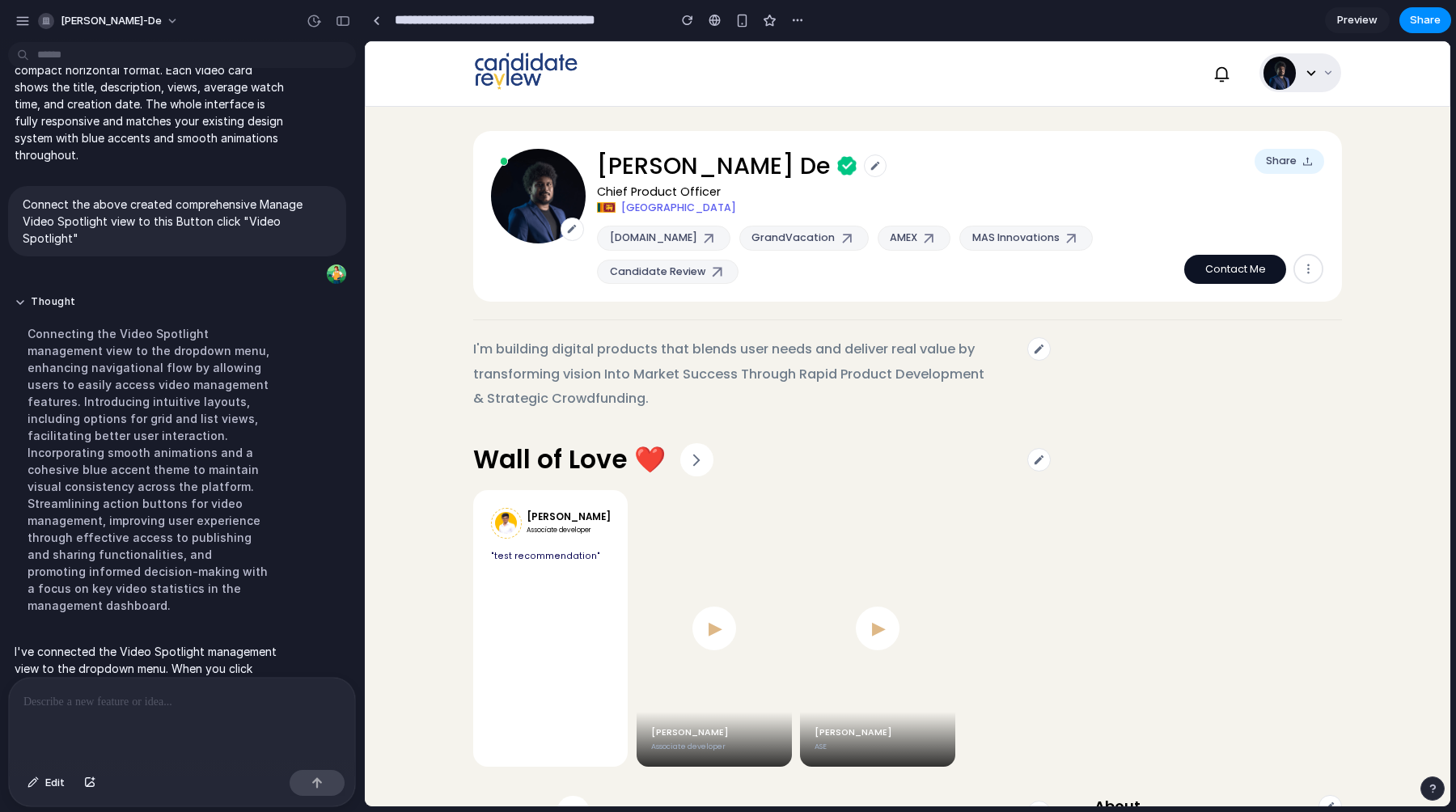
click at [1332, 72] on icon at bounding box center [1328, 72] width 11 height 11
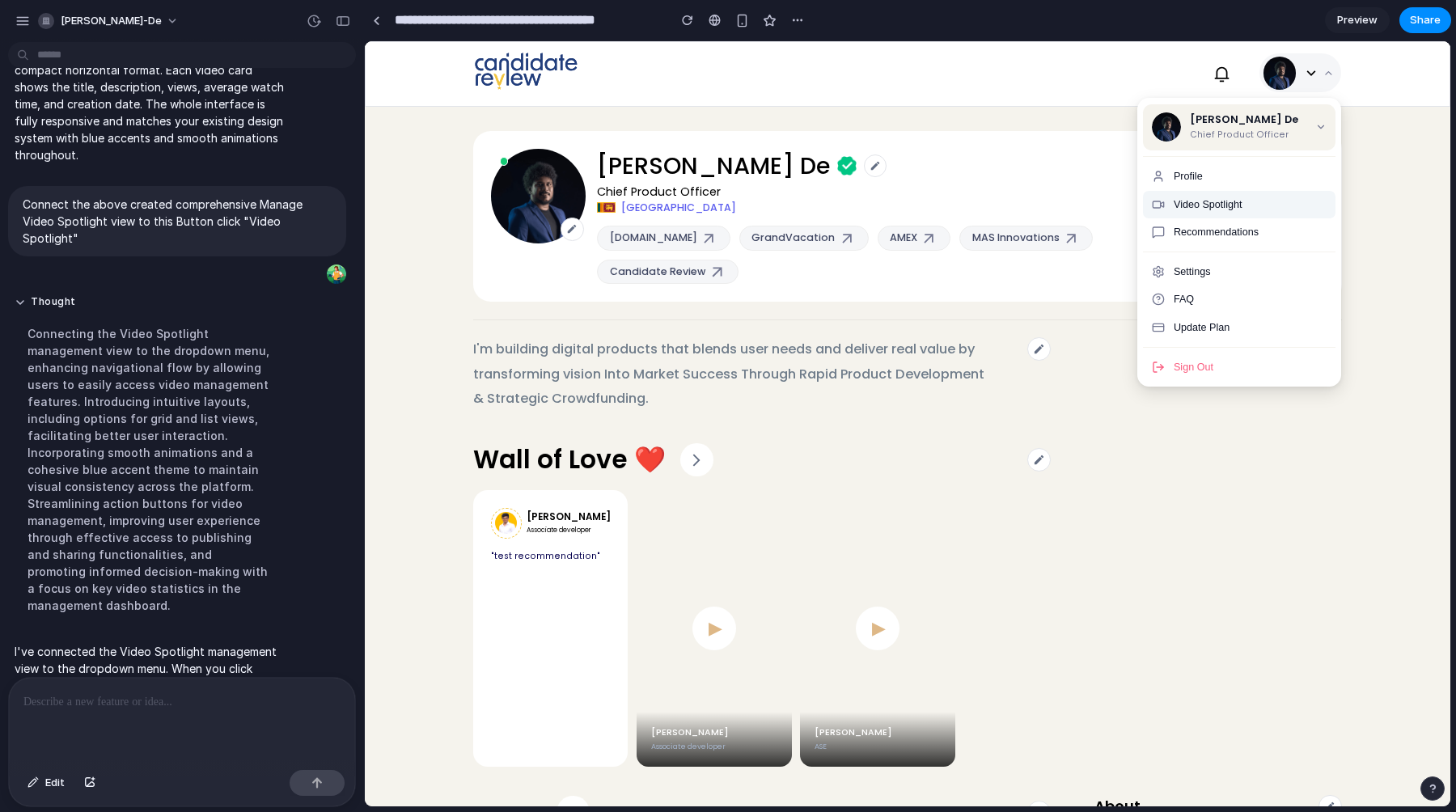
click at [1236, 201] on span "Video Spotlight" at bounding box center [1208, 204] width 69 height 11
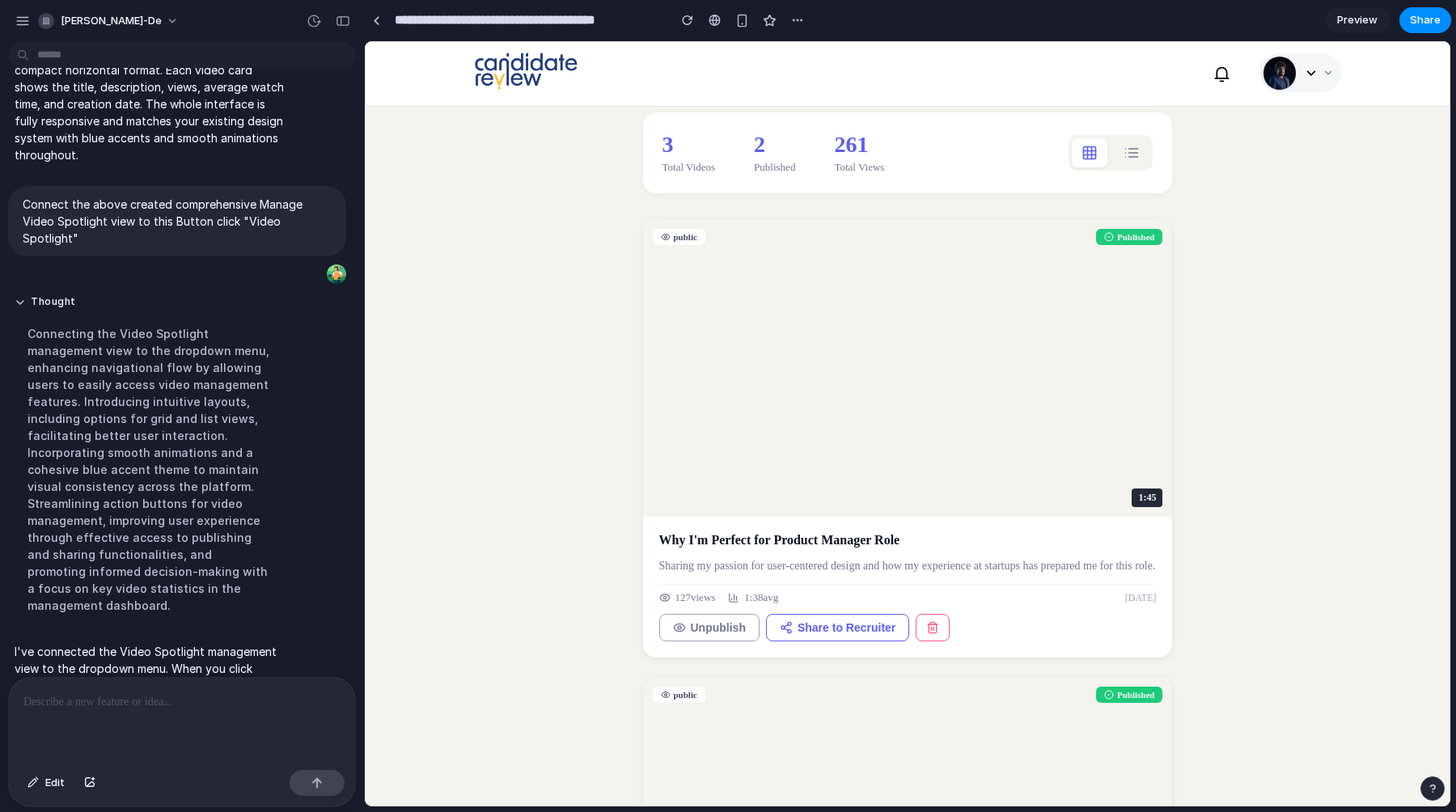
scroll to position [122, 0]
click at [45, 785] on span "Edit" at bounding box center [55, 782] width 19 height 17
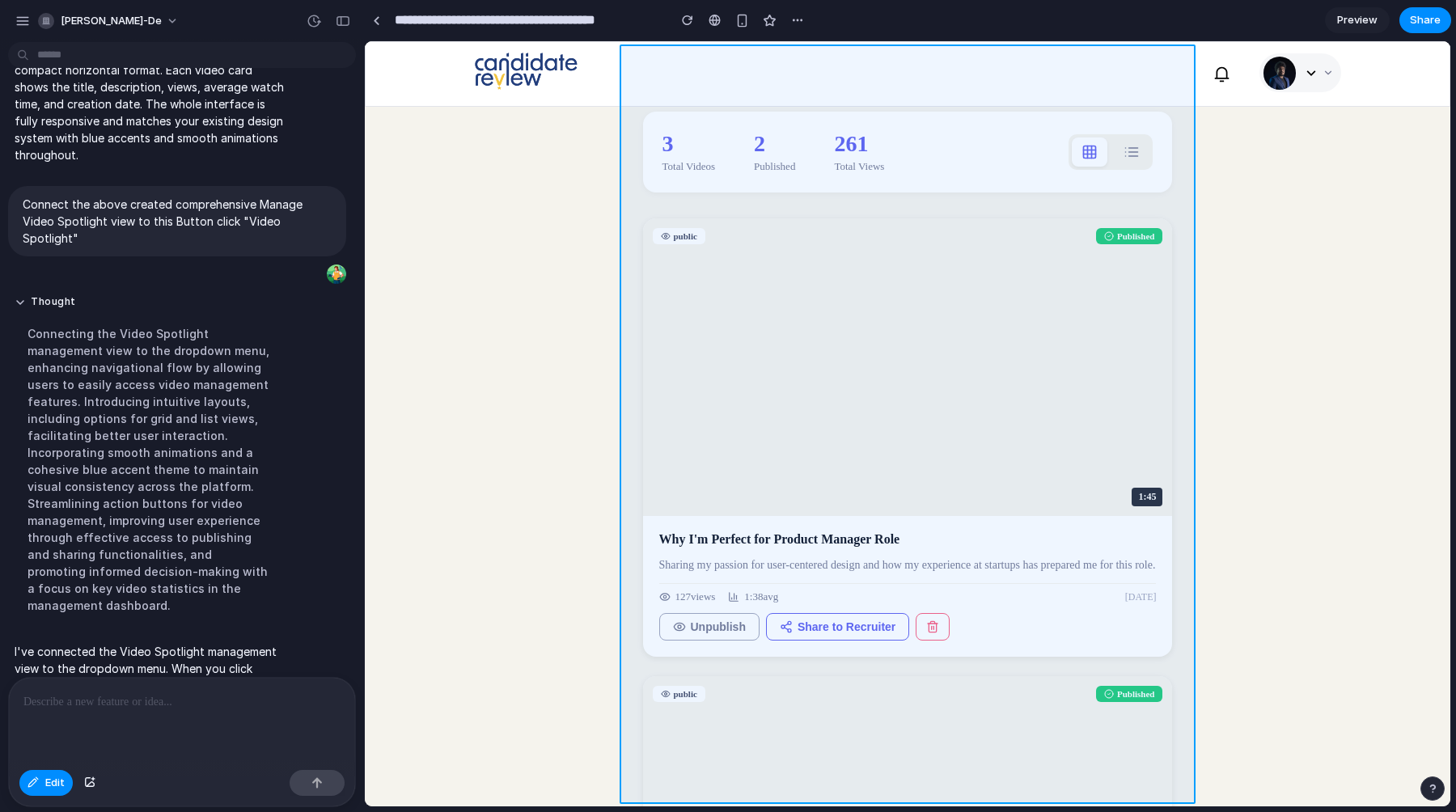
click at [629, 524] on div at bounding box center [908, 424] width 1085 height 764
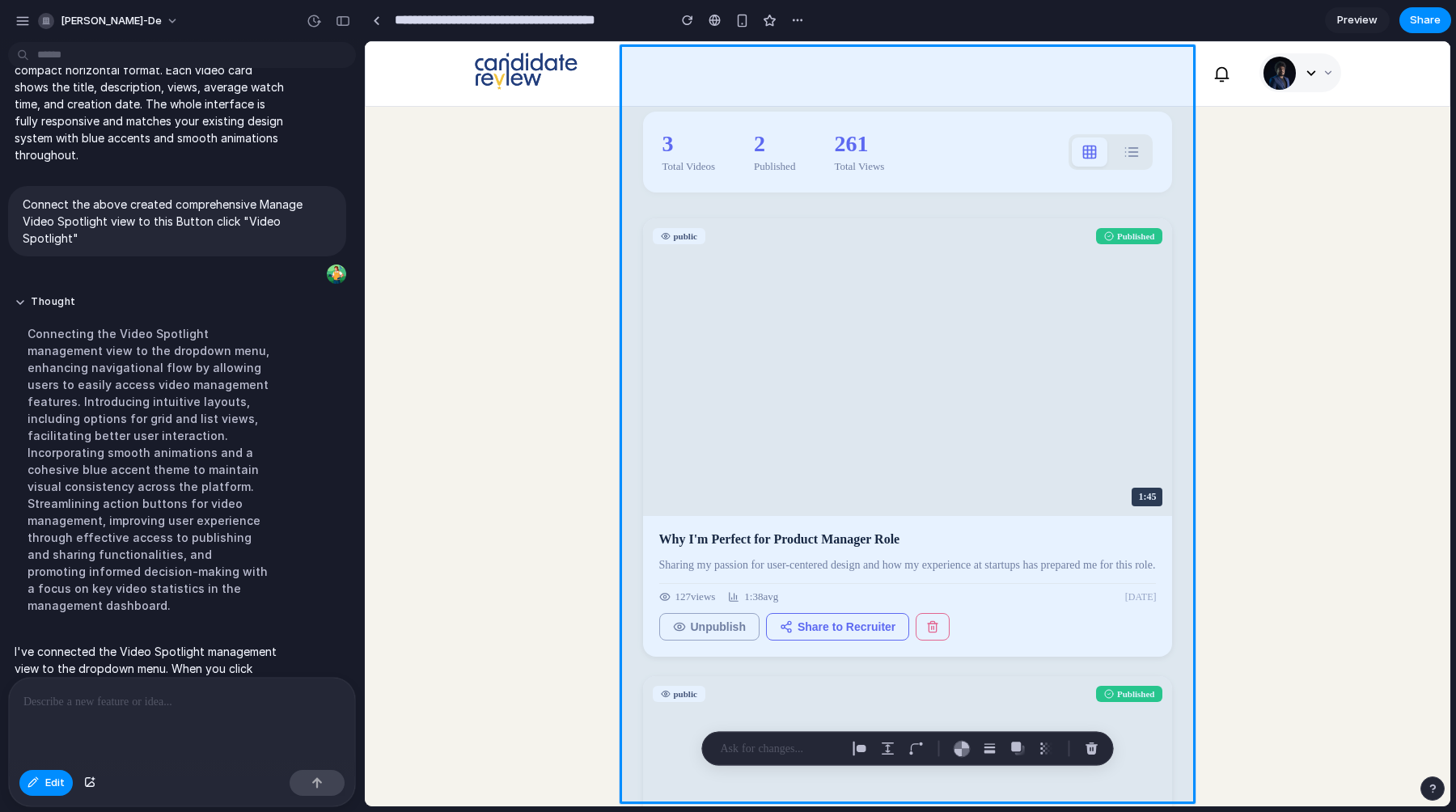
click at [41, 714] on div at bounding box center [181, 720] width 346 height 85
click at [741, 752] on p at bounding box center [780, 749] width 120 height 19
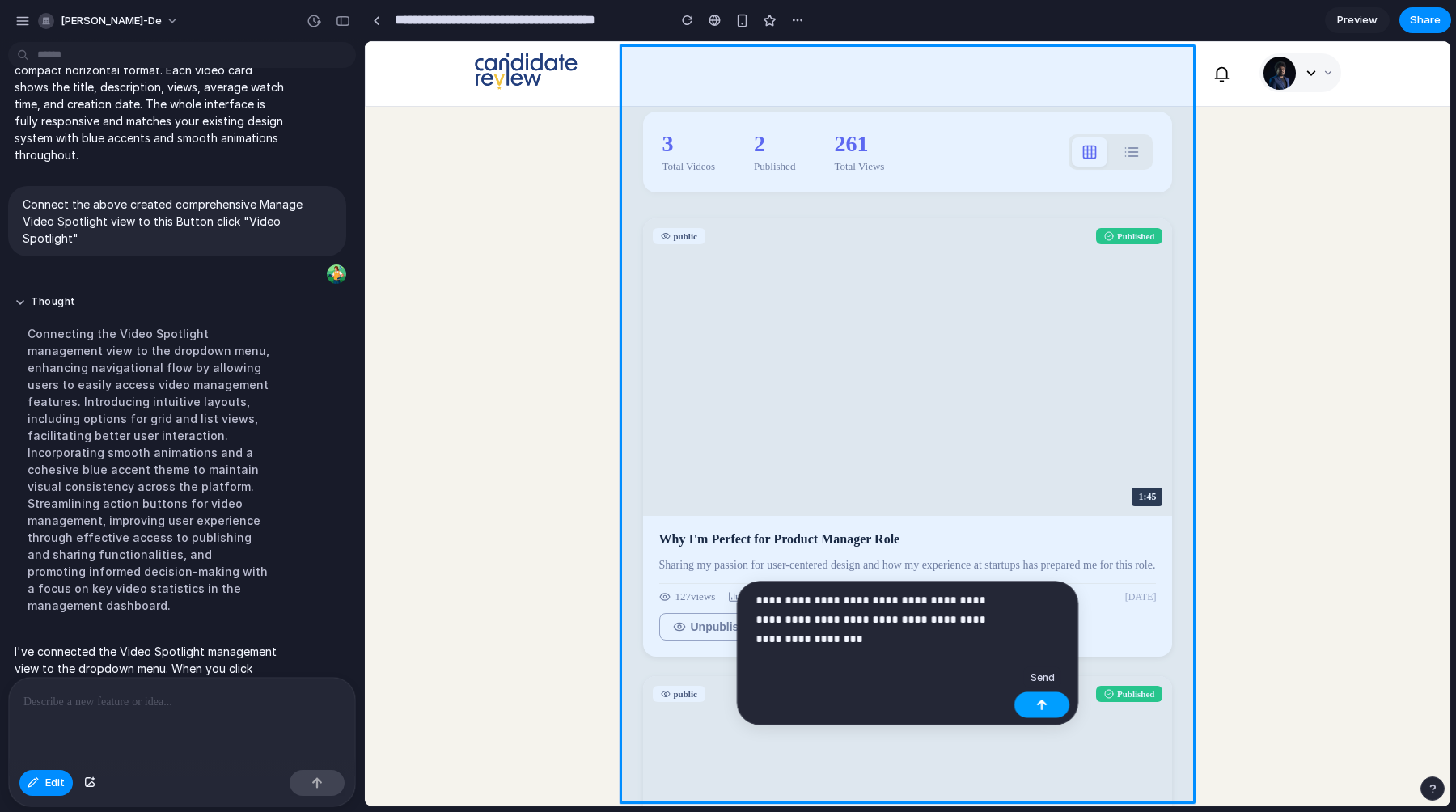
click at [1041, 704] on div "button" at bounding box center [1042, 705] width 11 height 11
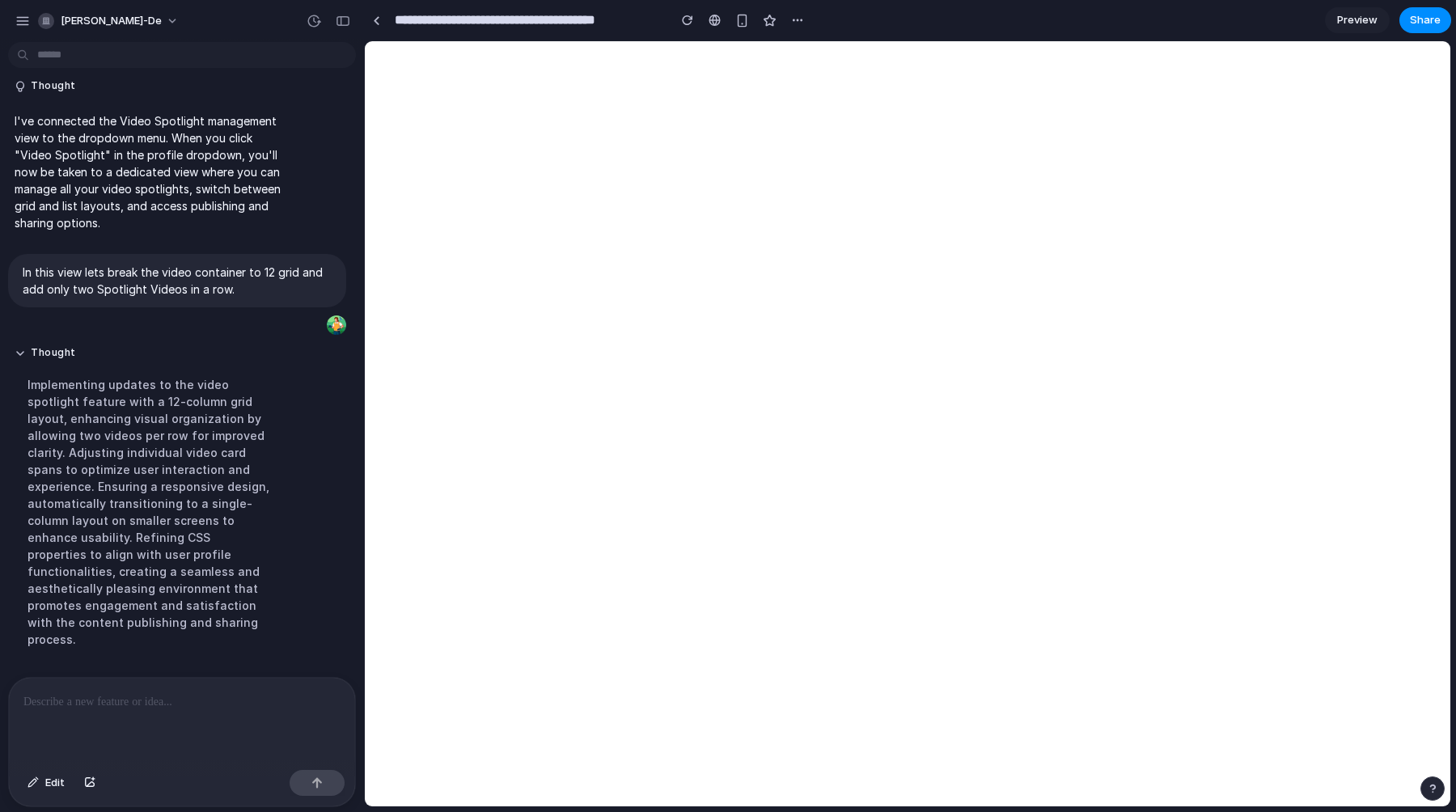
scroll to position [0, 0]
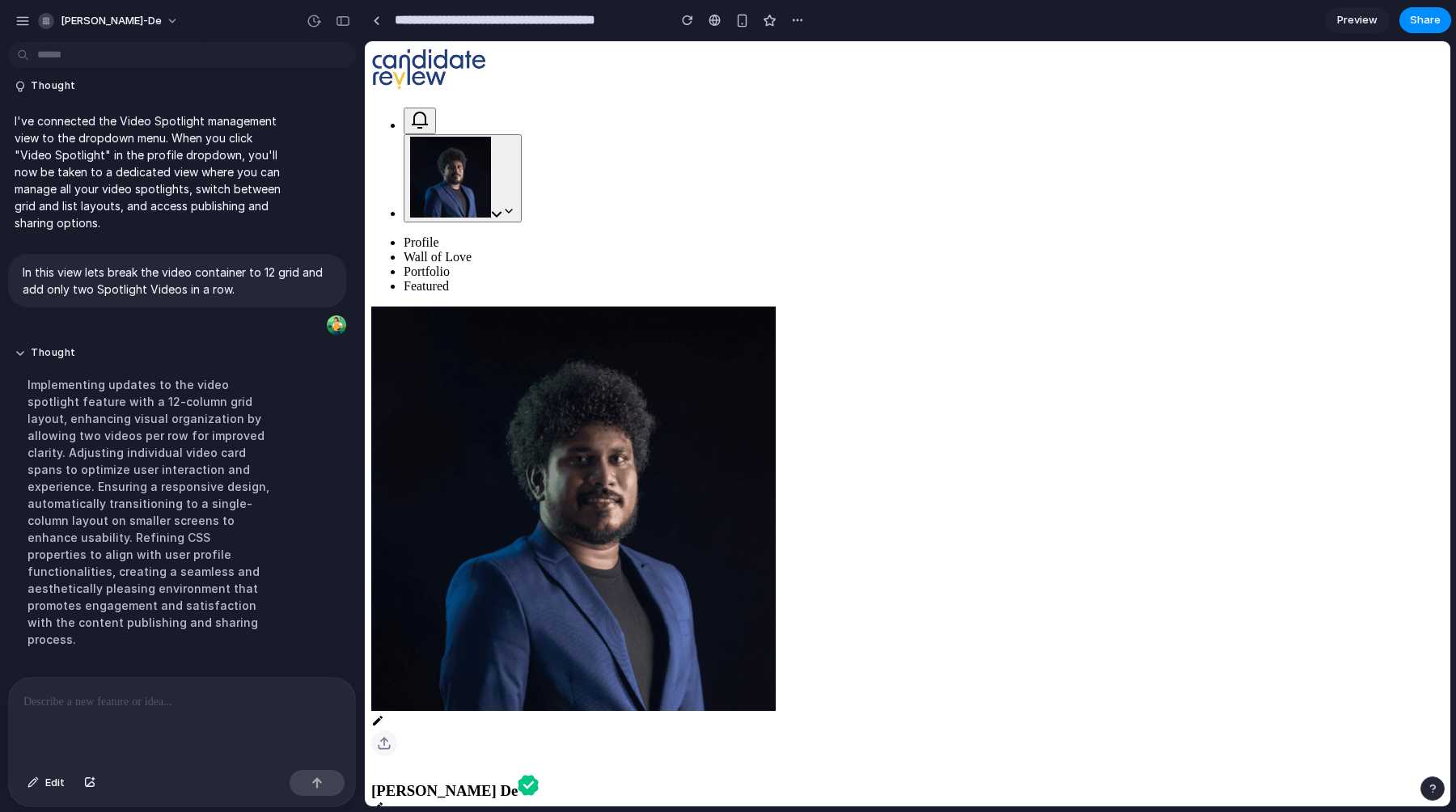
click at [522, 134] on button at bounding box center [462, 178] width 118 height 88
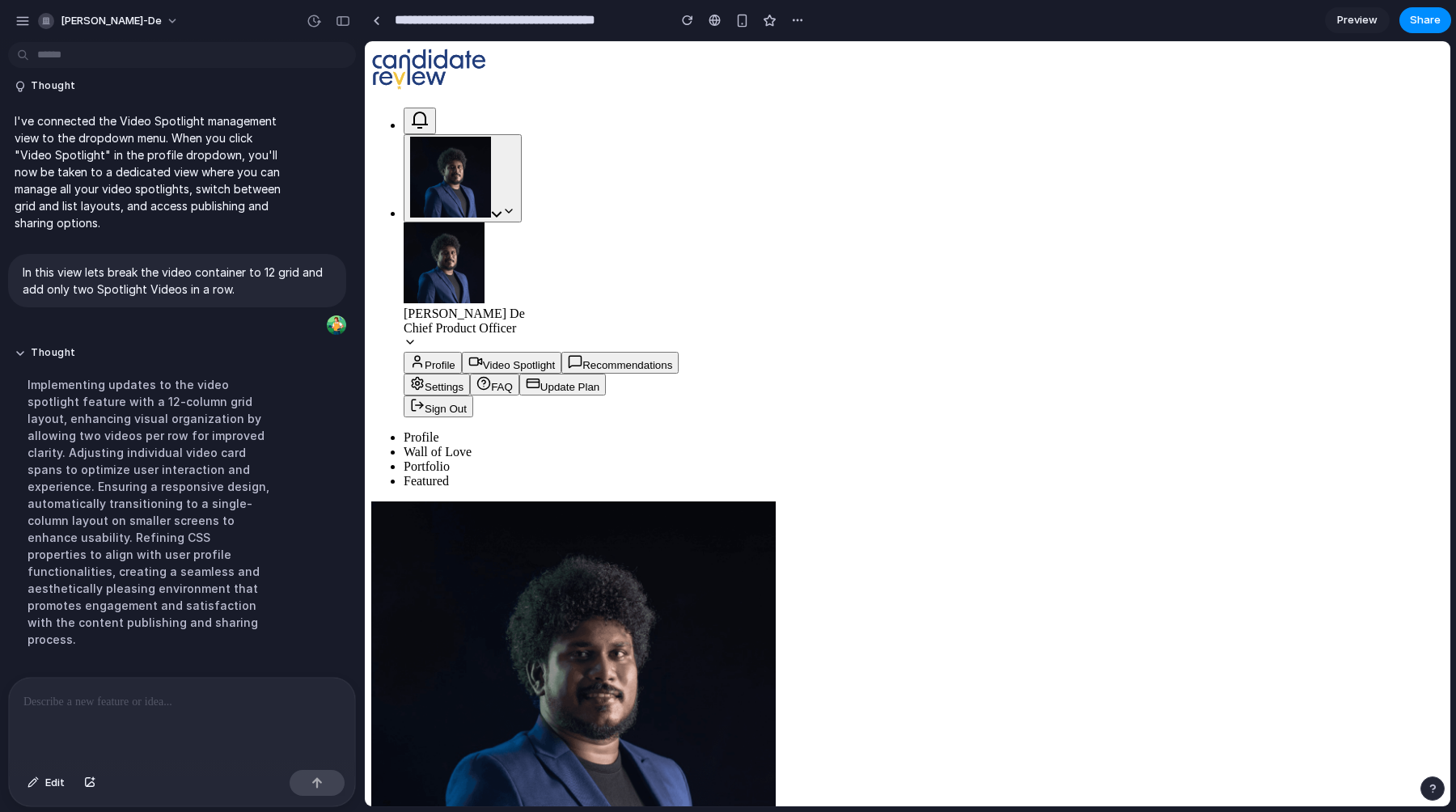
click at [555, 359] on span "Video Spotlight" at bounding box center [519, 365] width 72 height 12
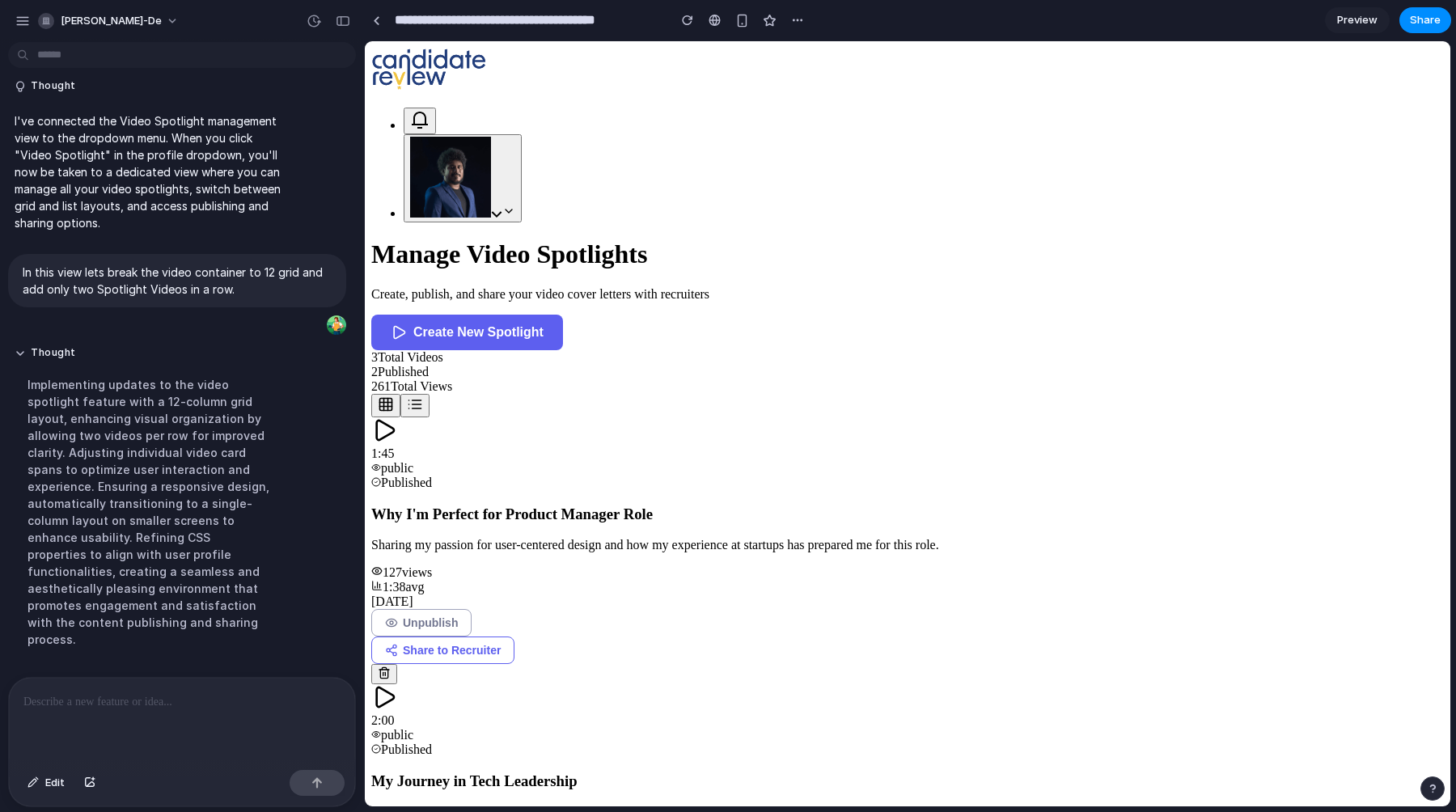
click at [66, 712] on div at bounding box center [181, 720] width 346 height 85
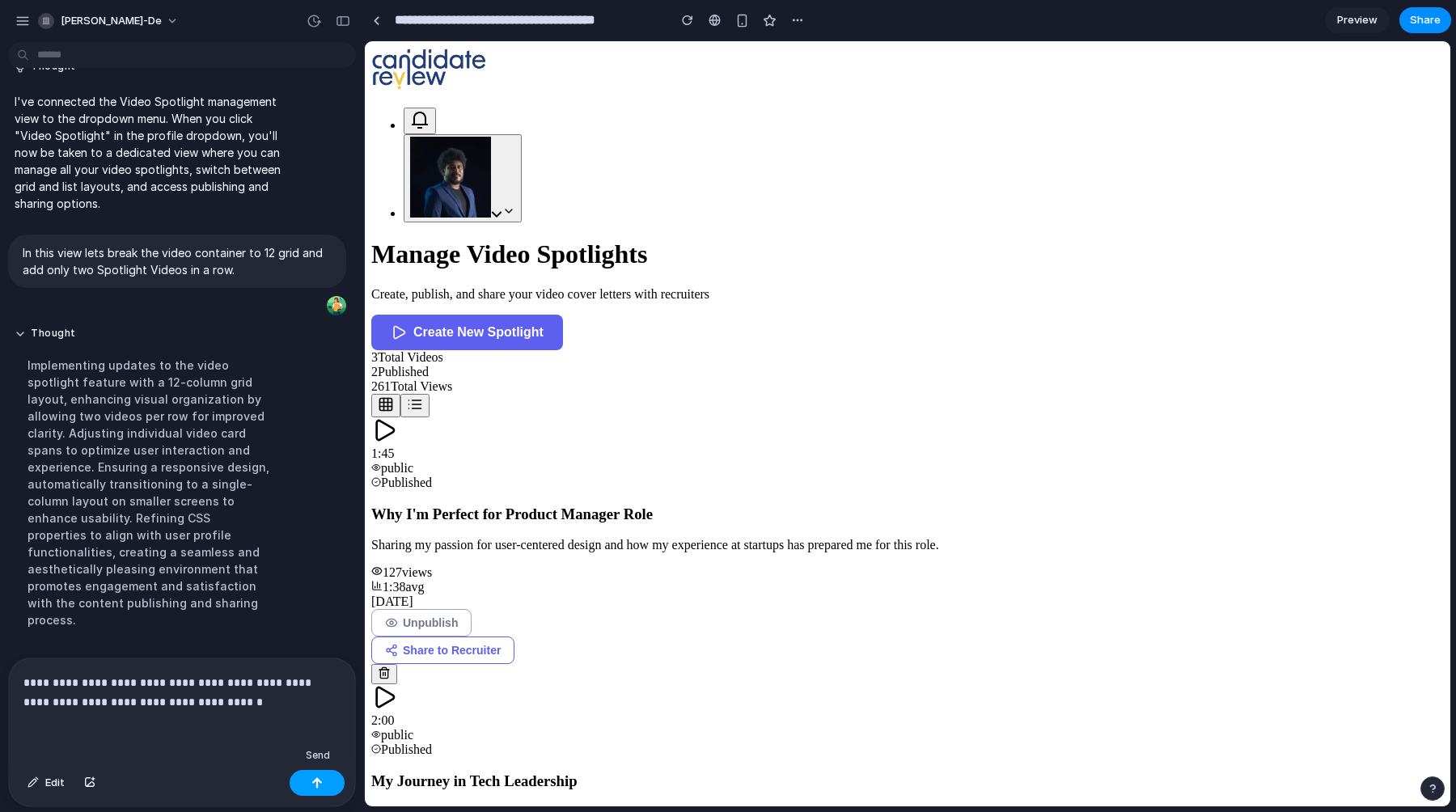
click at [311, 782] on button "button" at bounding box center [317, 783] width 55 height 26
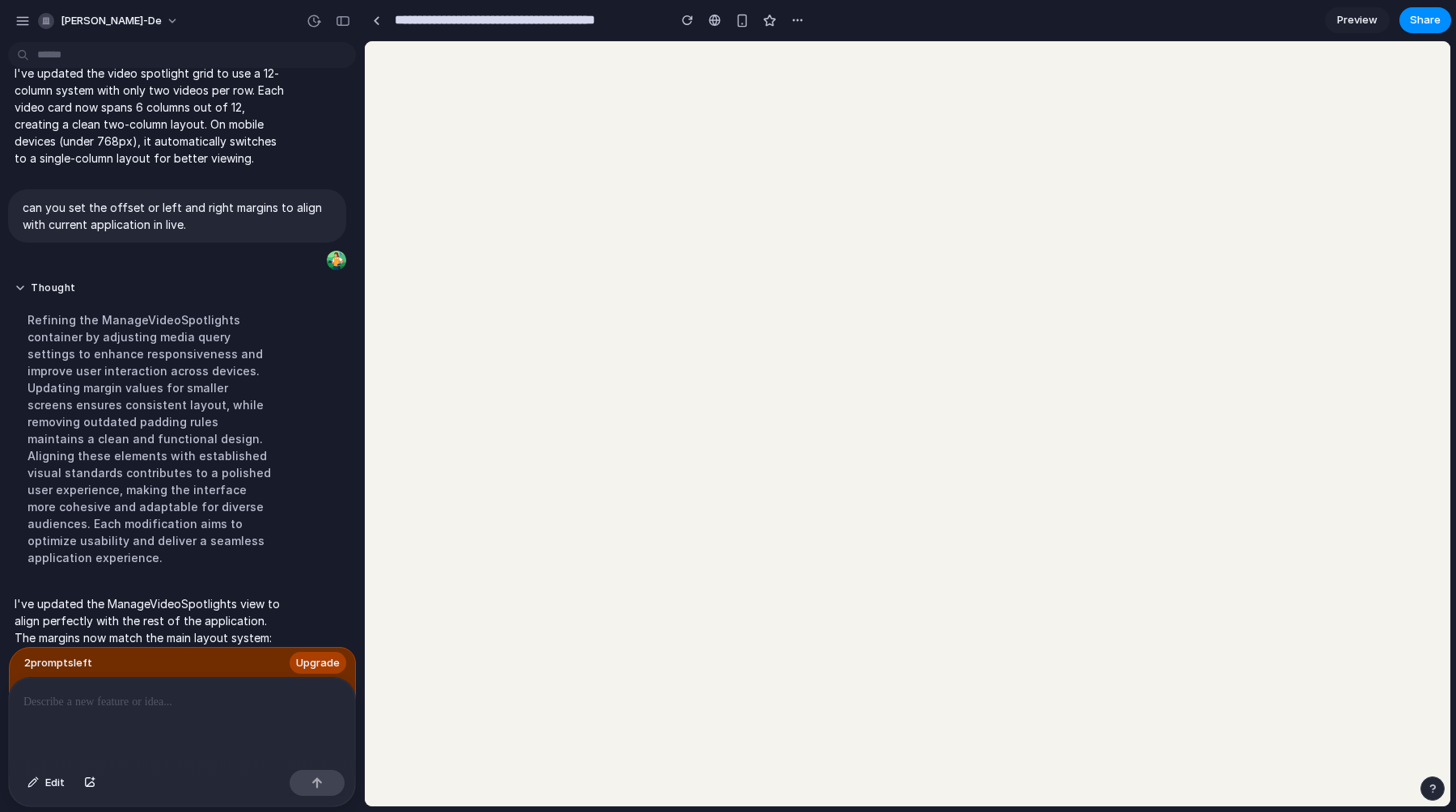
scroll to position [0, 0]
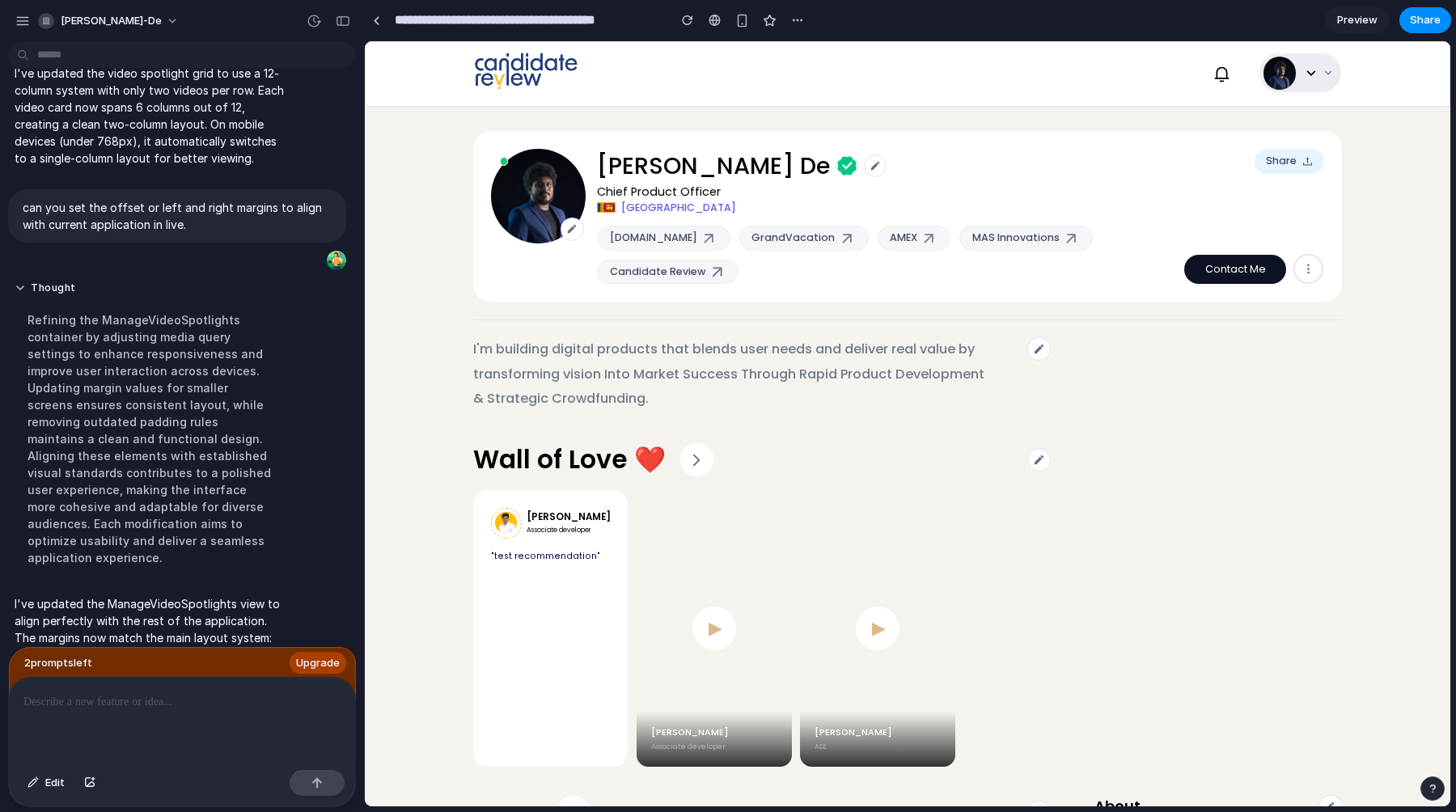
click at [1331, 72] on icon at bounding box center [1328, 72] width 11 height 11
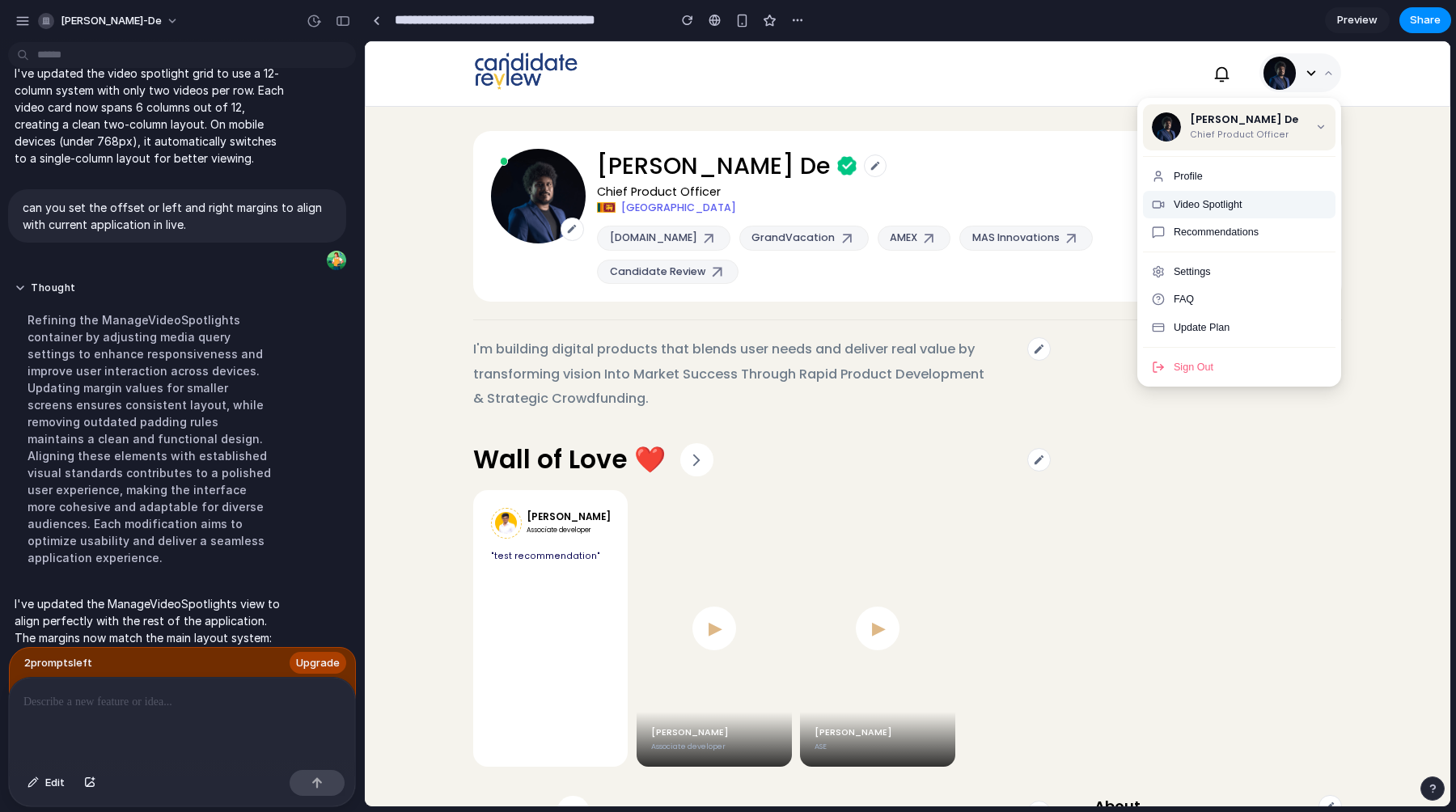
click at [1208, 201] on span "Video Spotlight" at bounding box center [1208, 204] width 69 height 11
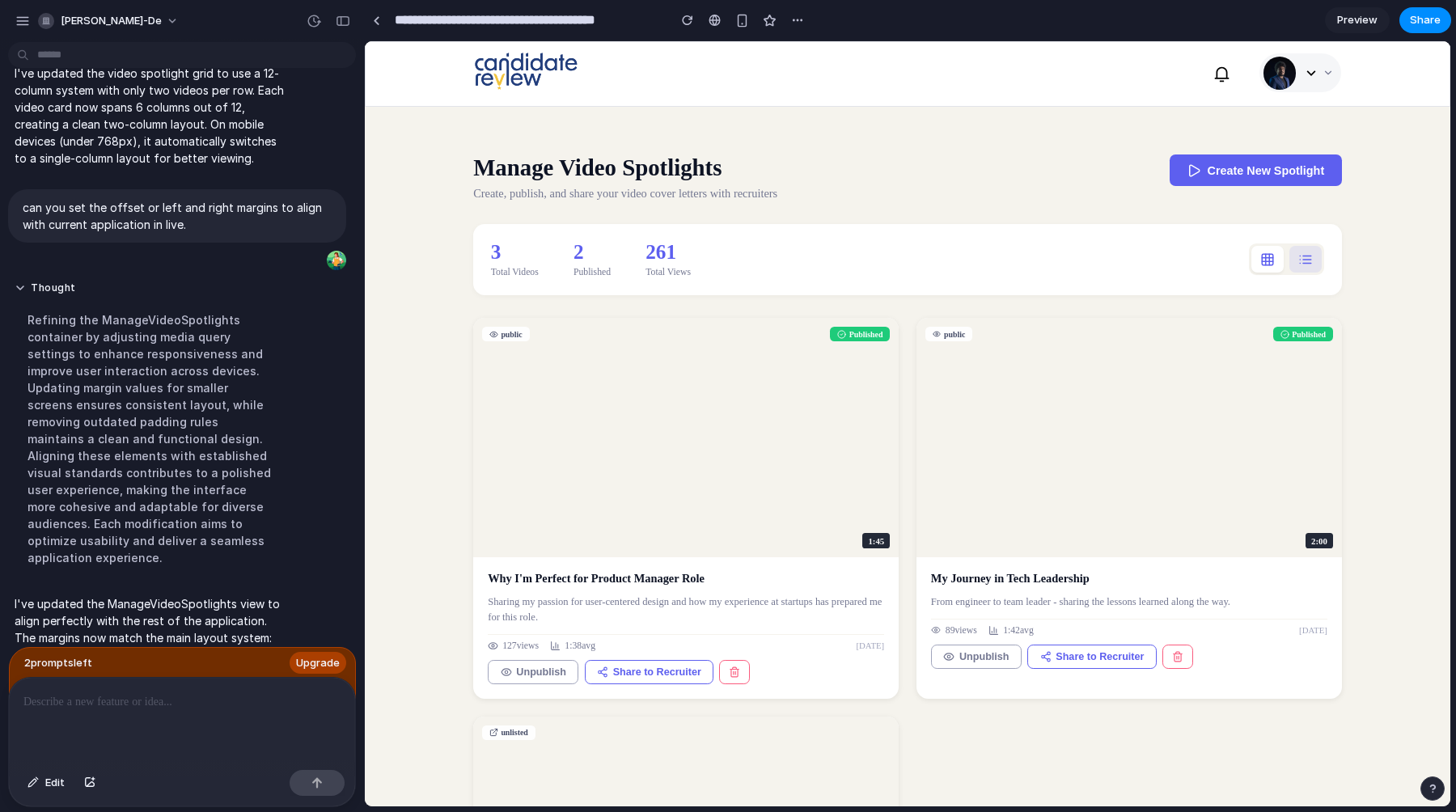
click at [1305, 258] on icon at bounding box center [1305, 259] width 15 height 15
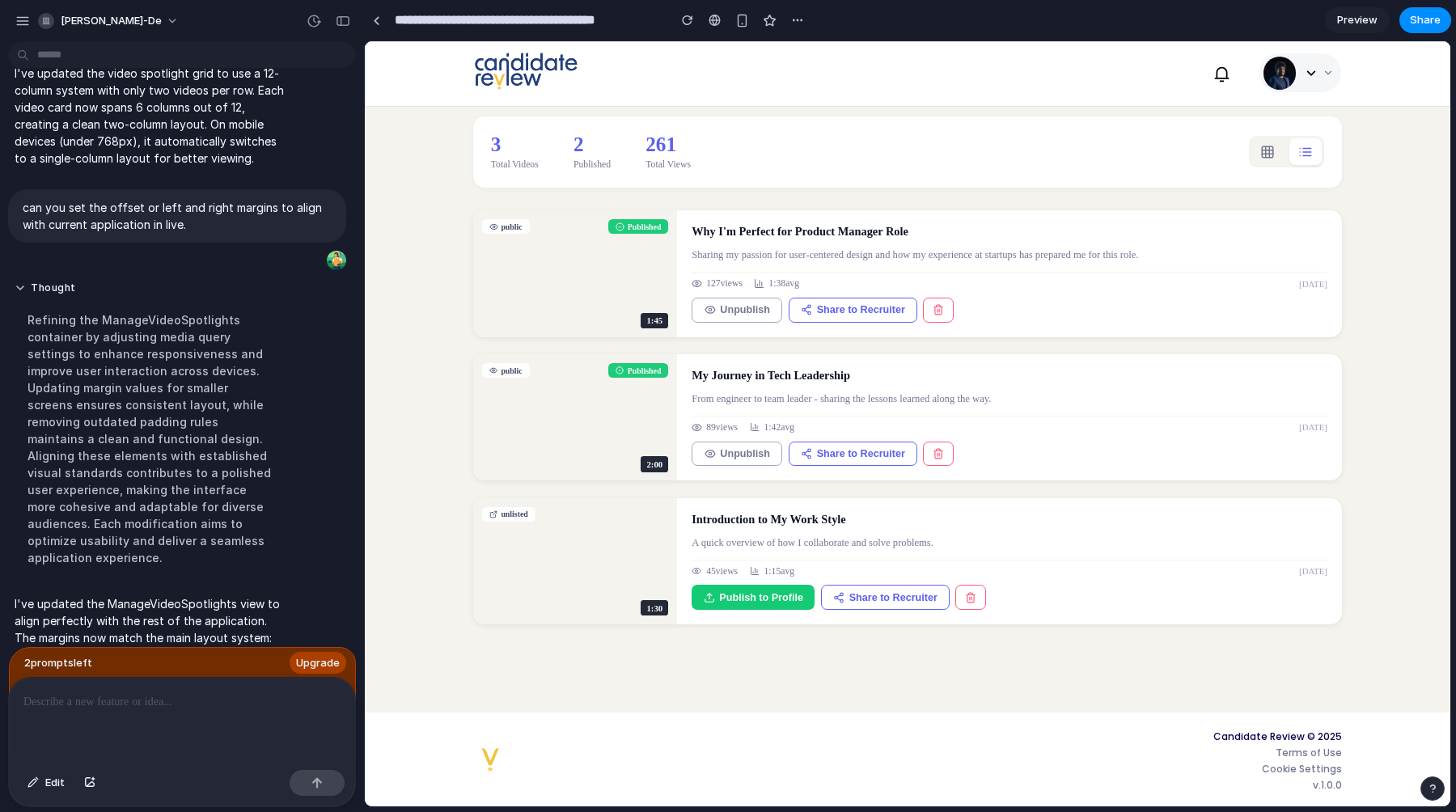
scroll to position [111, 0]
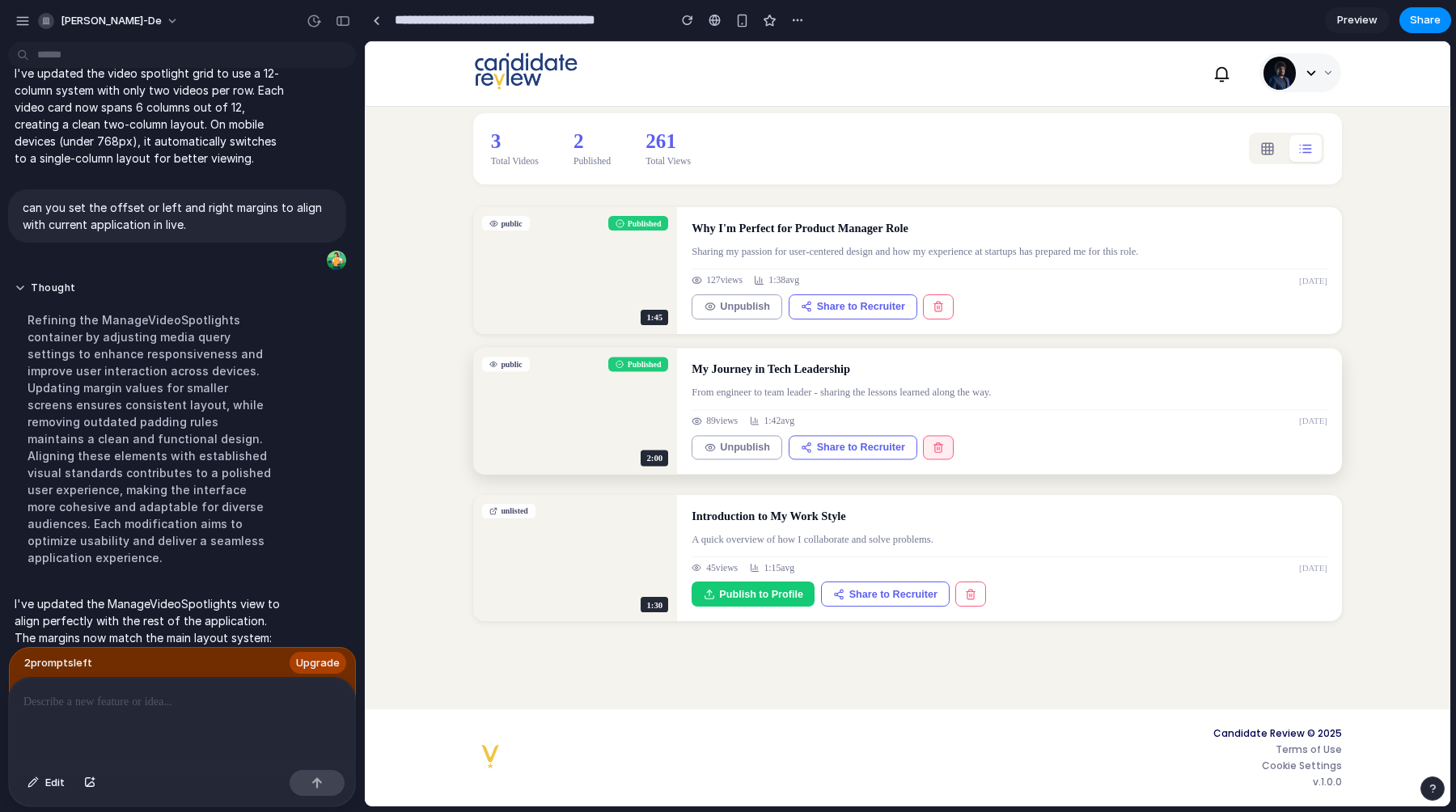
click at [933, 452] on icon at bounding box center [938, 447] width 11 height 11
click at [817, 452] on span "Share to Recruiter" at bounding box center [861, 447] width 88 height 11
click at [727, 450] on span "Unpublish" at bounding box center [744, 447] width 50 height 11
click at [727, 450] on span "Publish to Profile" at bounding box center [761, 447] width 84 height 11
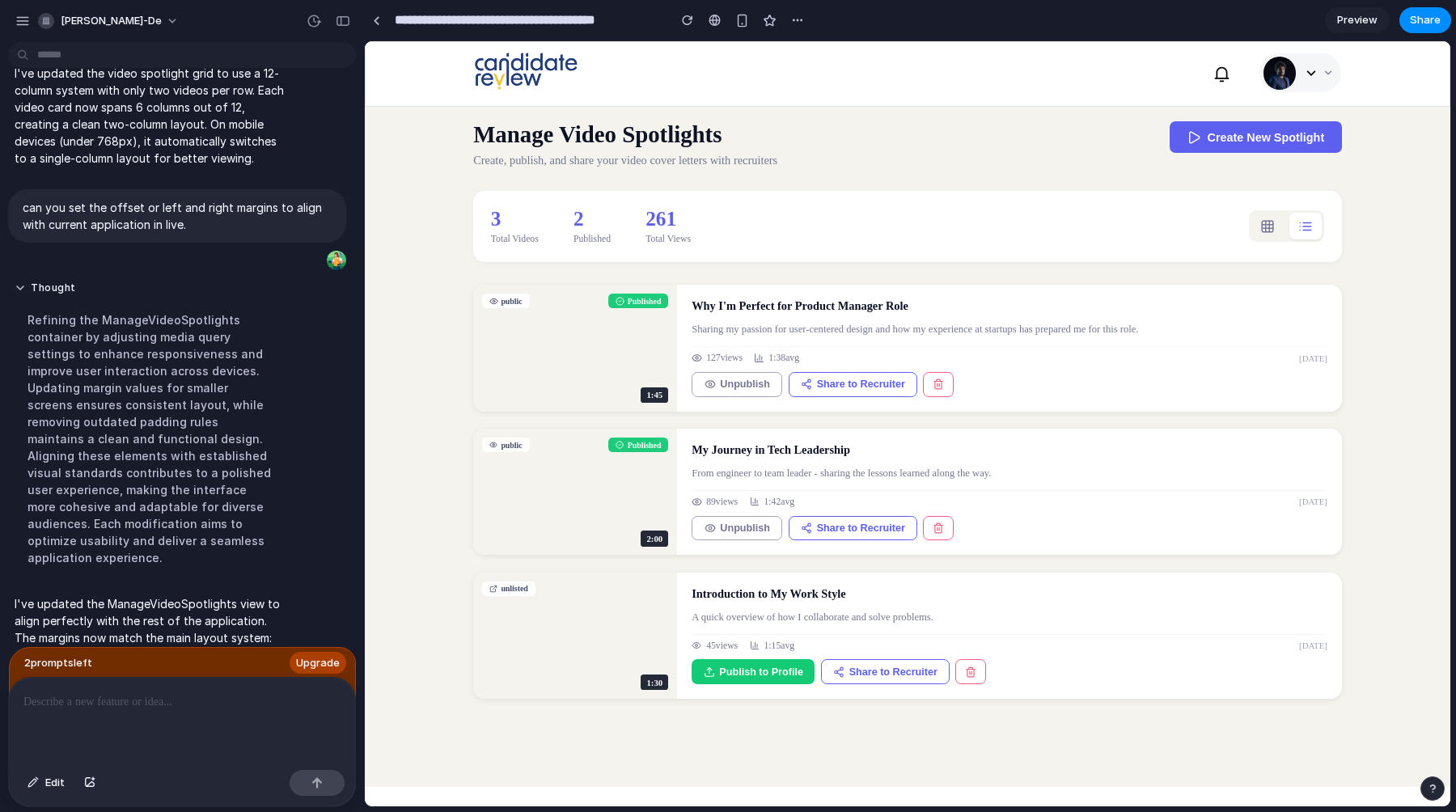
scroll to position [0, 0]
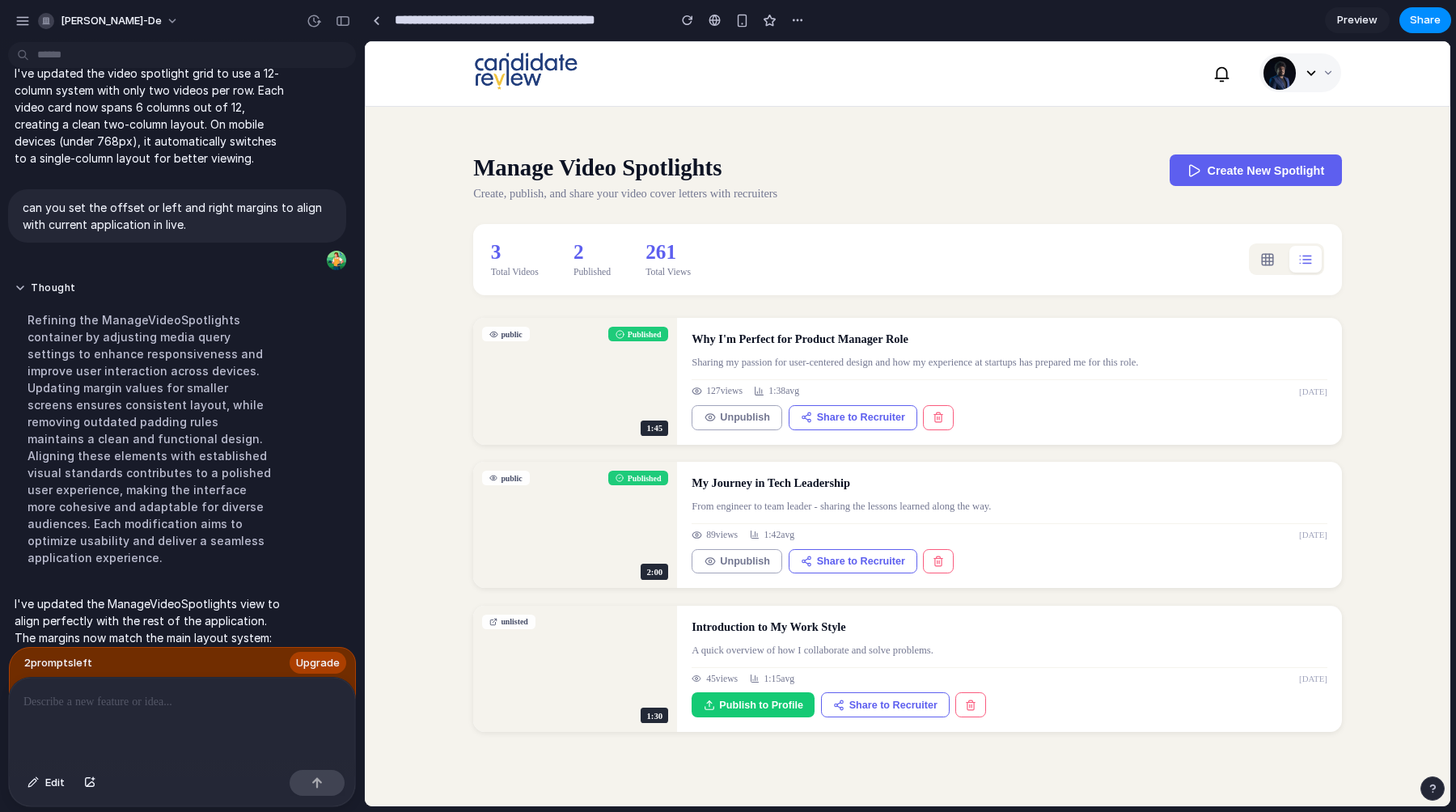
click at [1284, 172] on span "Create New Spotlight" at bounding box center [1266, 170] width 117 height 13
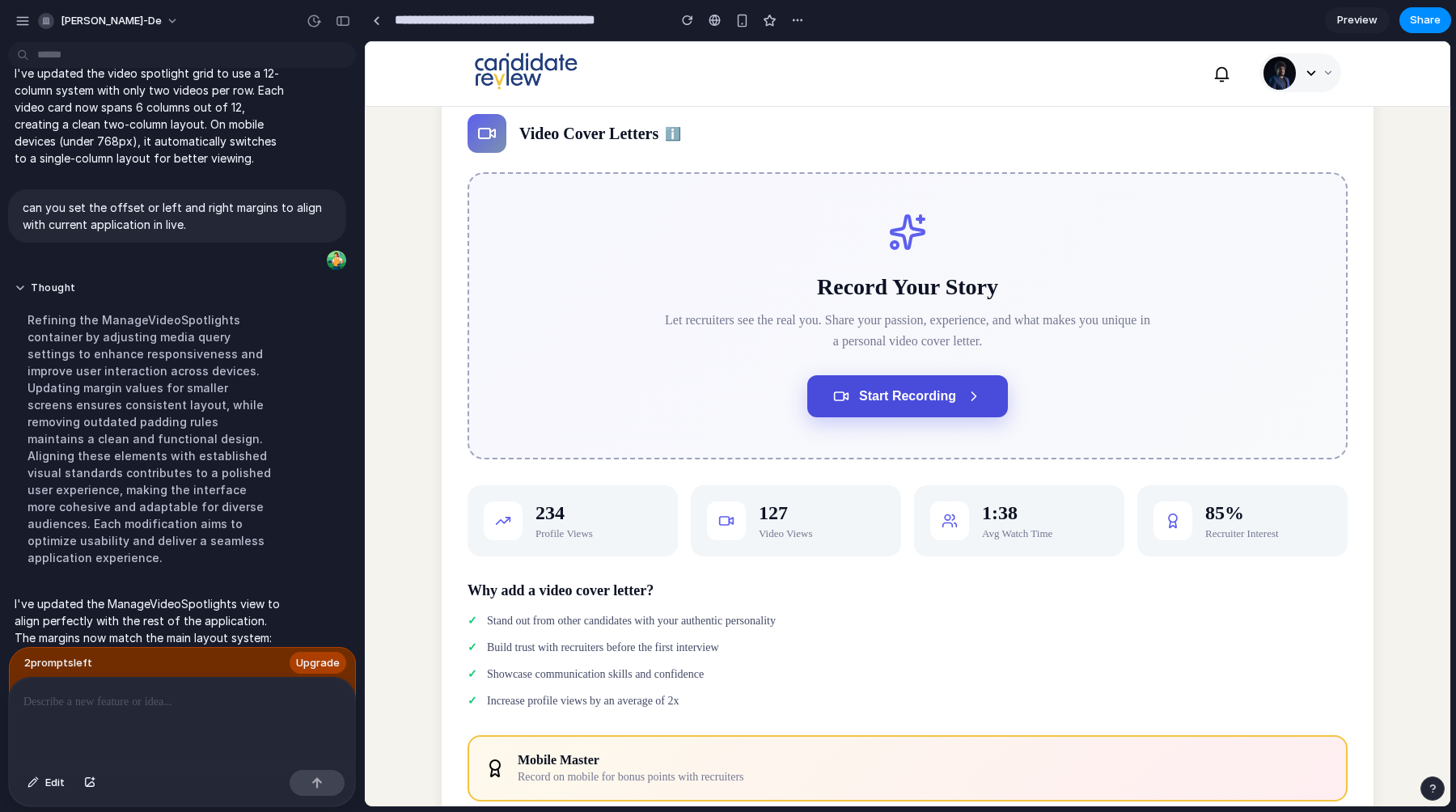
scroll to position [173, 0]
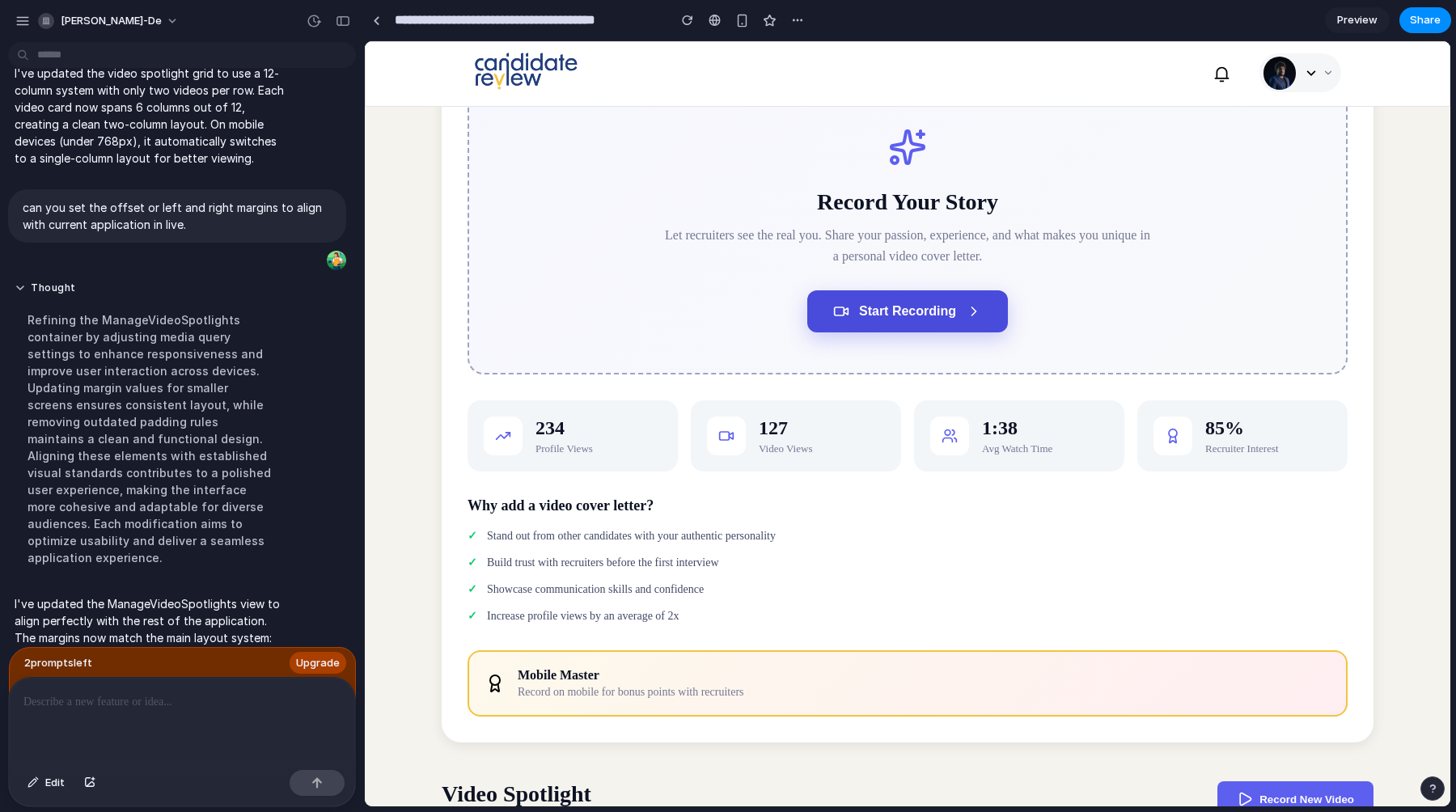
click at [954, 310] on span "Start Recording" at bounding box center [907, 311] width 97 height 15
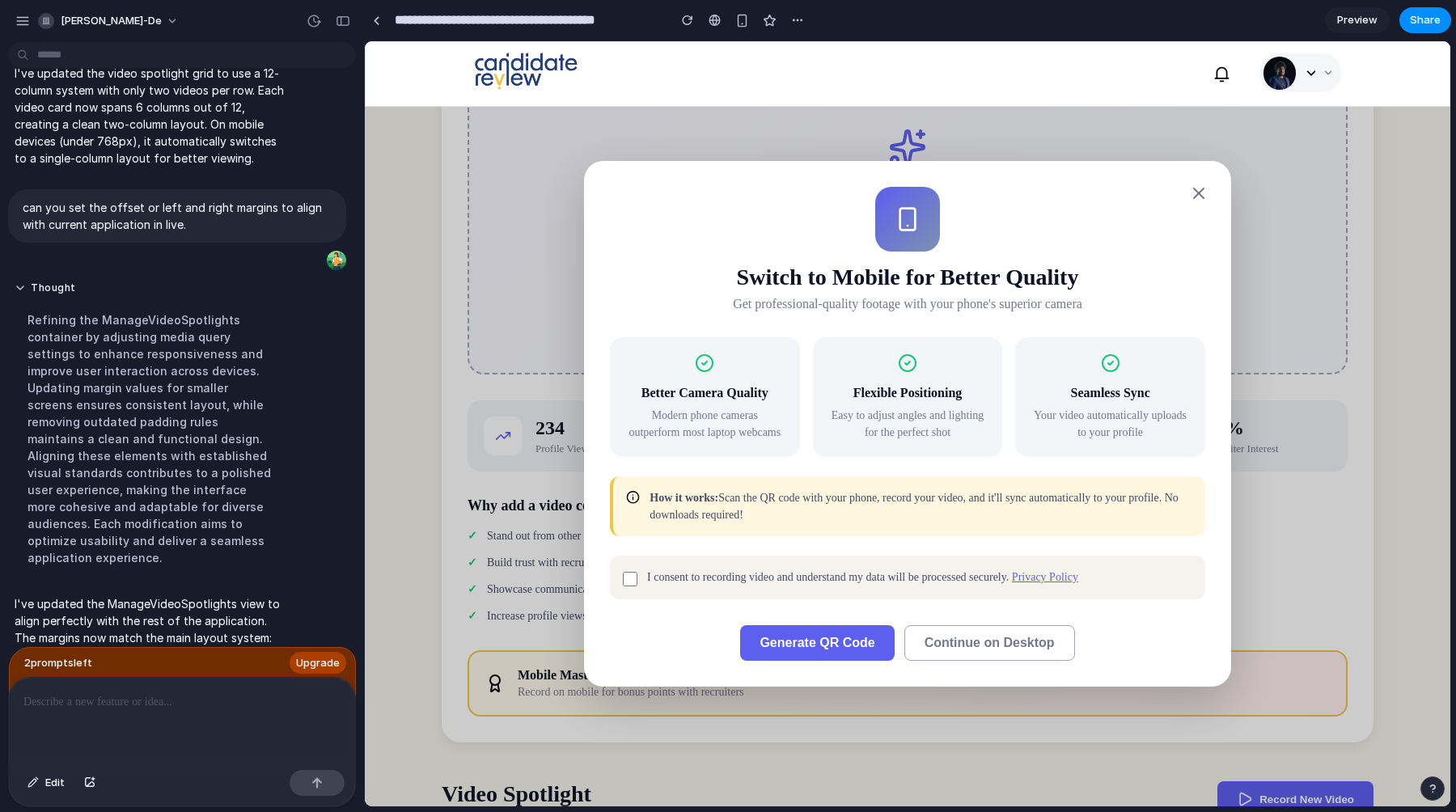
click at [821, 639] on span "Generate QR Code" at bounding box center [817, 643] width 115 height 14
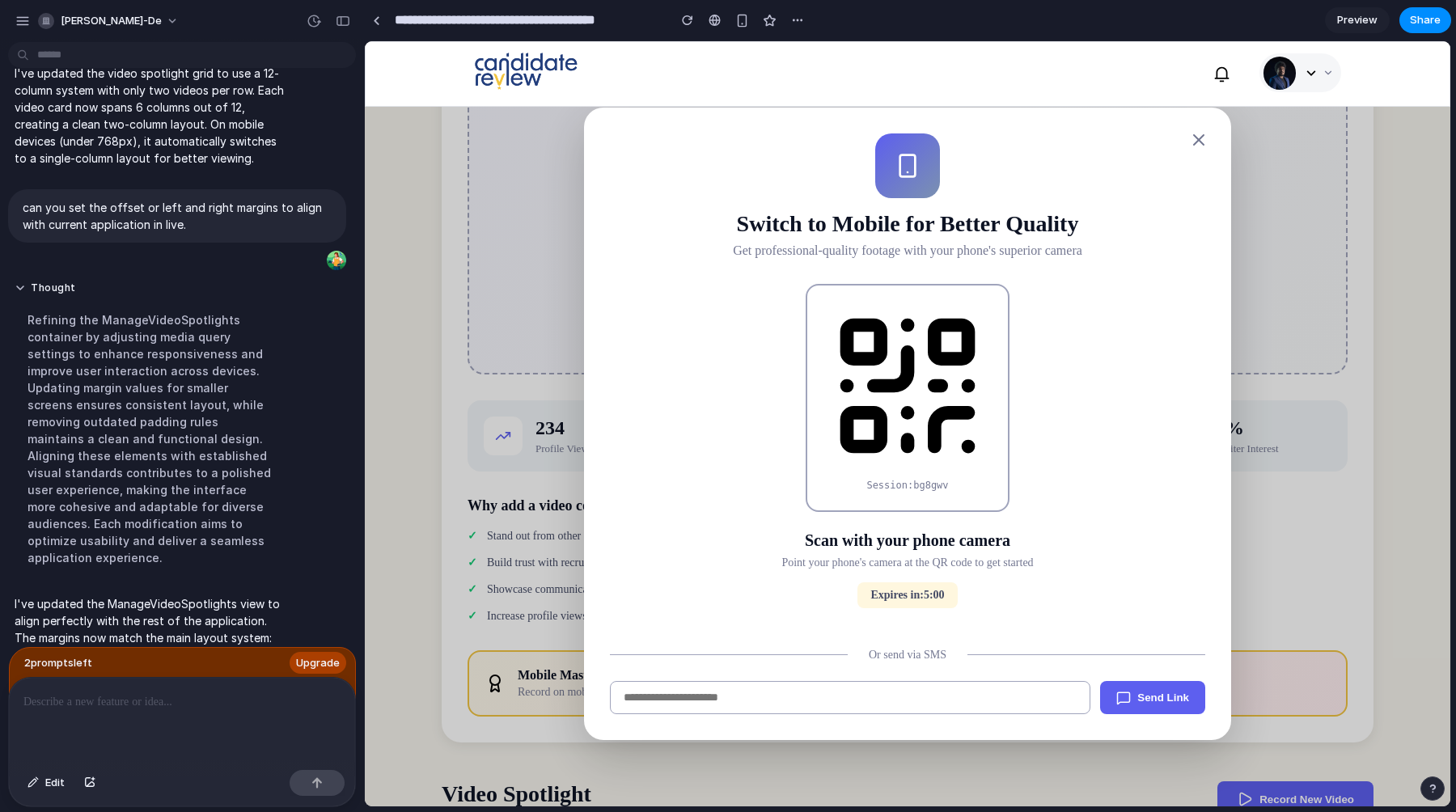
click at [896, 366] on icon at bounding box center [907, 386] width 161 height 161
click at [830, 399] on icon at bounding box center [907, 386] width 161 height 161
click at [1196, 142] on icon "Close modal" at bounding box center [1199, 140] width 19 height 19
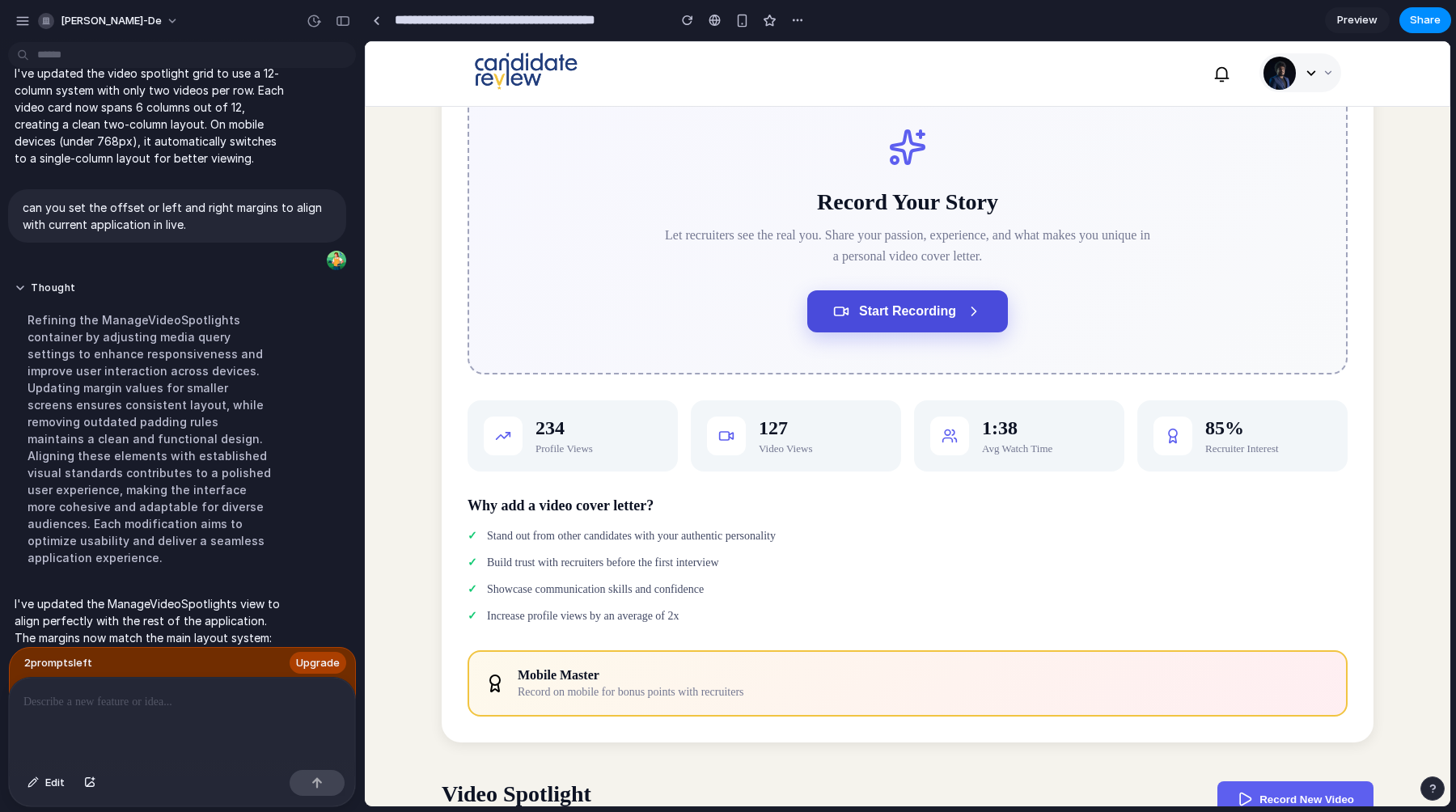
click at [933, 321] on button "Start Recording" at bounding box center [908, 311] width 201 height 42
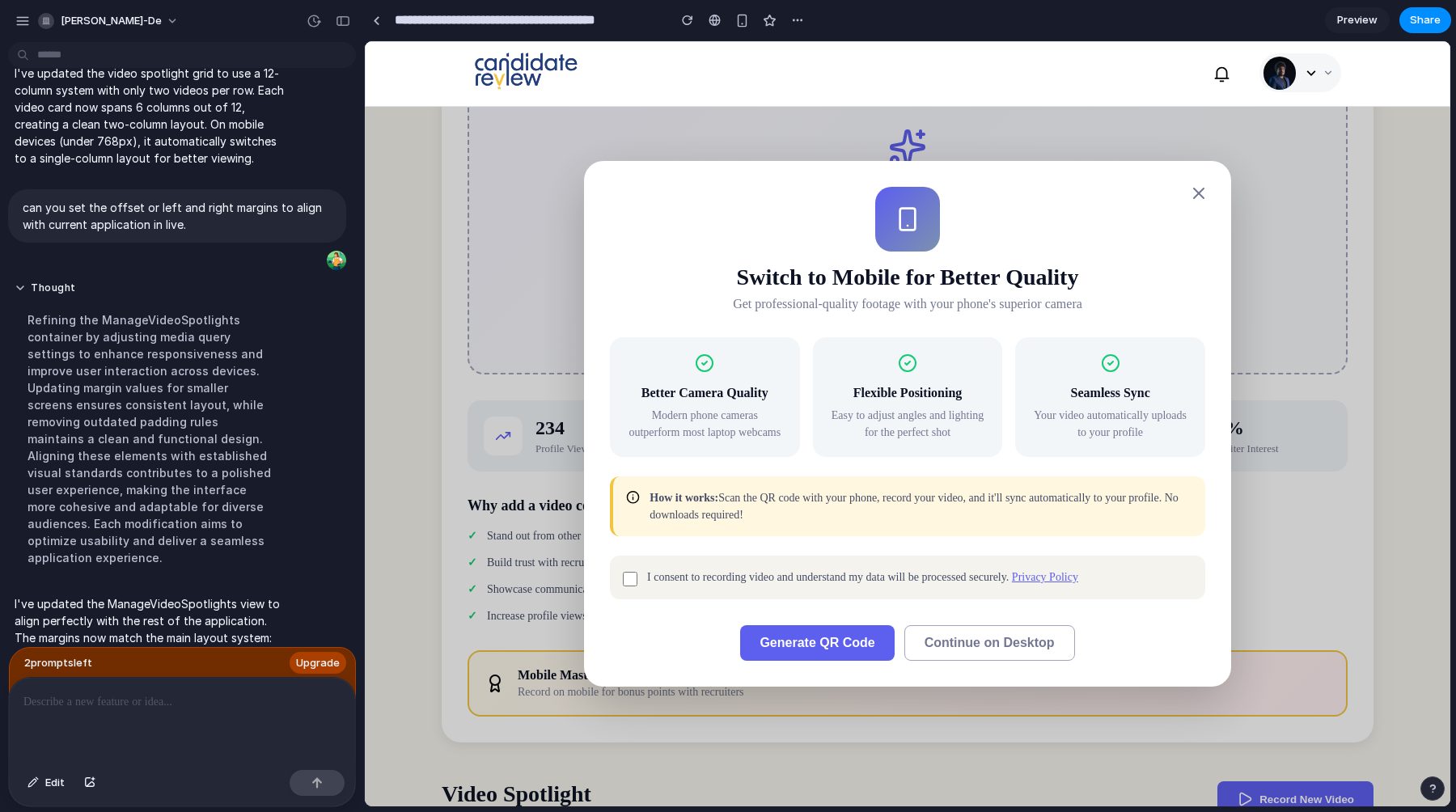
drag, startPoint x: 833, startPoint y: 648, endPoint x: 721, endPoint y: 563, distance: 140.6
click at [721, 565] on div "Better Camera Quality Modern phone cameras outperform most laptop webcams Flexi…" at bounding box center [907, 499] width 596 height 324
click at [1023, 645] on span "Continue on Desktop" at bounding box center [989, 643] width 130 height 14
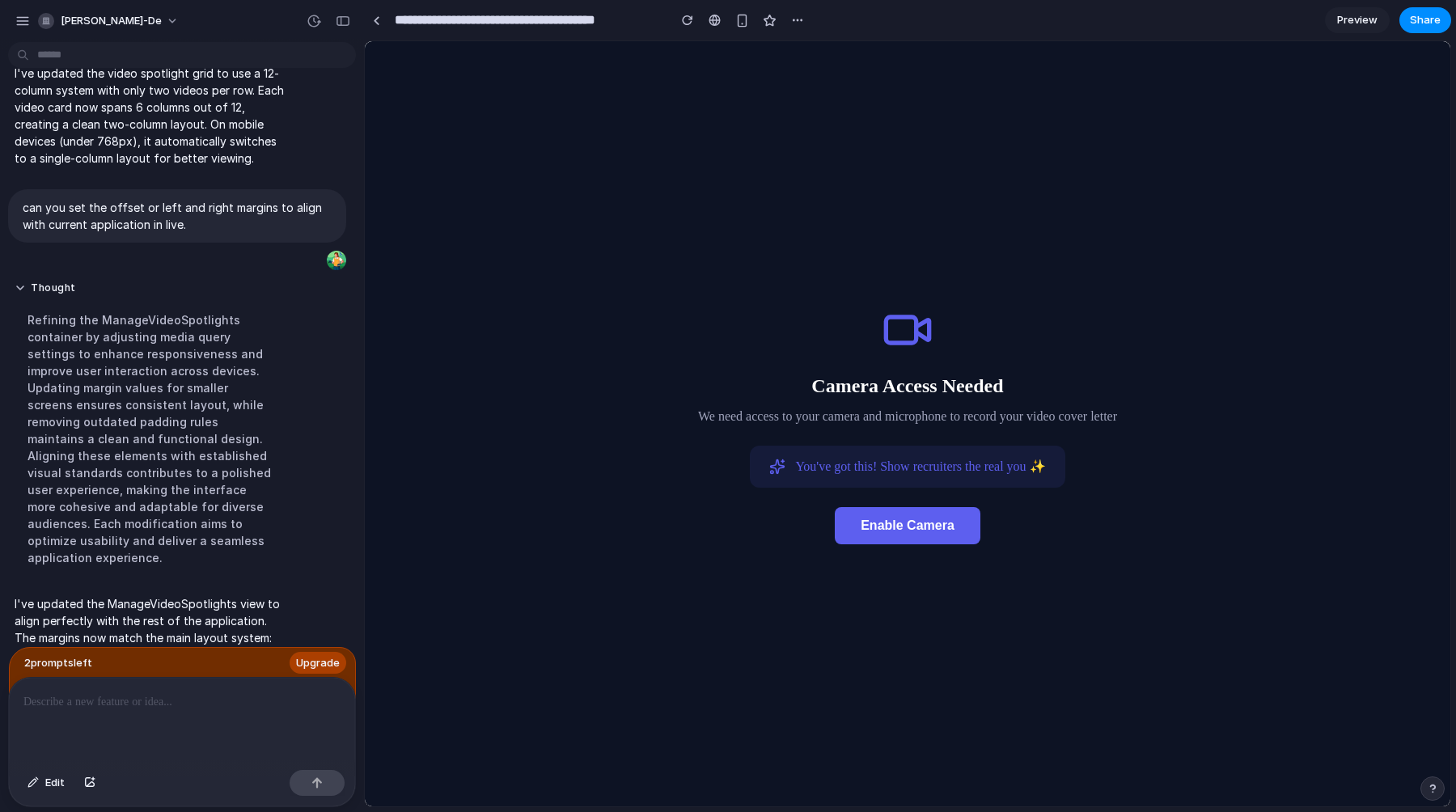
click at [955, 530] on button "Enable Camera" at bounding box center [907, 525] width 146 height 38
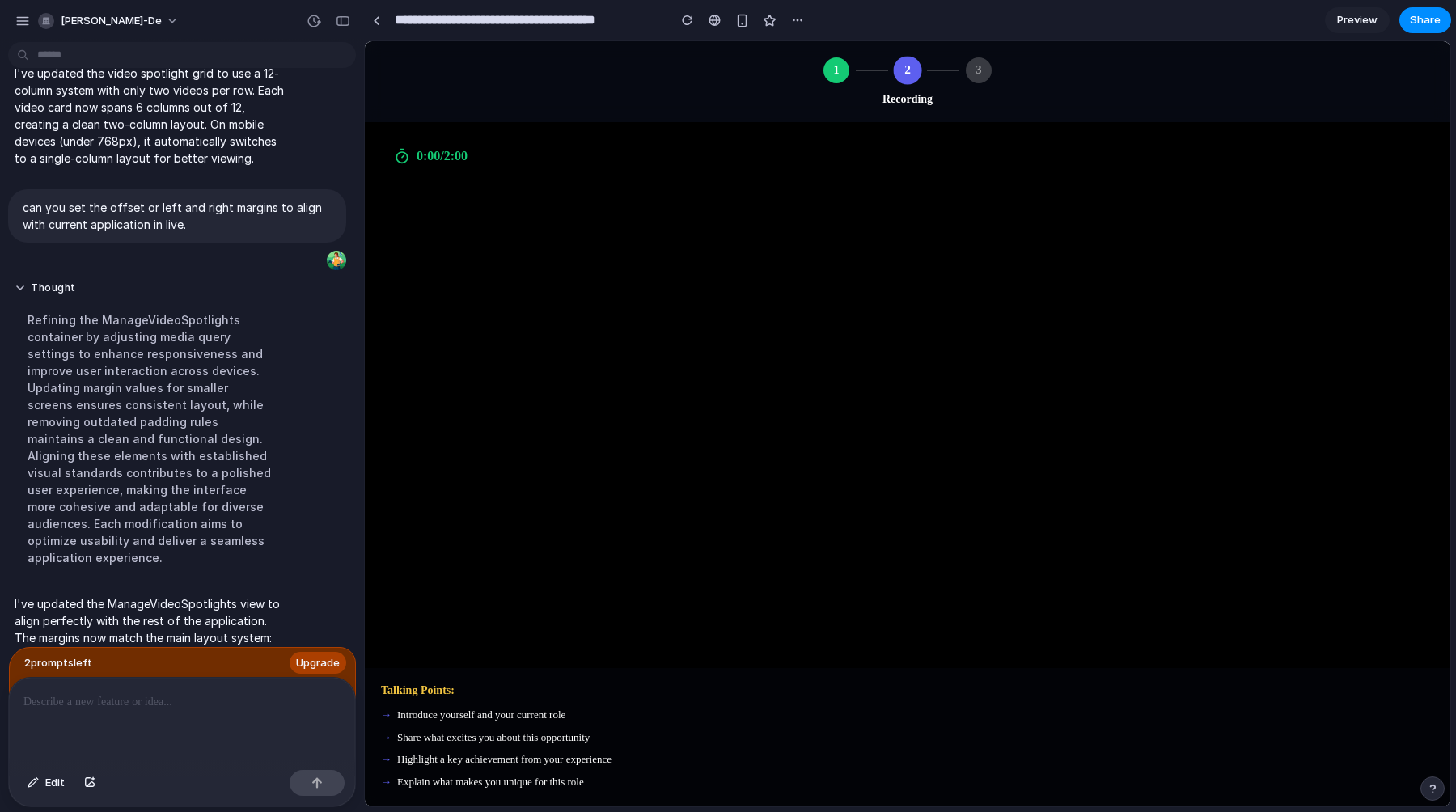
click at [860, 575] on div "0:00 / 2:00" at bounding box center [907, 395] width 1086 height 546
click at [752, 493] on div "0:00 / 2:00" at bounding box center [907, 395] width 1086 height 546
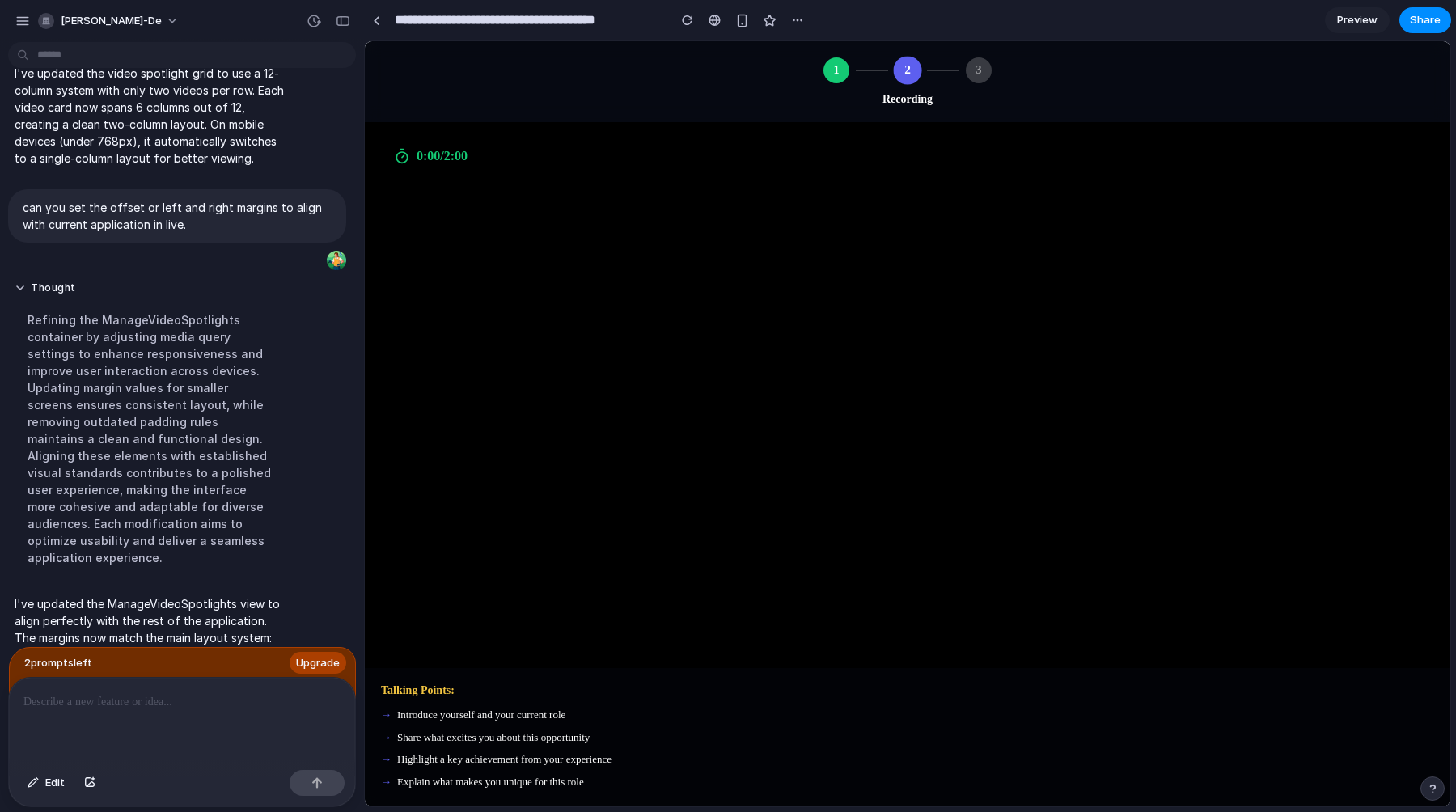
click at [971, 72] on div "3" at bounding box center [979, 71] width 26 height 26
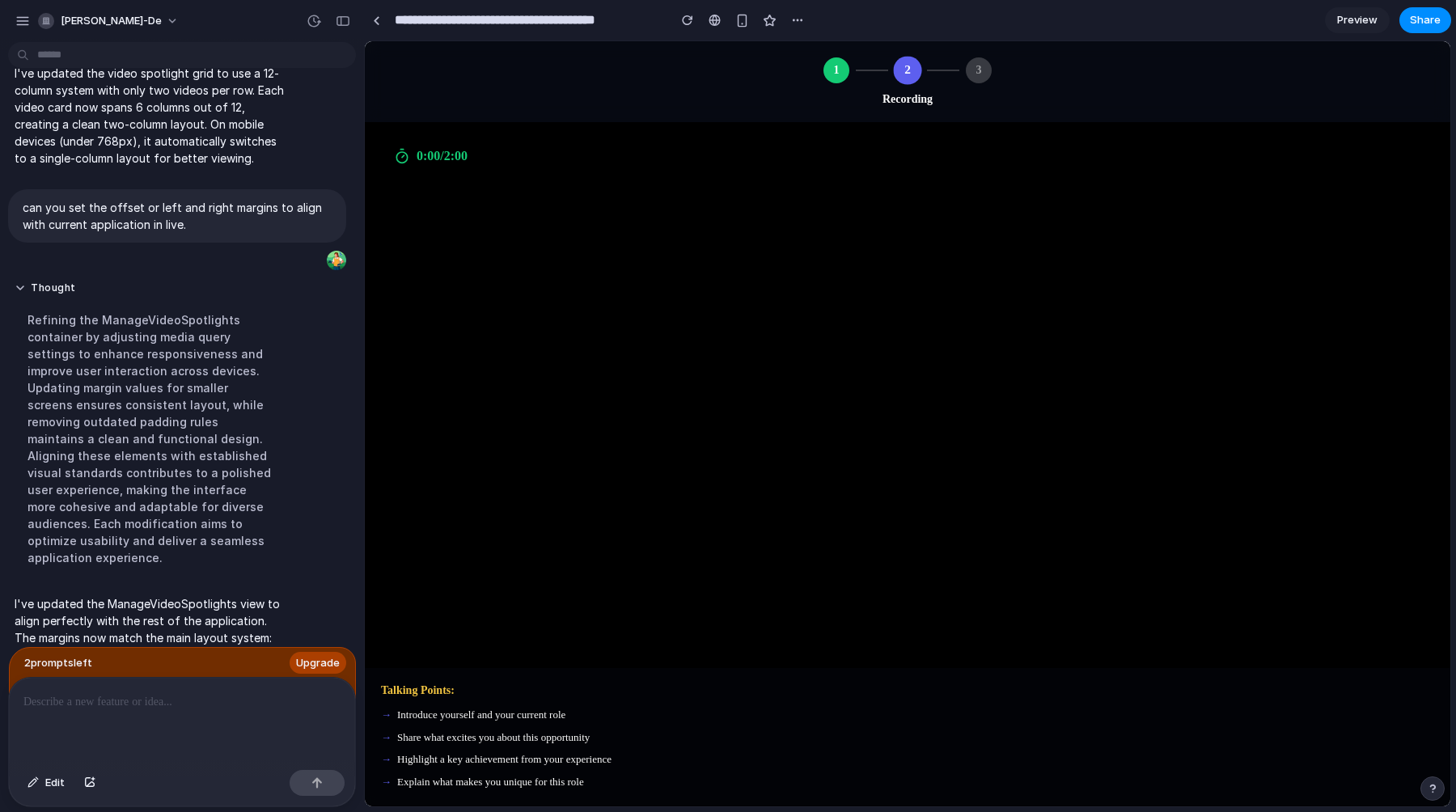
click at [986, 78] on div "3" at bounding box center [979, 71] width 26 height 26
click at [838, 92] on div "1 2 3 Recording" at bounding box center [907, 82] width 1053 height 49
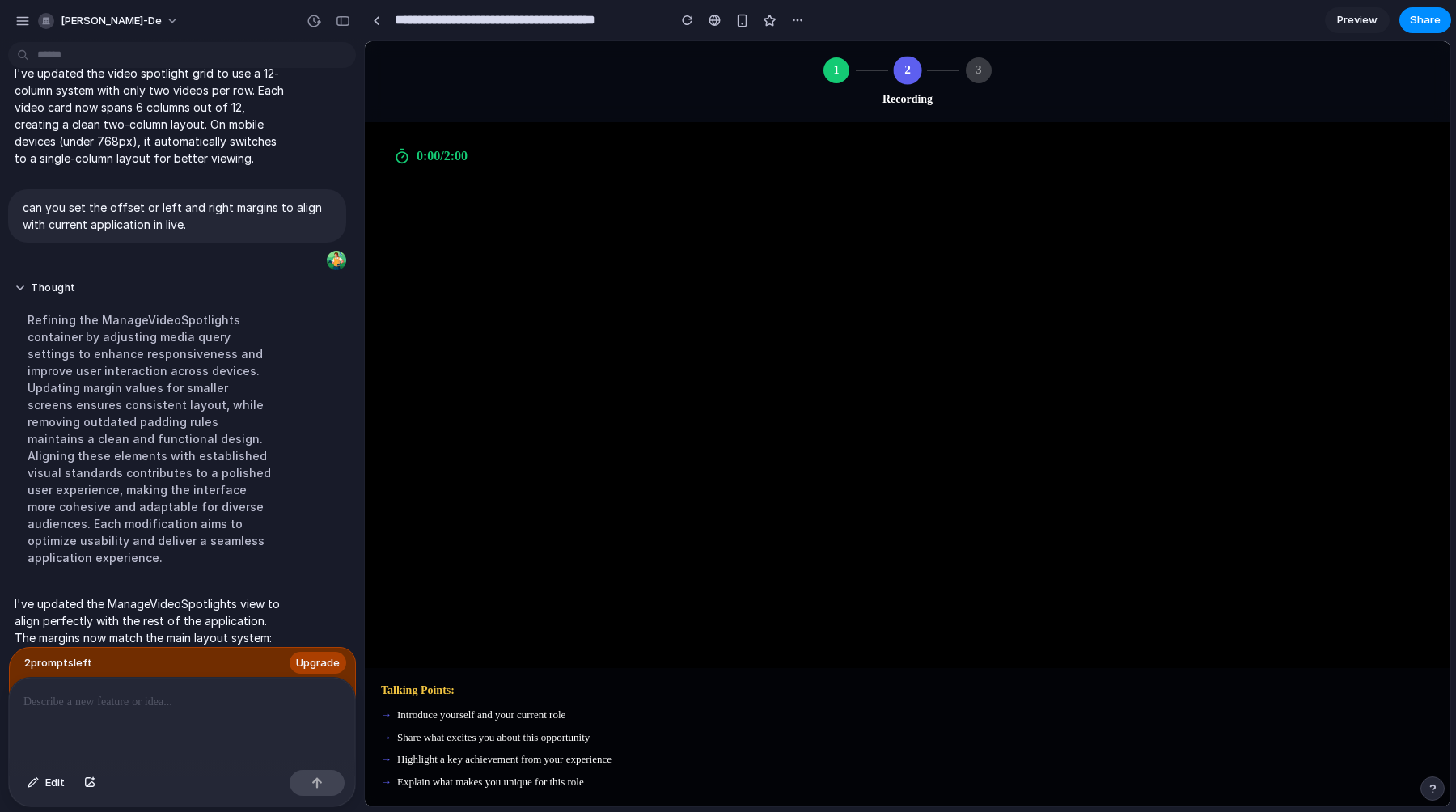
click at [100, 712] on div at bounding box center [181, 720] width 346 height 85
click at [50, 785] on span "Edit" at bounding box center [55, 782] width 19 height 17
click at [972, 77] on div at bounding box center [908, 424] width 1085 height 764
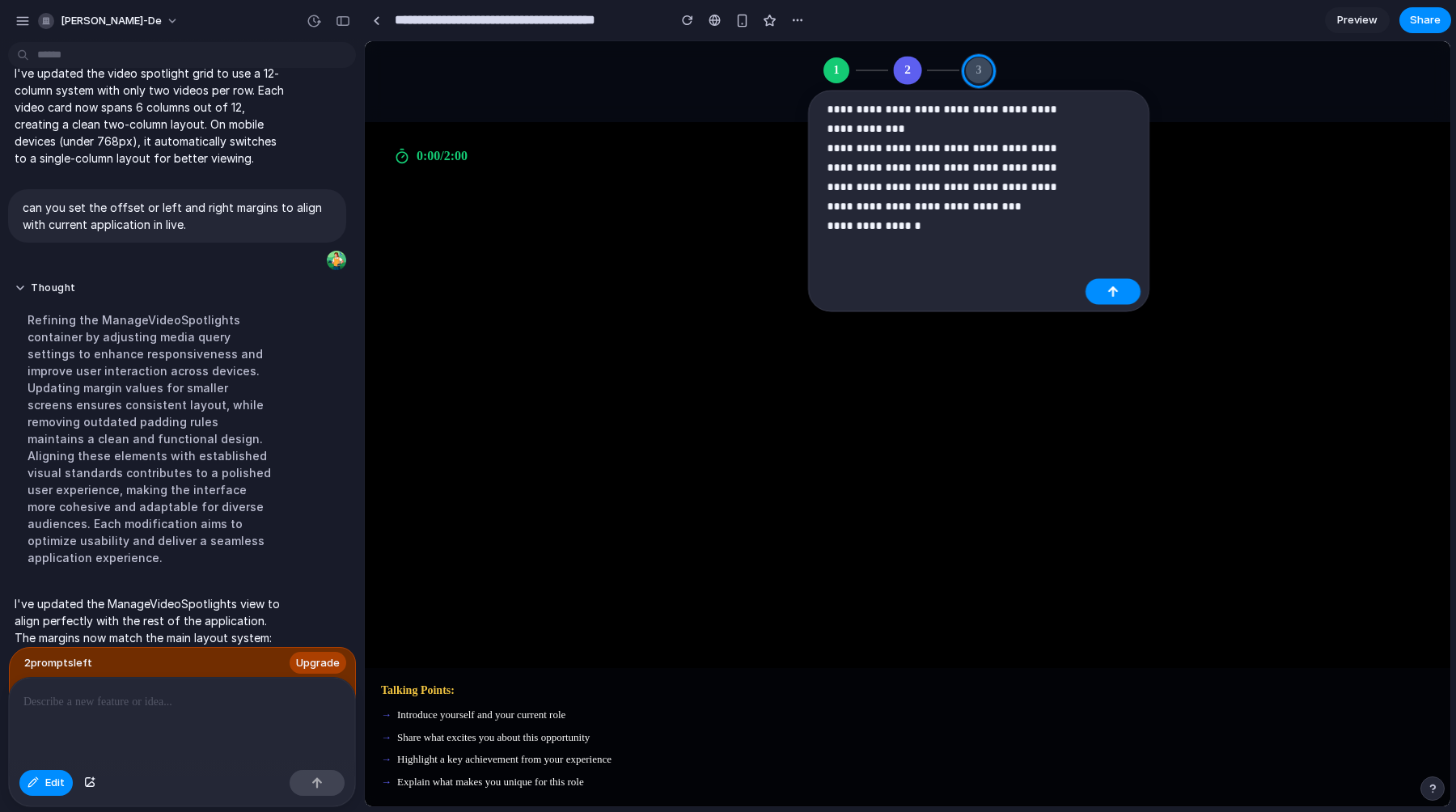
click at [892, 225] on p "**********" at bounding box center [953, 167] width 252 height 136
click at [961, 224] on p "**********" at bounding box center [953, 167] width 252 height 136
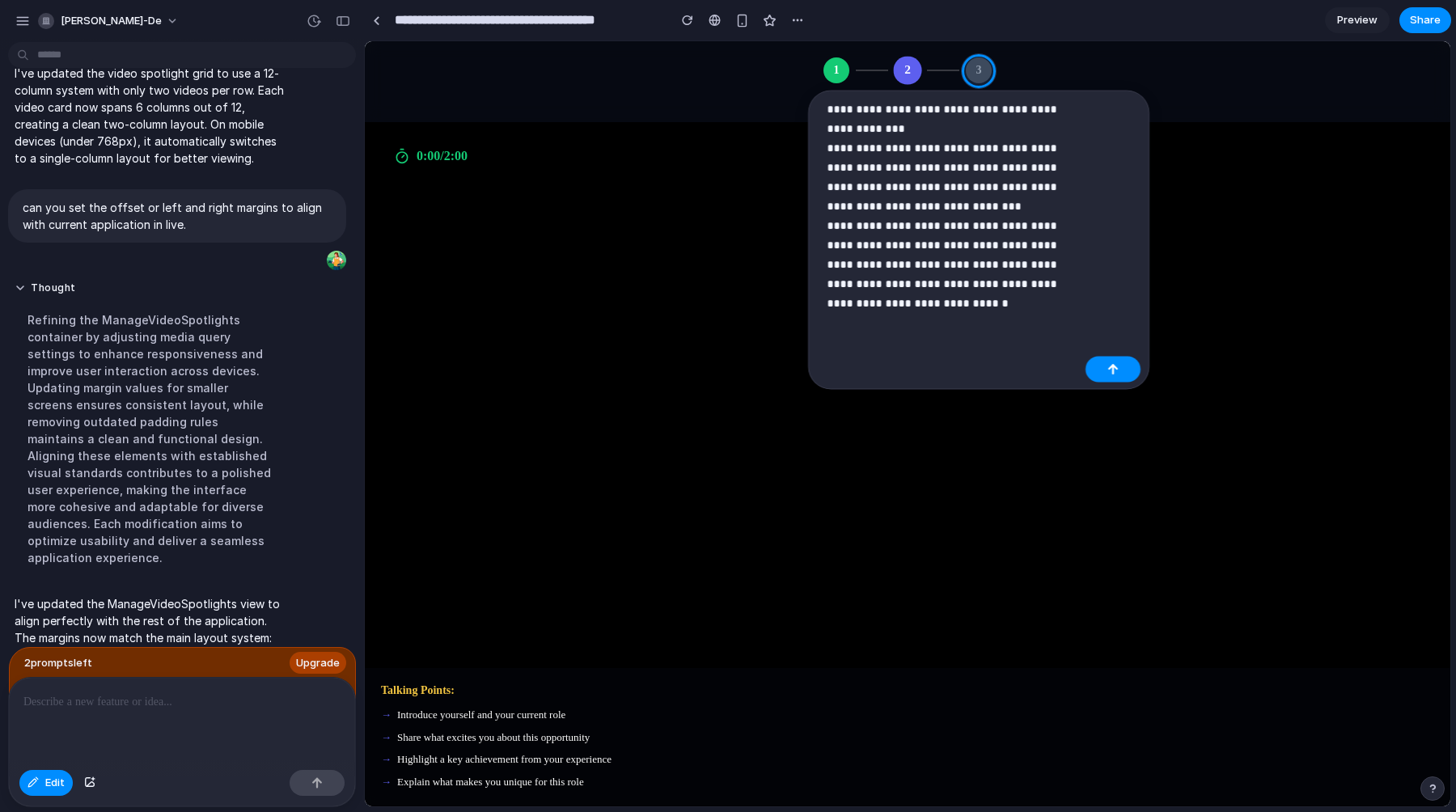
click at [941, 307] on p "**********" at bounding box center [953, 206] width 252 height 214
click at [995, 305] on p "**********" at bounding box center [953, 206] width 252 height 214
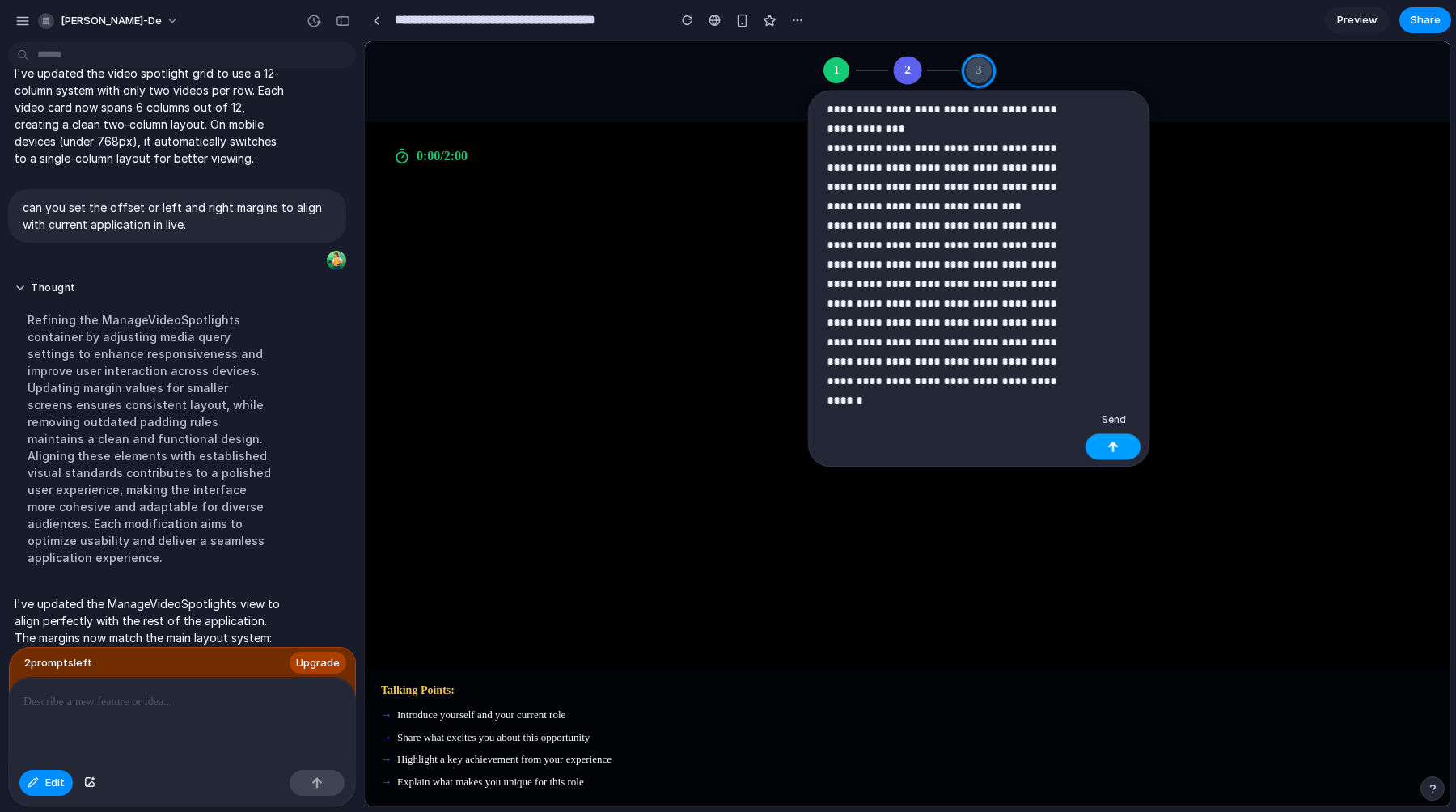
click at [1106, 442] on button "button" at bounding box center [1113, 447] width 55 height 26
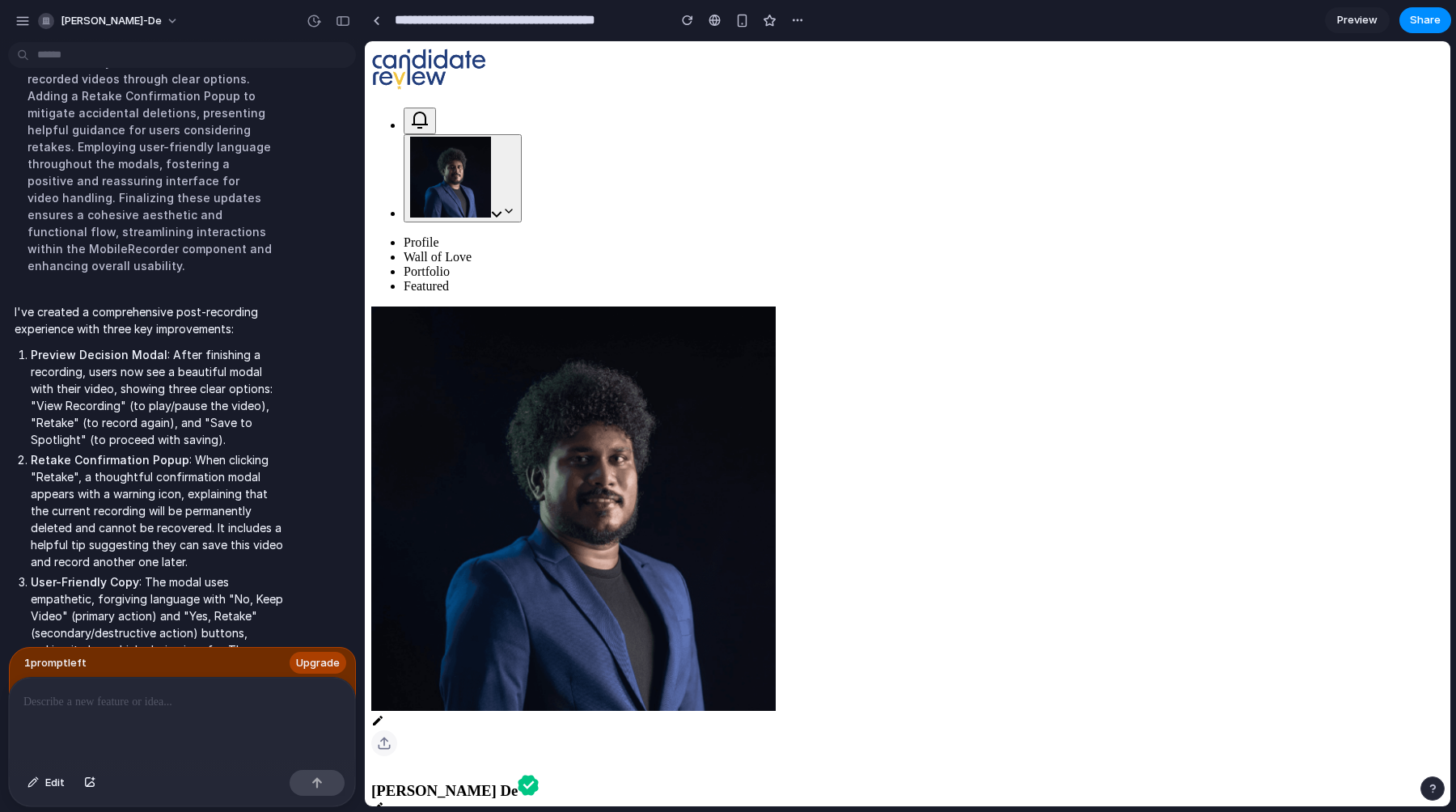
scroll to position [4768, 0]
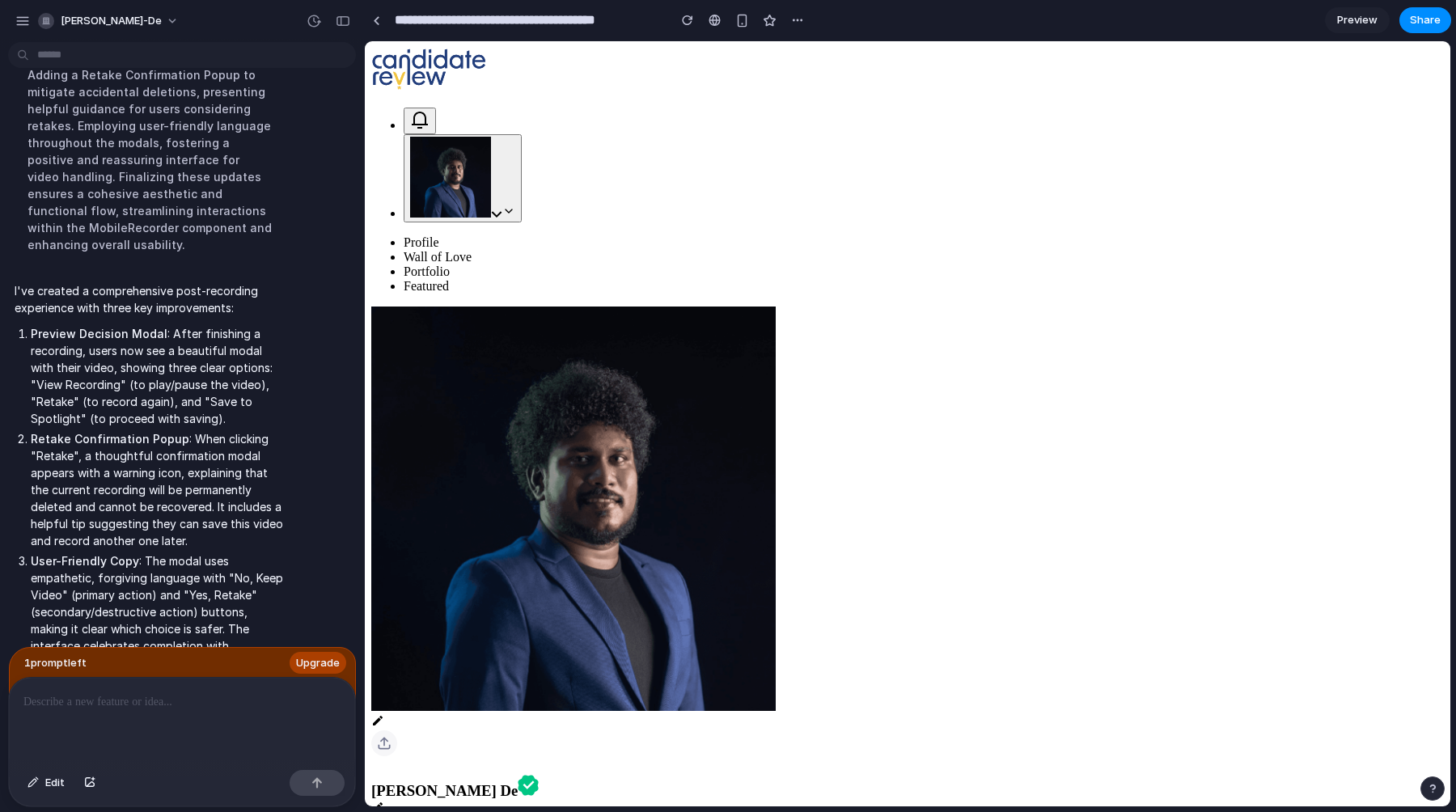
click at [516, 205] on icon at bounding box center [509, 211] width 13 height 13
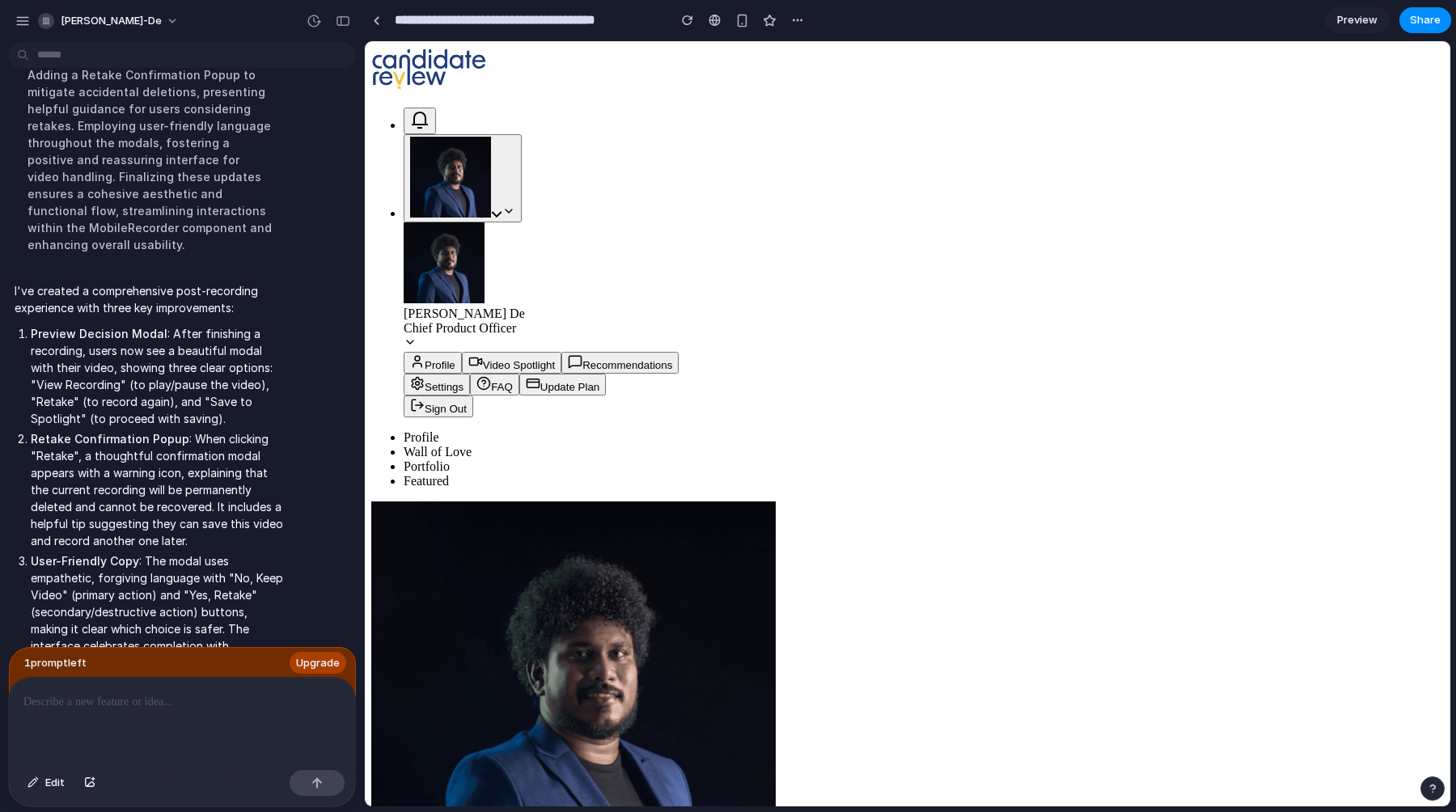
click at [562, 351] on button "Video Spotlight" at bounding box center [512, 362] width 99 height 22
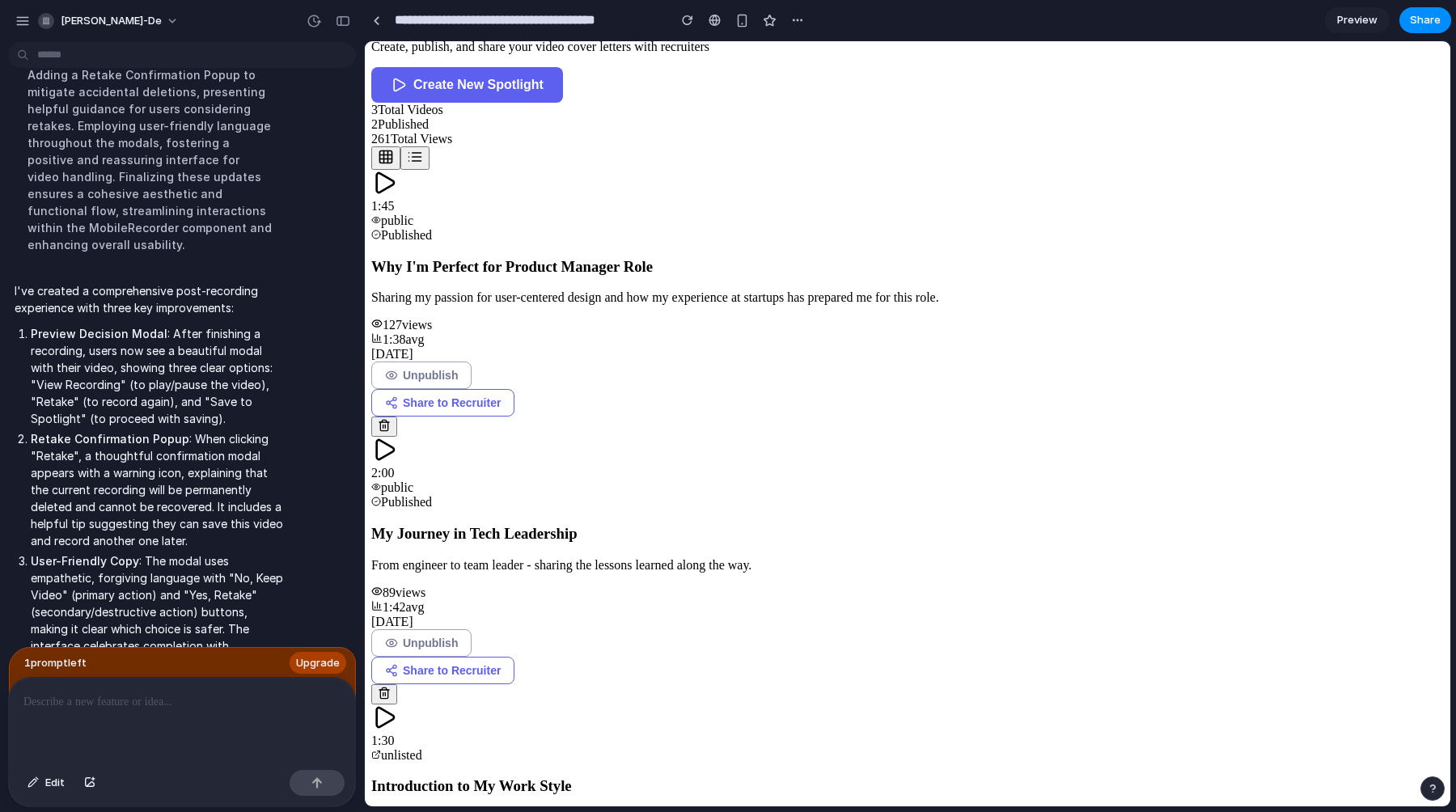
scroll to position [0, 0]
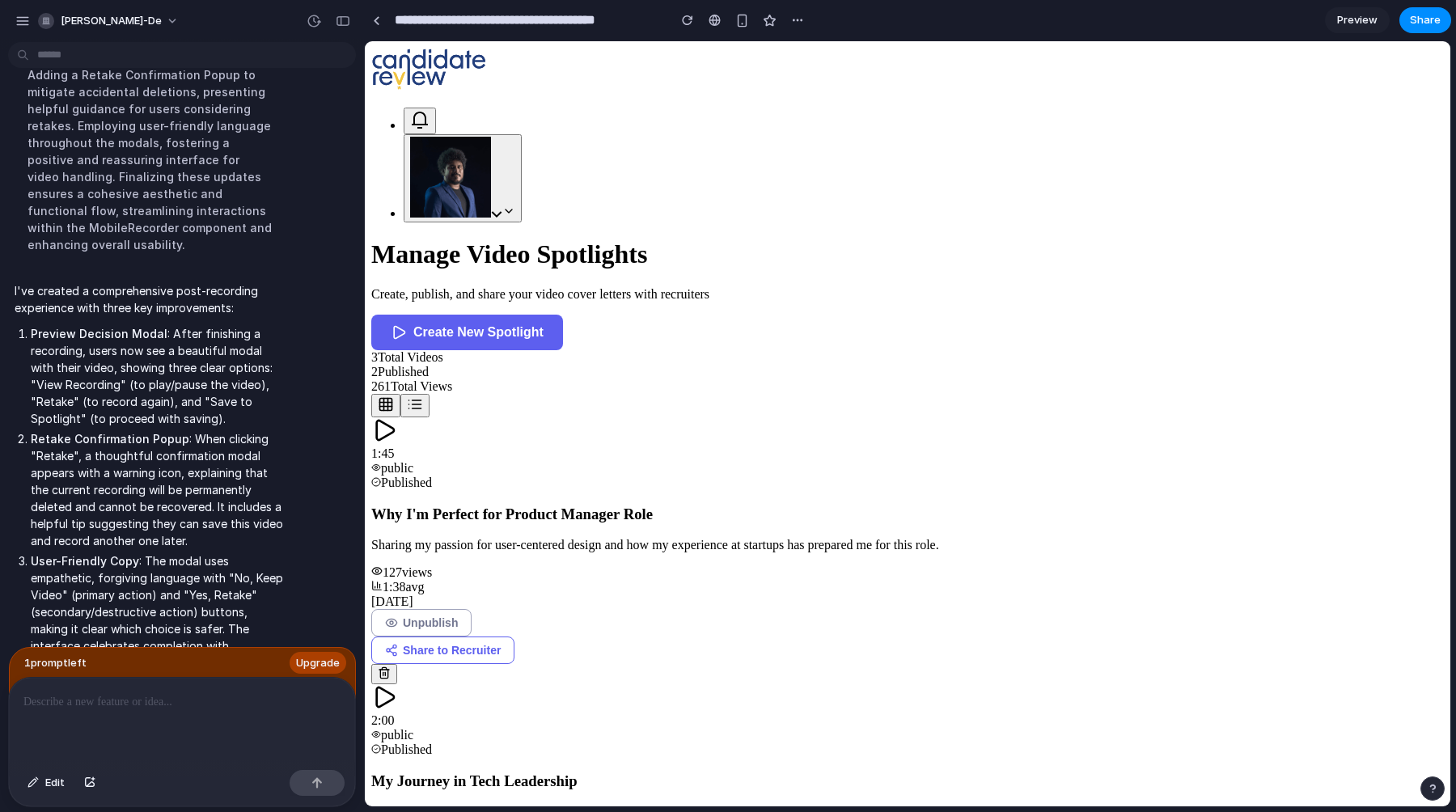
click at [543, 325] on span "Create New Spotlight" at bounding box center [478, 332] width 130 height 15
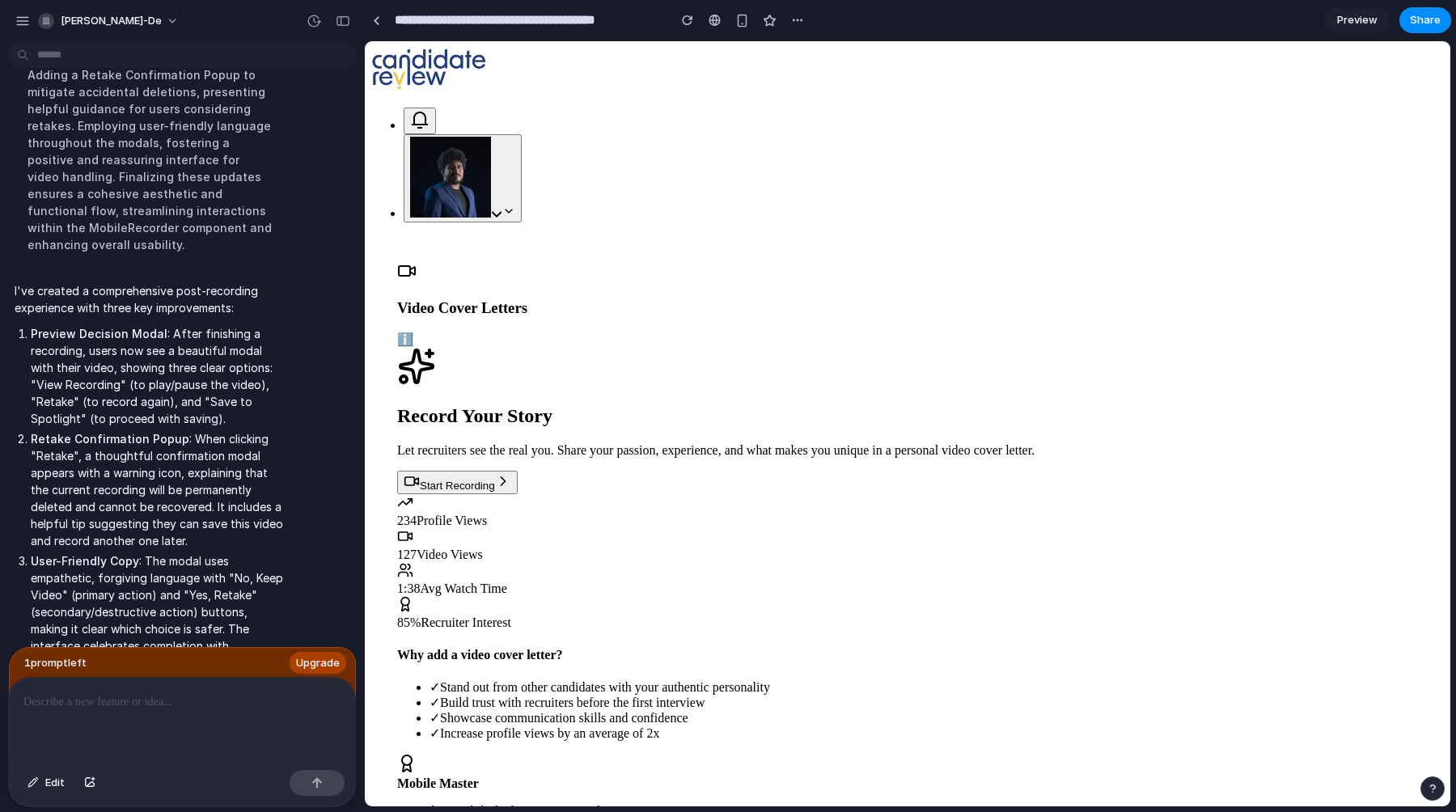
click at [496, 489] on span "Start Recording" at bounding box center [457, 486] width 75 height 12
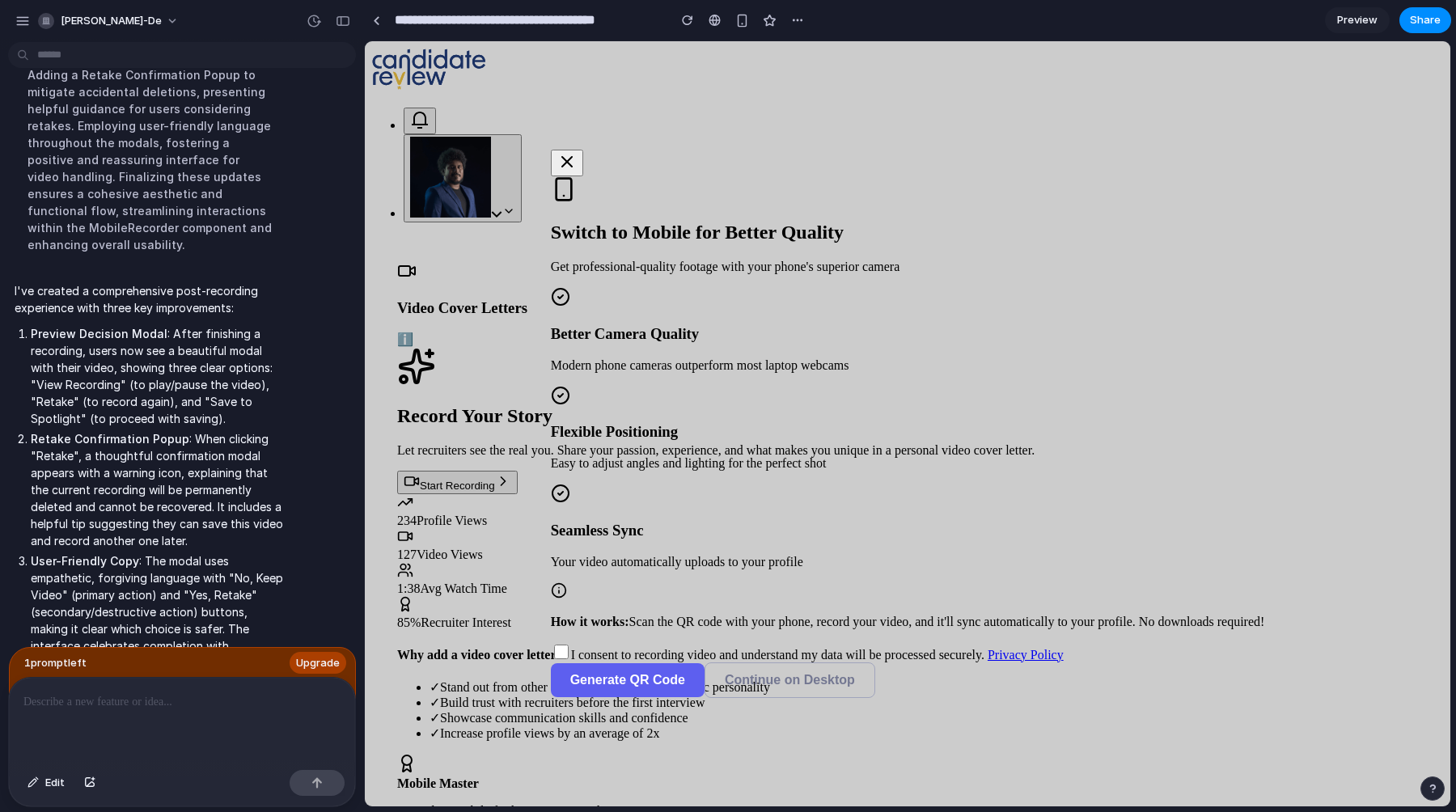
click at [855, 673] on span "Continue on Desktop" at bounding box center [790, 680] width 130 height 14
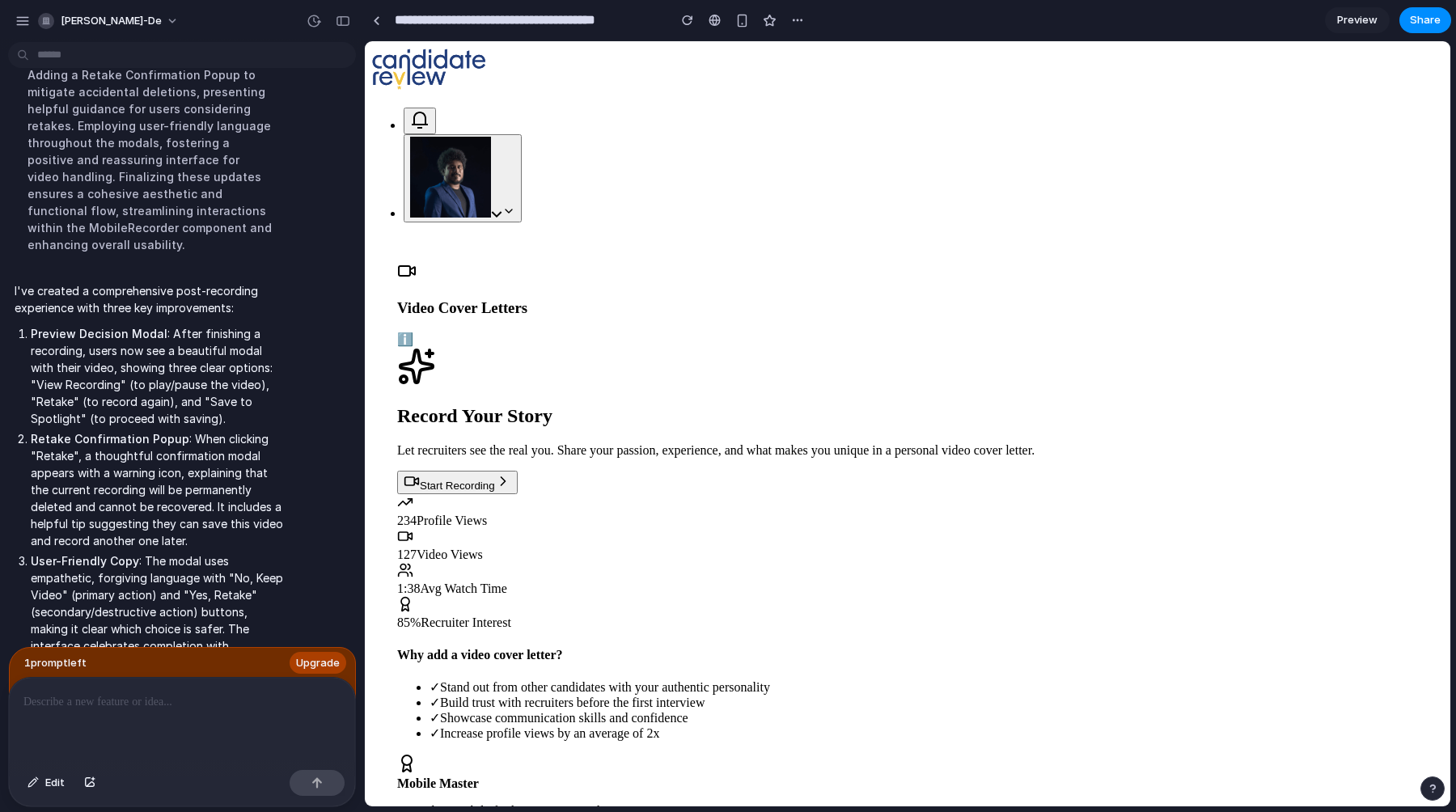
click at [158, 704] on p at bounding box center [182, 702] width 318 height 19
click at [51, 781] on span "Edit" at bounding box center [55, 782] width 19 height 17
click at [982, 78] on div at bounding box center [908, 424] width 1085 height 764
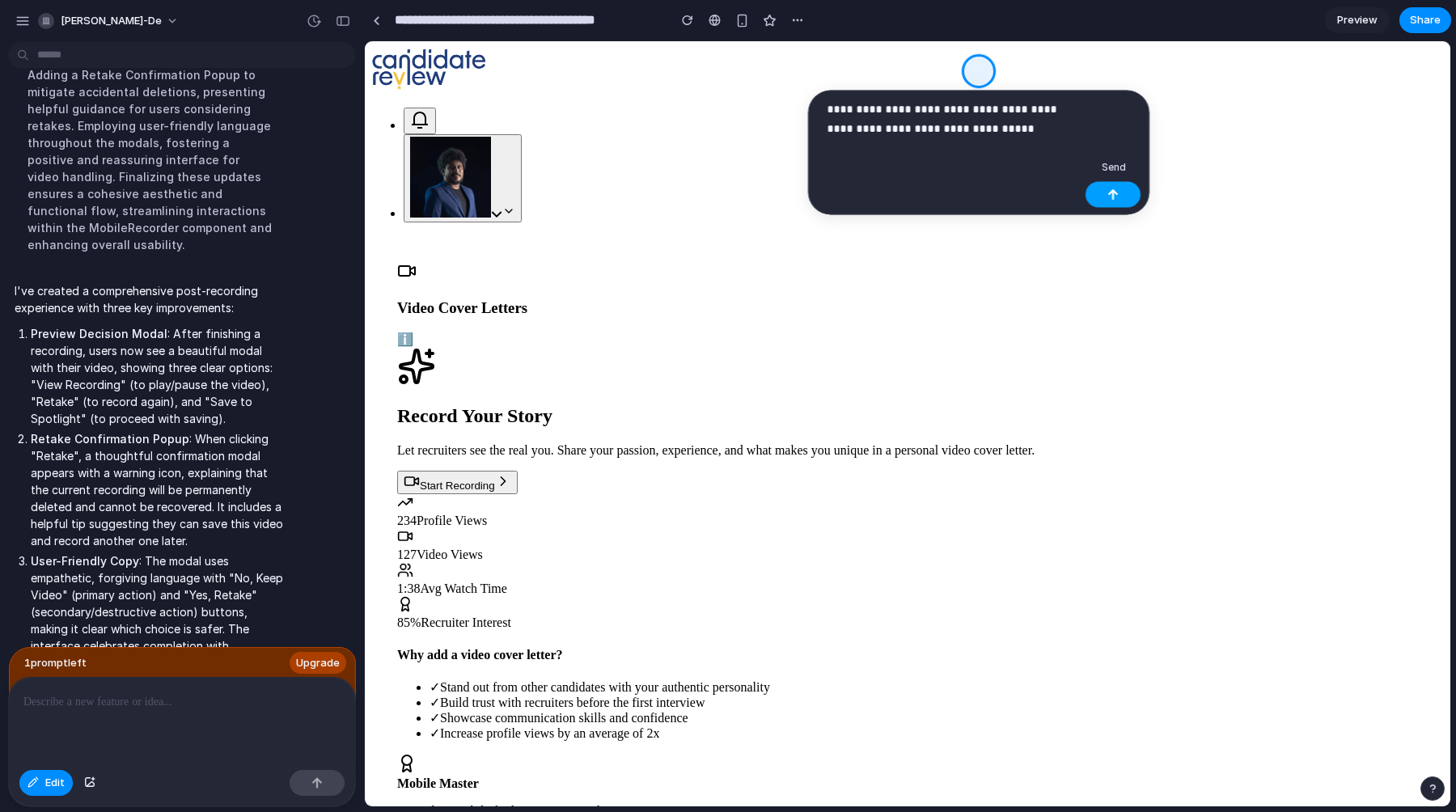
click at [1105, 193] on button "button" at bounding box center [1113, 195] width 55 height 26
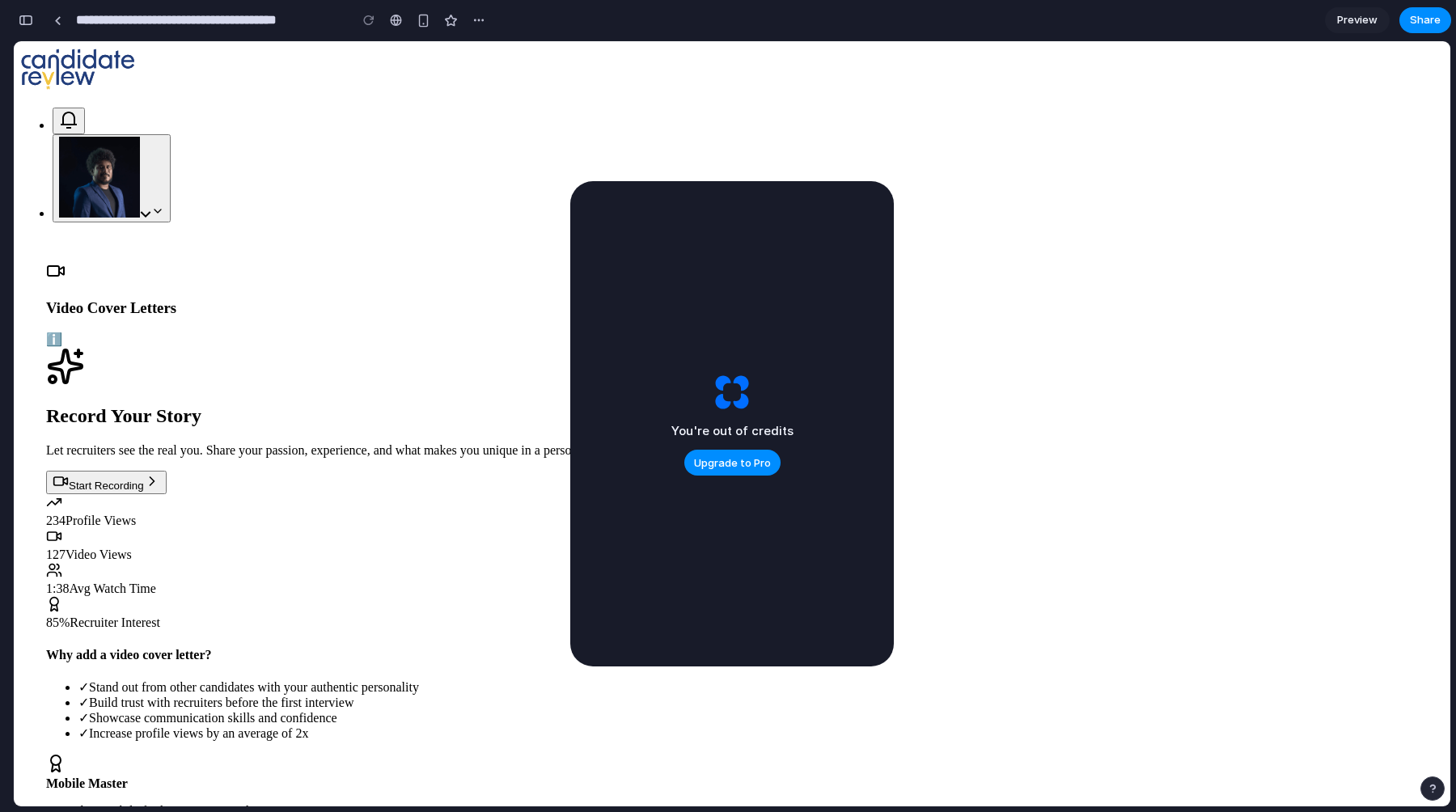
scroll to position [11660, 0]
click at [739, 465] on span "Upgrade to Pro" at bounding box center [733, 463] width 77 height 17
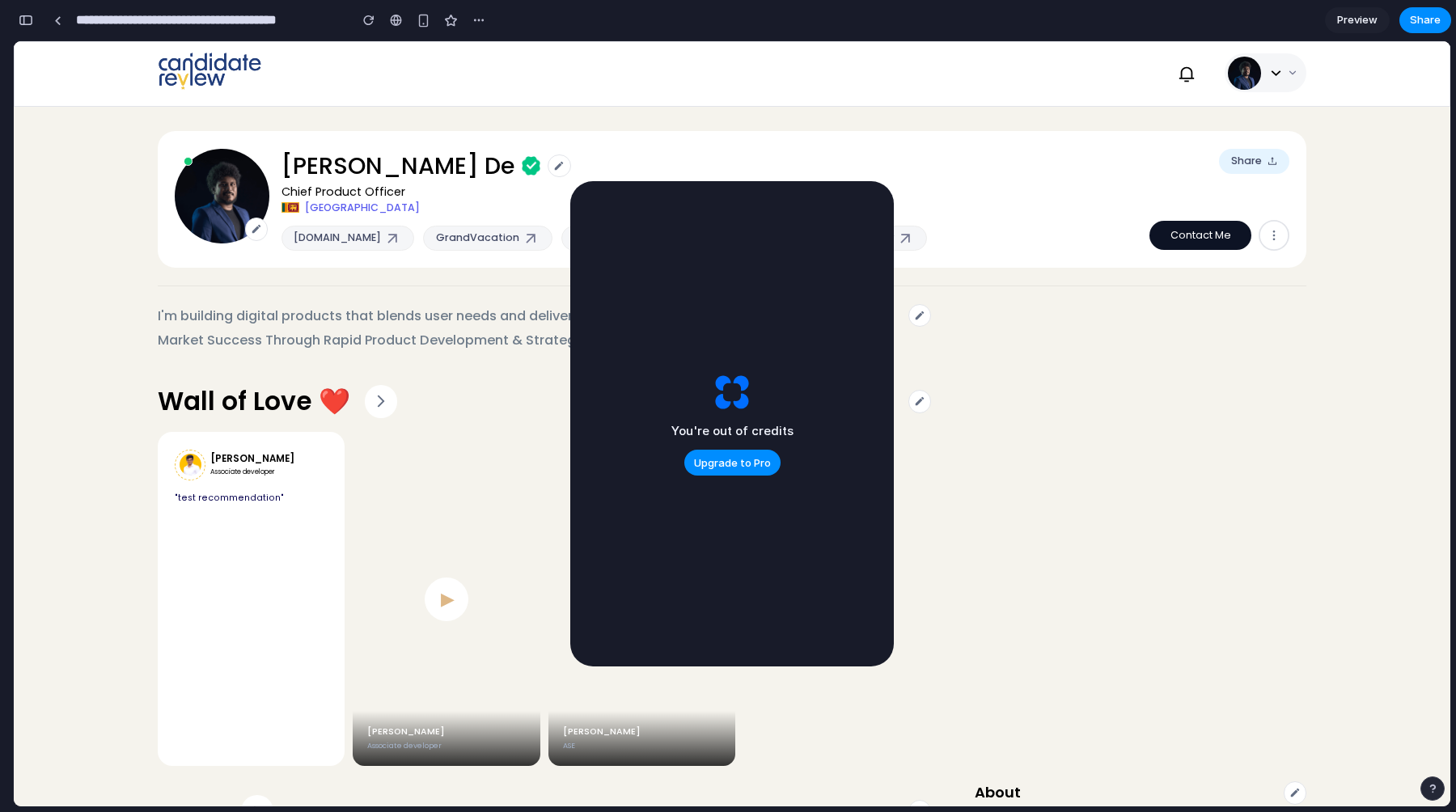
scroll to position [12238, 0]
click at [979, 174] on div "[PERSON_NAME] De Chief Product Officer [GEOGRAPHIC_DATA] [DOMAIN_NAME] GrandVac…" at bounding box center [733, 199] width 1150 height 137
click at [919, 171] on div "[PERSON_NAME] De Chief Product Officer [GEOGRAPHIC_DATA] [DOMAIN_NAME] GrandVac…" at bounding box center [733, 199] width 1150 height 137
click at [1283, 78] on button at bounding box center [1266, 72] width 82 height 39
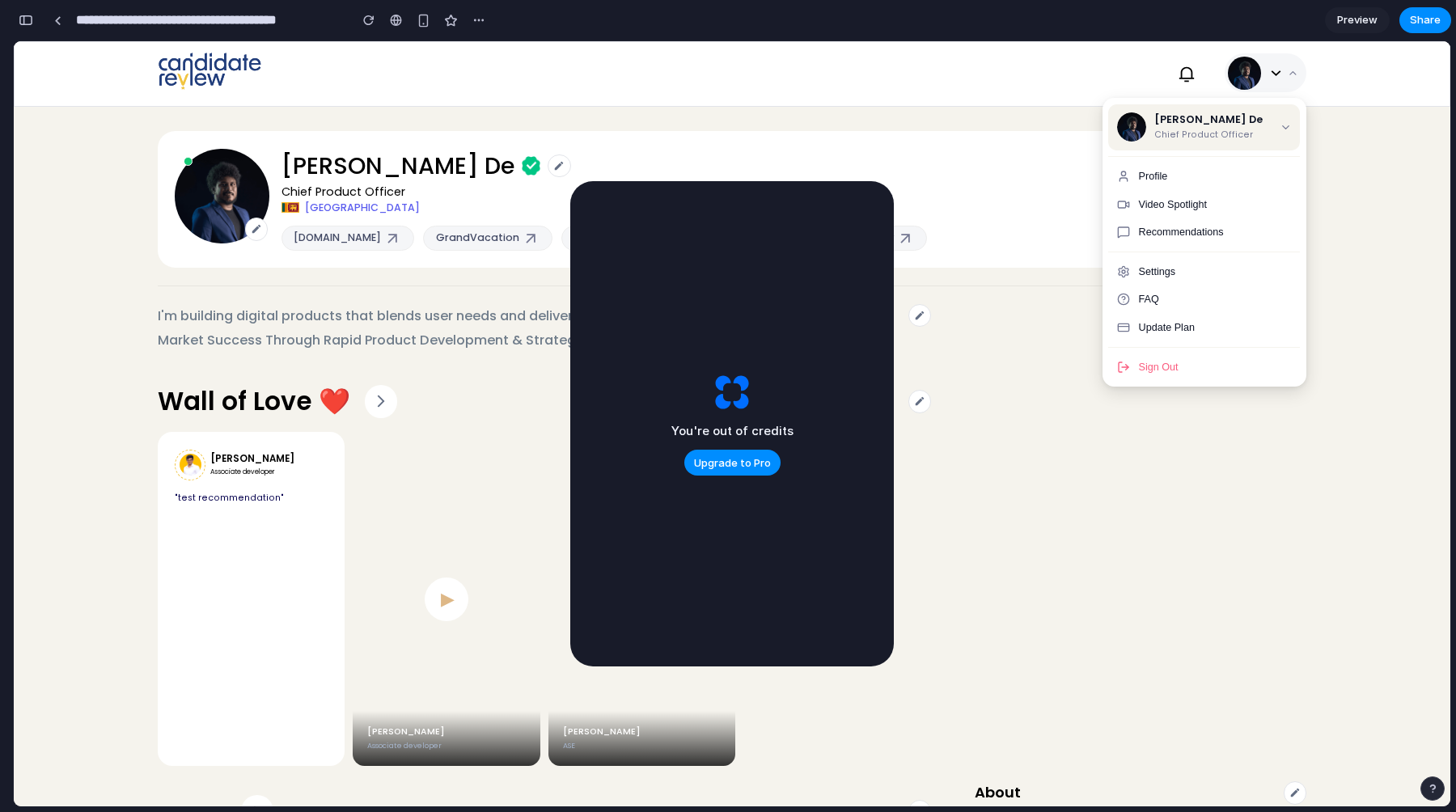
click at [913, 215] on div "[PERSON_NAME] De Chief Product Officer [GEOGRAPHIC_DATA] [DOMAIN_NAME] GrandVac…" at bounding box center [733, 199] width 1150 height 137
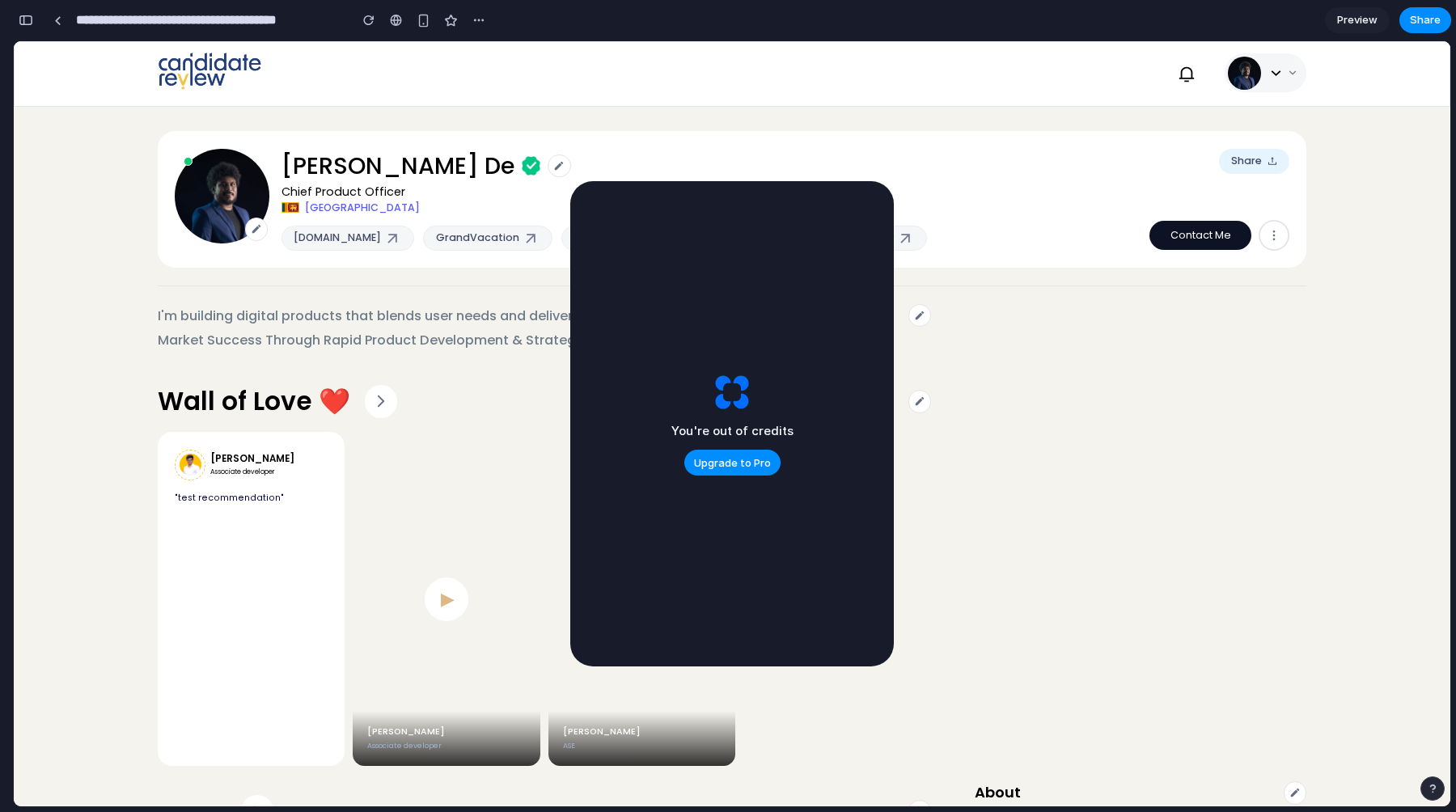
click at [864, 194] on div "You're out of credits Upgrade to Pro" at bounding box center [732, 424] width 324 height 485
click at [1287, 71] on button at bounding box center [1266, 72] width 82 height 39
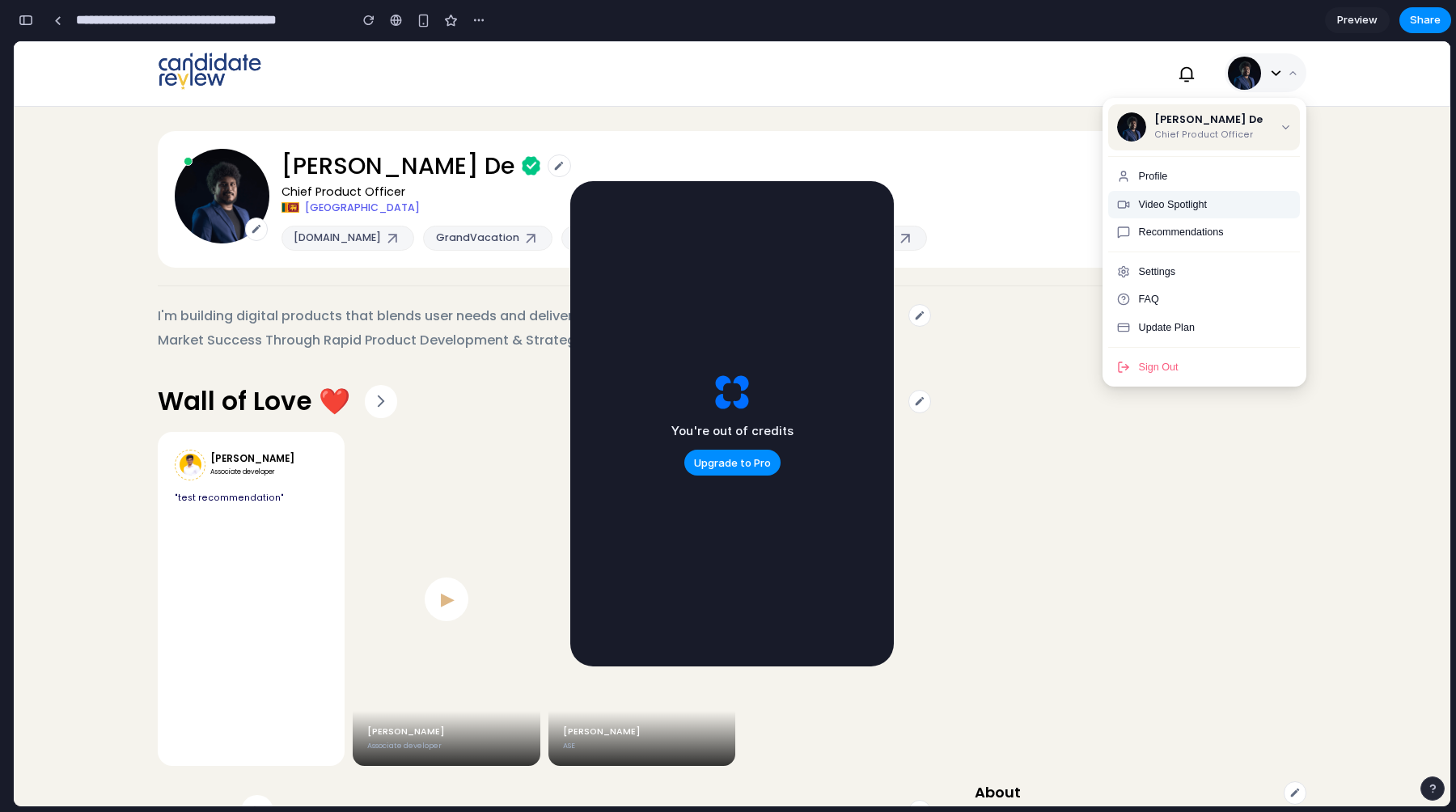
click at [1202, 208] on span "Video Spotlight" at bounding box center [1173, 204] width 69 height 11
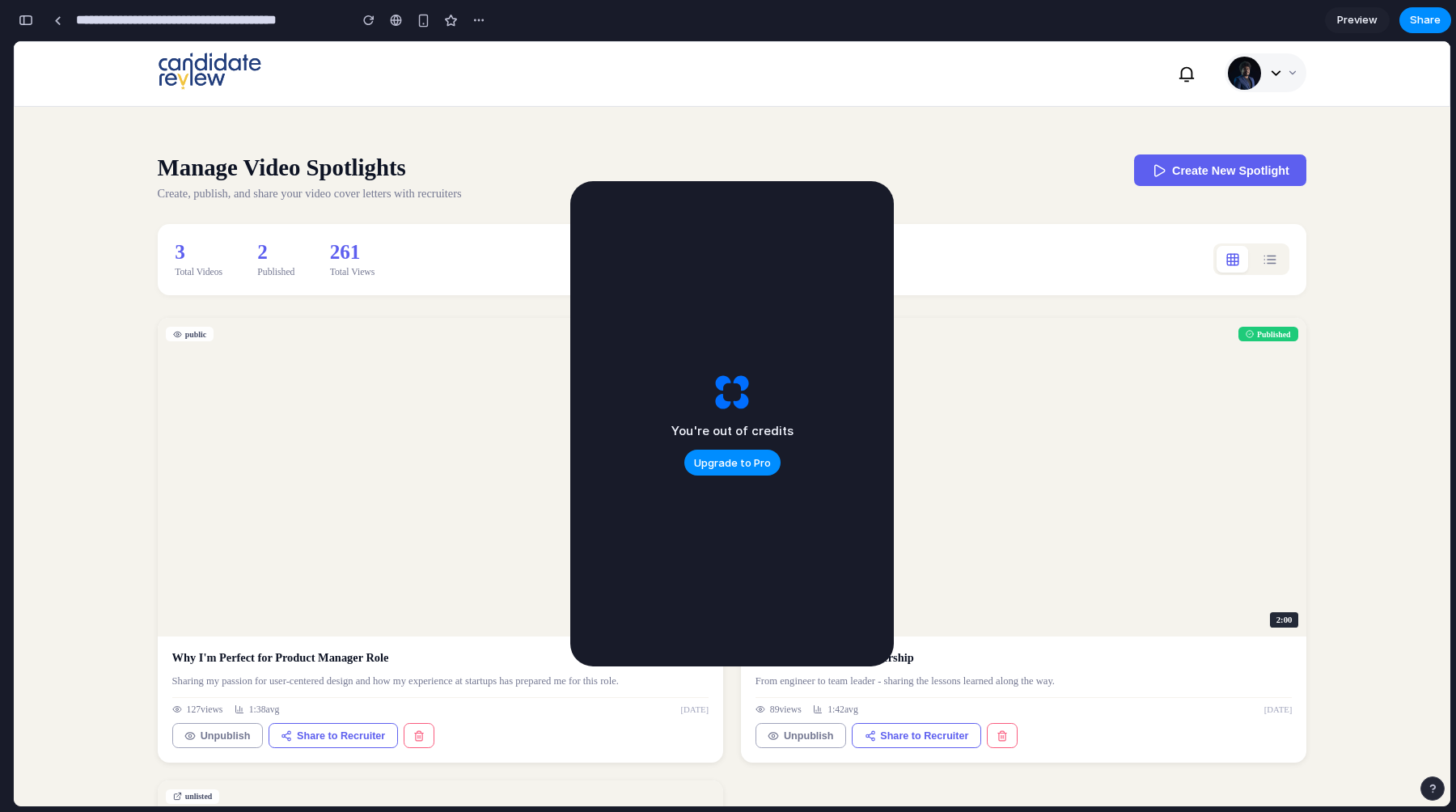
click at [1162, 167] on icon "button" at bounding box center [1159, 170] width 15 height 15
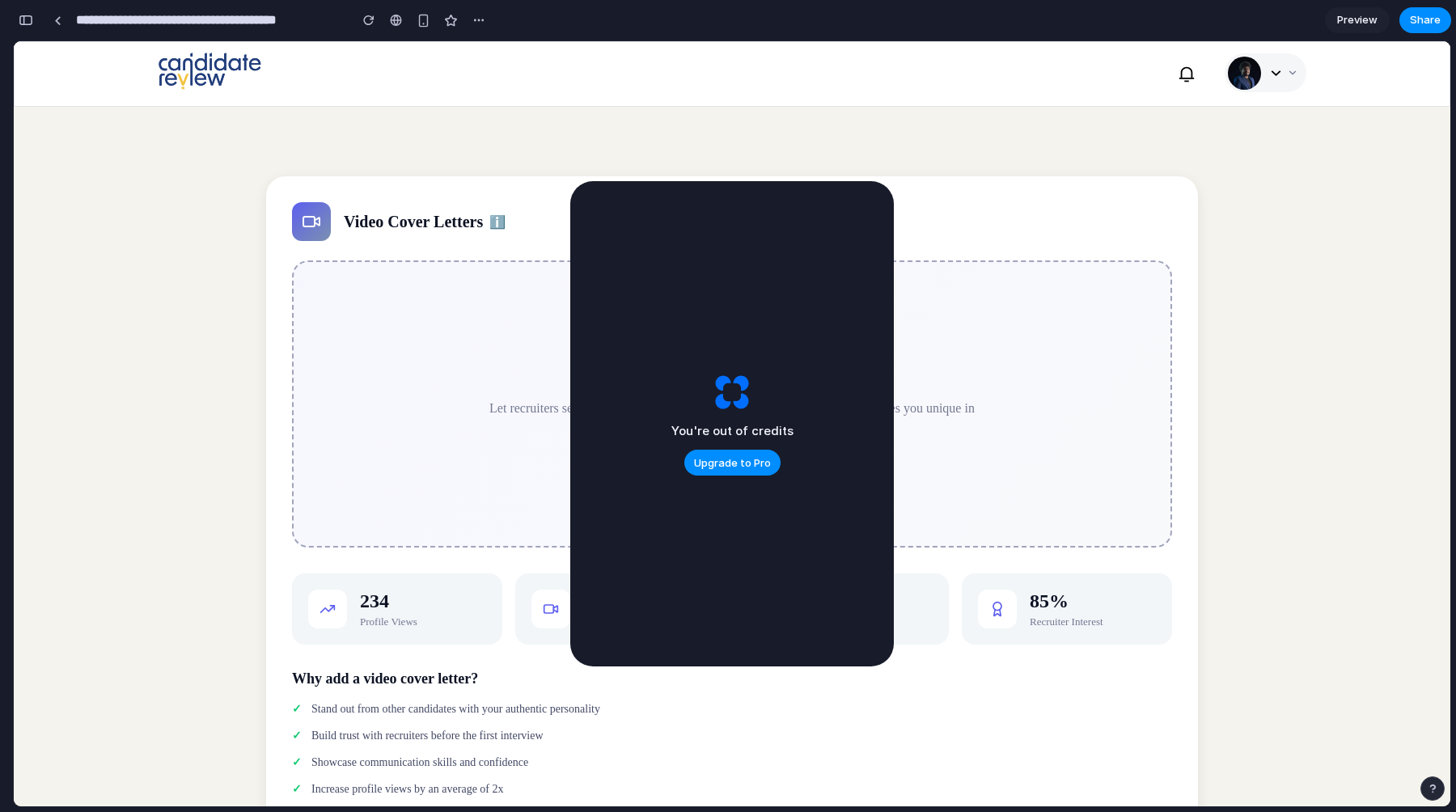
drag, startPoint x: 841, startPoint y: 269, endPoint x: 550, endPoint y: 223, distance: 294.6
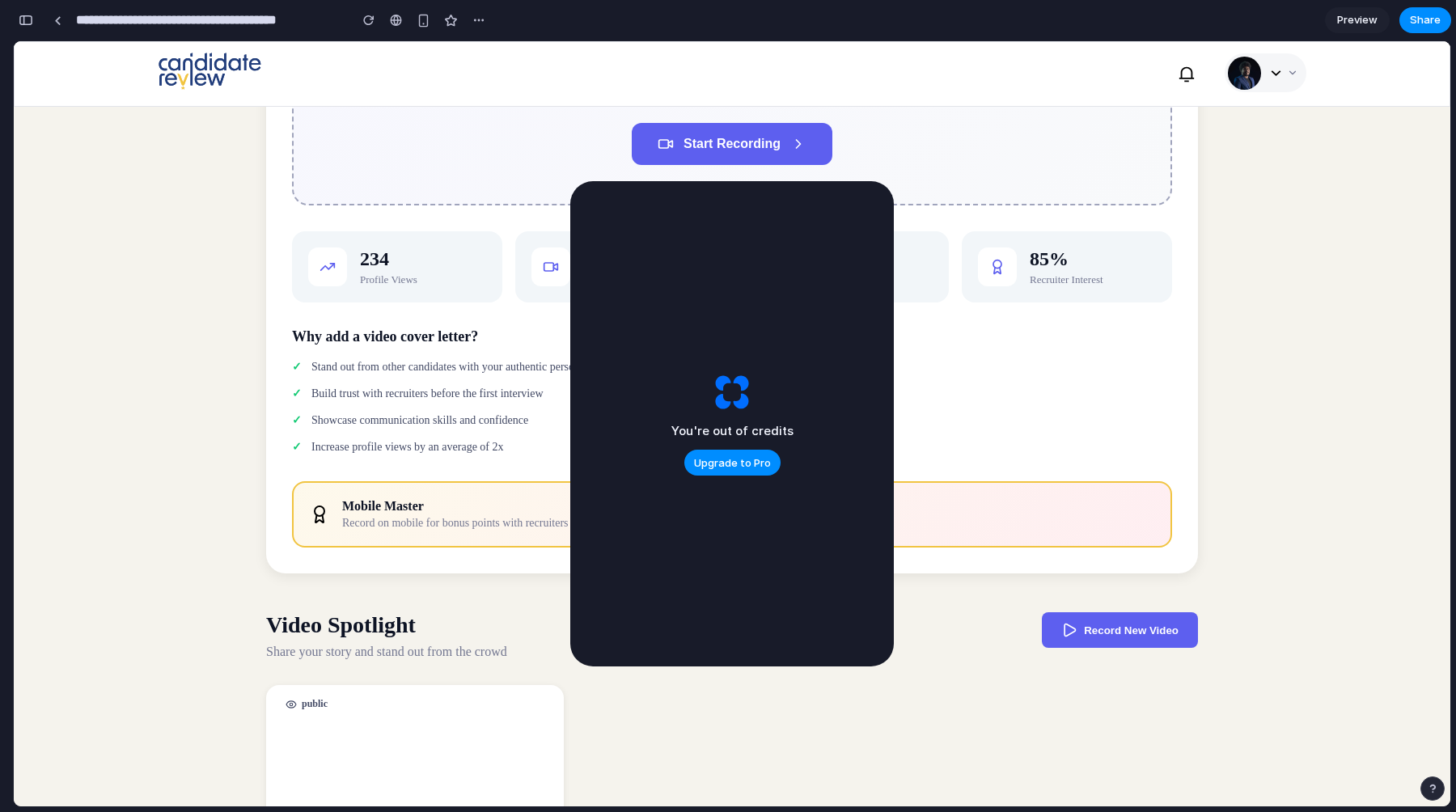
scroll to position [333, 0]
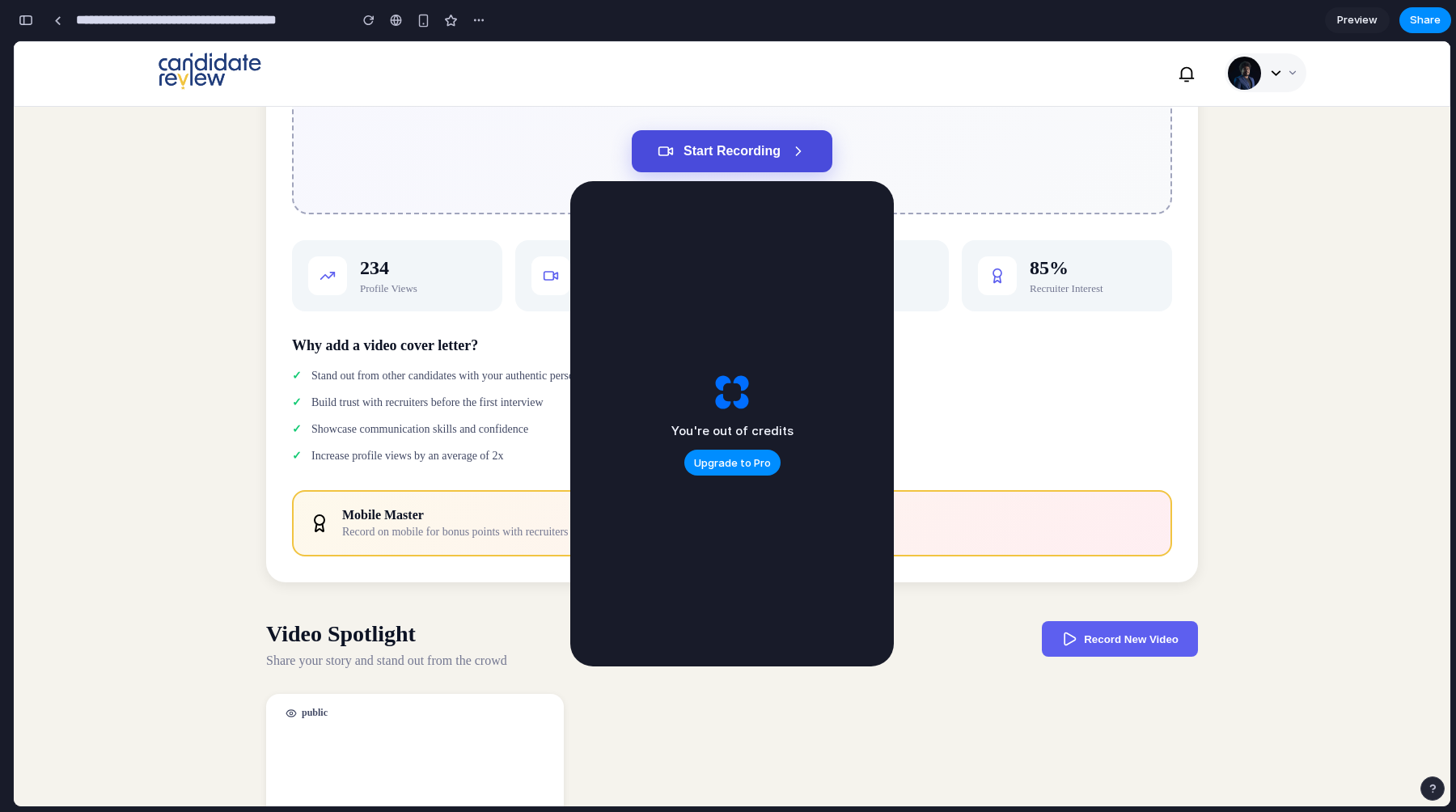
click at [694, 147] on span "Start Recording" at bounding box center [732, 151] width 97 height 15
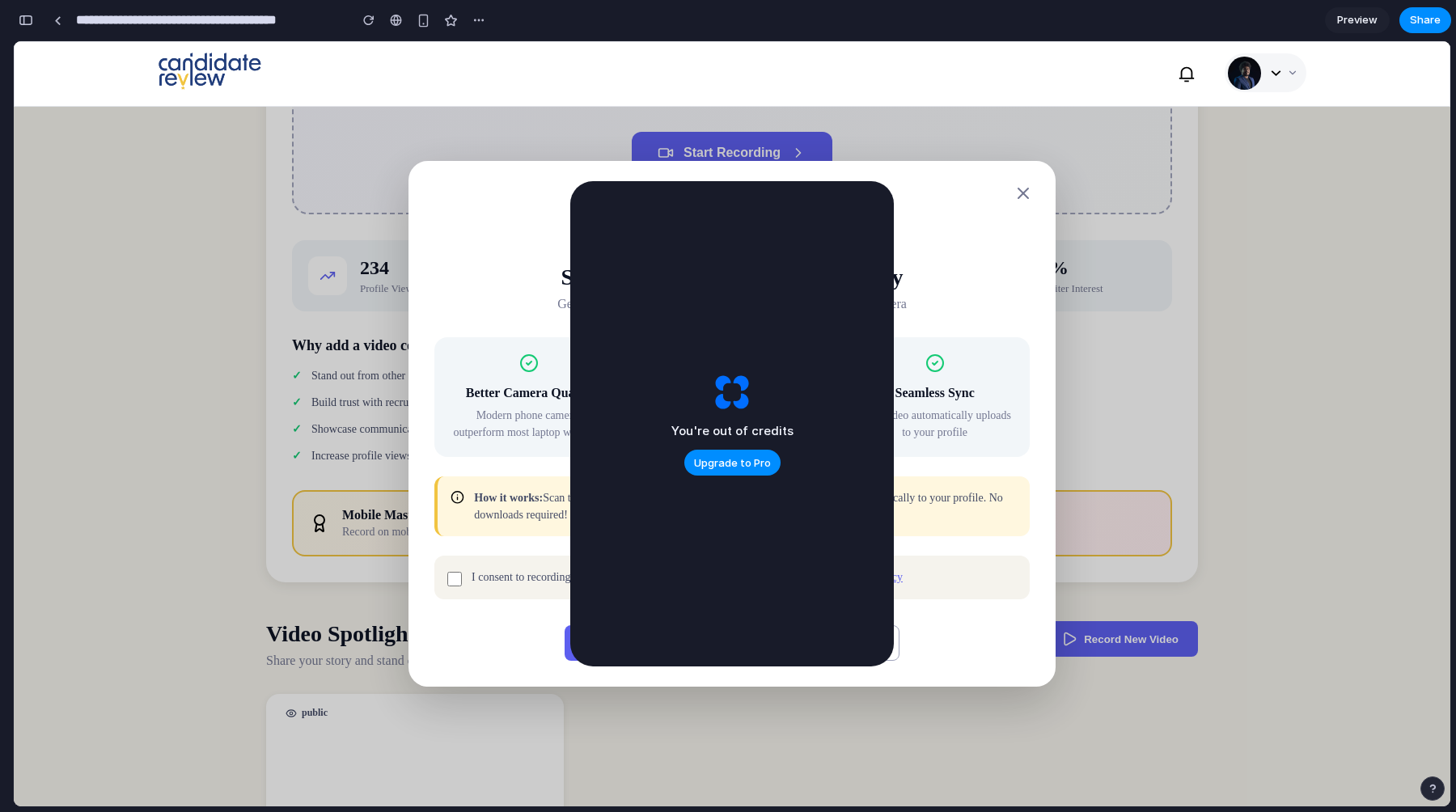
click at [944, 275] on h2 "Switch to Mobile for Better Quality" at bounding box center [732, 277] width 596 height 26
click at [776, 223] on div "You're out of credits Upgrade to Pro" at bounding box center [732, 424] width 324 height 485
click at [1352, 27] on span "Preview" at bounding box center [1357, 20] width 40 height 17
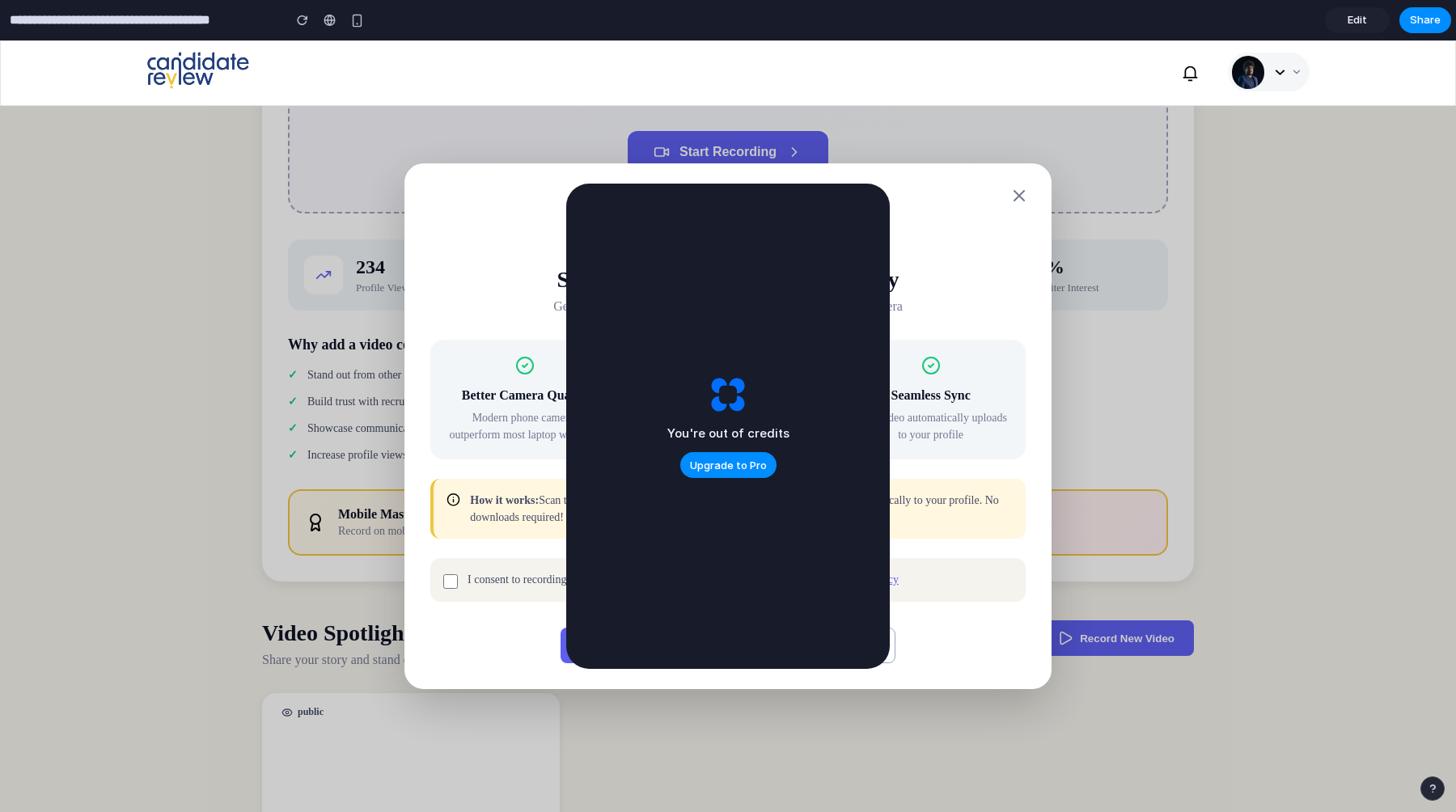
click at [892, 658] on button "Continue on Desktop" at bounding box center [810, 645] width 171 height 36
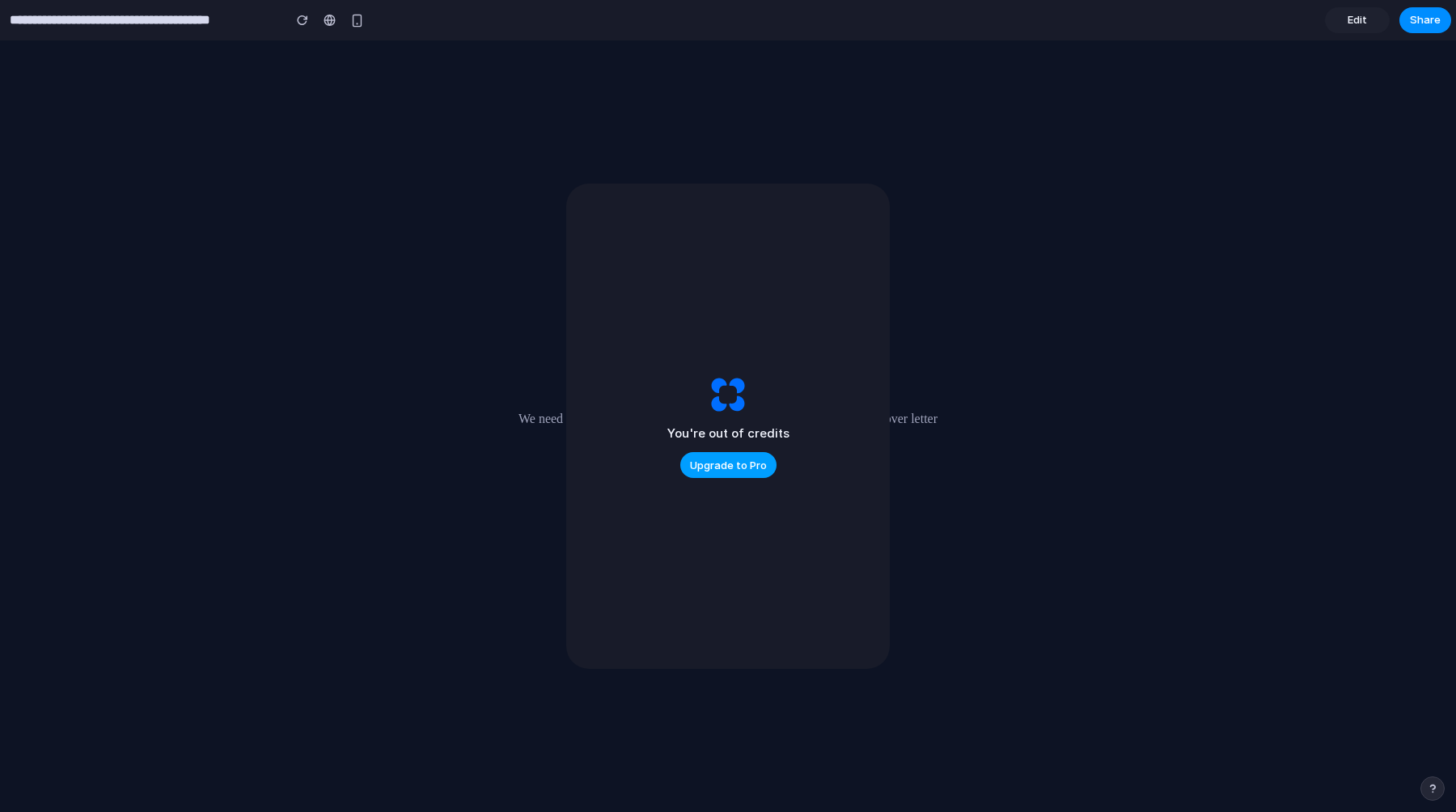
click at [763, 466] on span "Upgrade to Pro" at bounding box center [728, 466] width 77 height 17
click at [1282, 117] on div "Camera Access Needed We need access to your camera and microphone to record you…" at bounding box center [728, 426] width 1456 height 772
click at [1186, 176] on div "Camera Access Needed We need access to your camera and microphone to record you…" at bounding box center [728, 426] width 1456 height 772
click at [714, 529] on div "You're out of credits Upgrade to Pro" at bounding box center [728, 426] width 324 height 485
click at [796, 518] on div "You're out of credits Upgrade to Pro" at bounding box center [728, 426] width 324 height 485
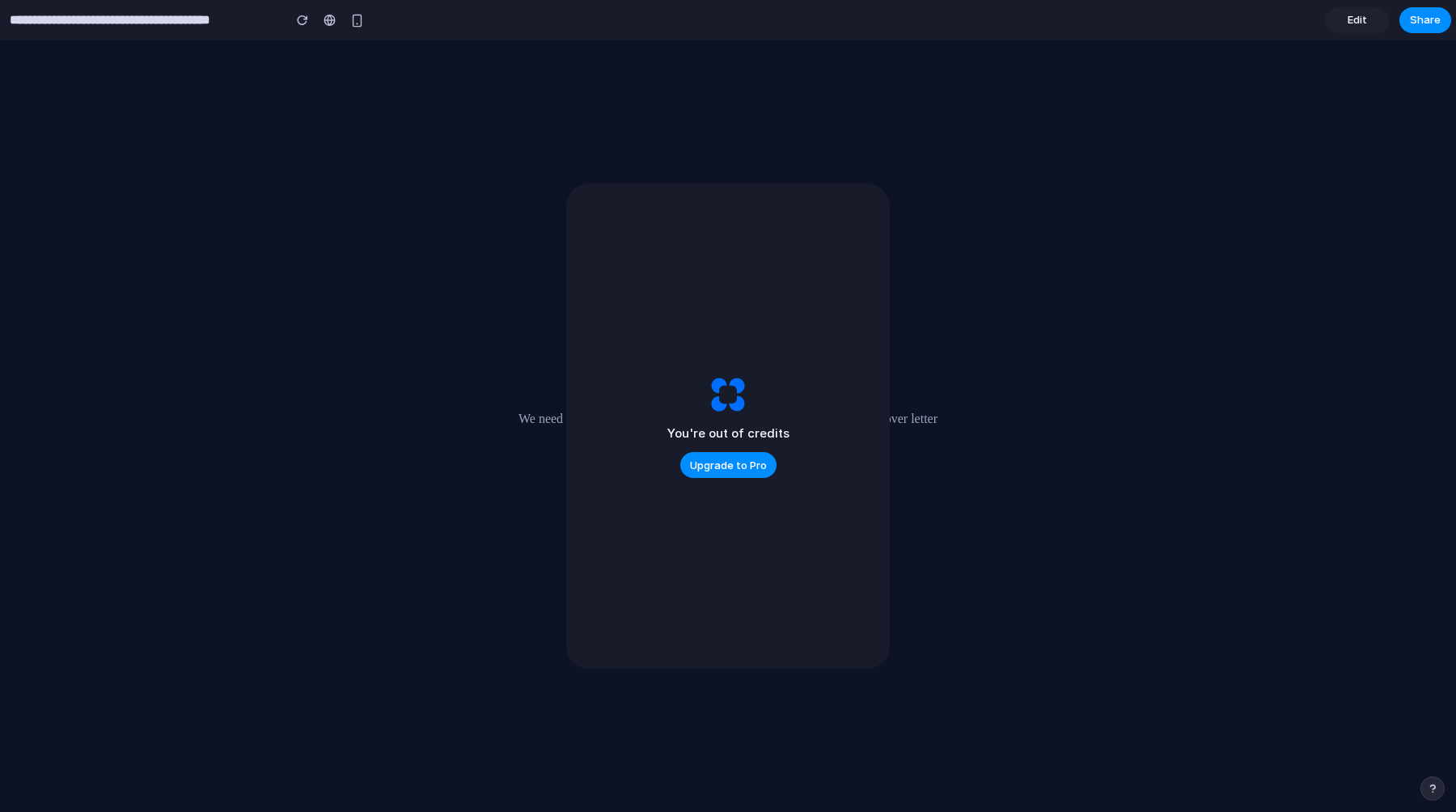
click at [947, 520] on div "Camera Access Needed We need access to your camera and microphone to record you…" at bounding box center [728, 426] width 1456 height 772
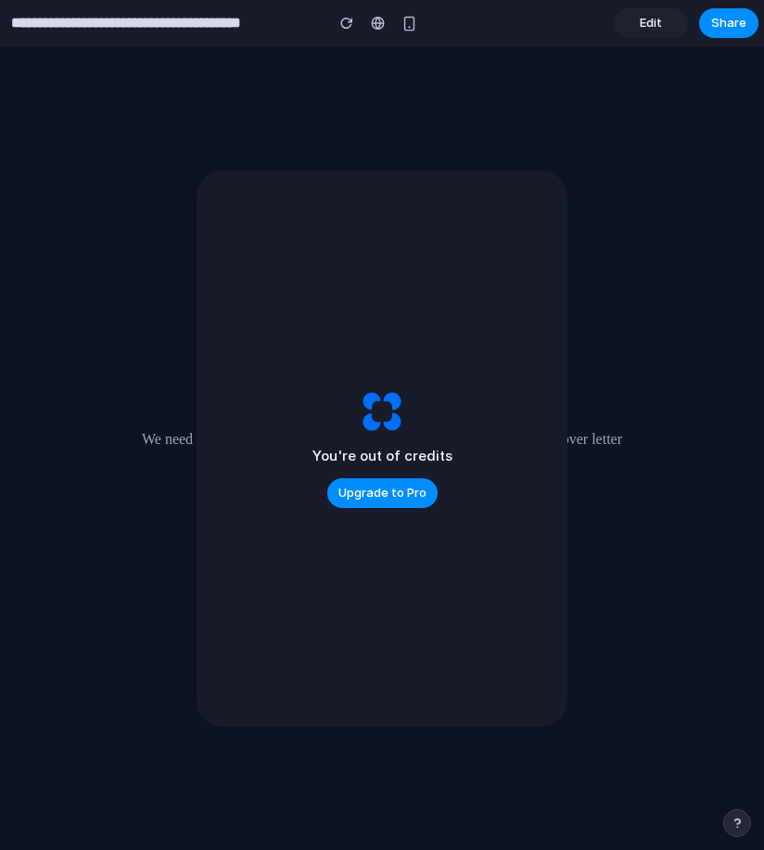
click at [532, 311] on div "You're out of credits Upgrade to Pro" at bounding box center [382, 449] width 371 height 556
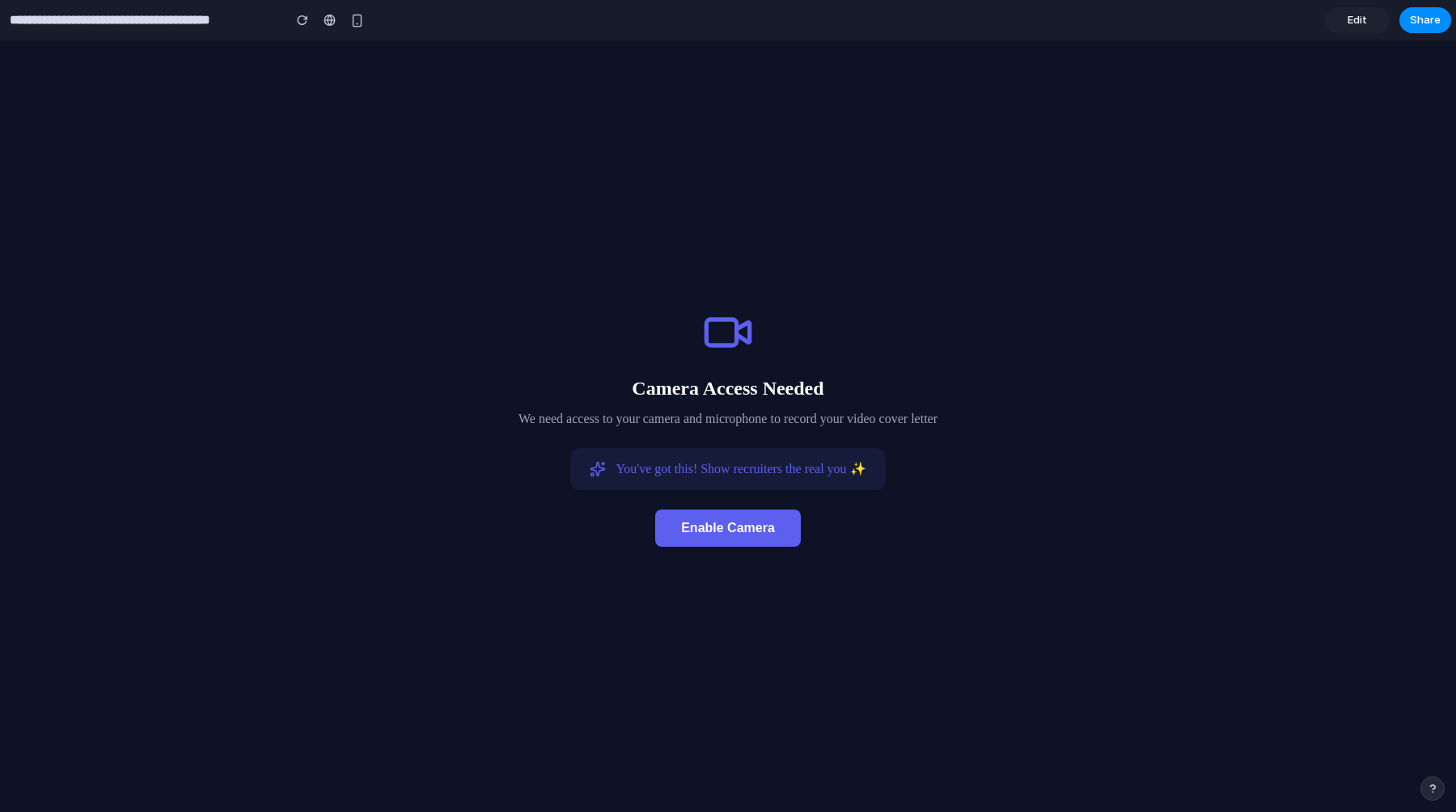
click at [719, 529] on span "Enable Camera" at bounding box center [728, 528] width 94 height 14
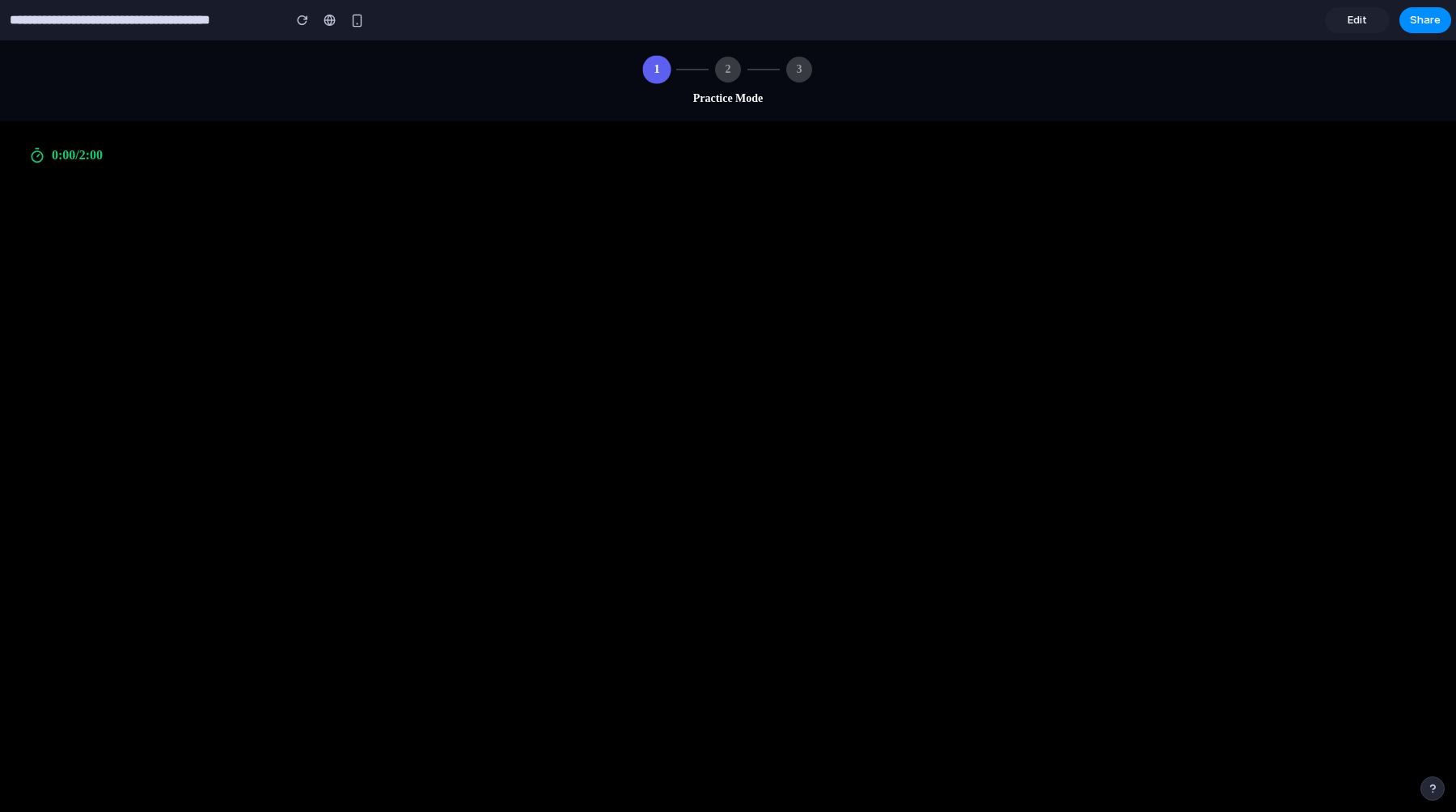
click at [801, 70] on div "3" at bounding box center [799, 70] width 26 height 26
click at [807, 162] on div "0:00 / 2:00" at bounding box center [728, 155] width 1424 height 36
click at [801, 74] on div "3" at bounding box center [799, 70] width 26 height 26
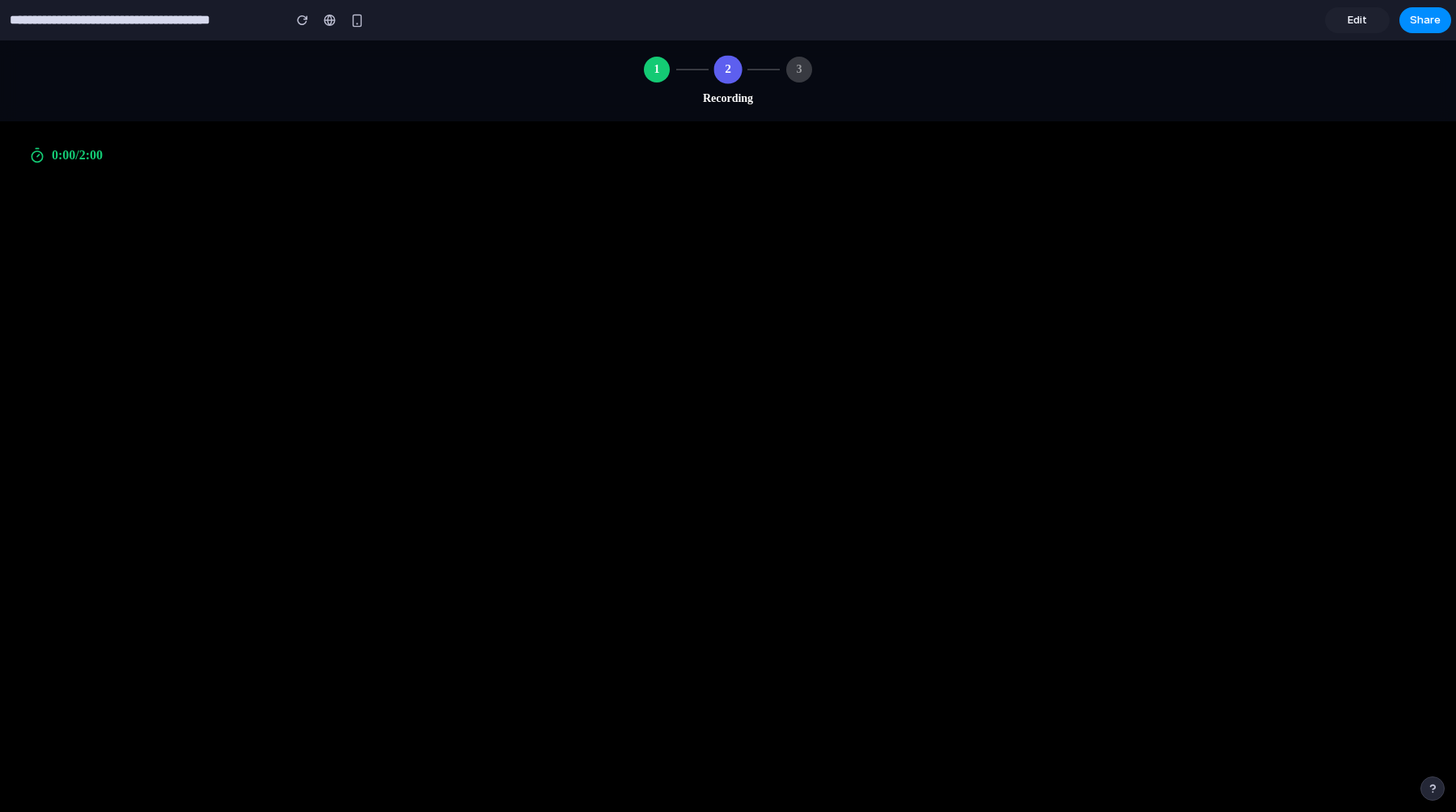
click at [569, 126] on video at bounding box center [728, 485] width 1456 height 728
click at [801, 71] on div "3" at bounding box center [799, 70] width 26 height 26
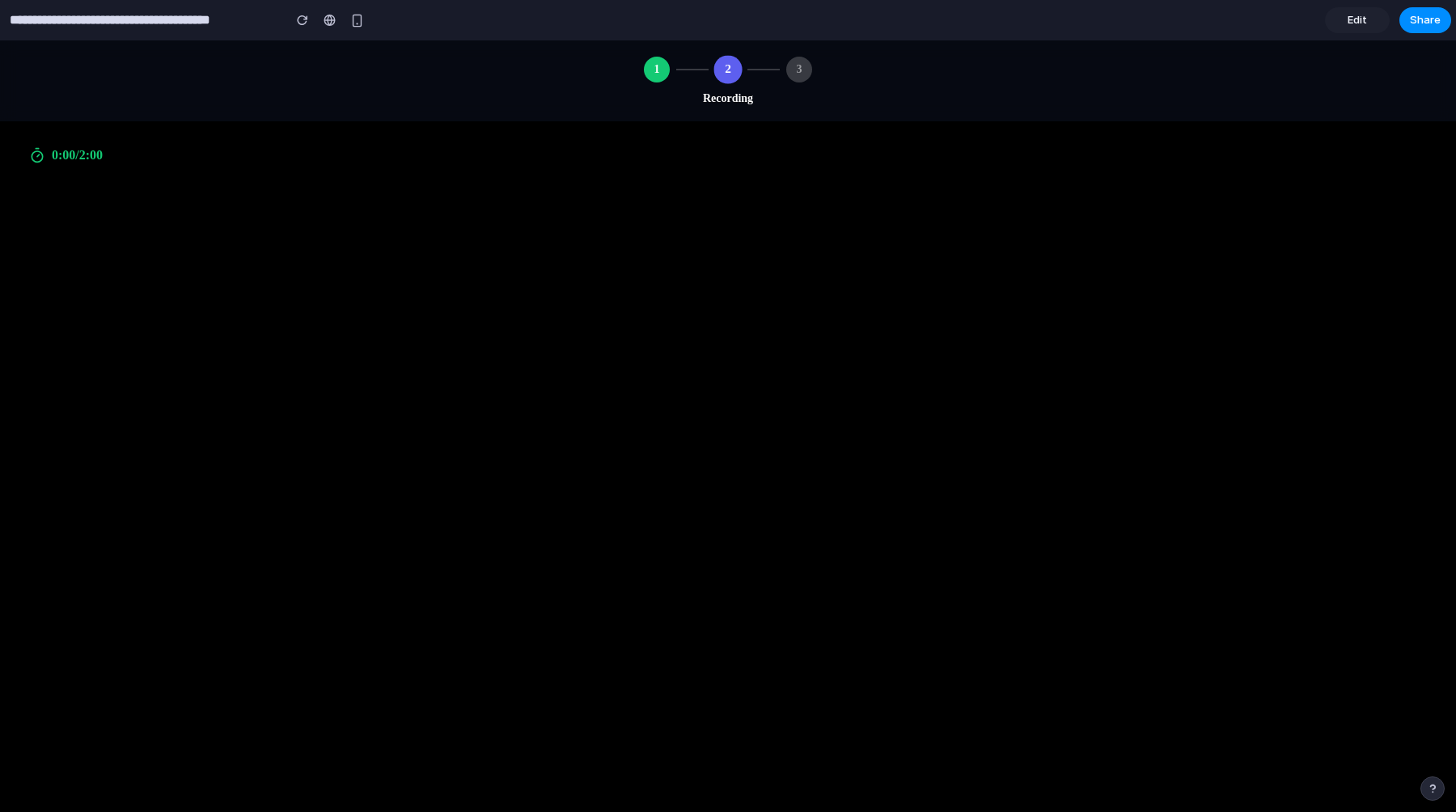
click at [801, 71] on div "3" at bounding box center [799, 70] width 26 height 26
click at [661, 72] on div "1" at bounding box center [657, 70] width 26 height 26
click at [758, 89] on div "1 2 3 Recording" at bounding box center [728, 81] width 1424 height 49
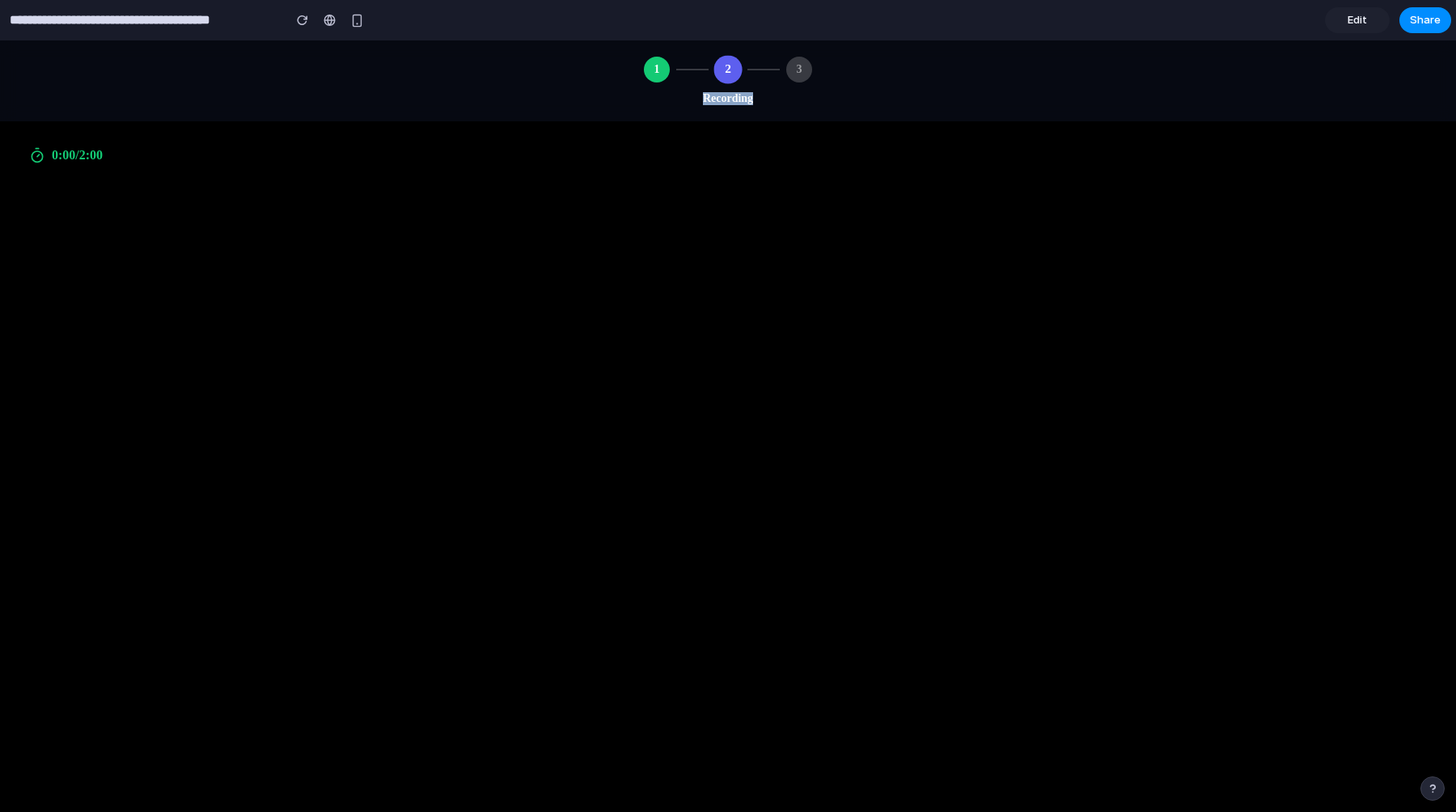
click at [785, 178] on video at bounding box center [728, 485] width 1456 height 728
click at [804, 75] on div "3" at bounding box center [799, 70] width 26 height 26
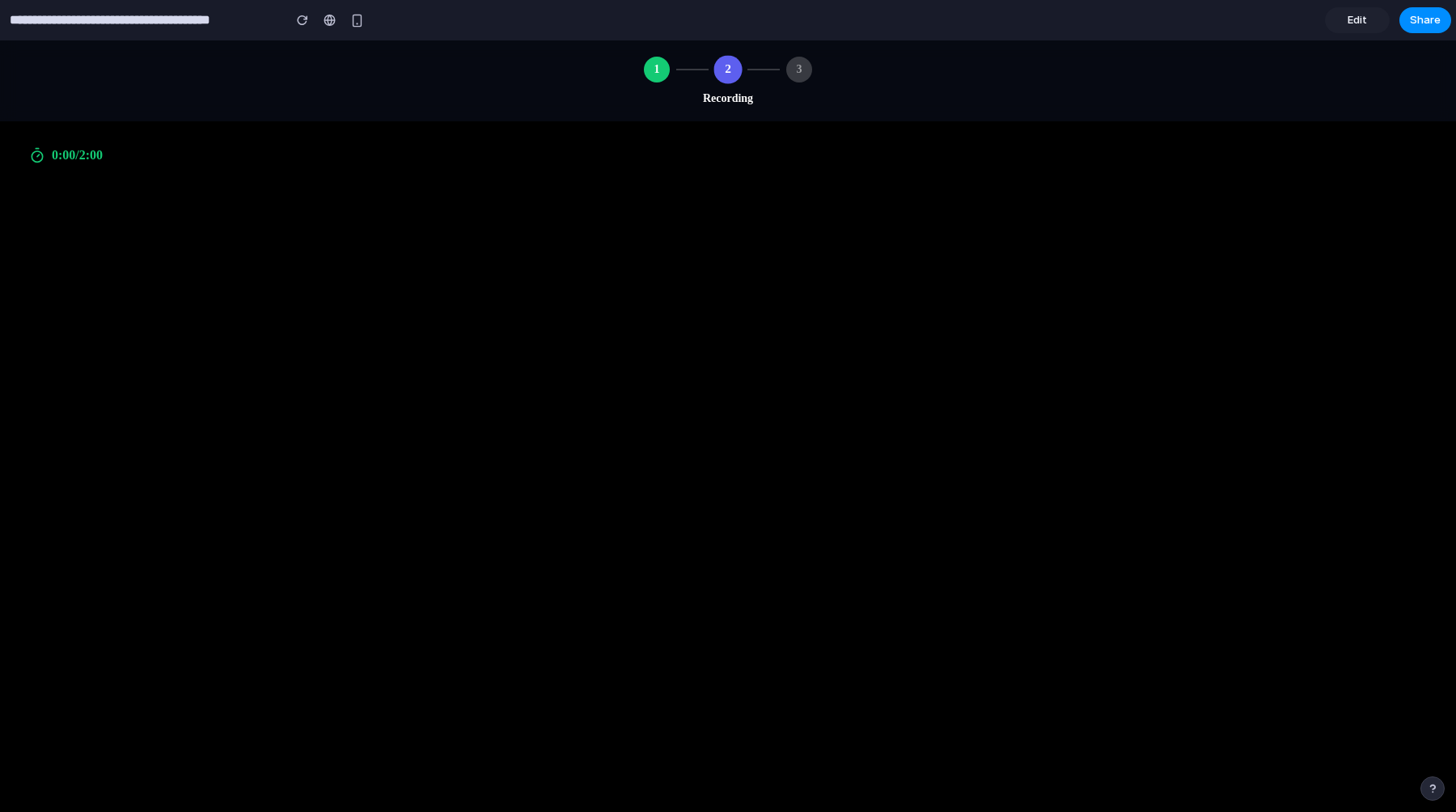
click at [804, 75] on div "3" at bounding box center [799, 70] width 26 height 26
click at [735, 73] on div "2" at bounding box center [728, 69] width 28 height 28
click at [796, 65] on div "3" at bounding box center [799, 70] width 26 height 26
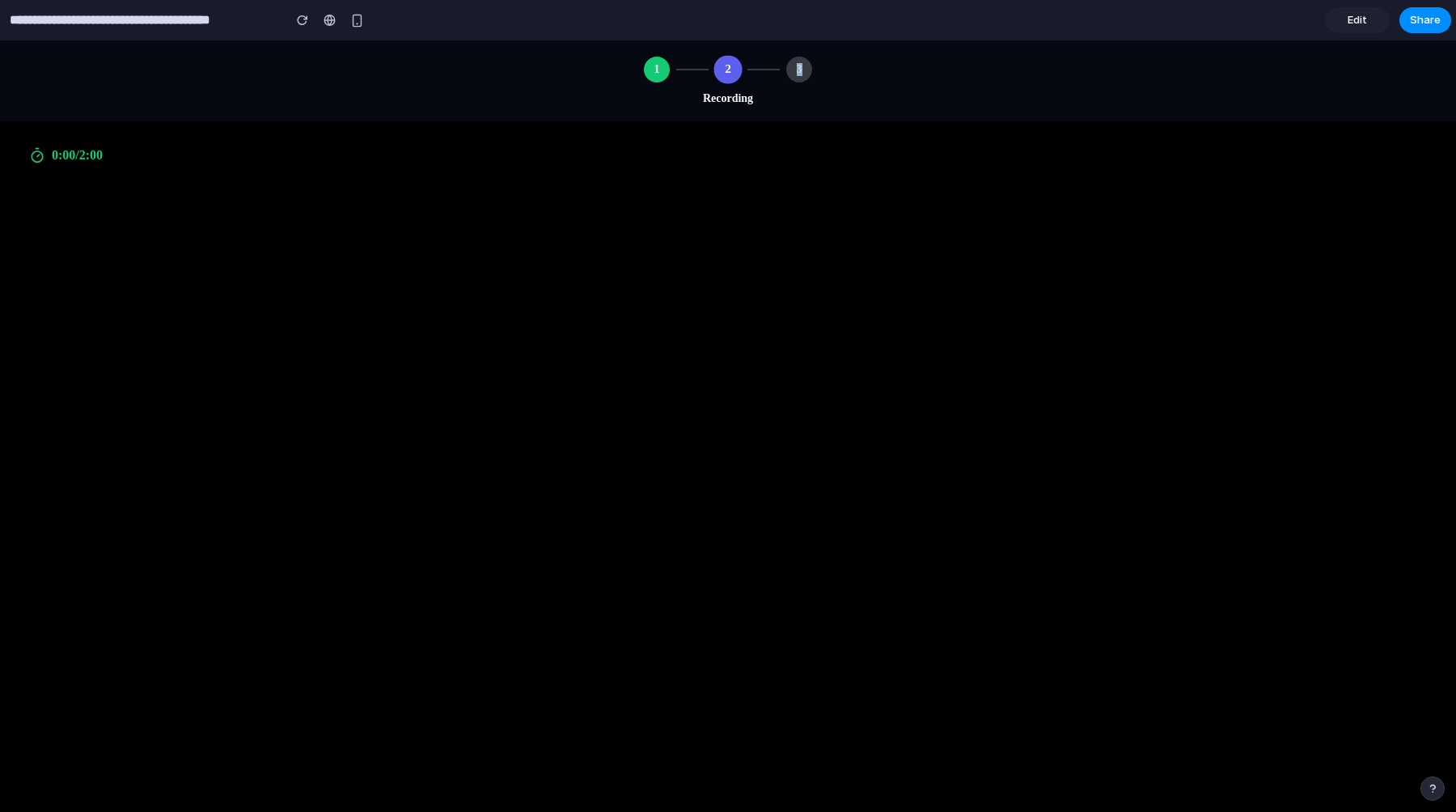
click at [796, 65] on div "3" at bounding box center [799, 70] width 26 height 26
click at [655, 72] on div "1" at bounding box center [657, 70] width 26 height 26
click at [725, 72] on div "2" at bounding box center [728, 69] width 28 height 28
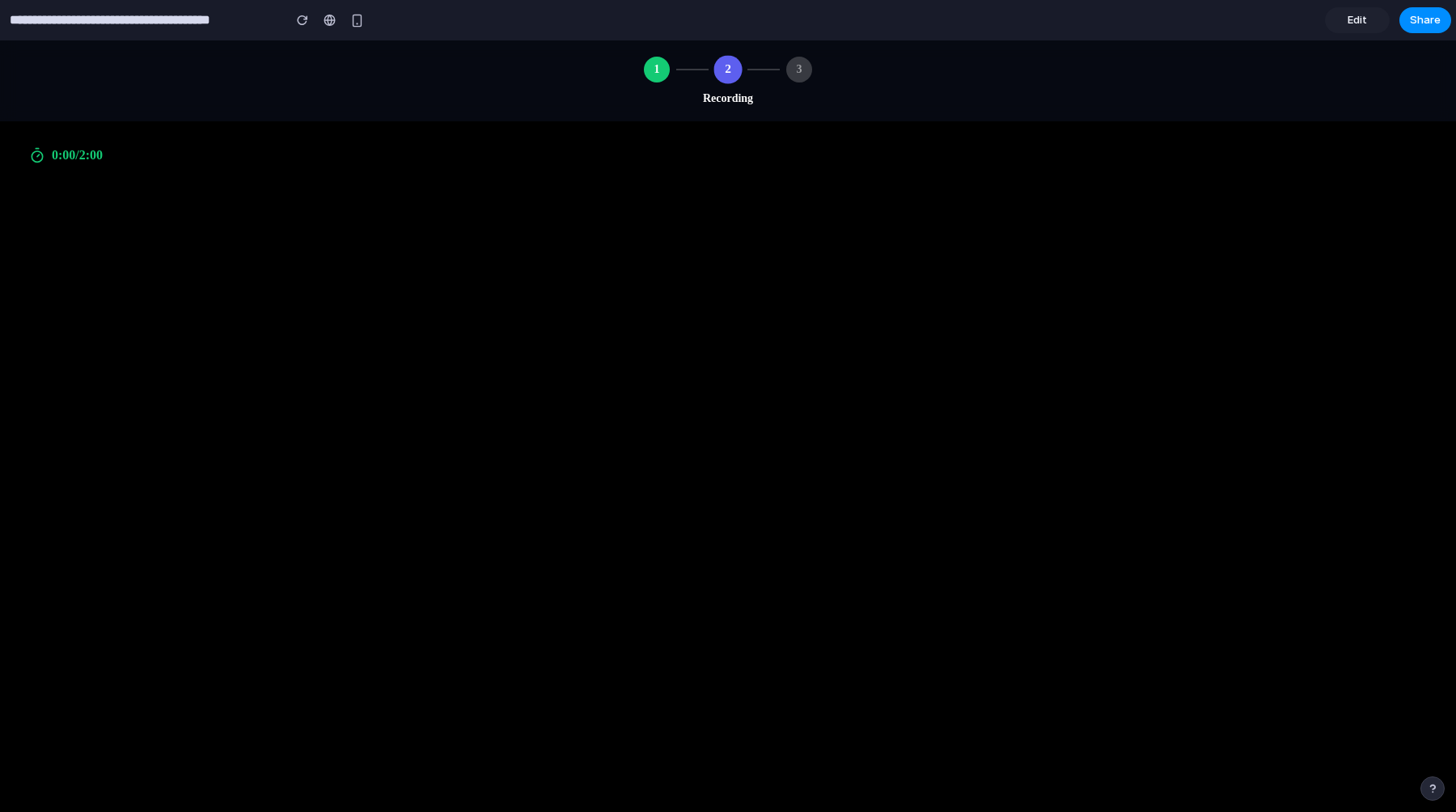
click at [802, 71] on div "3" at bounding box center [799, 70] width 26 height 26
click at [829, 140] on div "0:00 / 2:00" at bounding box center [728, 155] width 1424 height 36
click at [807, 76] on div "3" at bounding box center [799, 70] width 26 height 26
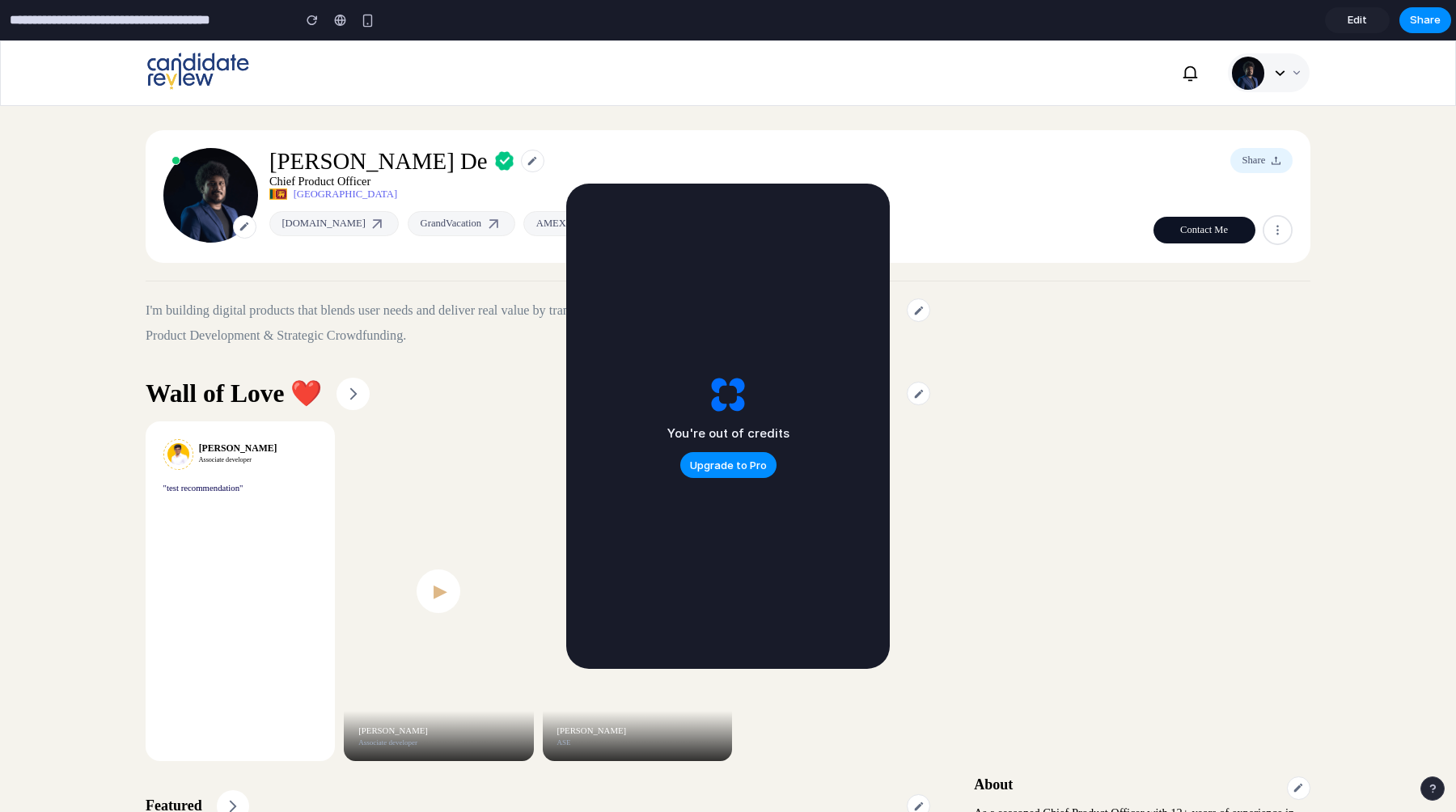
click at [810, 133] on div "[PERSON_NAME] De Chief Product Officer [GEOGRAPHIC_DATA] [DOMAIN_NAME] GrandVac…" at bounding box center [728, 196] width 1165 height 133
click at [974, 182] on div "[PERSON_NAME] De Chief Product Officer [GEOGRAPHIC_DATA] [DOMAIN_NAME] GrandVac…" at bounding box center [728, 196] width 1165 height 133
click at [365, 19] on div "button" at bounding box center [368, 21] width 14 height 14
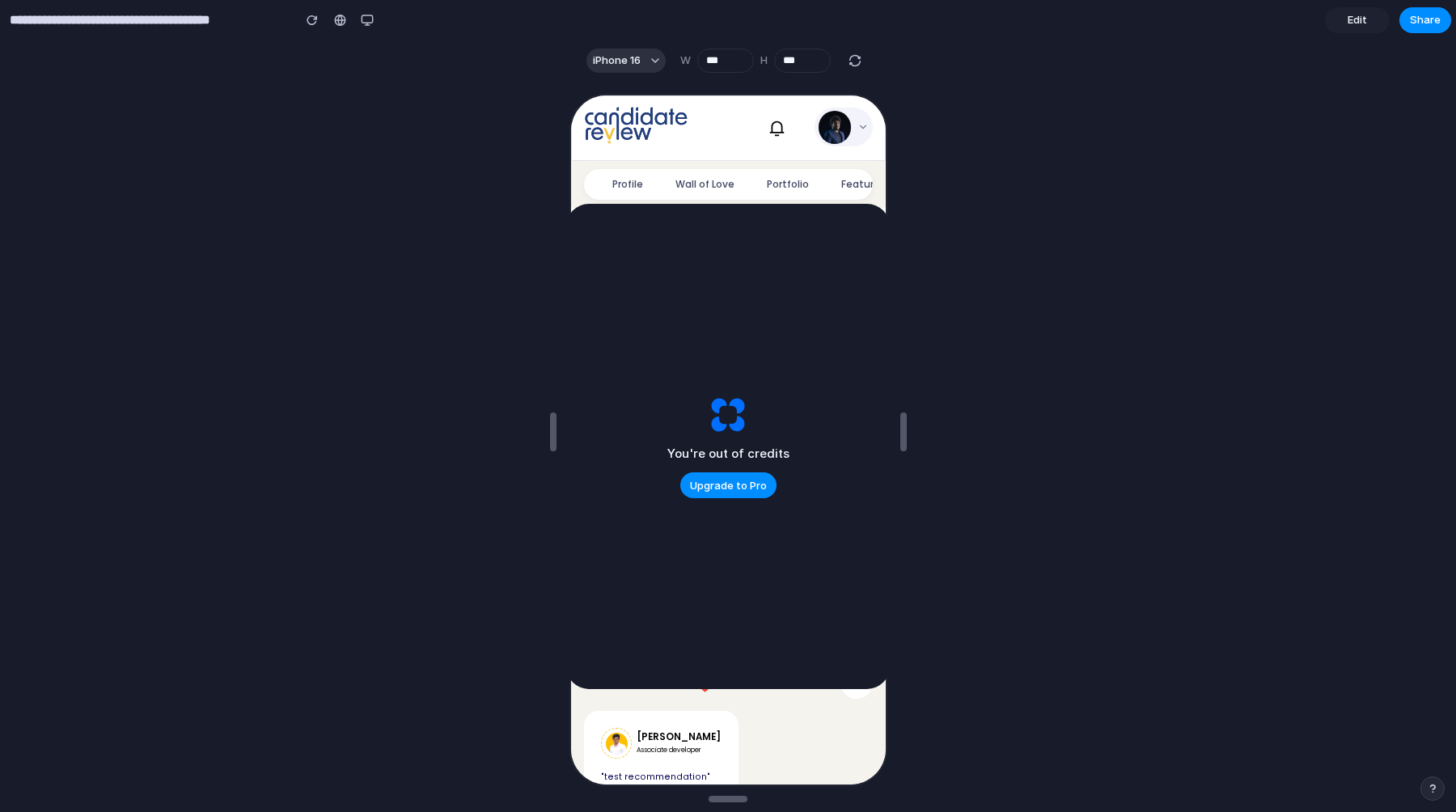
click at [1364, 25] on span "Edit" at bounding box center [1357, 20] width 19 height 17
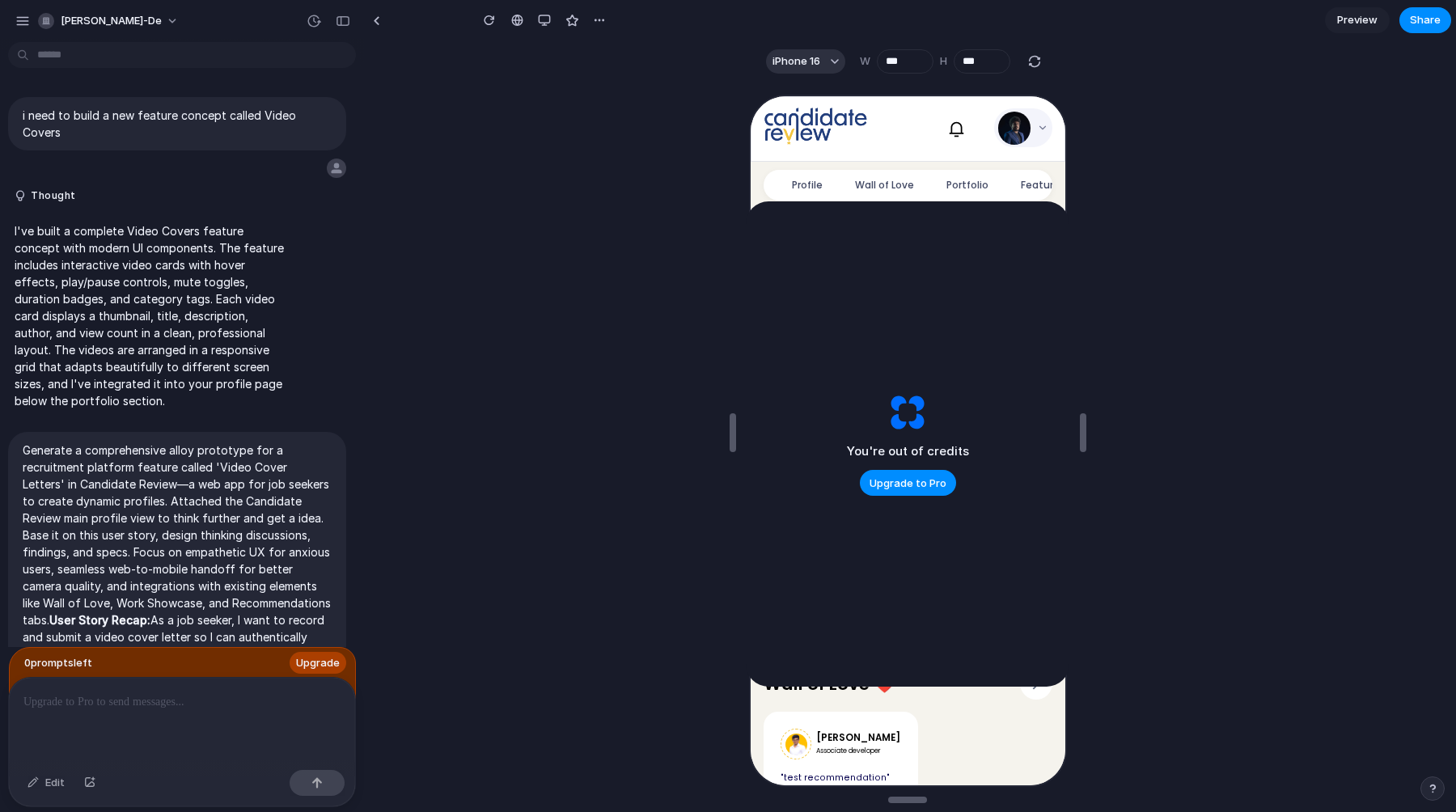
scroll to position [4891, 0]
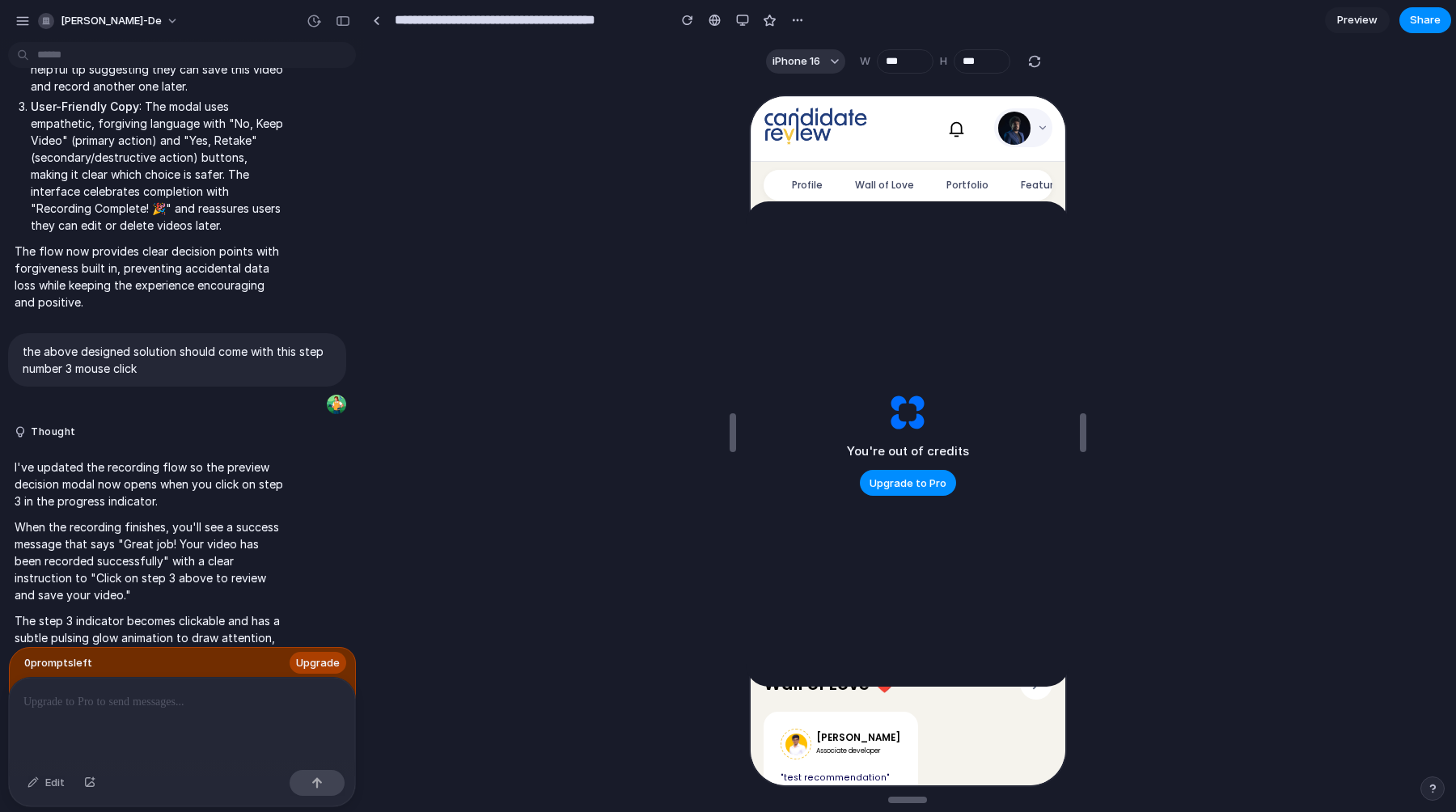
click at [1364, 25] on span "Preview" at bounding box center [1357, 20] width 40 height 17
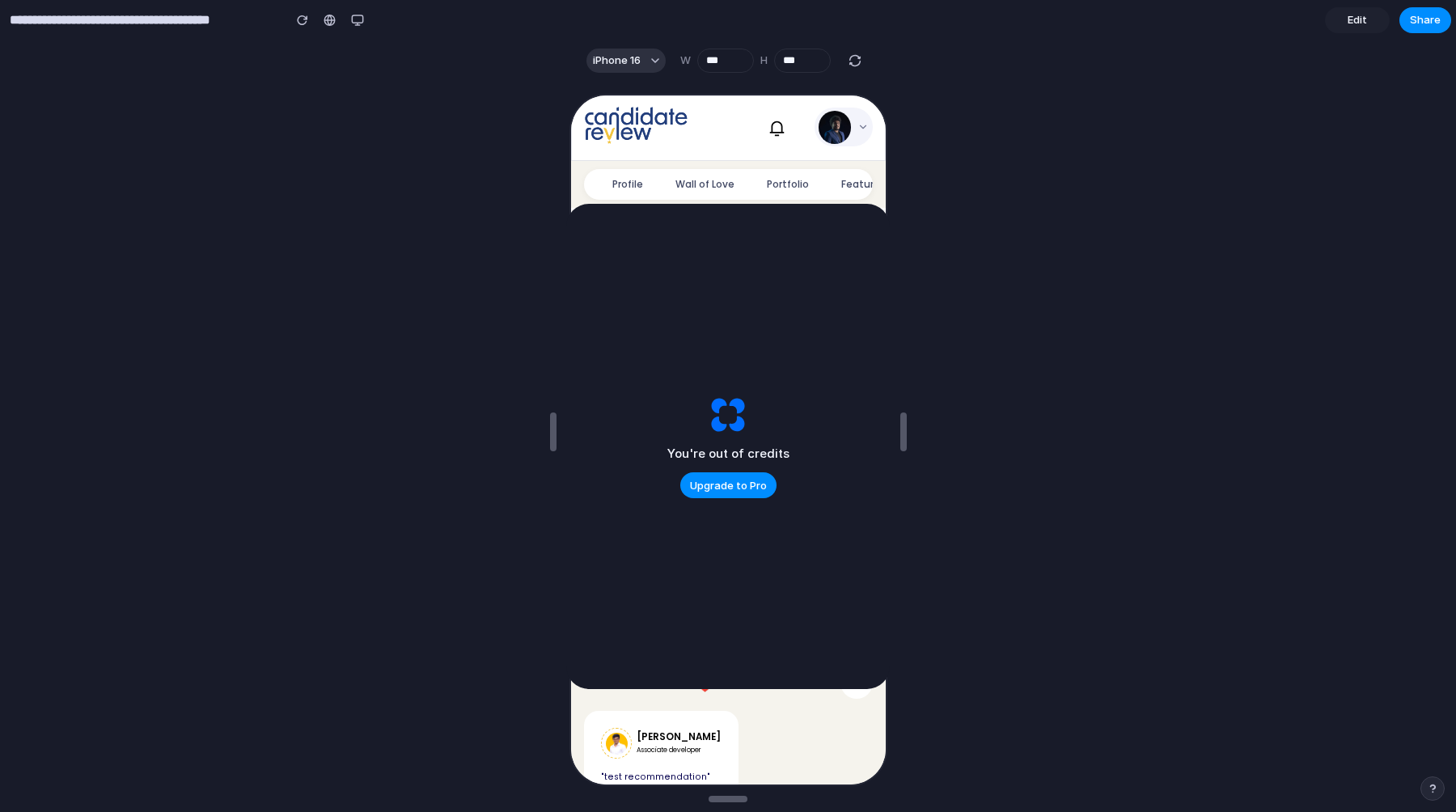
click at [1364, 25] on span "Edit" at bounding box center [1357, 20] width 19 height 17
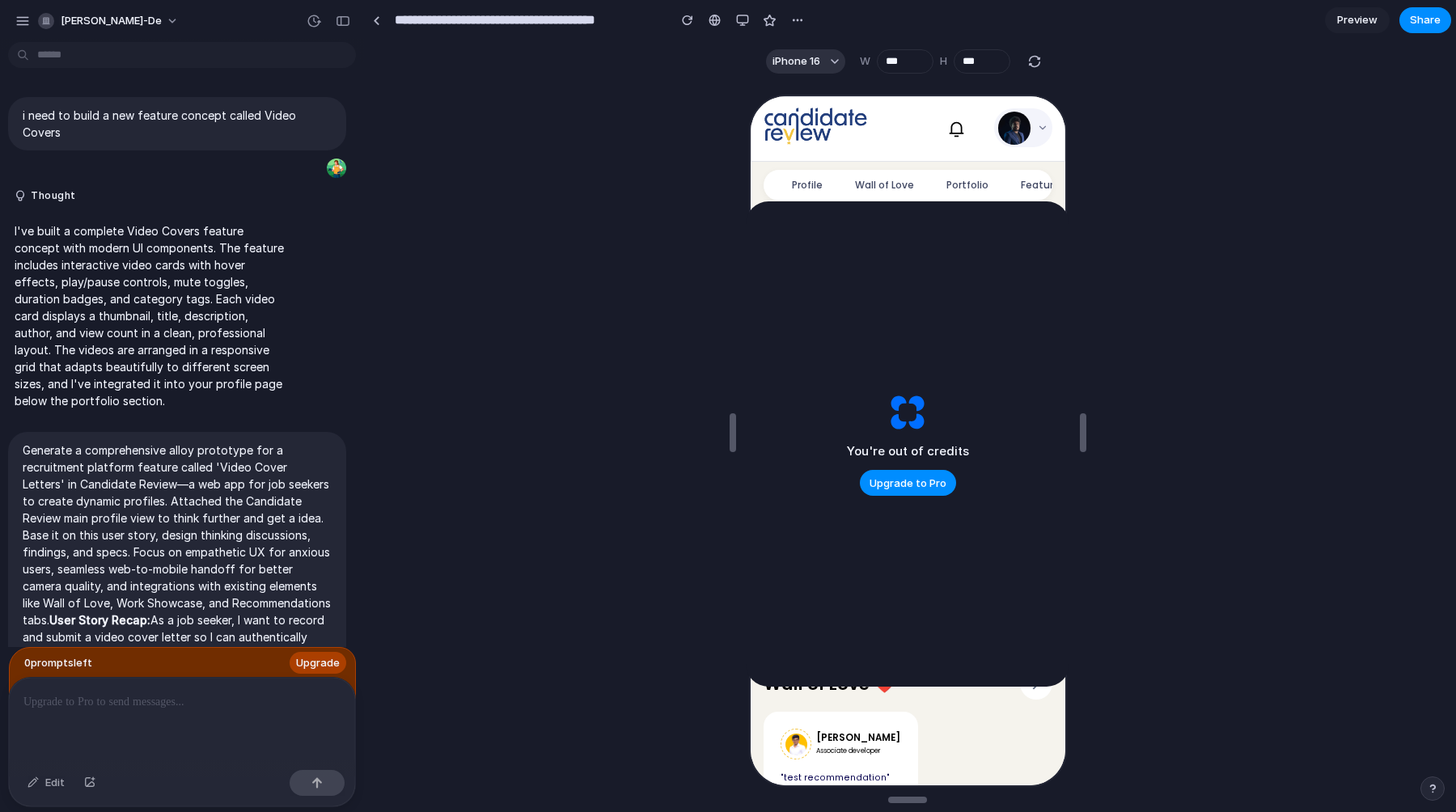
scroll to position [4891, 0]
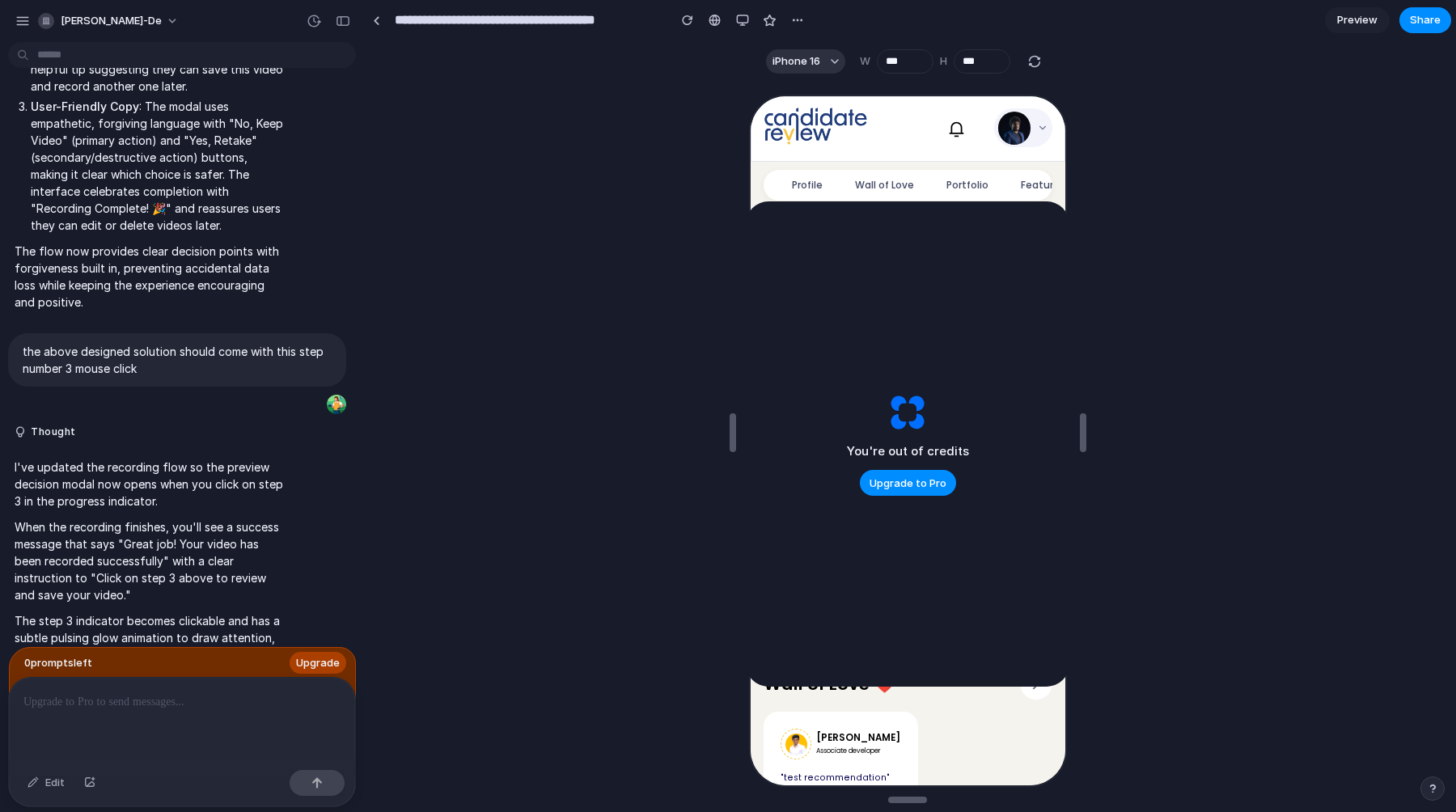
click at [1364, 25] on span "Preview" at bounding box center [1357, 20] width 40 height 17
